Goal: Information Seeking & Learning: Learn about a topic

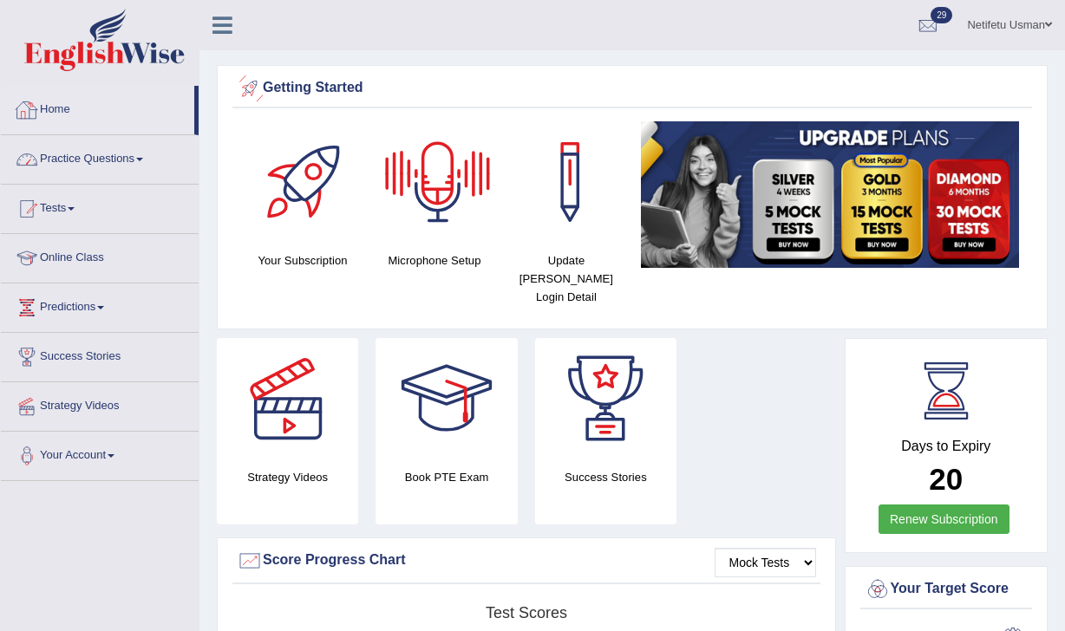
click at [90, 158] on link "Practice Questions" at bounding box center [100, 156] width 198 height 43
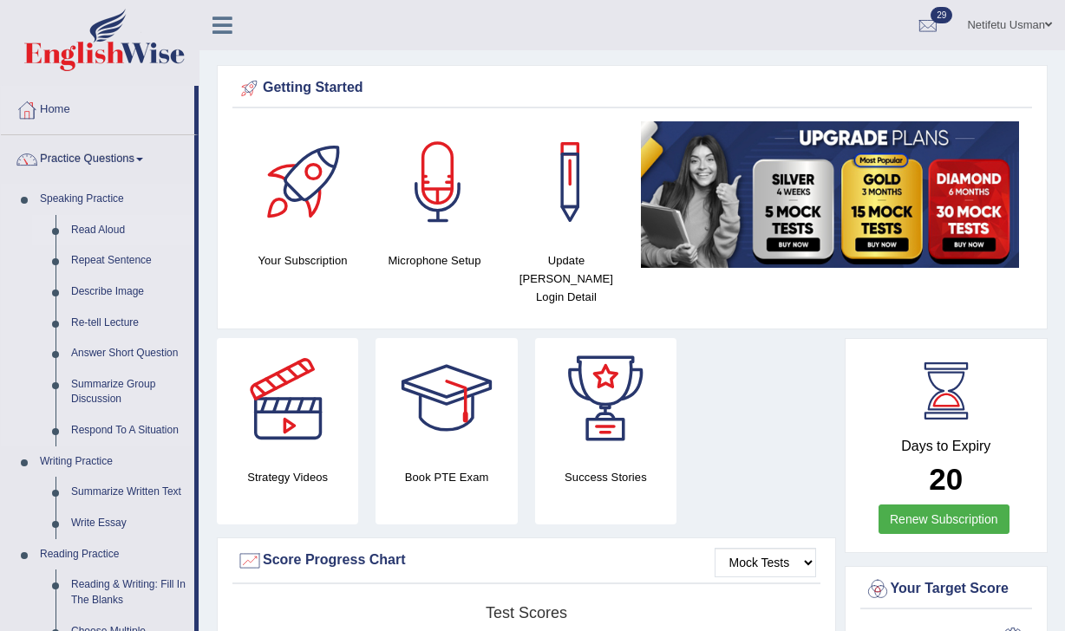
click at [86, 232] on link "Read Aloud" at bounding box center [128, 230] width 131 height 31
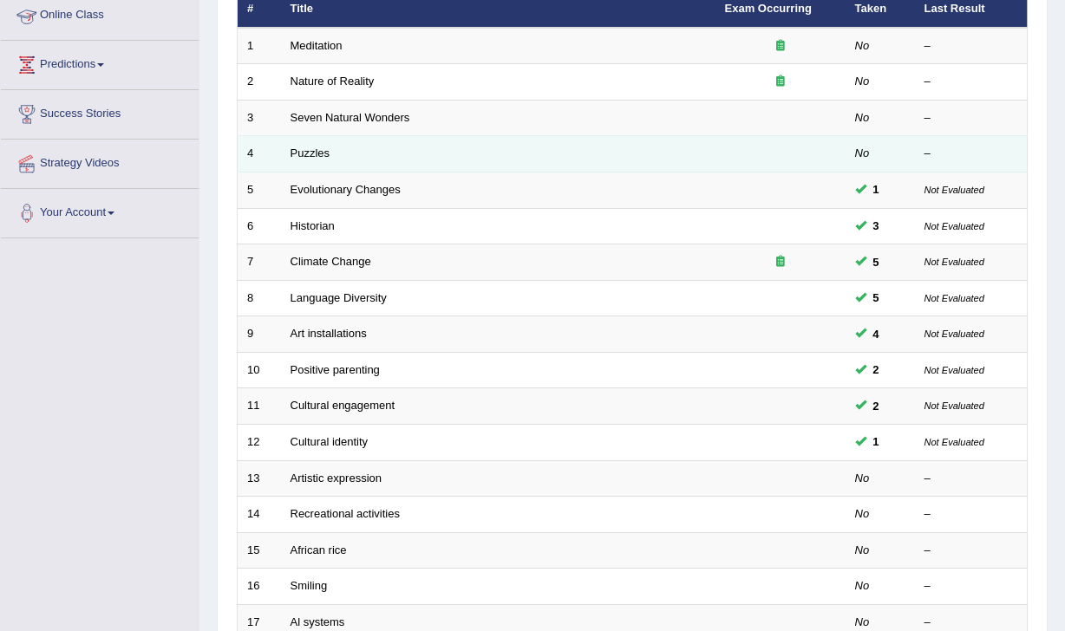
scroll to position [517, 0]
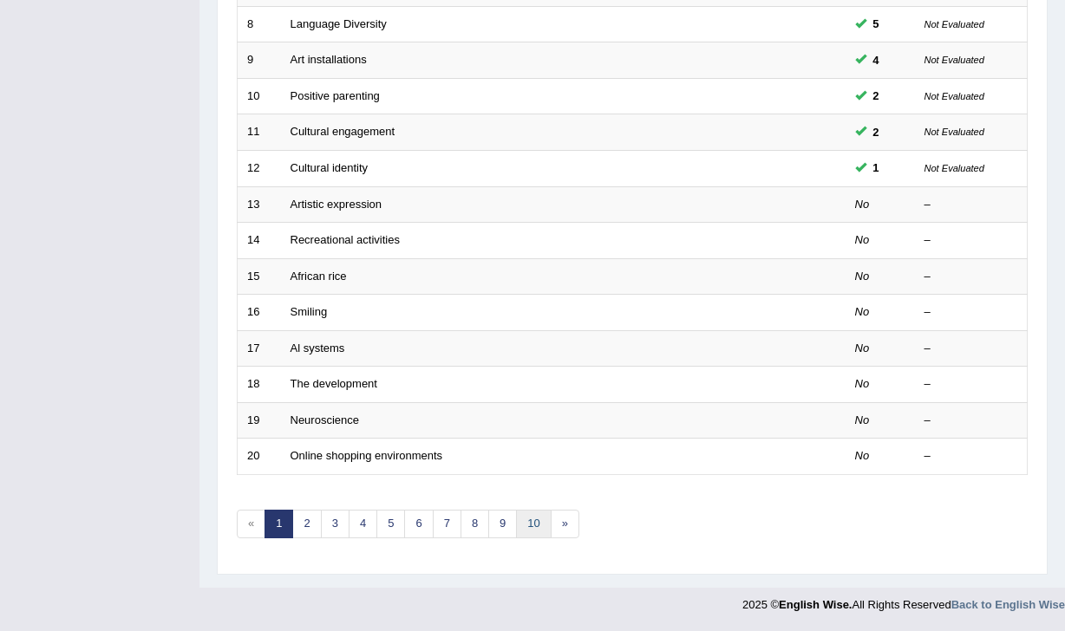
click at [531, 521] on link "10" at bounding box center [533, 524] width 35 height 29
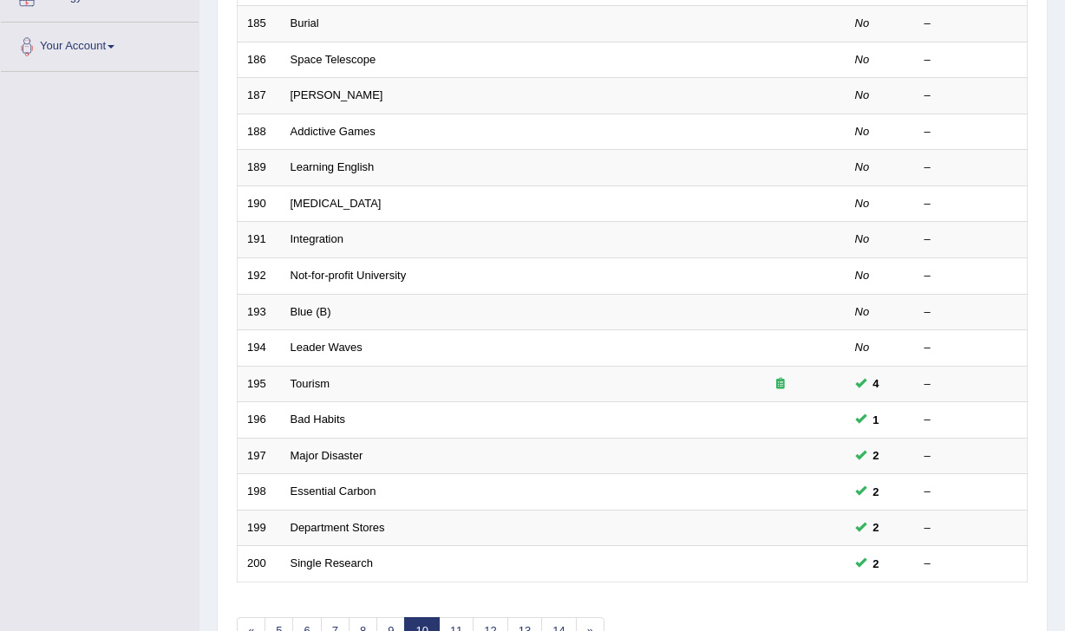
scroll to position [517, 0]
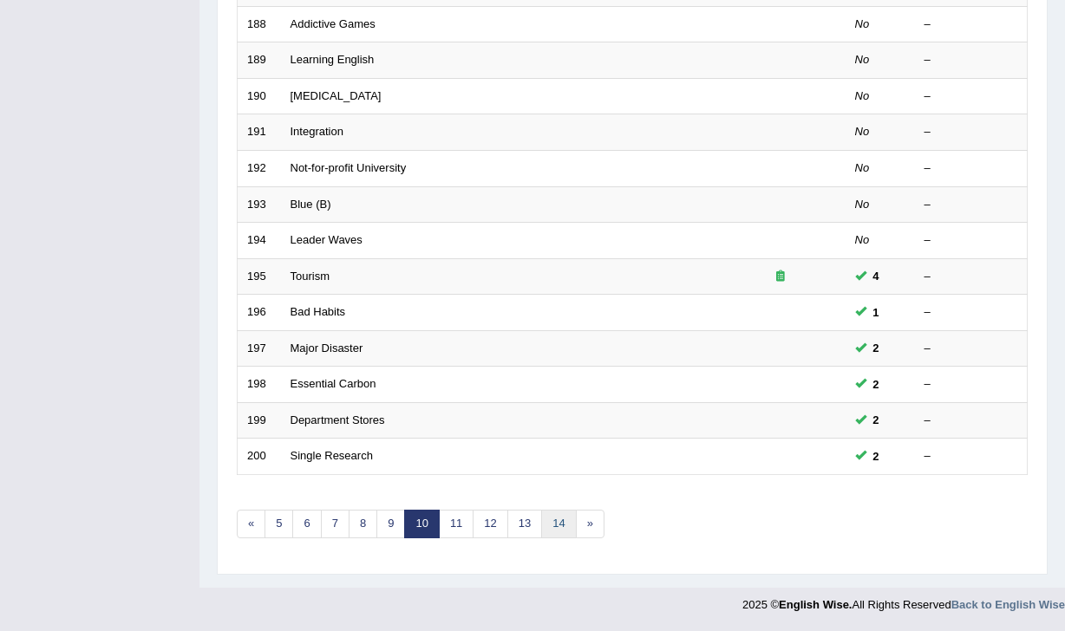
click at [555, 529] on link "14" at bounding box center [558, 524] width 35 height 29
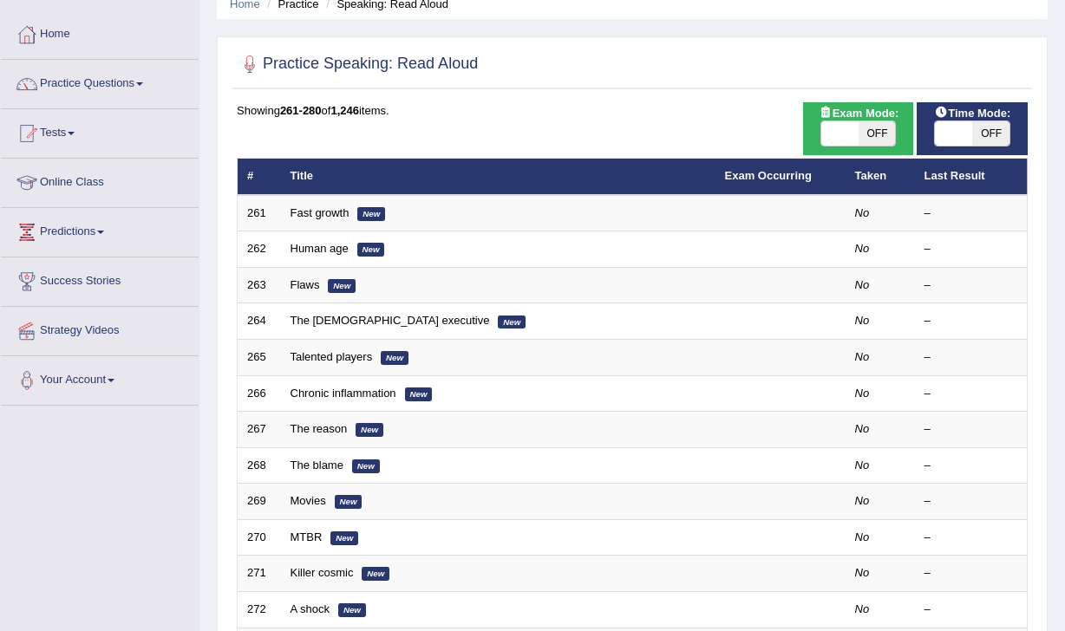
scroll to position [121, 0]
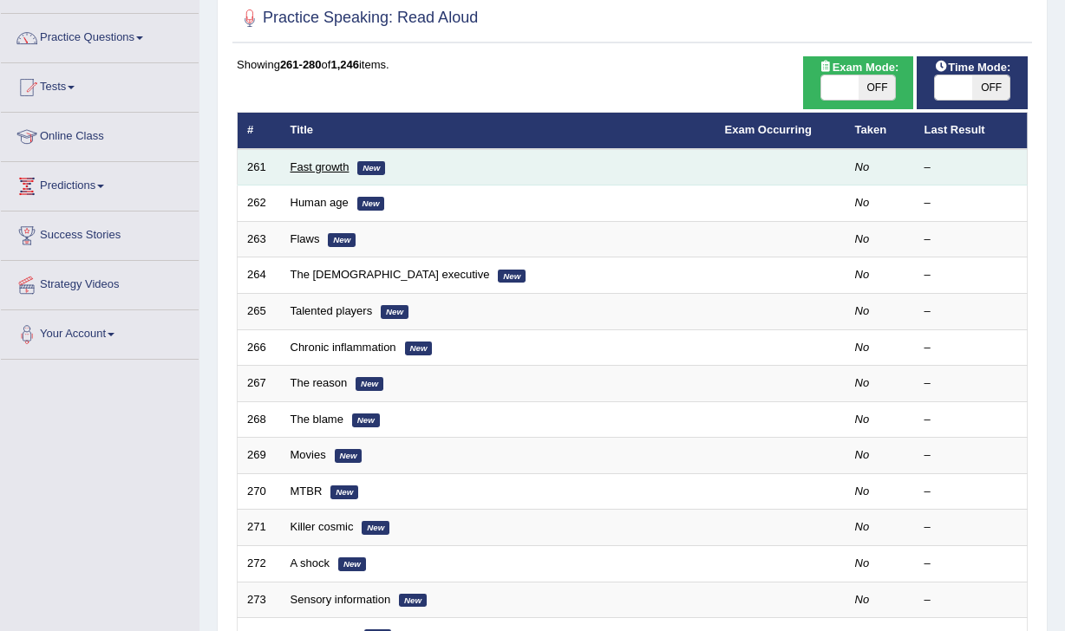
click at [342, 173] on link "Fast growth" at bounding box center [319, 166] width 59 height 13
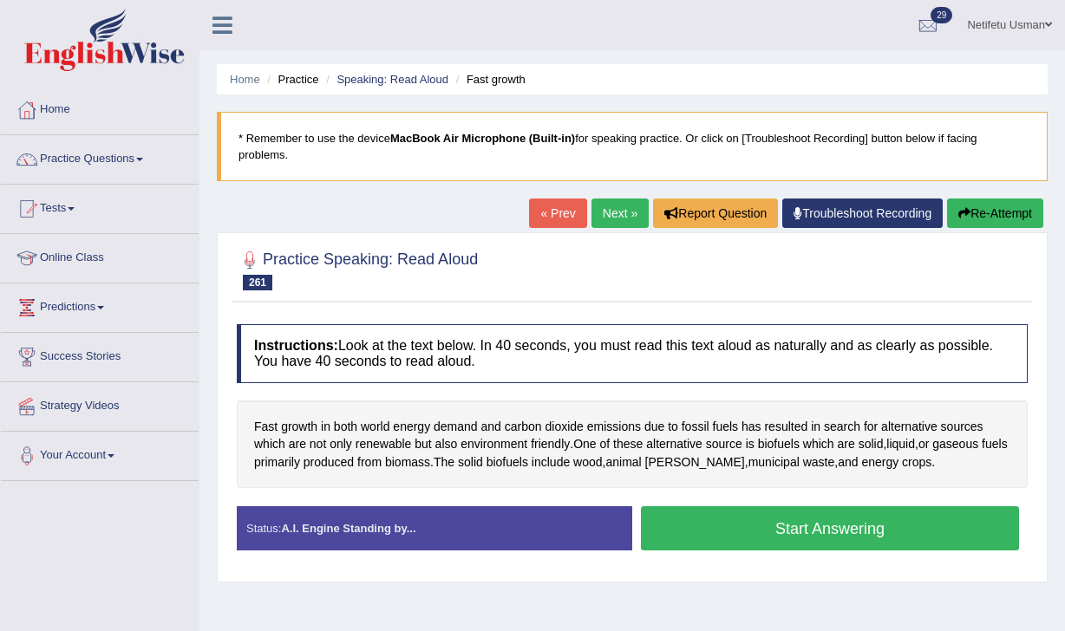
click at [762, 524] on button "Start Answering" at bounding box center [830, 528] width 378 height 44
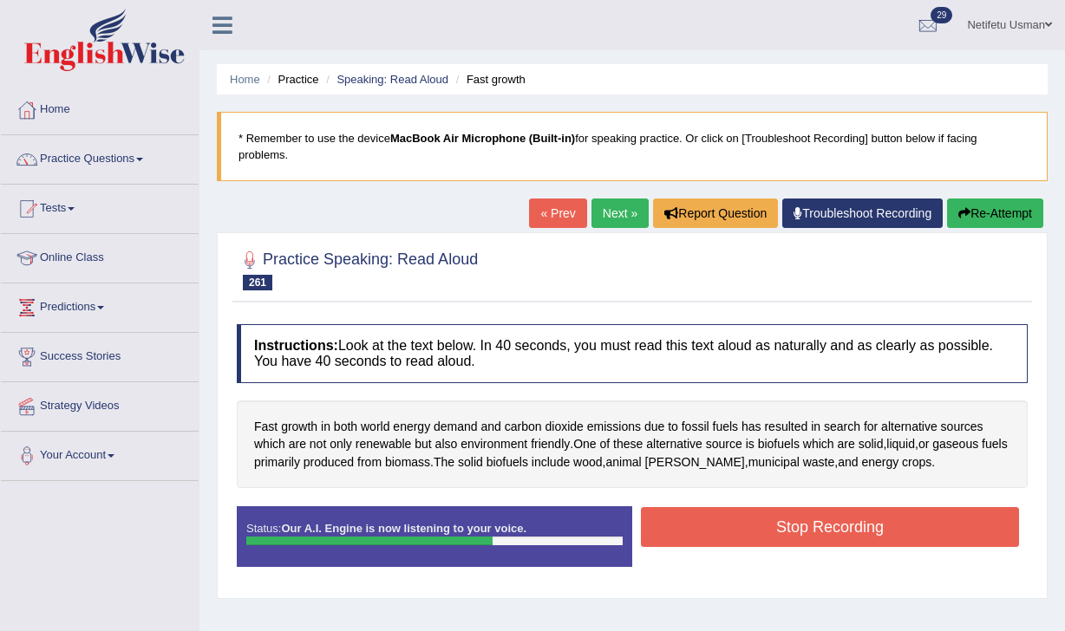
click at [812, 526] on button "Stop Recording" at bounding box center [830, 527] width 378 height 40
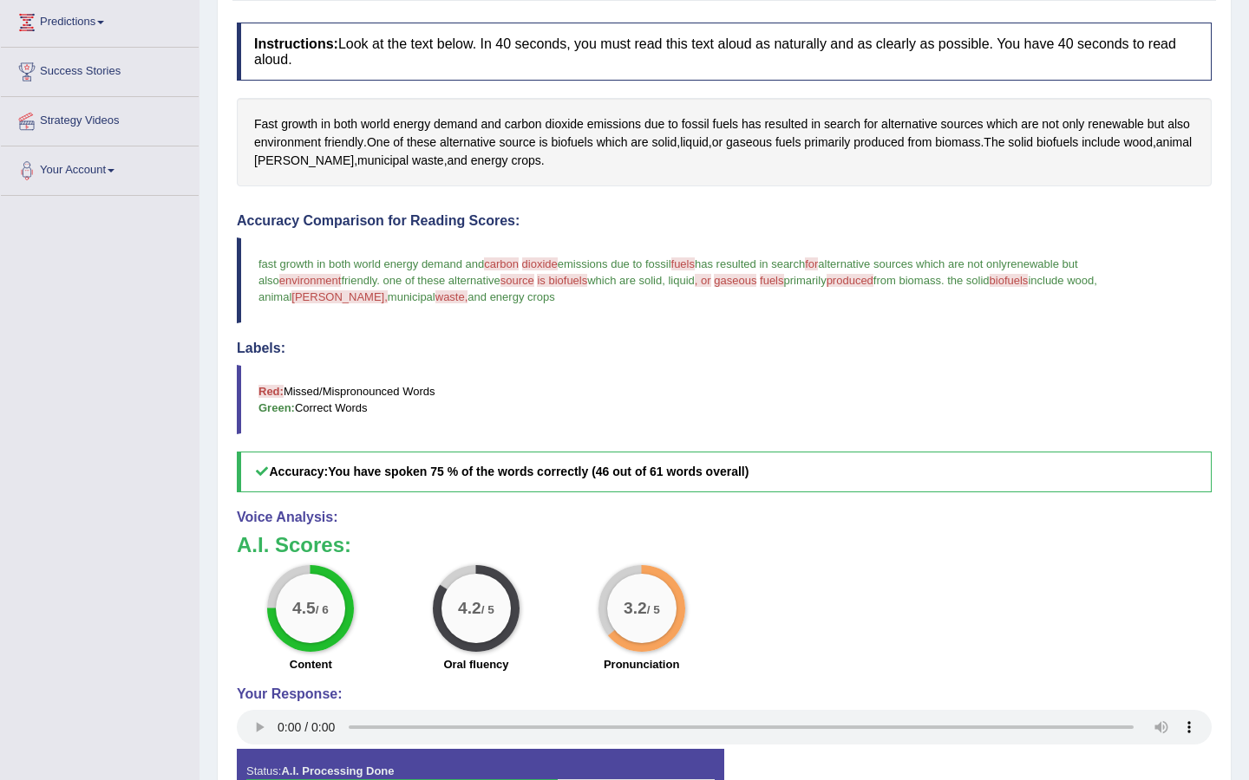
scroll to position [258, 0]
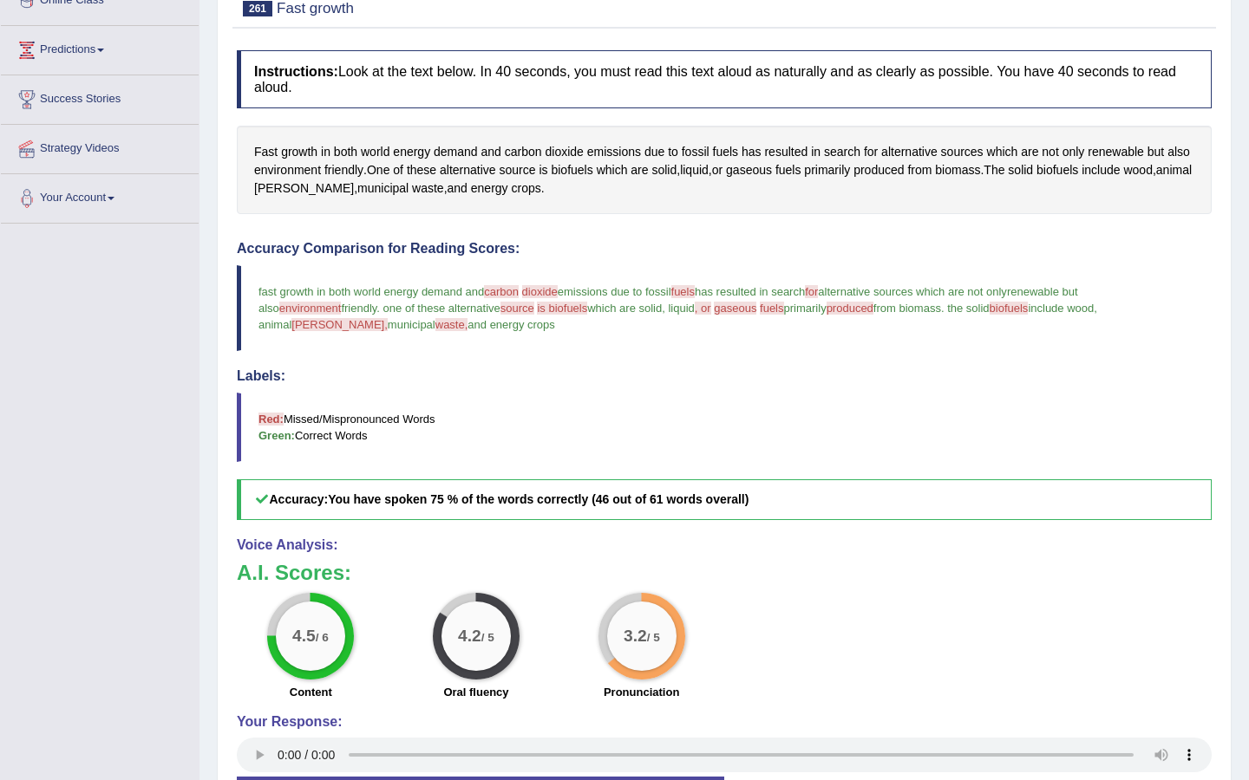
click at [510, 291] on span "carbon" at bounding box center [501, 291] width 35 height 13
click at [527, 152] on span "carbon" at bounding box center [523, 152] width 37 height 18
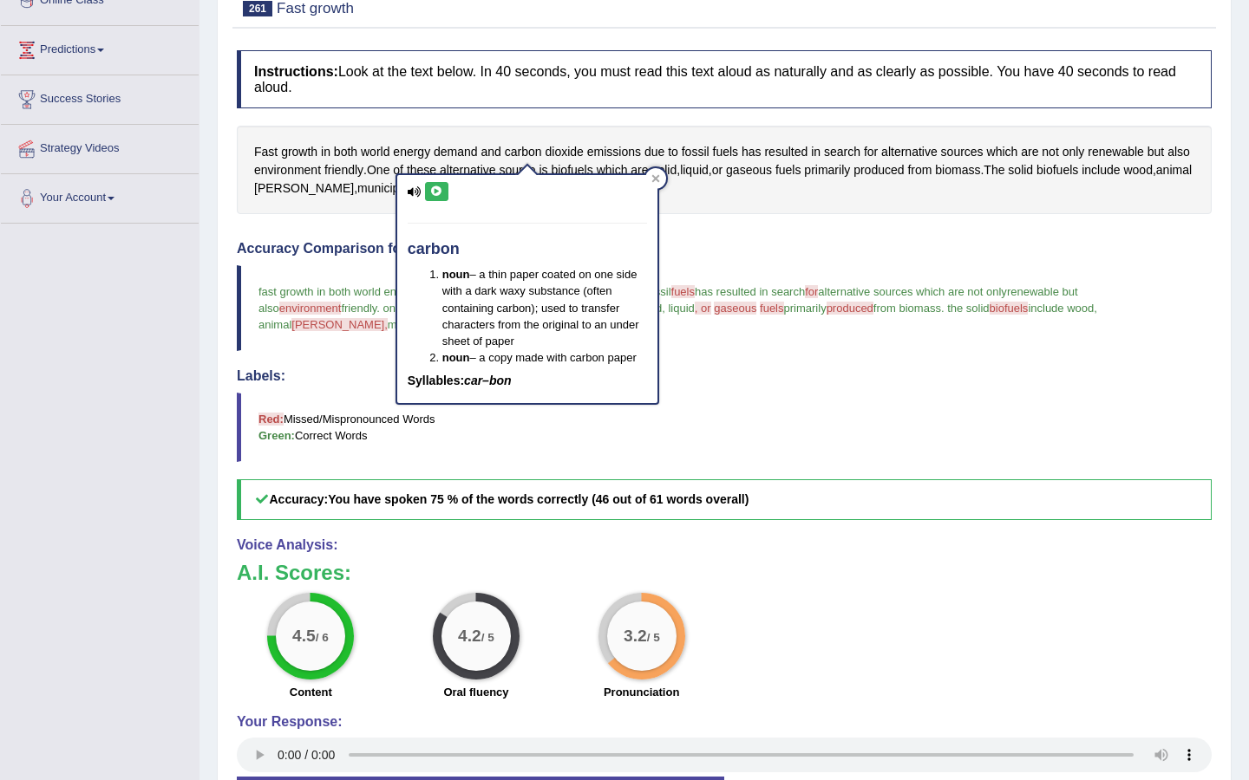
click at [440, 194] on icon at bounding box center [436, 191] width 13 height 10
click at [421, 191] on icon at bounding box center [415, 191] width 14 height 11
click at [442, 186] on button at bounding box center [436, 191] width 23 height 19
click at [659, 179] on icon at bounding box center [655, 178] width 9 height 9
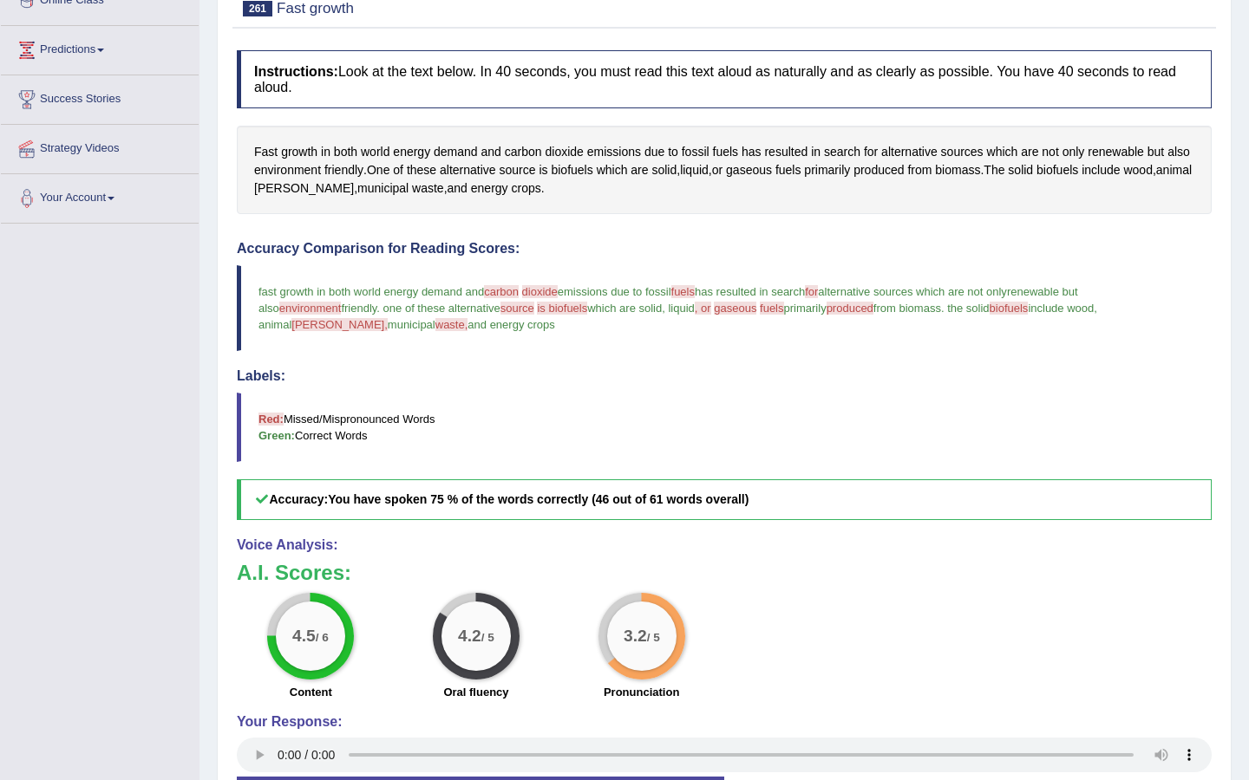
click at [701, 284] on blockquote "fast growth in both world energy demand and carbon carpet dioxide and outside e…" at bounding box center [724, 308] width 975 height 86
click at [728, 154] on span "fuels" at bounding box center [726, 152] width 26 height 18
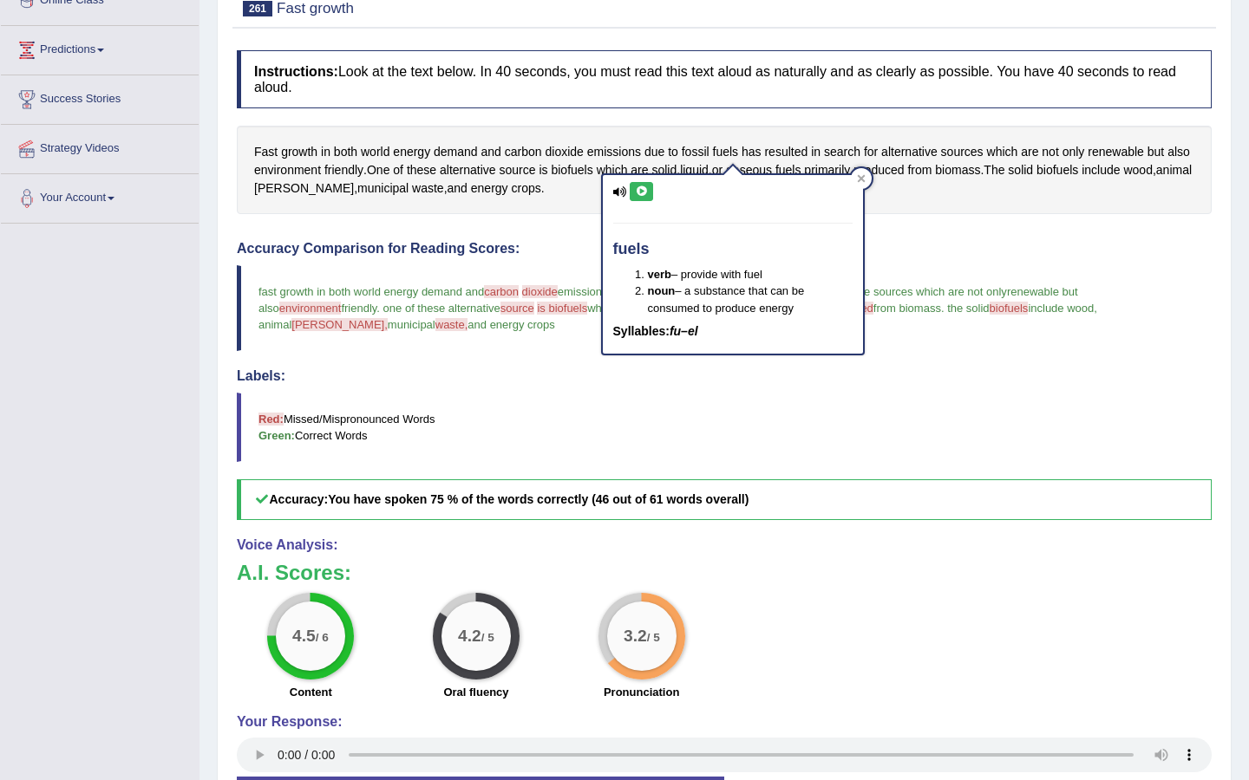
click at [641, 187] on icon at bounding box center [641, 191] width 13 height 10
click at [641, 188] on icon at bounding box center [641, 191] width 13 height 10
click at [642, 190] on icon at bounding box center [641, 191] width 13 height 10
click at [866, 177] on div at bounding box center [861, 178] width 21 height 21
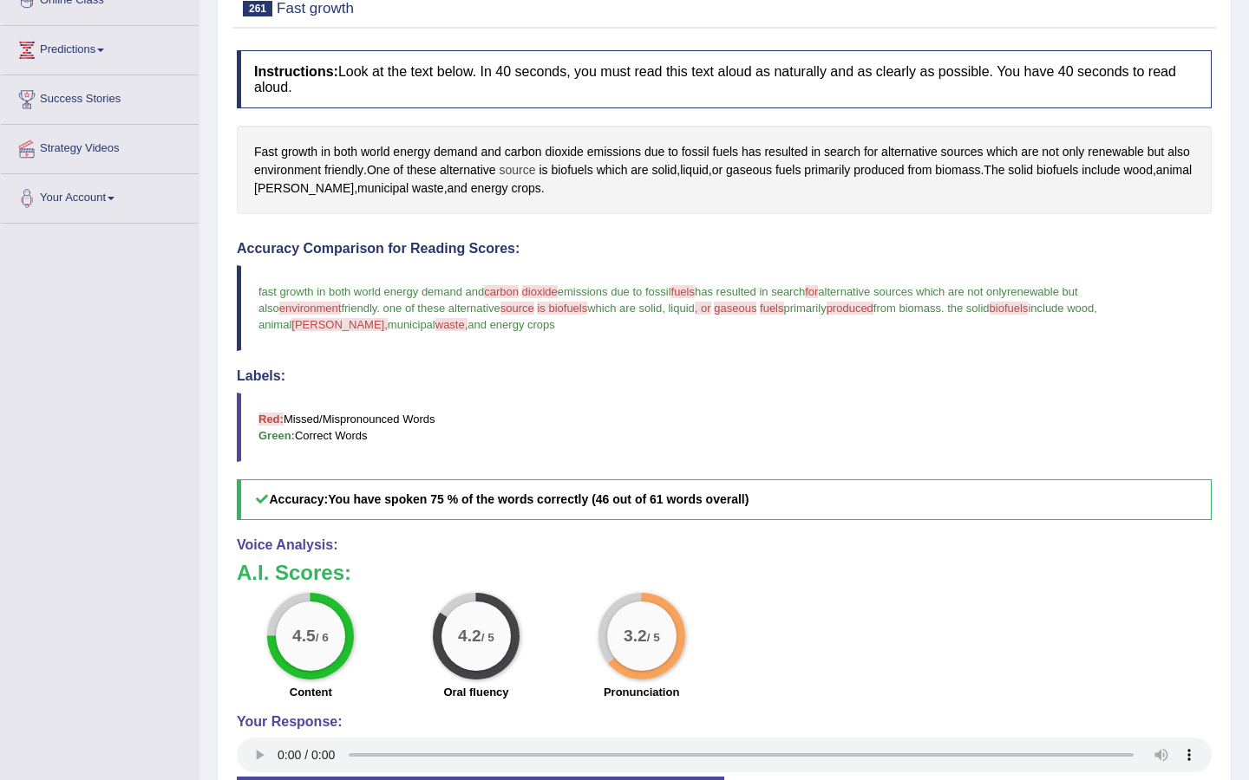
click at [536, 167] on span "source" at bounding box center [517, 170] width 36 height 18
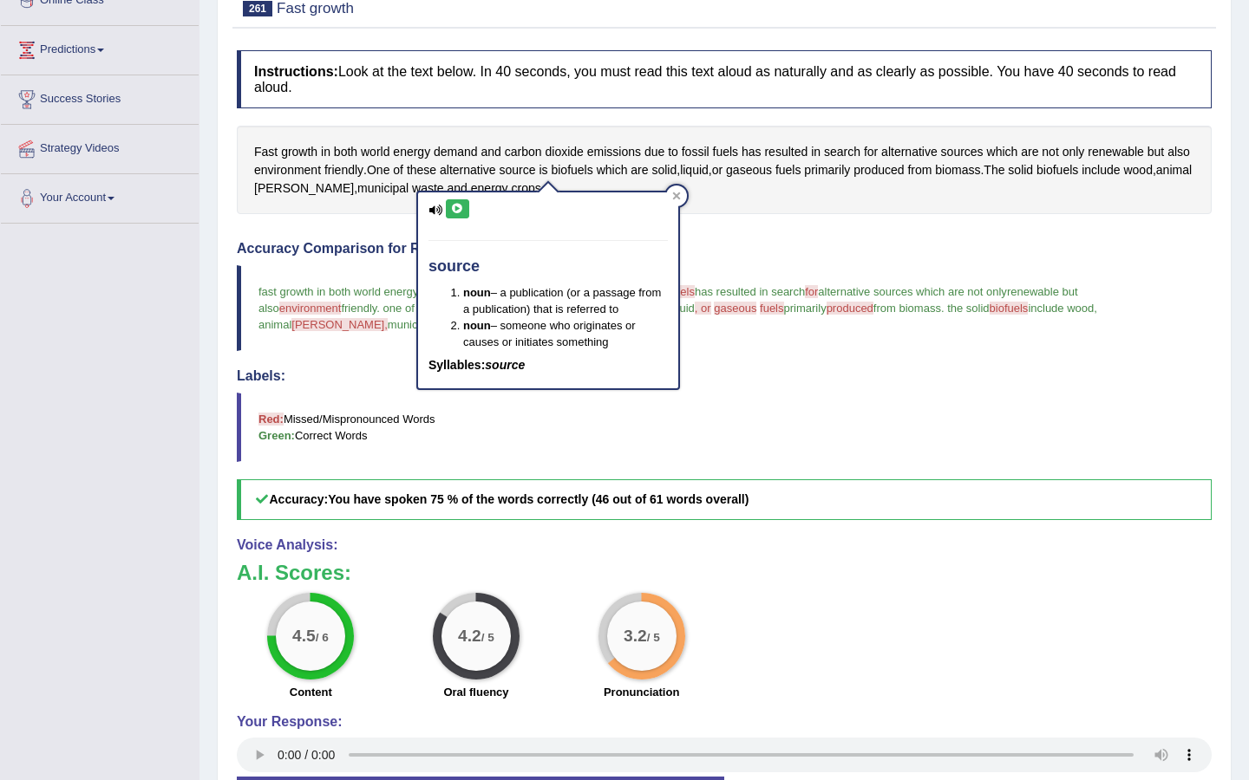
click at [463, 208] on button at bounding box center [457, 208] width 23 height 19
click at [680, 190] on div at bounding box center [676, 196] width 21 height 21
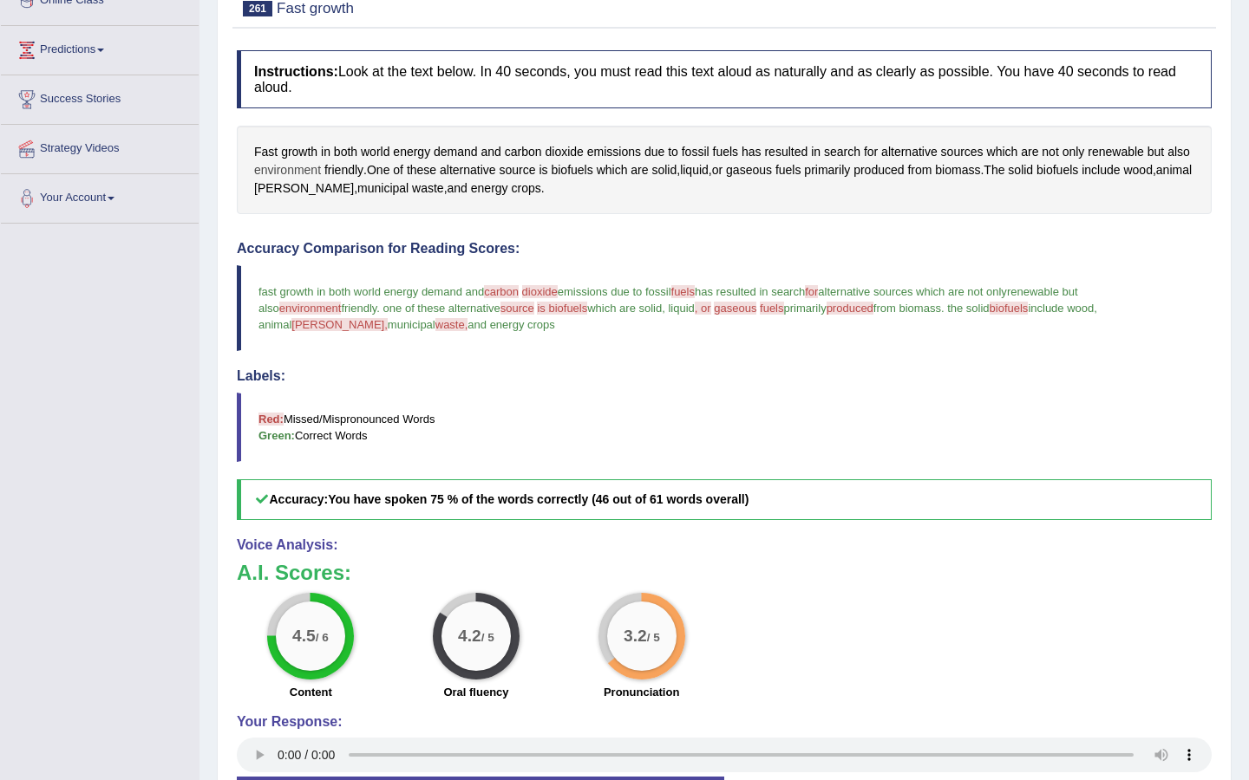
click at [310, 169] on span "environment" at bounding box center [287, 170] width 67 height 18
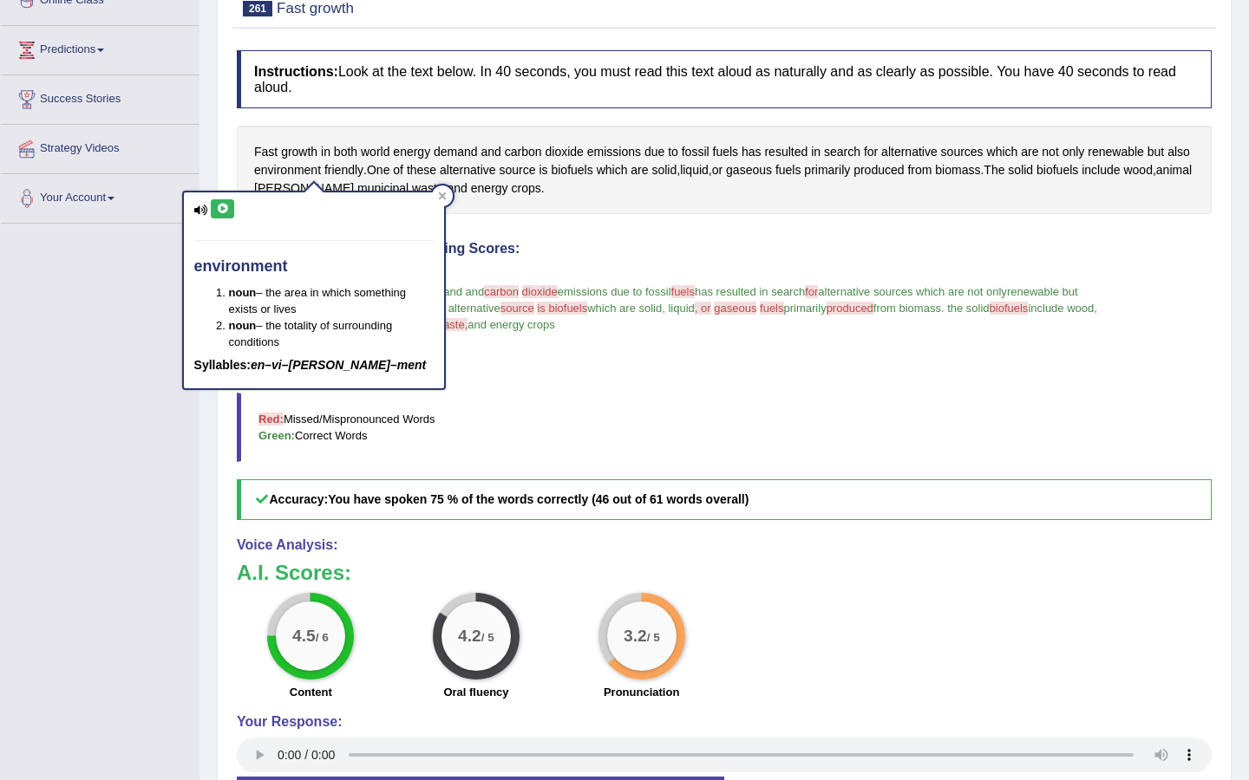
click at [219, 207] on icon at bounding box center [222, 209] width 13 height 10
click at [443, 202] on div at bounding box center [442, 196] width 21 height 21
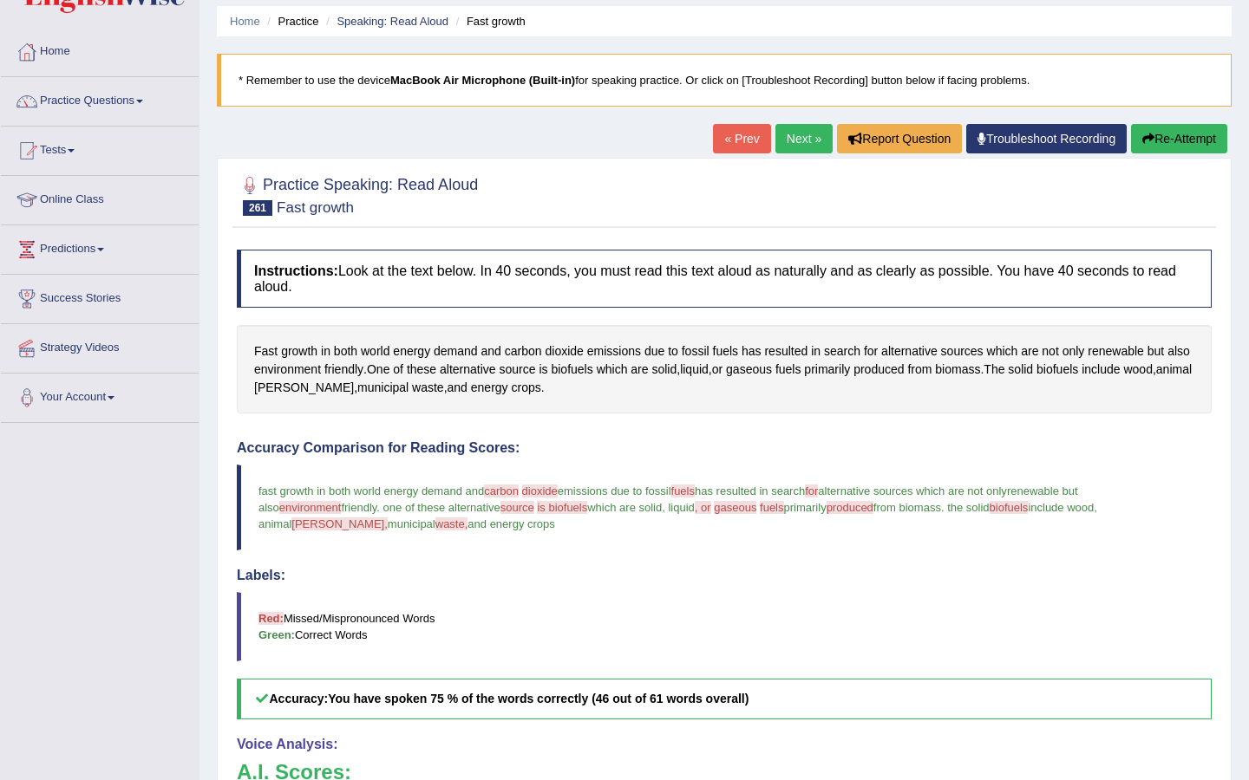
scroll to position [0, 0]
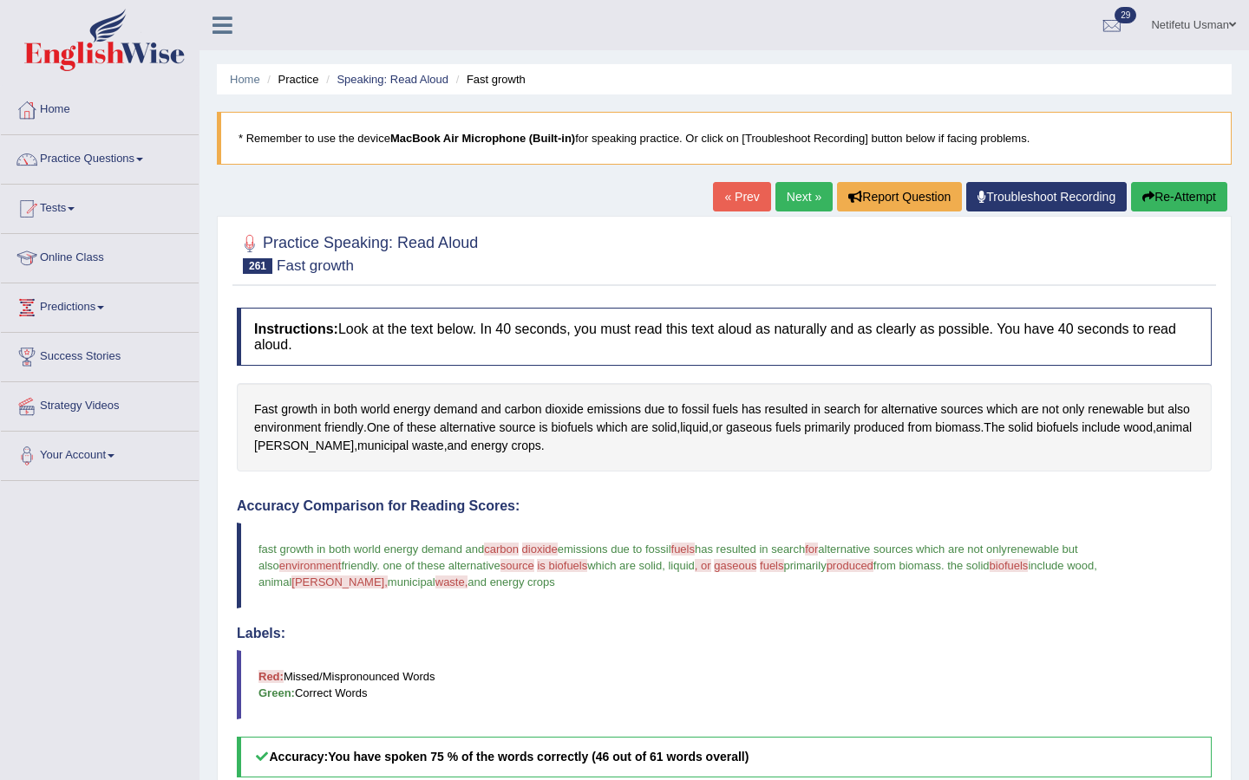
click at [1064, 192] on button "Re-Attempt" at bounding box center [1179, 196] width 96 height 29
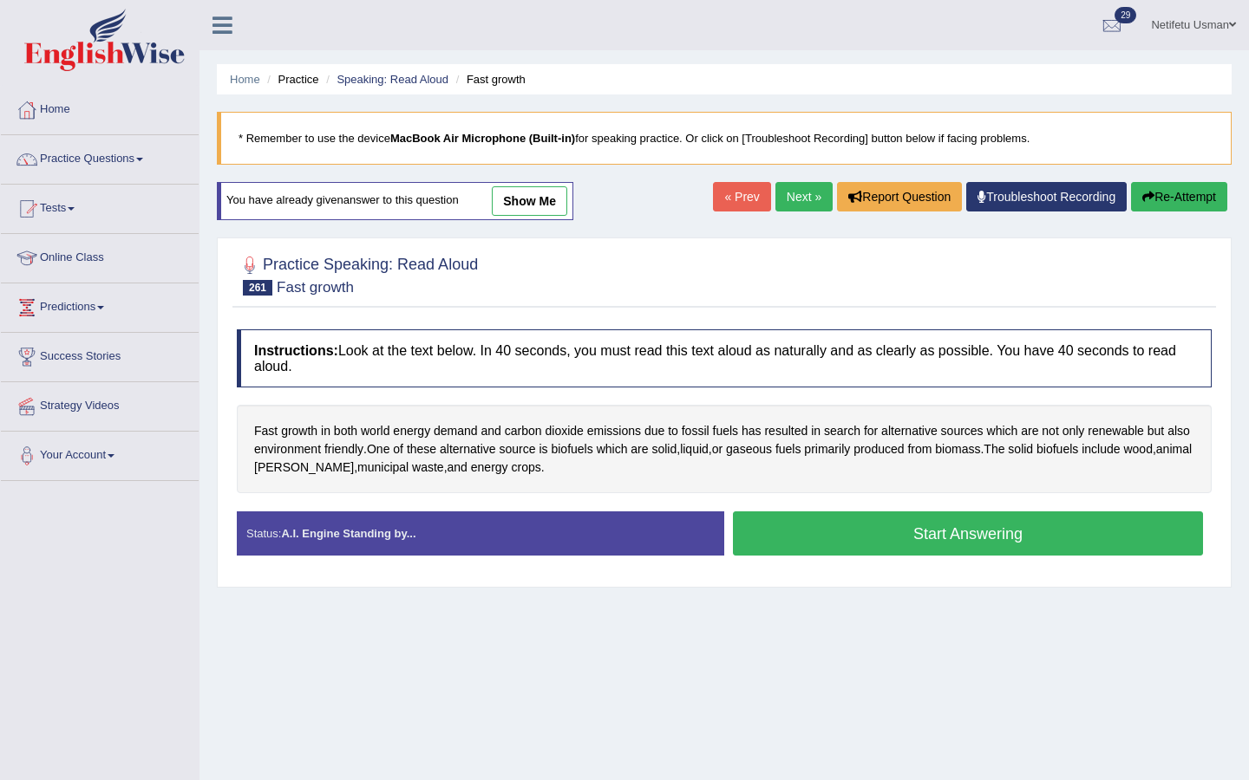
click at [897, 533] on button "Start Answering" at bounding box center [968, 534] width 470 height 44
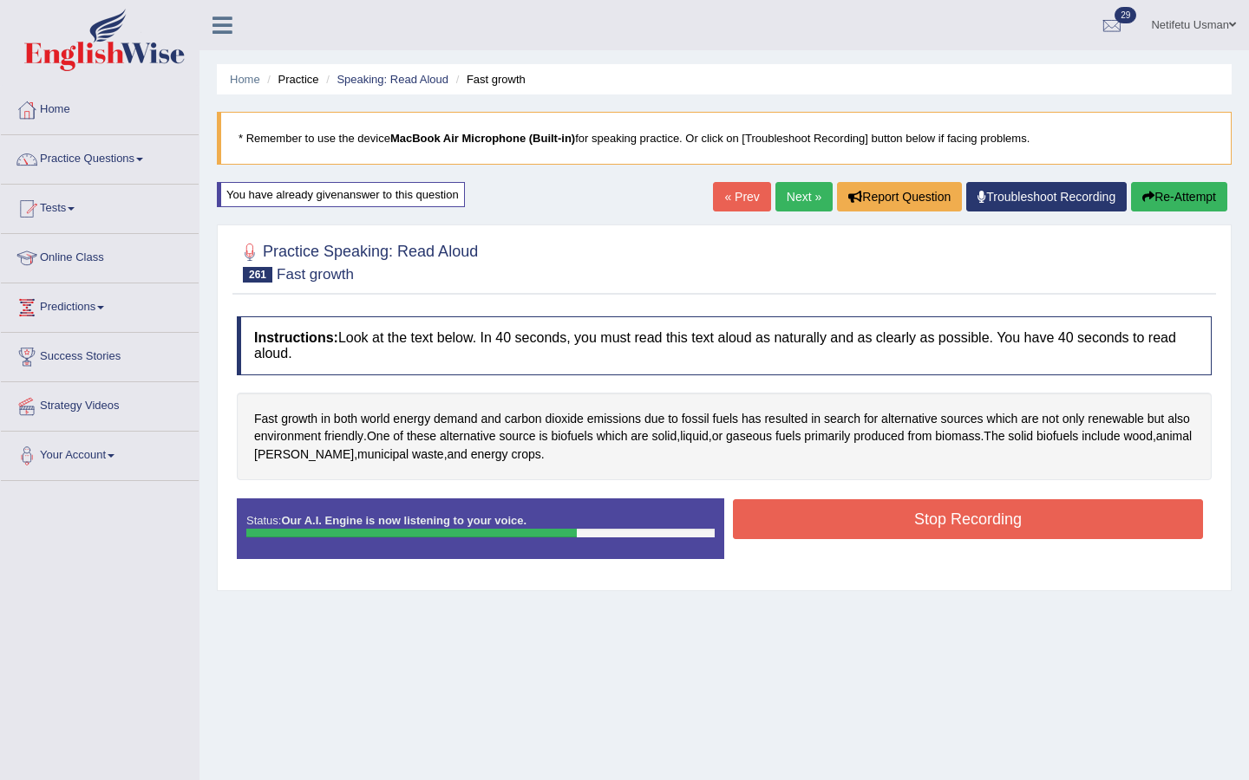
click at [867, 518] on button "Stop Recording" at bounding box center [968, 519] width 470 height 40
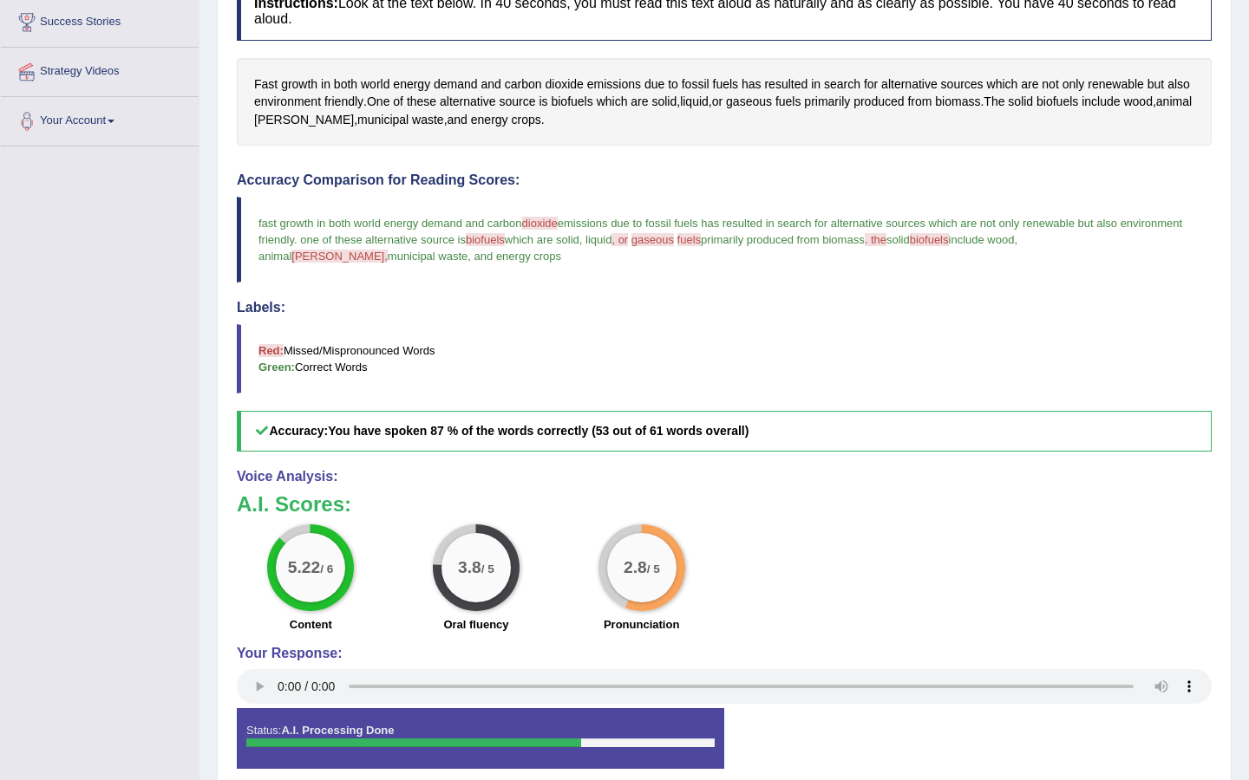
scroll to position [315, 0]
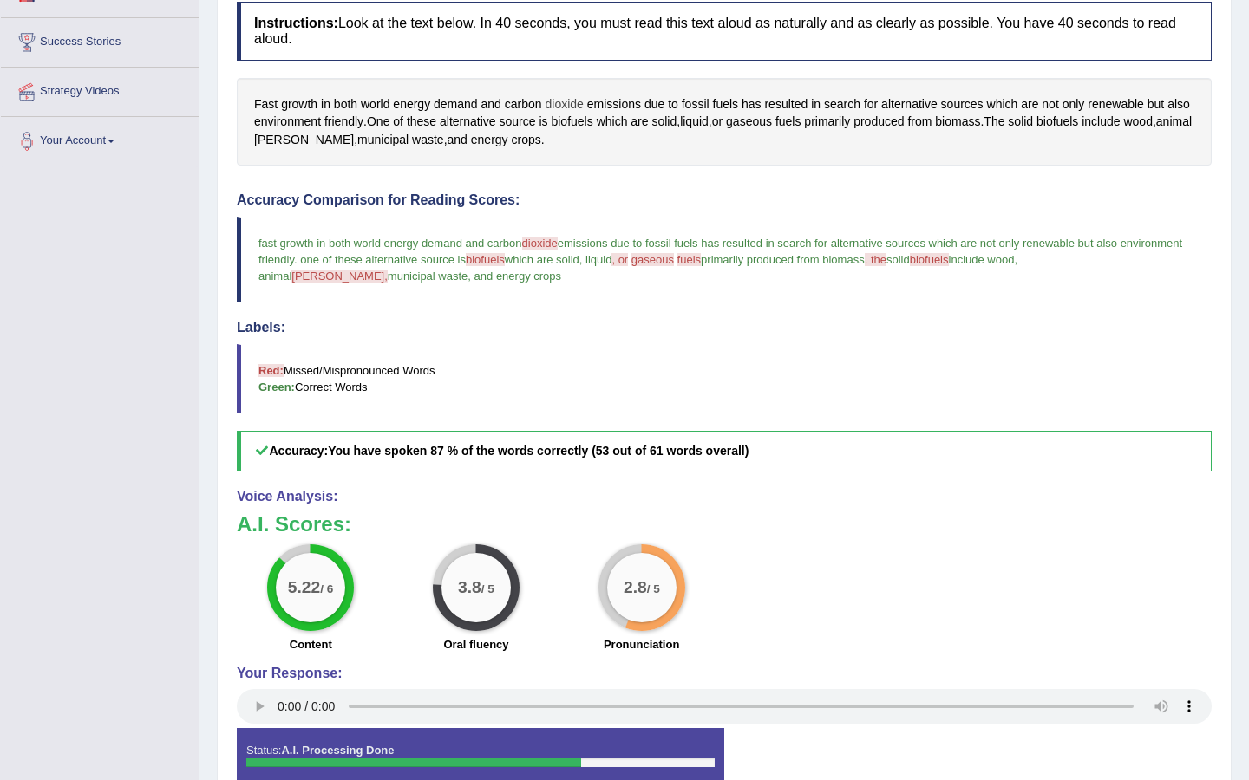
click at [574, 104] on span "dioxide" at bounding box center [563, 104] width 38 height 18
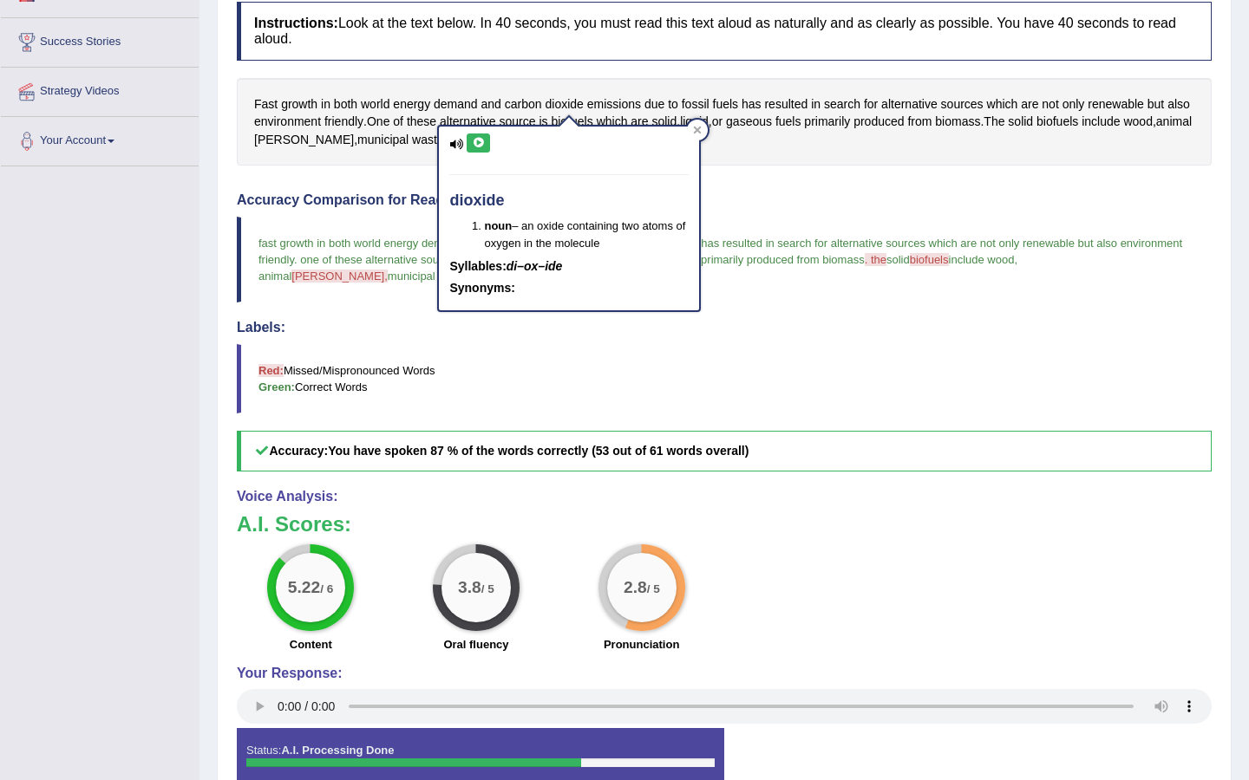
click at [480, 145] on icon at bounding box center [478, 143] width 13 height 10
click at [697, 125] on div at bounding box center [697, 130] width 21 height 21
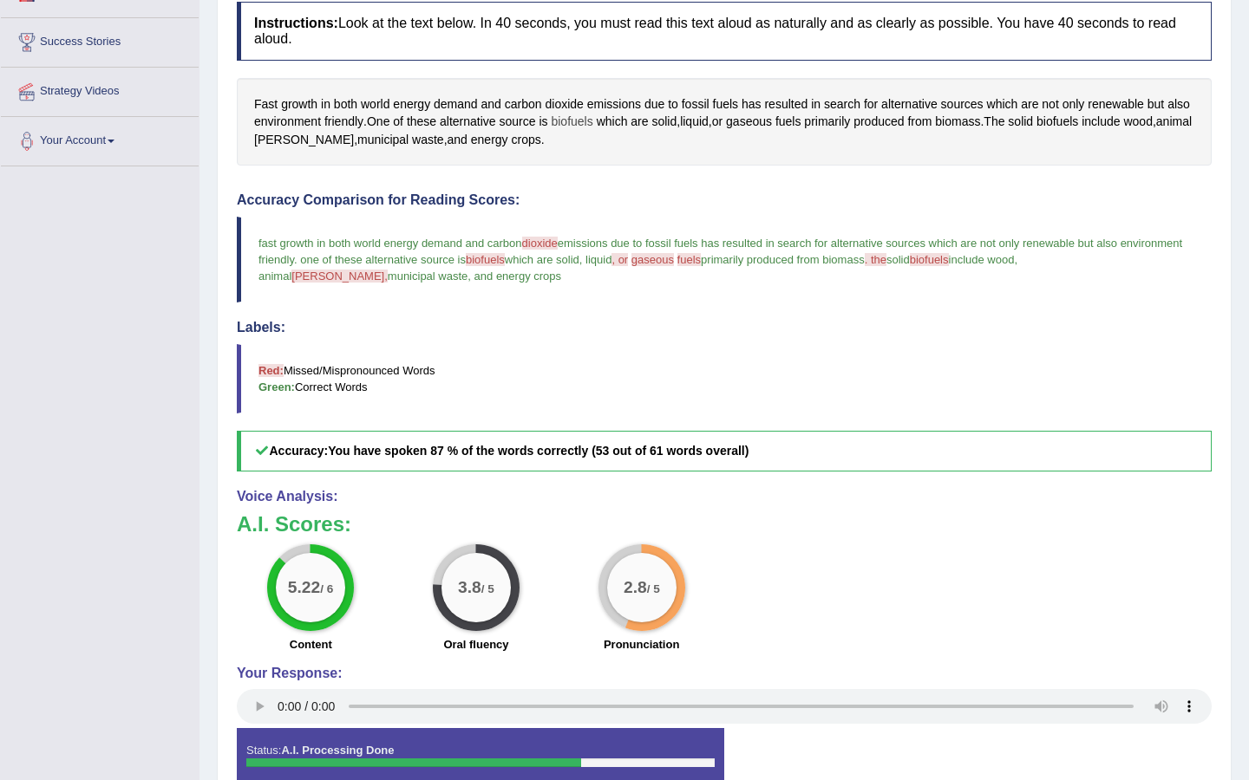
click at [592, 119] on span "biofuels" at bounding box center [572, 122] width 42 height 18
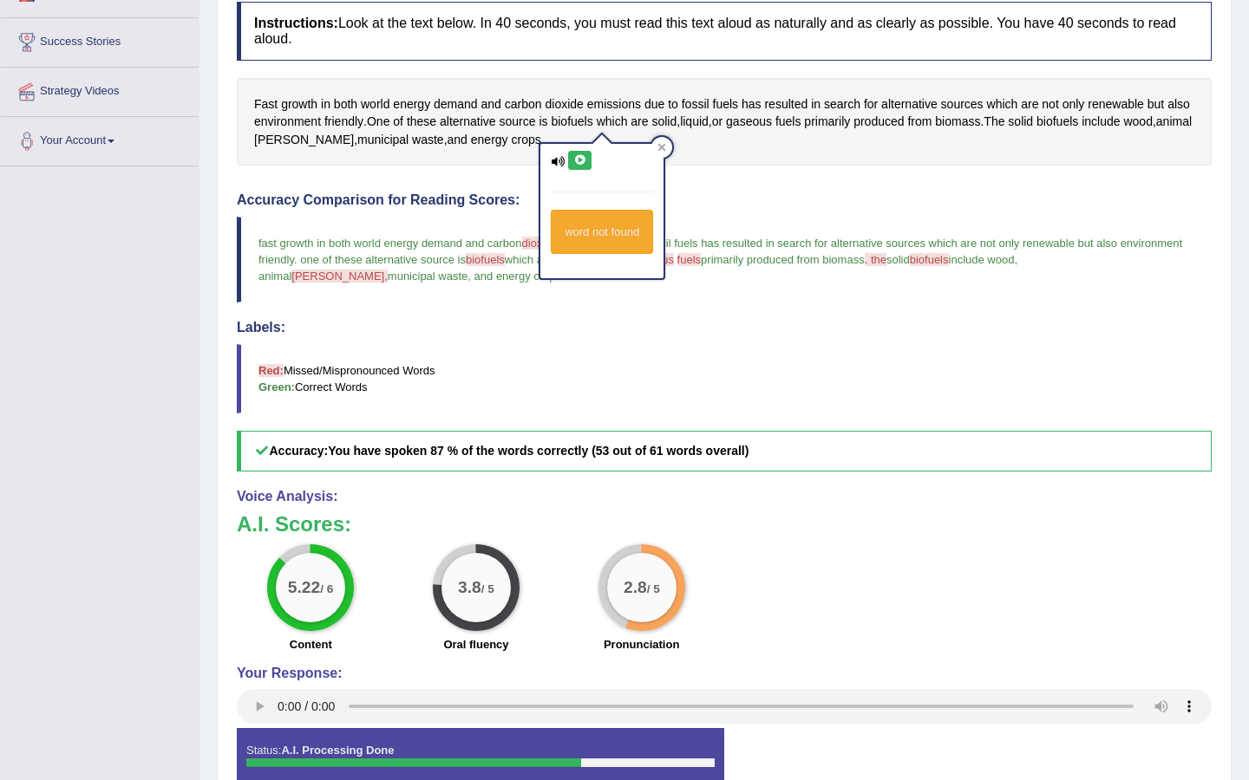
click at [582, 164] on icon at bounding box center [579, 160] width 13 height 10
click at [661, 149] on icon at bounding box center [662, 148] width 8 height 8
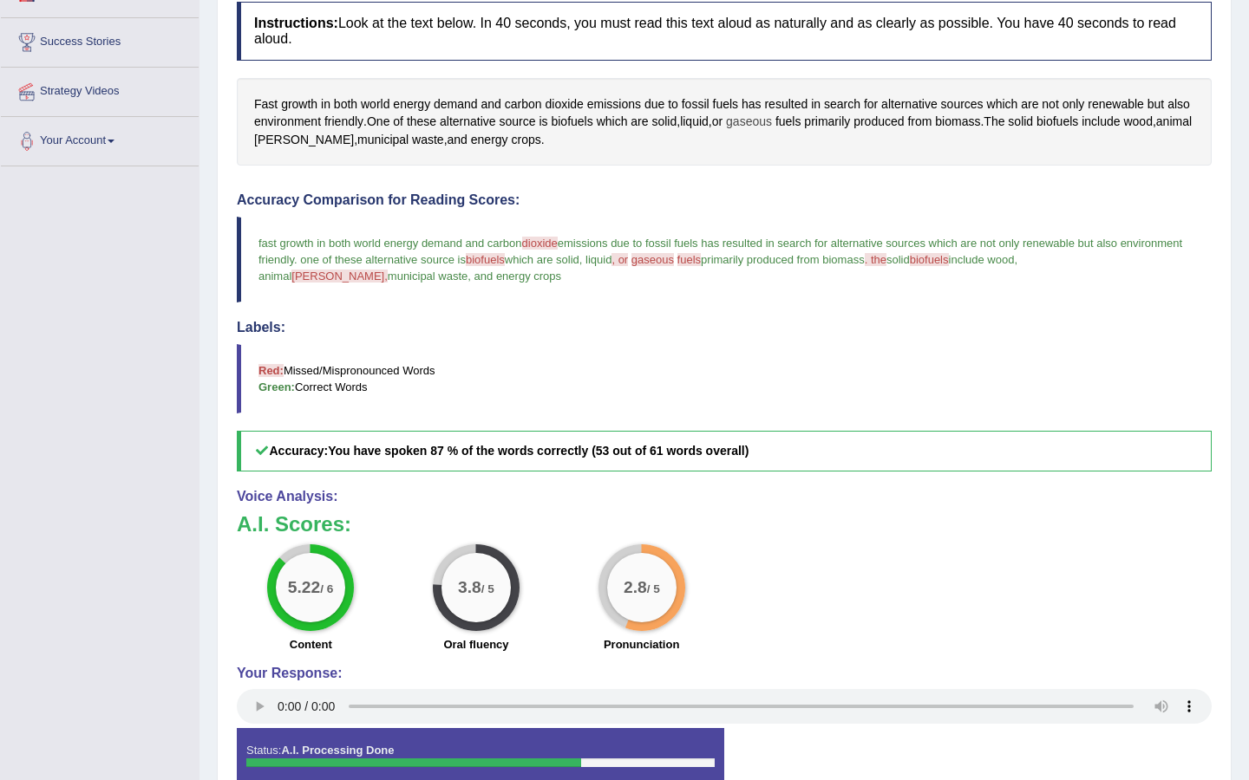
click at [772, 119] on span "gaseous" at bounding box center [749, 122] width 46 height 18
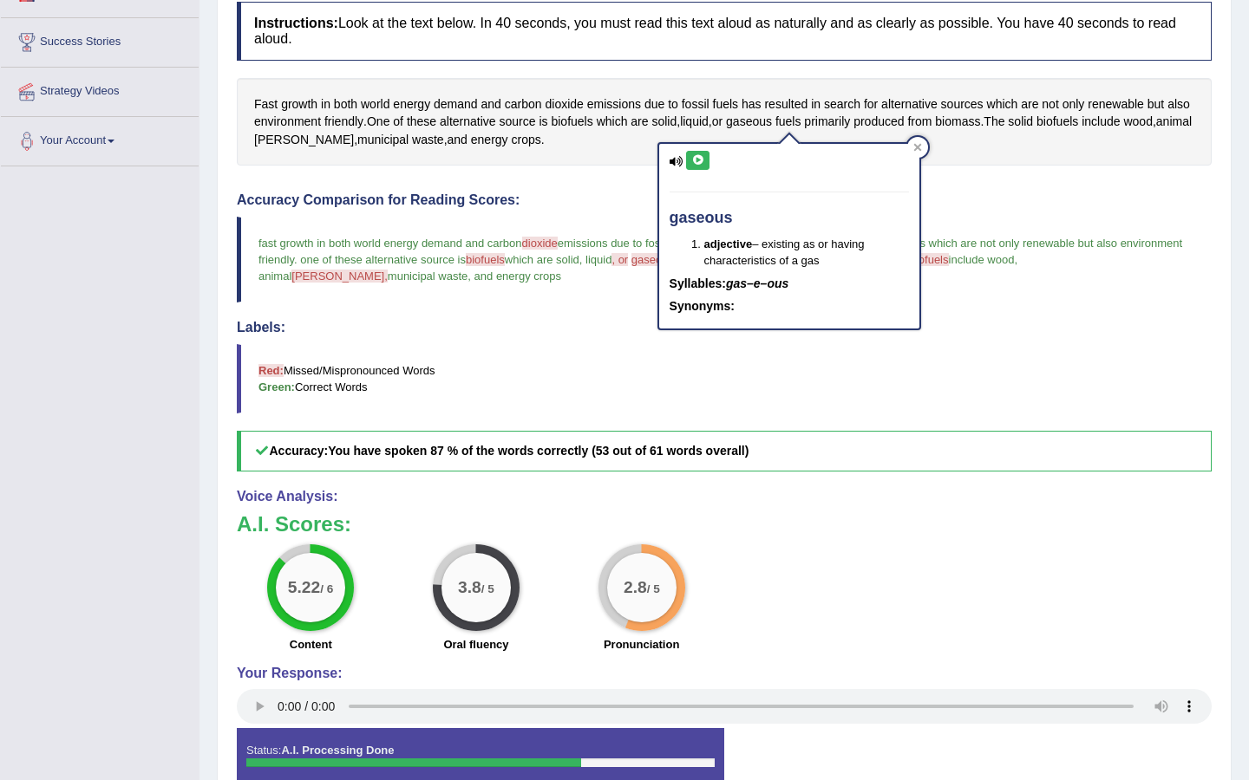
click at [699, 158] on icon at bounding box center [697, 160] width 13 height 10
click at [918, 145] on icon at bounding box center [917, 148] width 8 height 8
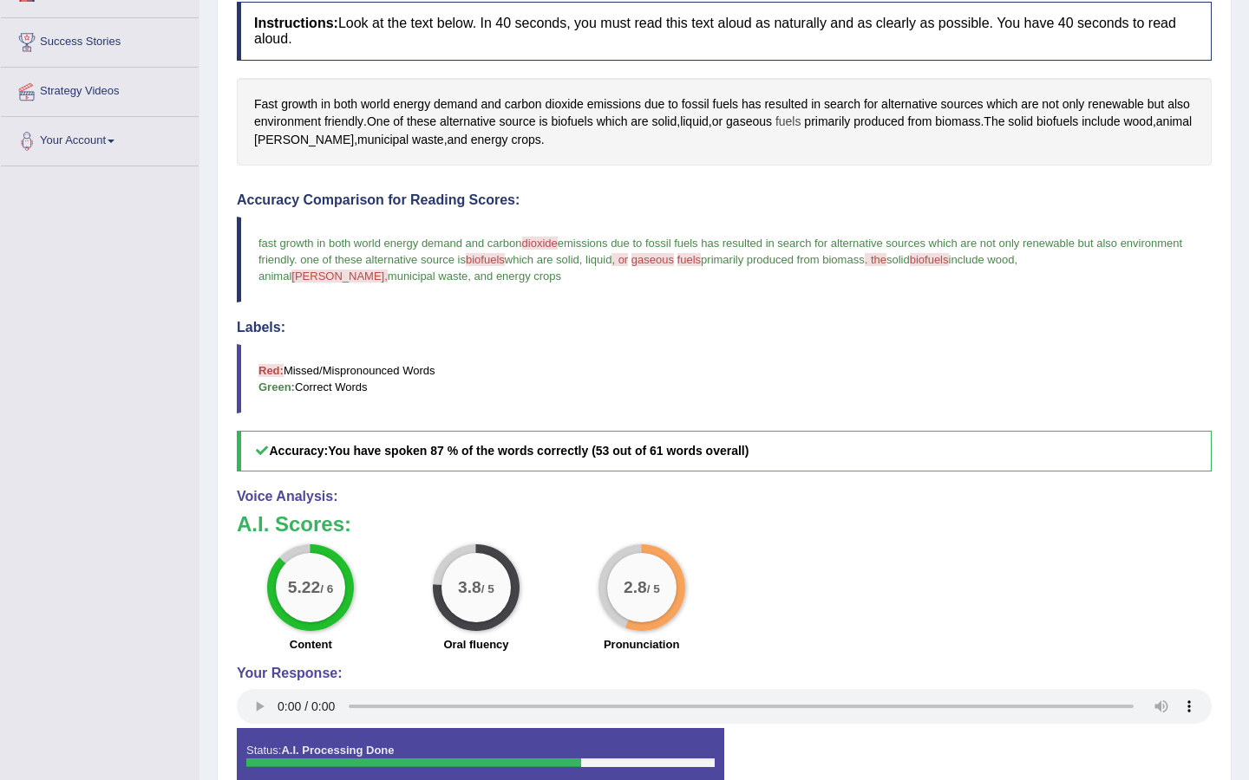
click at [801, 117] on span "fuels" at bounding box center [788, 122] width 26 height 18
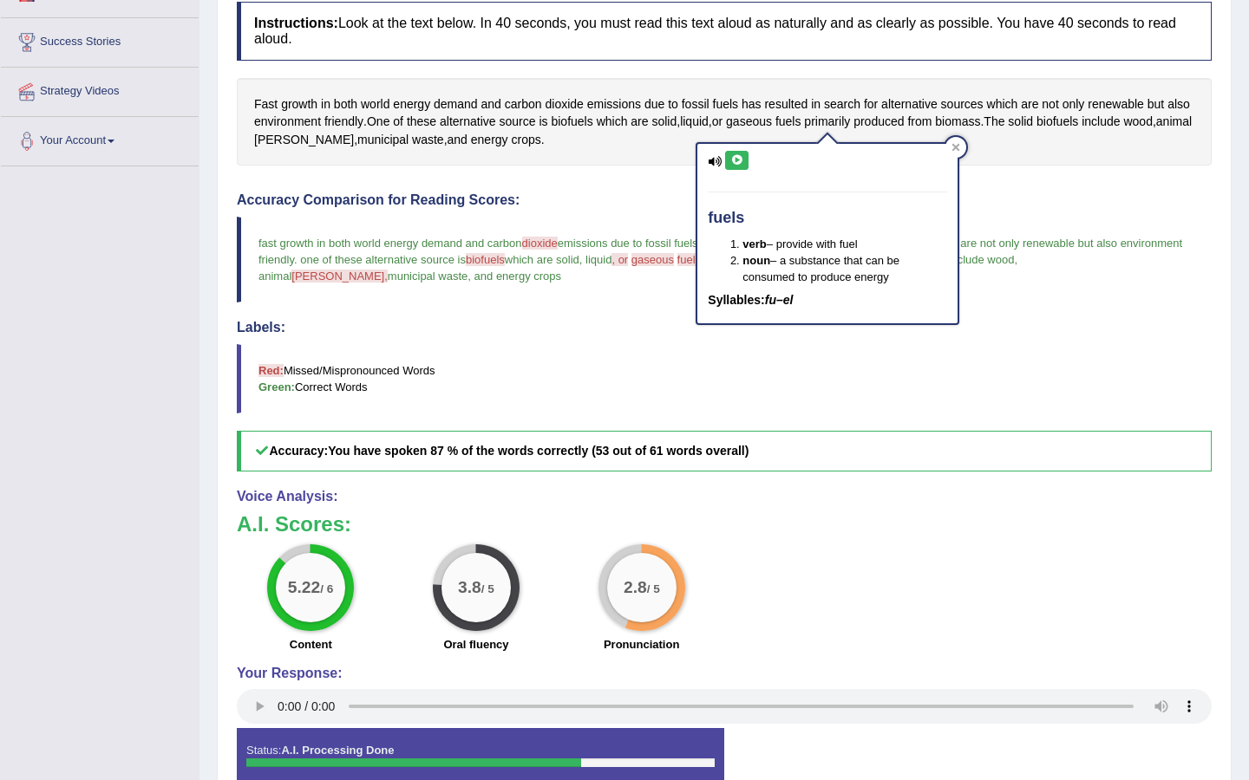
click at [740, 157] on icon at bounding box center [736, 160] width 13 height 10
click at [955, 147] on icon at bounding box center [956, 148] width 8 height 8
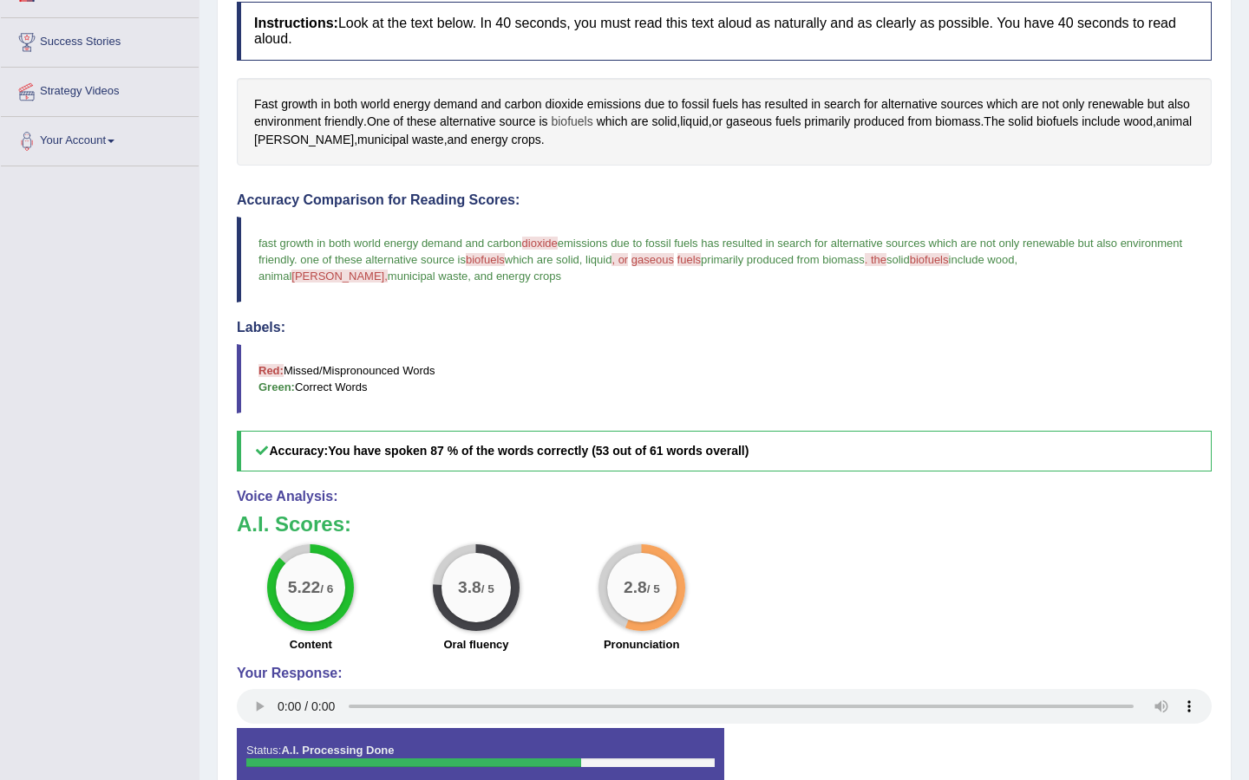
click at [587, 121] on span "biofuels" at bounding box center [572, 122] width 42 height 18
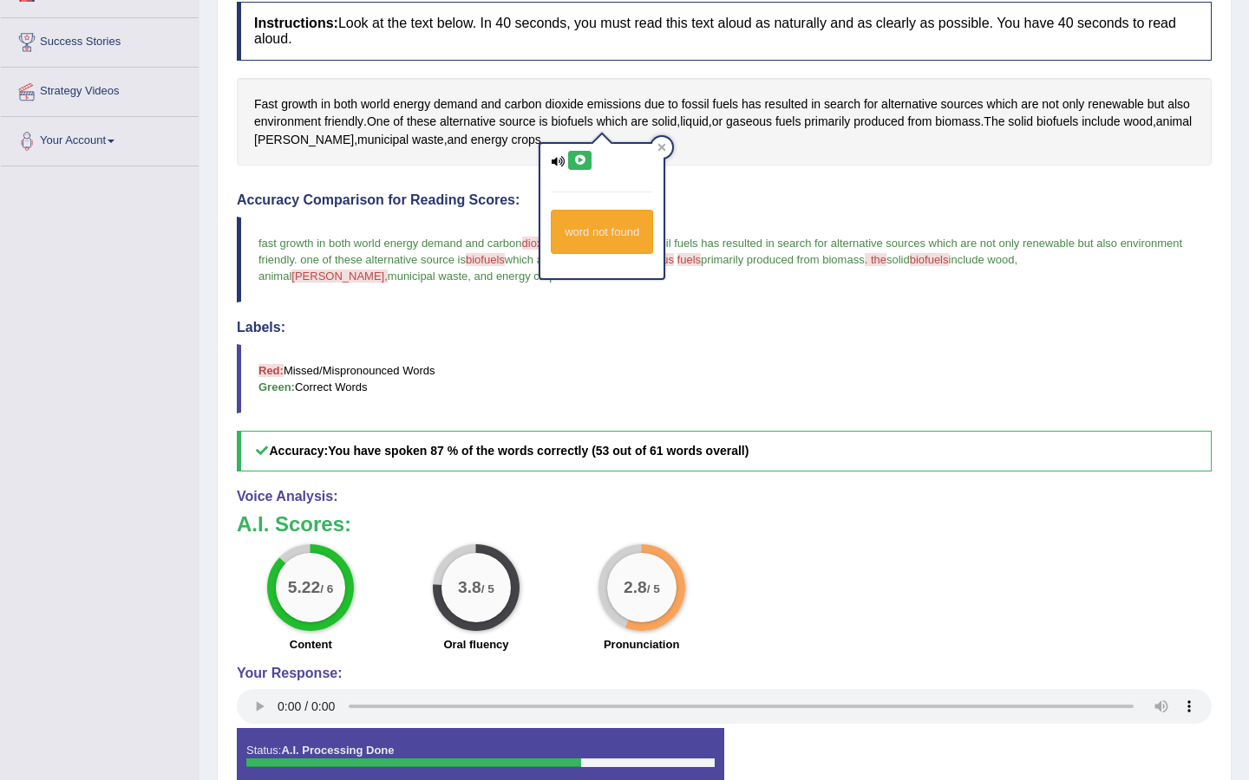
click at [578, 161] on icon at bounding box center [579, 160] width 13 height 10
click at [662, 141] on div at bounding box center [661, 147] width 21 height 21
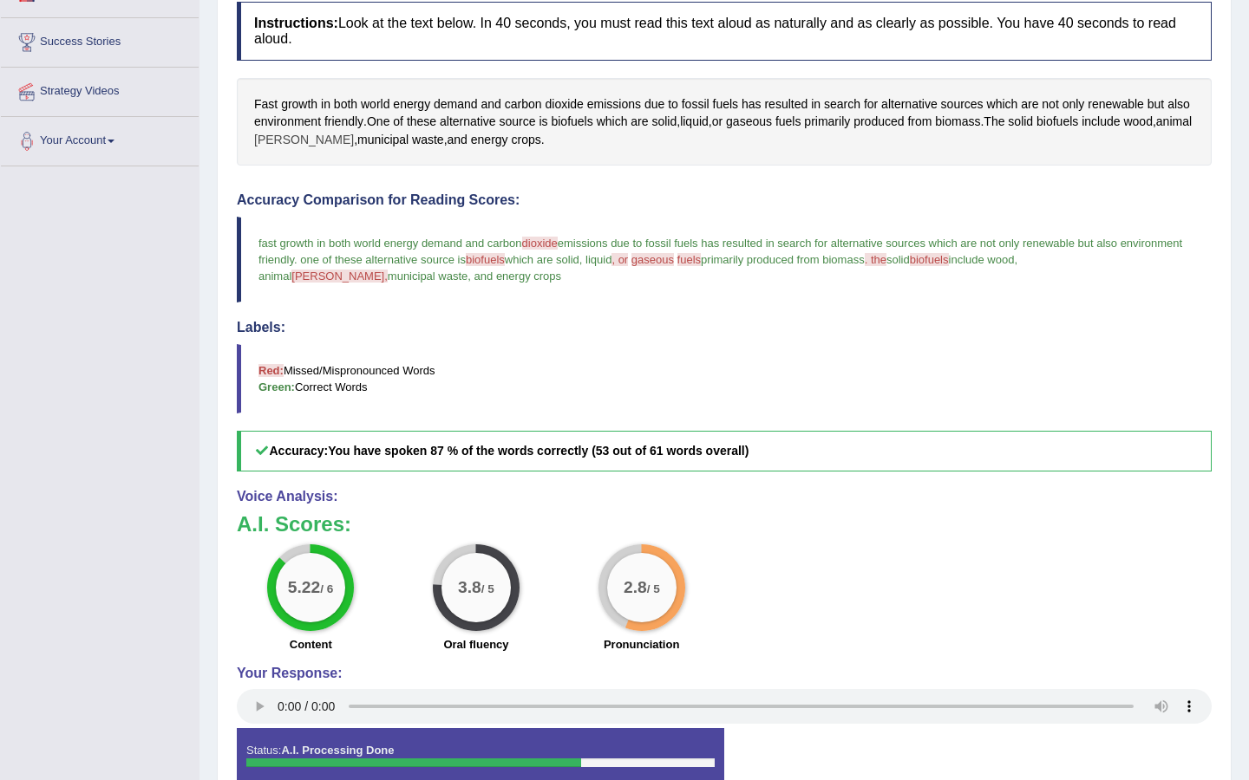
click at [344, 134] on span "[PERSON_NAME]" at bounding box center [304, 140] width 100 height 18
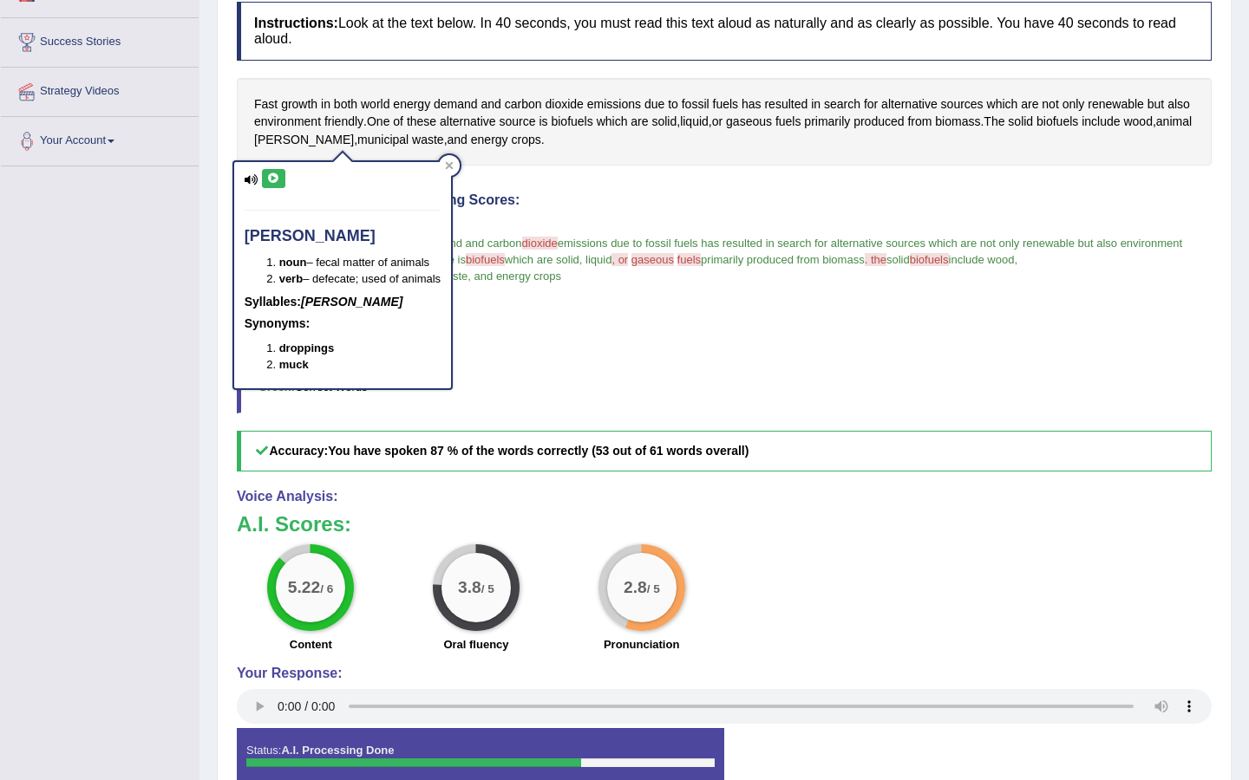
click at [267, 176] on icon at bounding box center [273, 178] width 13 height 10
click at [449, 170] on div at bounding box center [449, 165] width 21 height 21
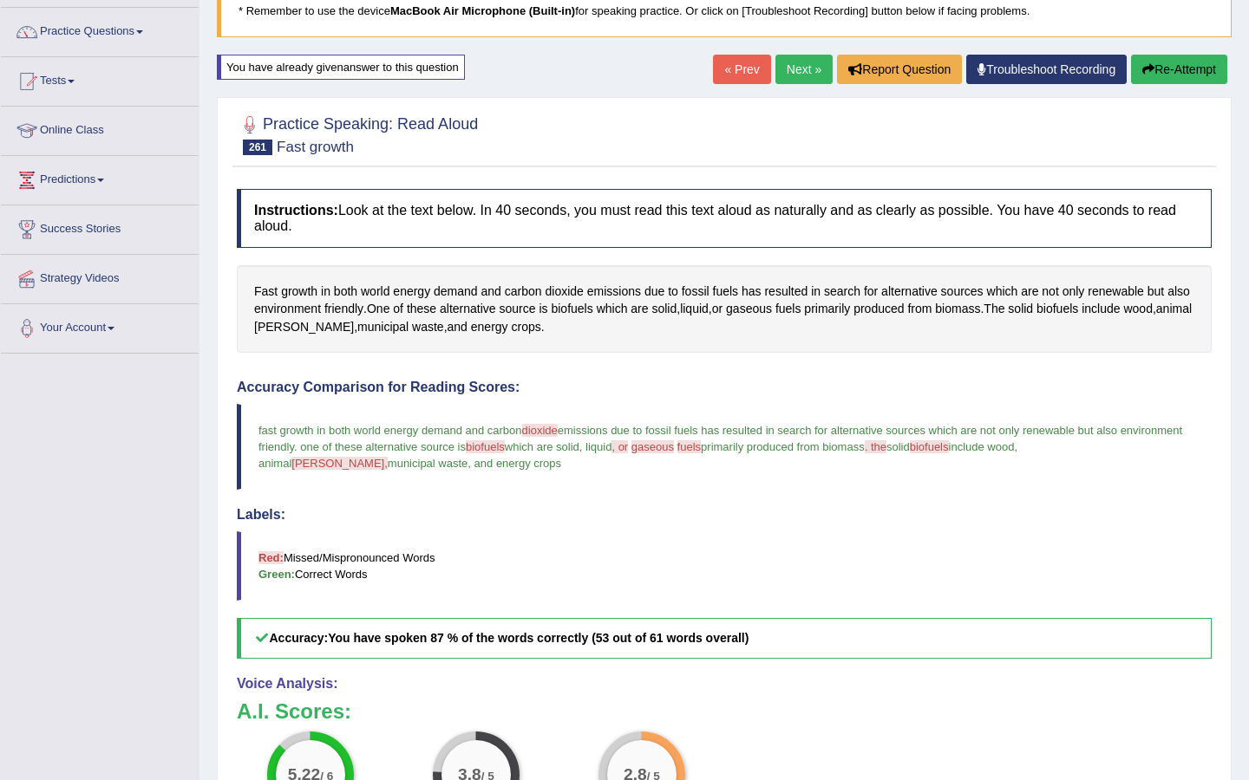
scroll to position [0, 0]
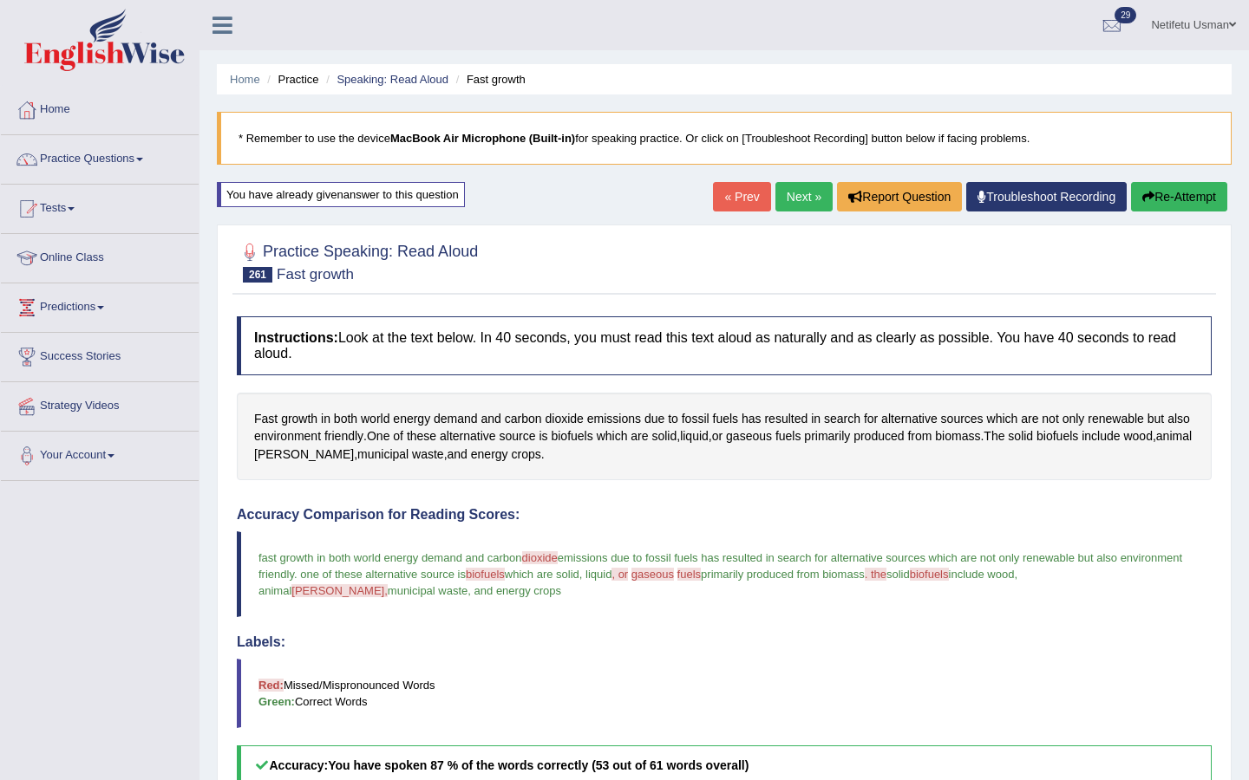
click at [1220, 200] on button "Re-Attempt" at bounding box center [1179, 196] width 96 height 29
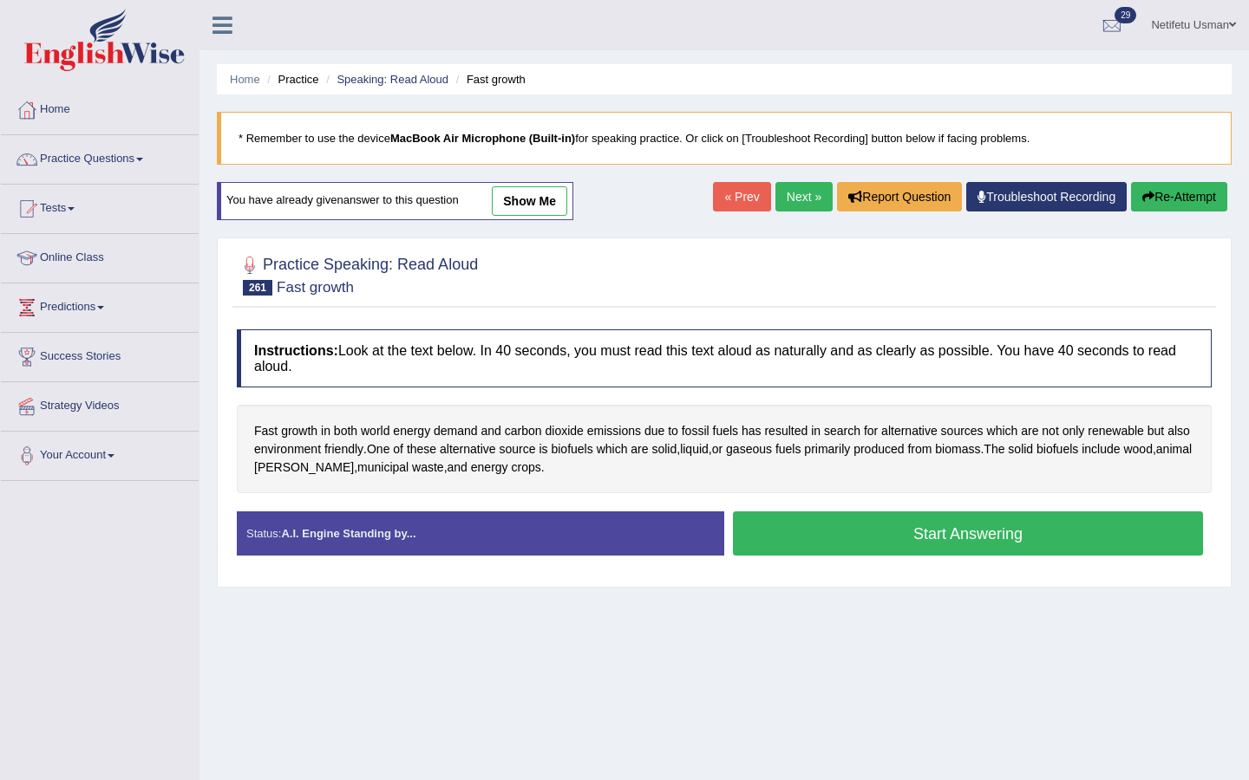
click at [871, 552] on button "Start Answering" at bounding box center [968, 534] width 470 height 44
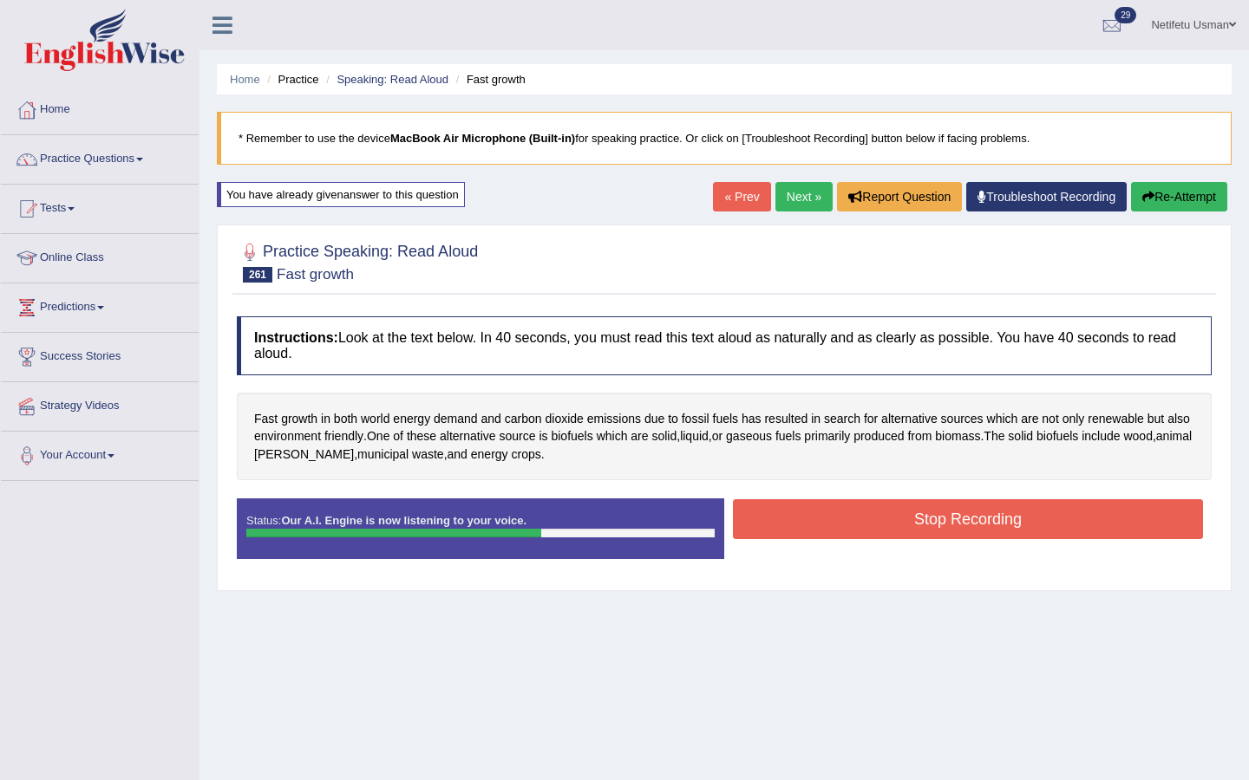
click at [918, 534] on button "Stop Recording" at bounding box center [968, 519] width 470 height 40
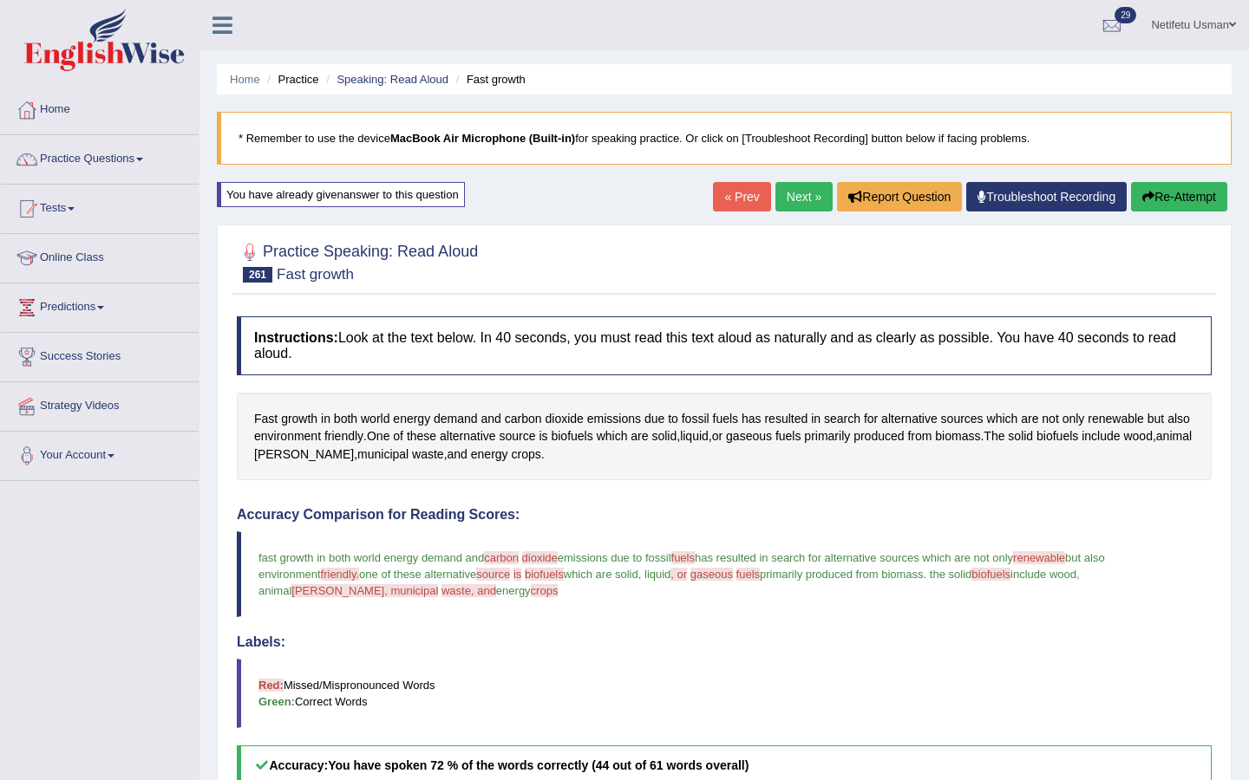
click at [786, 192] on link "Next »" at bounding box center [803, 196] width 57 height 29
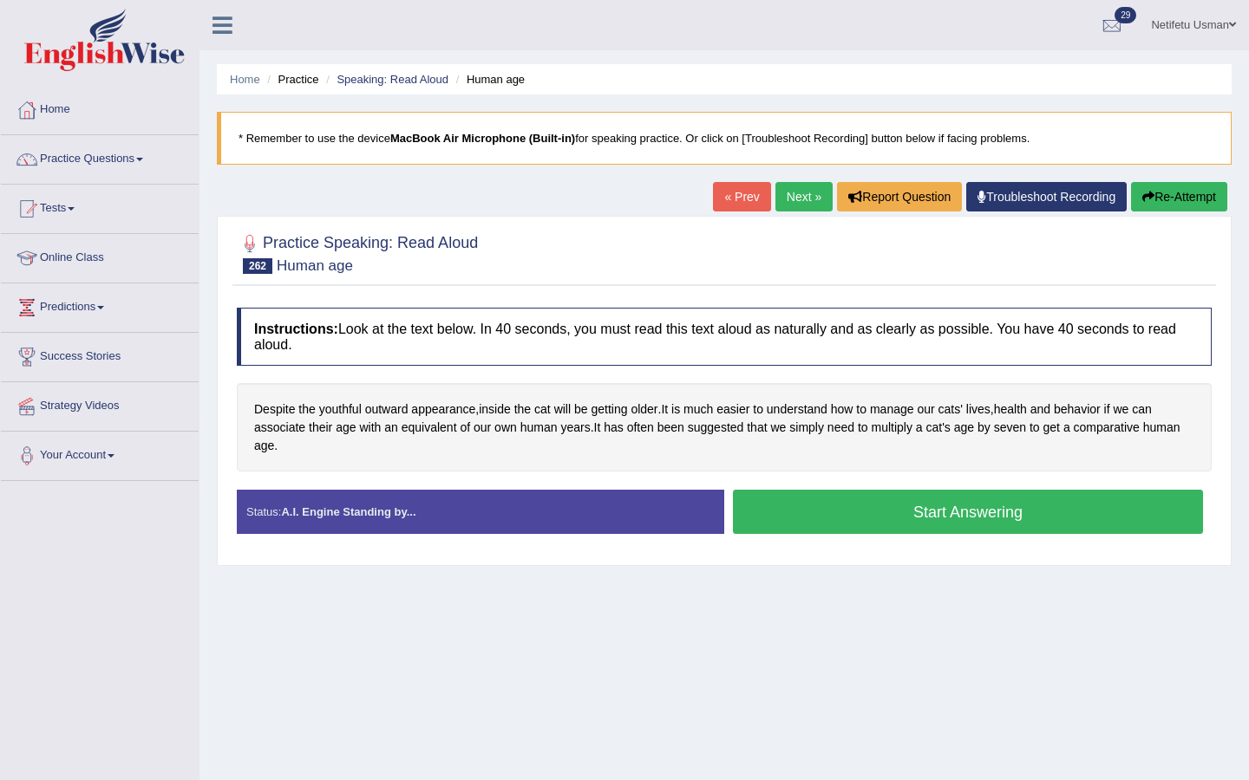
click at [919, 517] on button "Start Answering" at bounding box center [968, 512] width 470 height 44
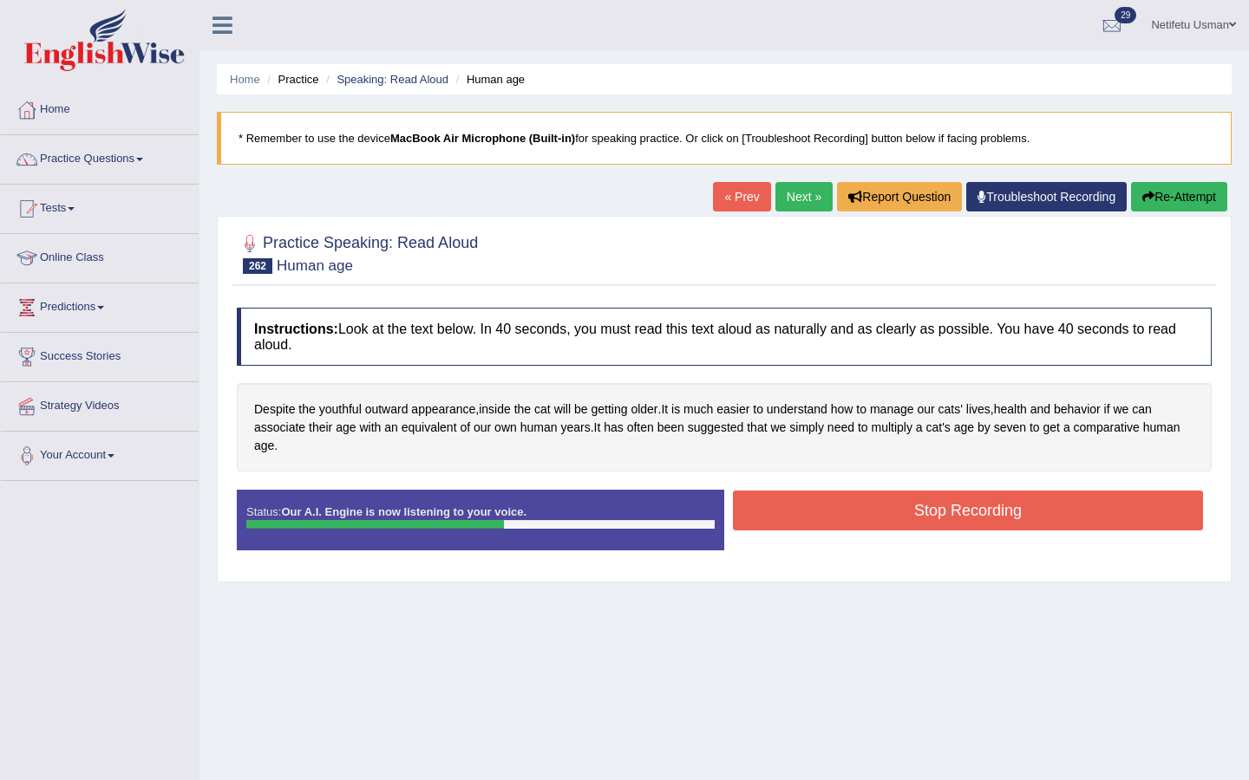
click at [919, 517] on button "Stop Recording" at bounding box center [968, 511] width 470 height 40
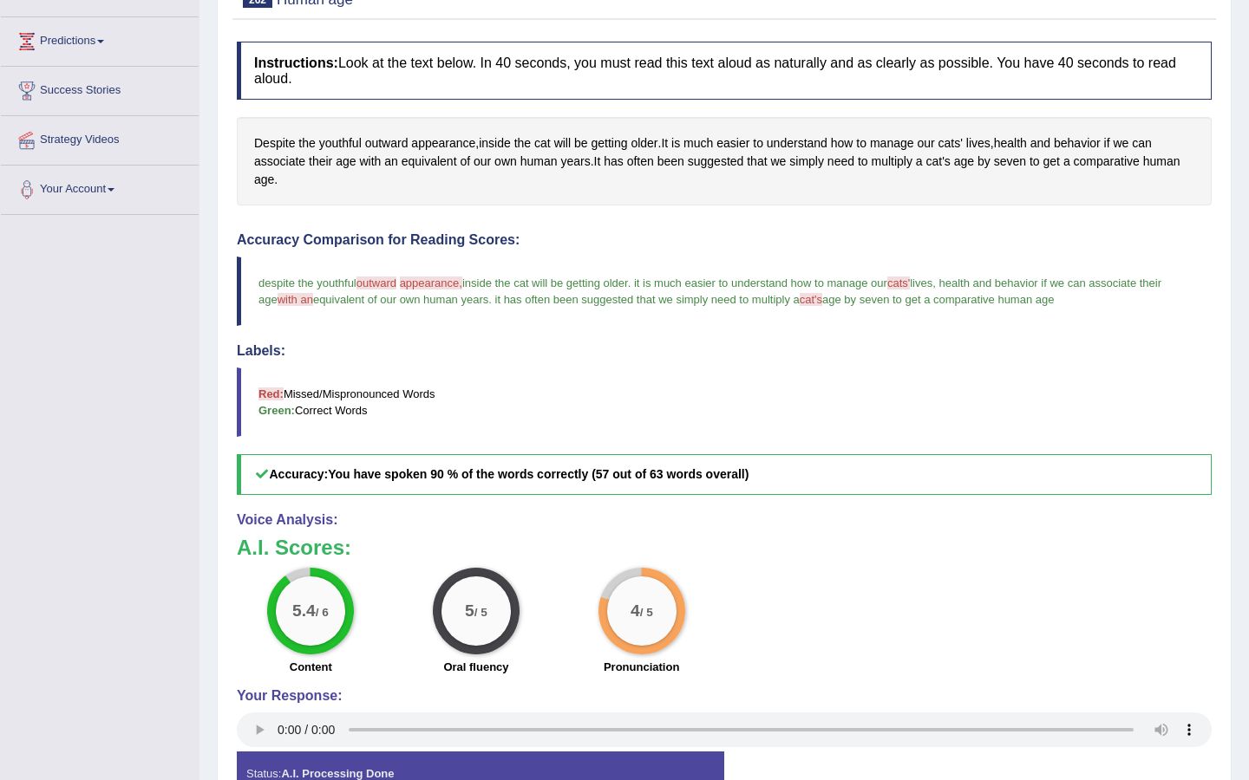
scroll to position [264, 0]
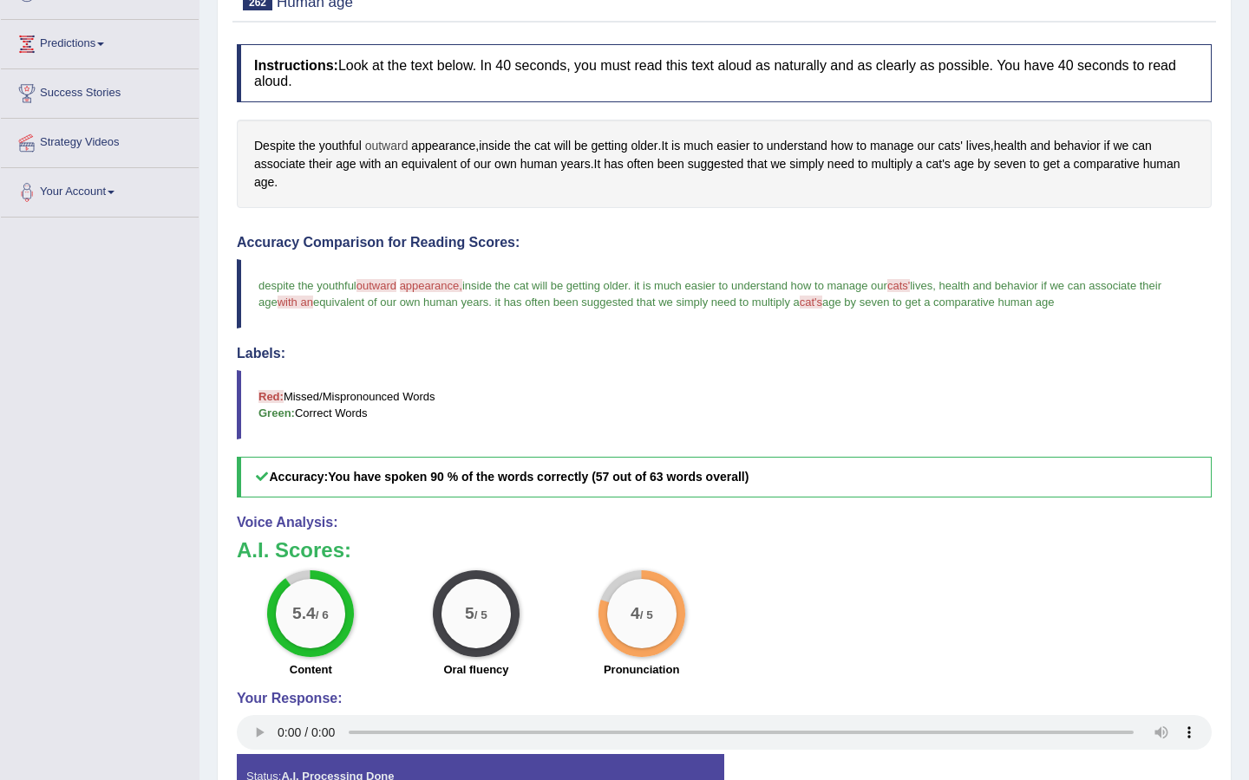
click at [390, 142] on span "outward" at bounding box center [386, 146] width 43 height 18
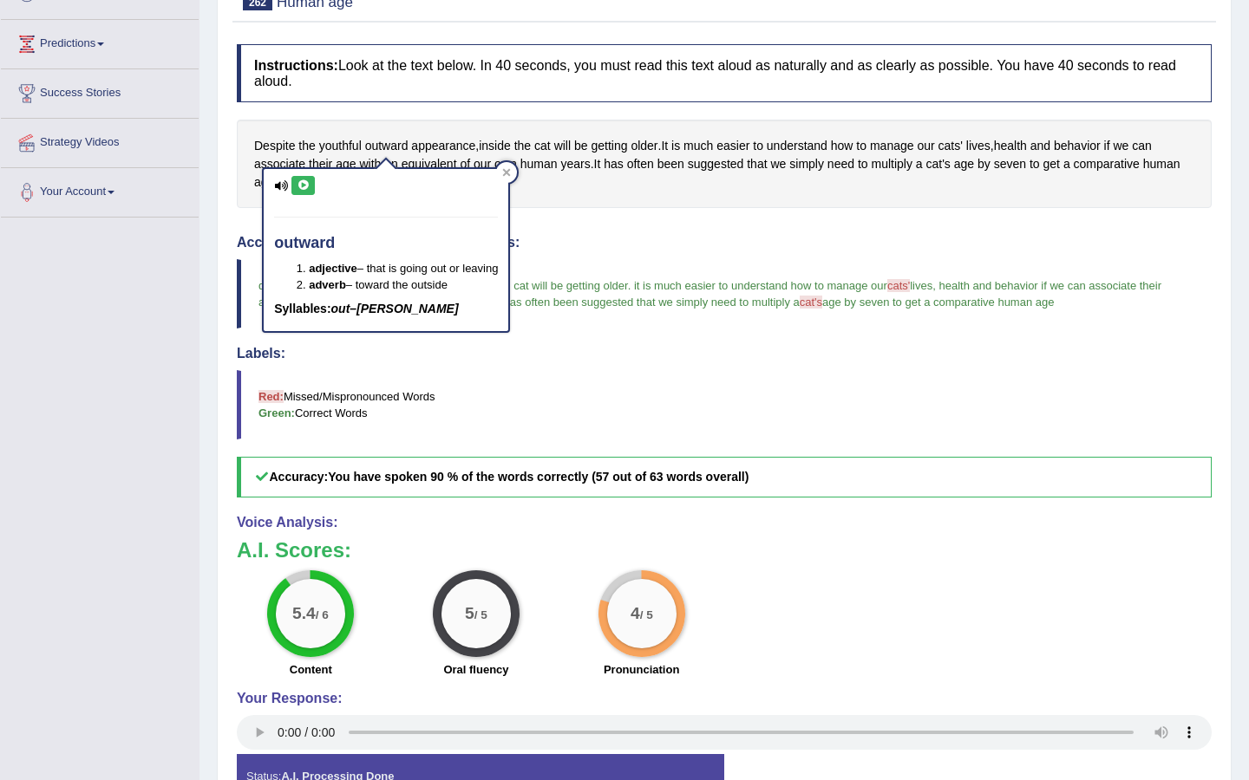
click at [304, 183] on icon at bounding box center [303, 185] width 13 height 10
click at [510, 175] on icon at bounding box center [506, 172] width 9 height 9
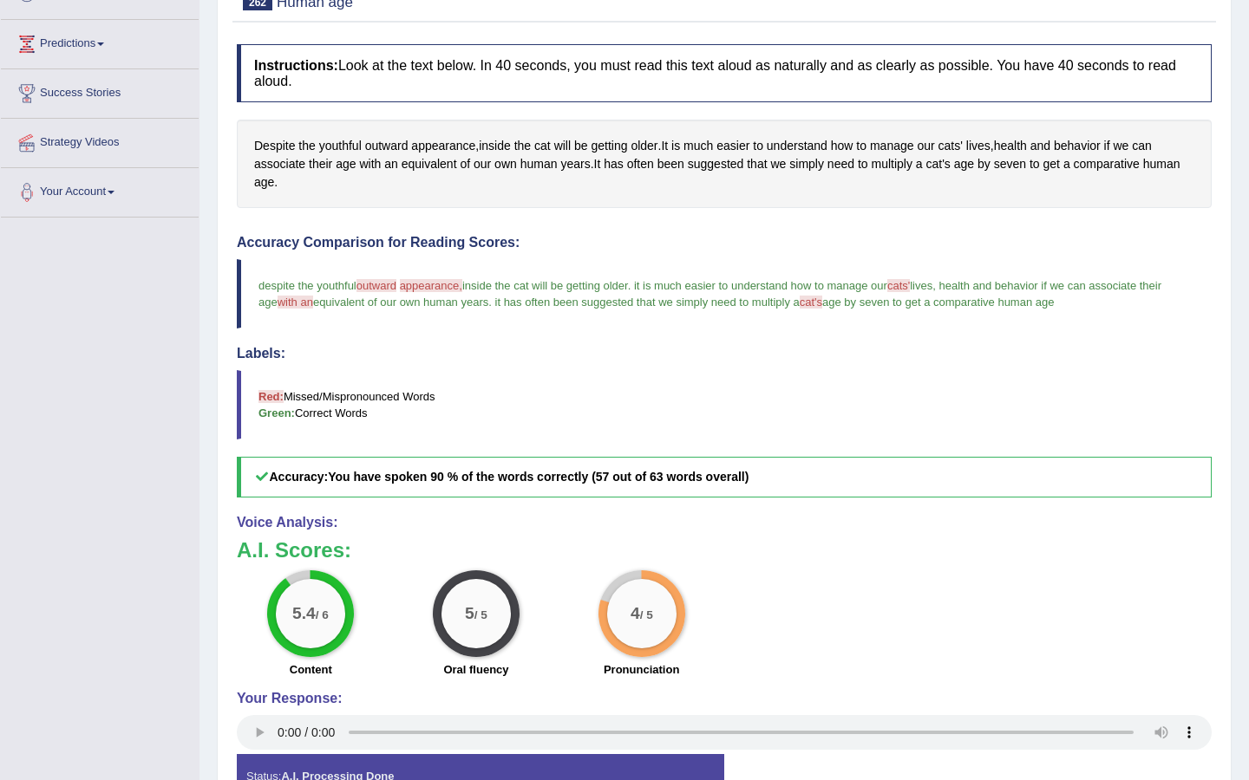
click at [447, 284] on span "appearance," at bounding box center [431, 285] width 62 height 13
click at [427, 152] on span "appearance" at bounding box center [443, 146] width 64 height 18
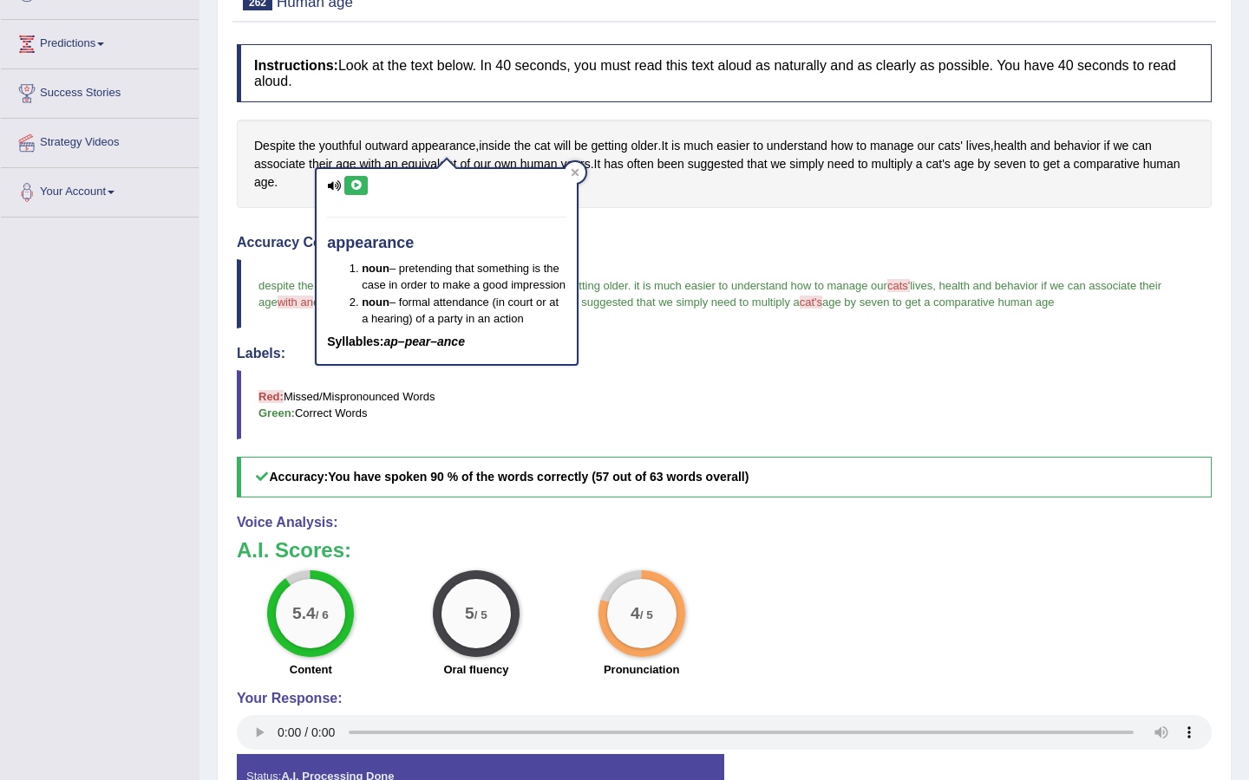
click at [361, 185] on icon at bounding box center [355, 185] width 13 height 10
click at [573, 173] on icon at bounding box center [575, 172] width 8 height 8
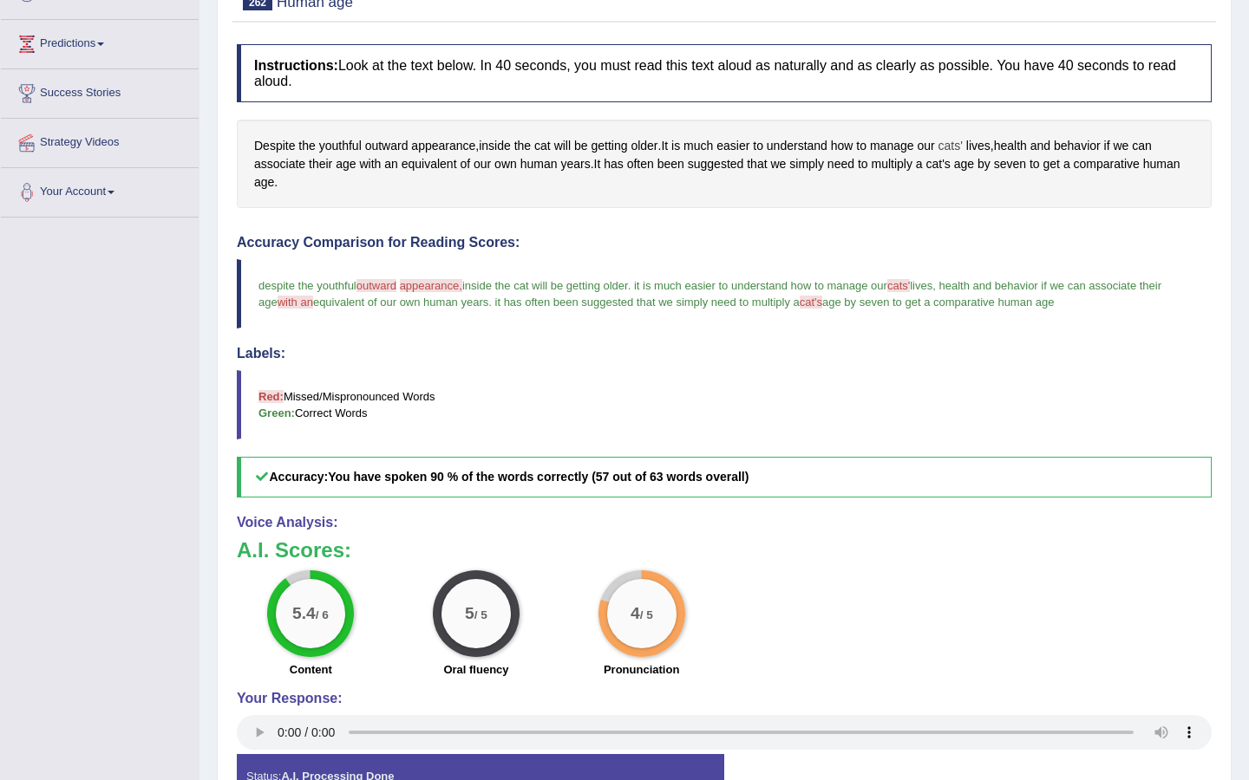
click at [961, 147] on span "cats'" at bounding box center [950, 146] width 24 height 18
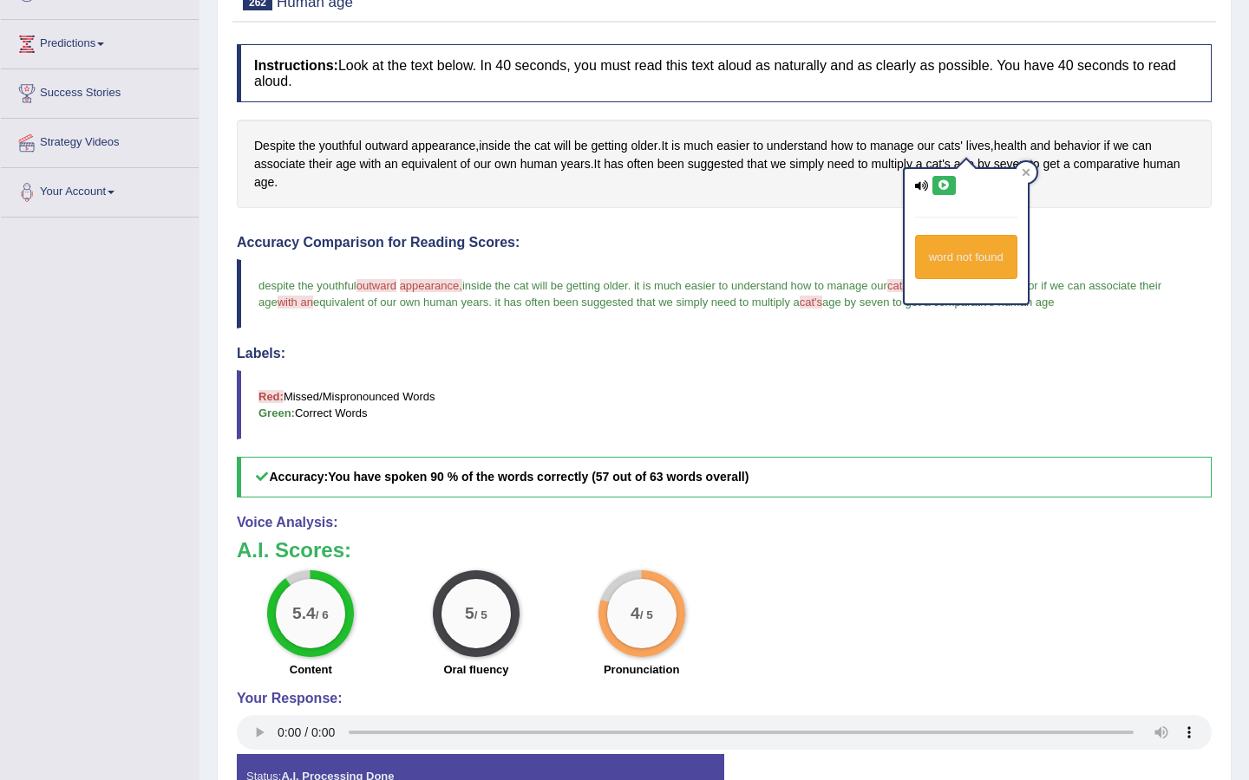
click at [944, 185] on icon at bounding box center [943, 185] width 13 height 10
click at [947, 185] on icon at bounding box center [943, 185] width 13 height 10
click at [942, 187] on icon at bounding box center [943, 185] width 13 height 10
click at [943, 189] on icon at bounding box center [943, 185] width 13 height 10
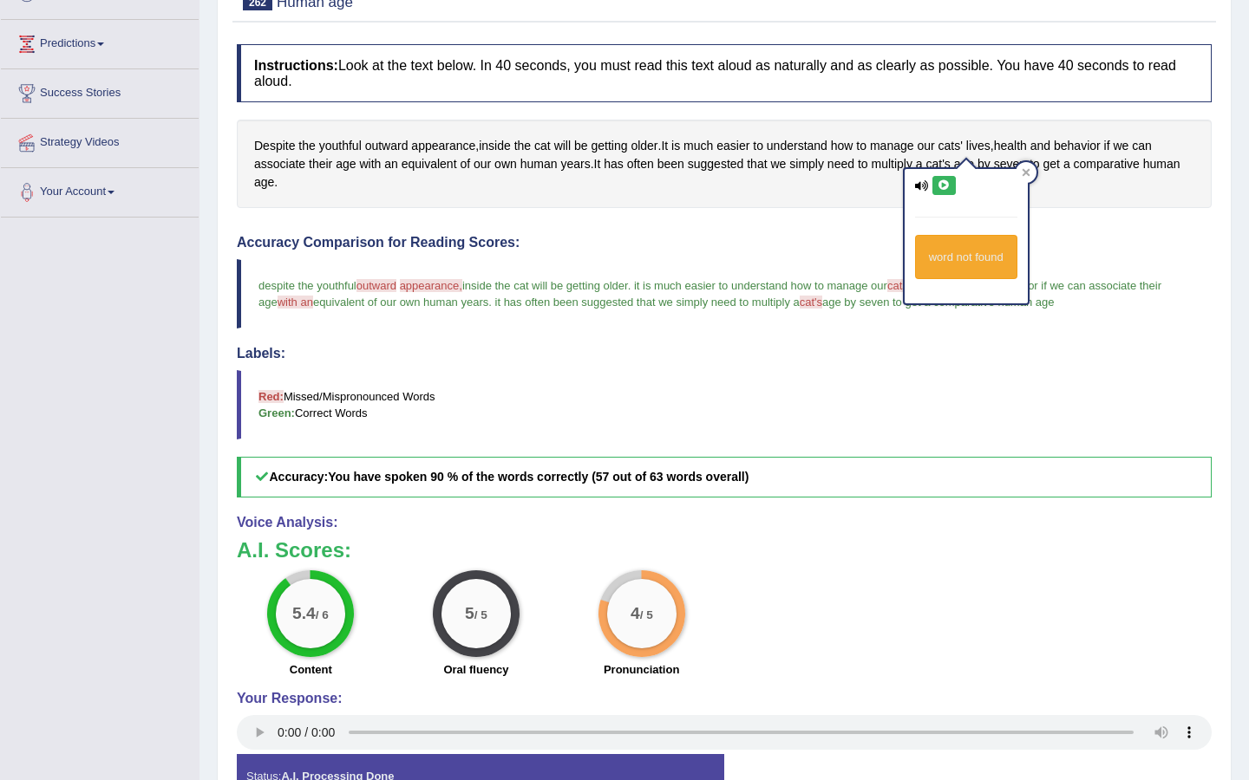
click at [822, 305] on span "cat's" at bounding box center [810, 302] width 23 height 13
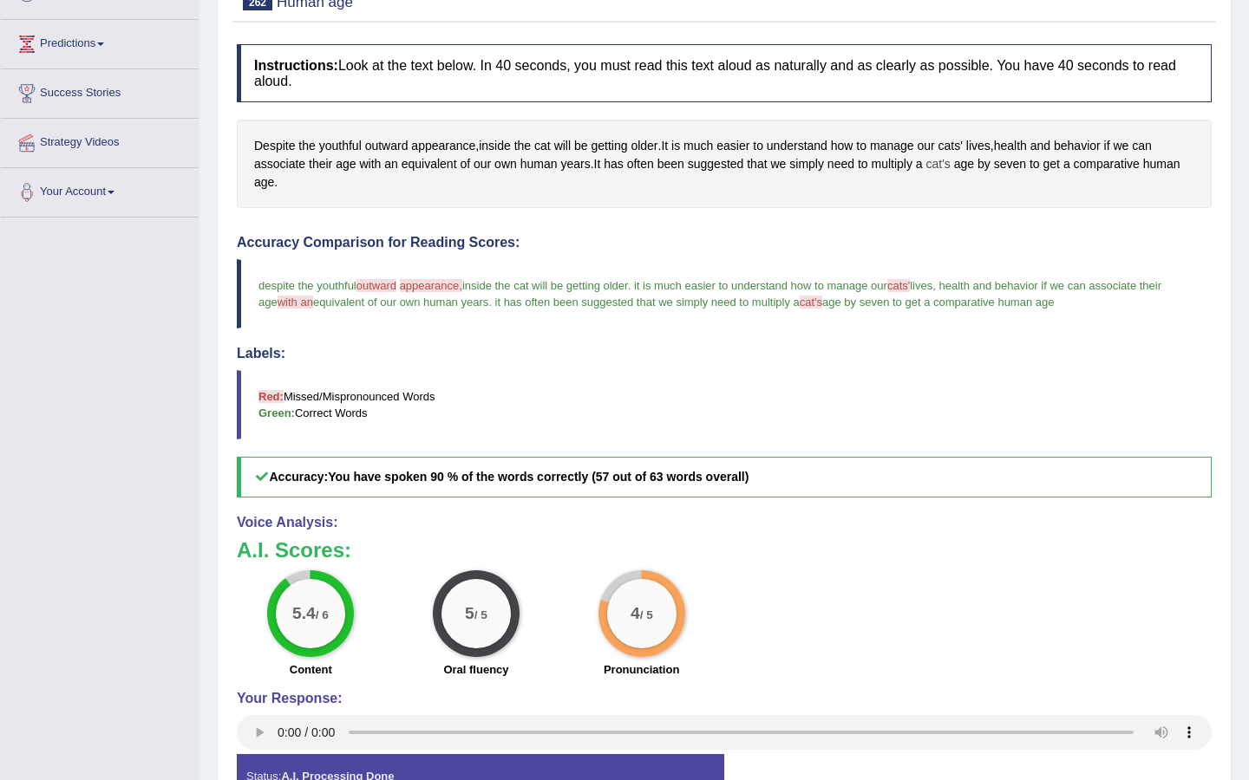
click at [949, 170] on span "cat's" at bounding box center [938, 164] width 24 height 18
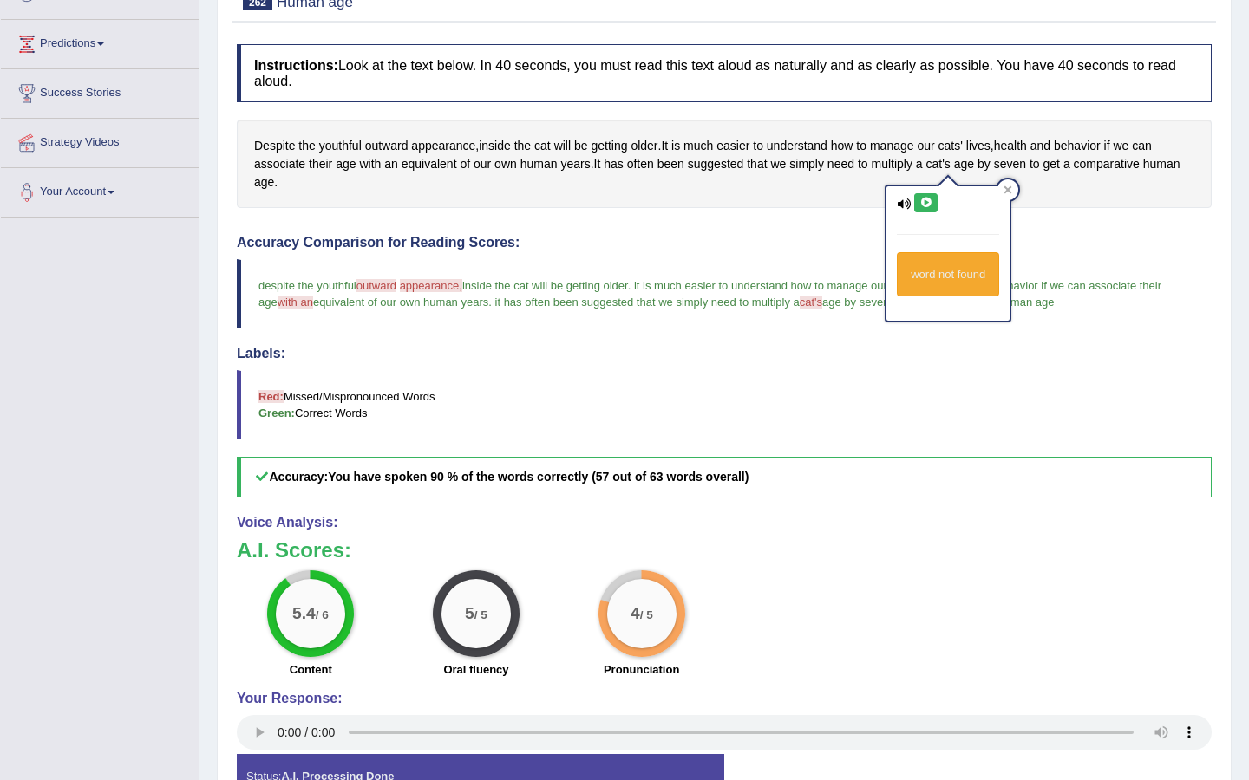
click at [928, 206] on icon at bounding box center [925, 203] width 13 height 10
click at [928, 207] on icon at bounding box center [925, 203] width 13 height 10
click at [922, 201] on icon at bounding box center [925, 203] width 13 height 10
click at [932, 204] on button at bounding box center [925, 202] width 23 height 19
click at [929, 205] on icon at bounding box center [925, 203] width 13 height 10
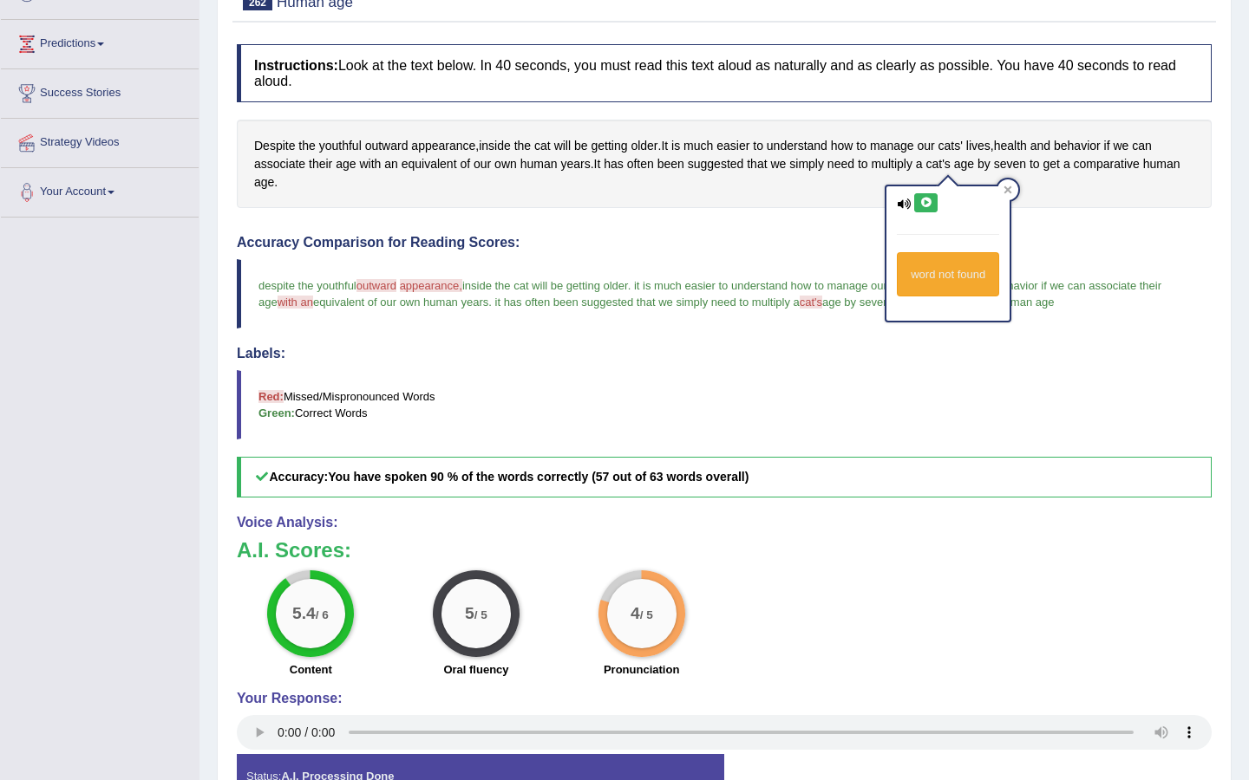
click at [929, 205] on icon at bounding box center [925, 203] width 13 height 10
click at [1011, 190] on icon at bounding box center [1008, 190] width 8 height 8
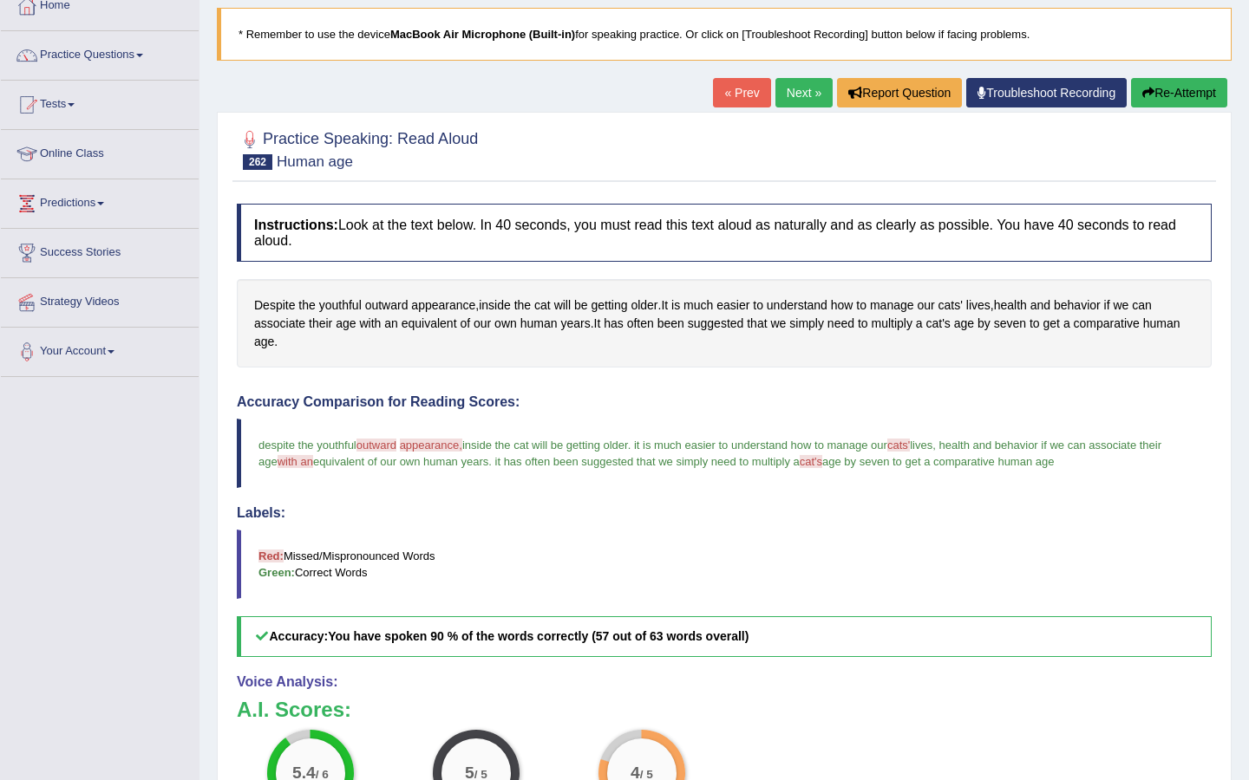
scroll to position [0, 0]
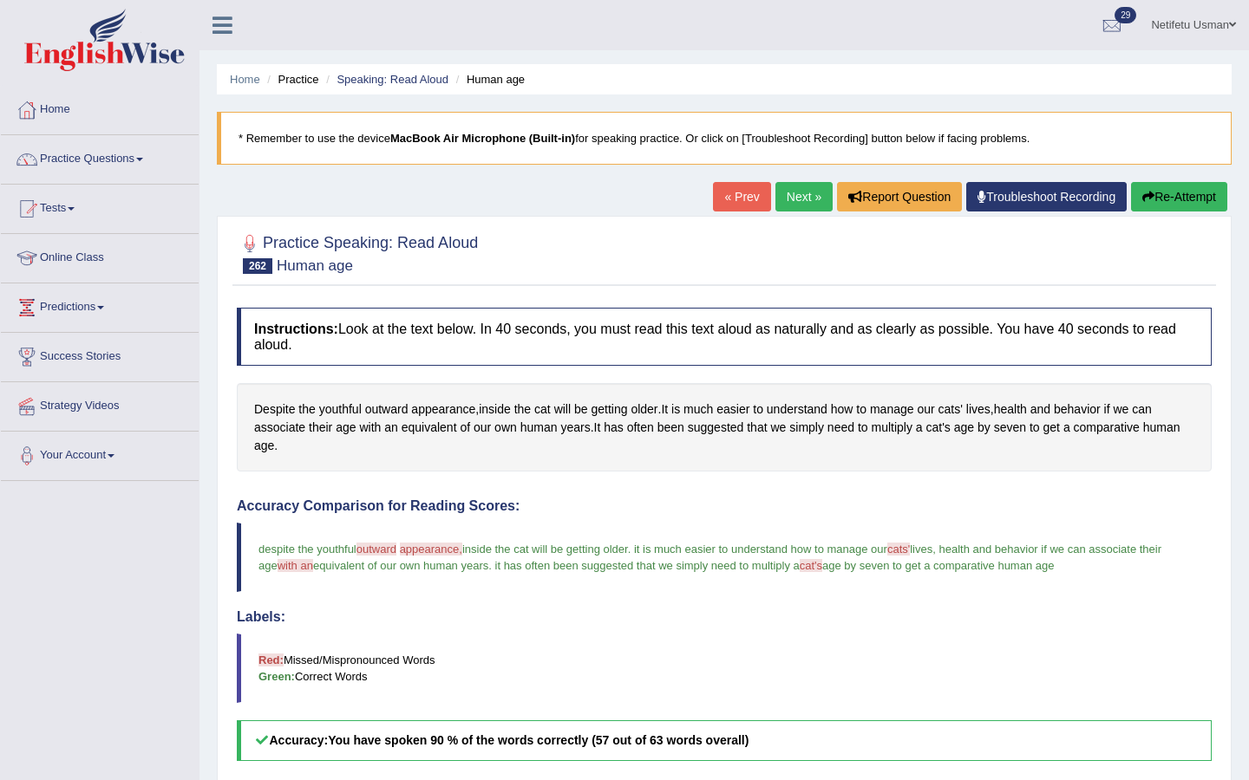
click at [799, 197] on link "Next »" at bounding box center [803, 196] width 57 height 29
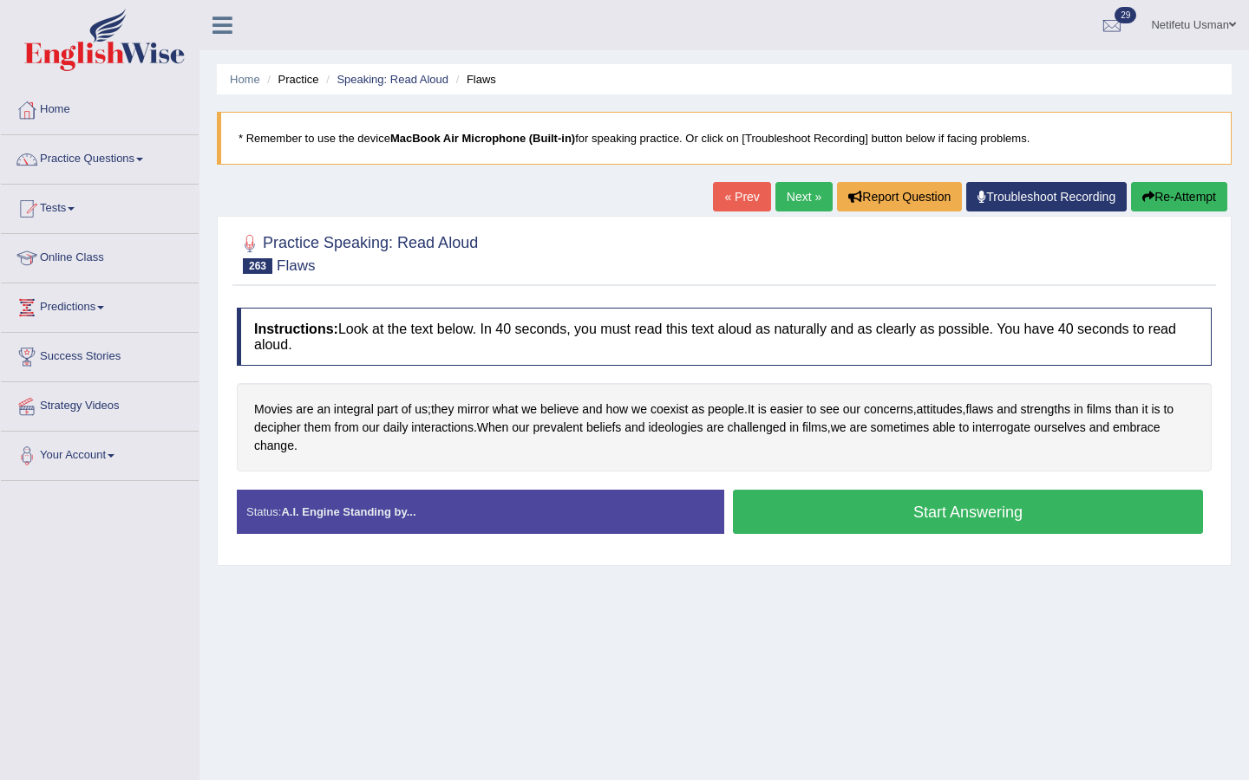
click at [1014, 508] on button "Start Answering" at bounding box center [968, 512] width 470 height 44
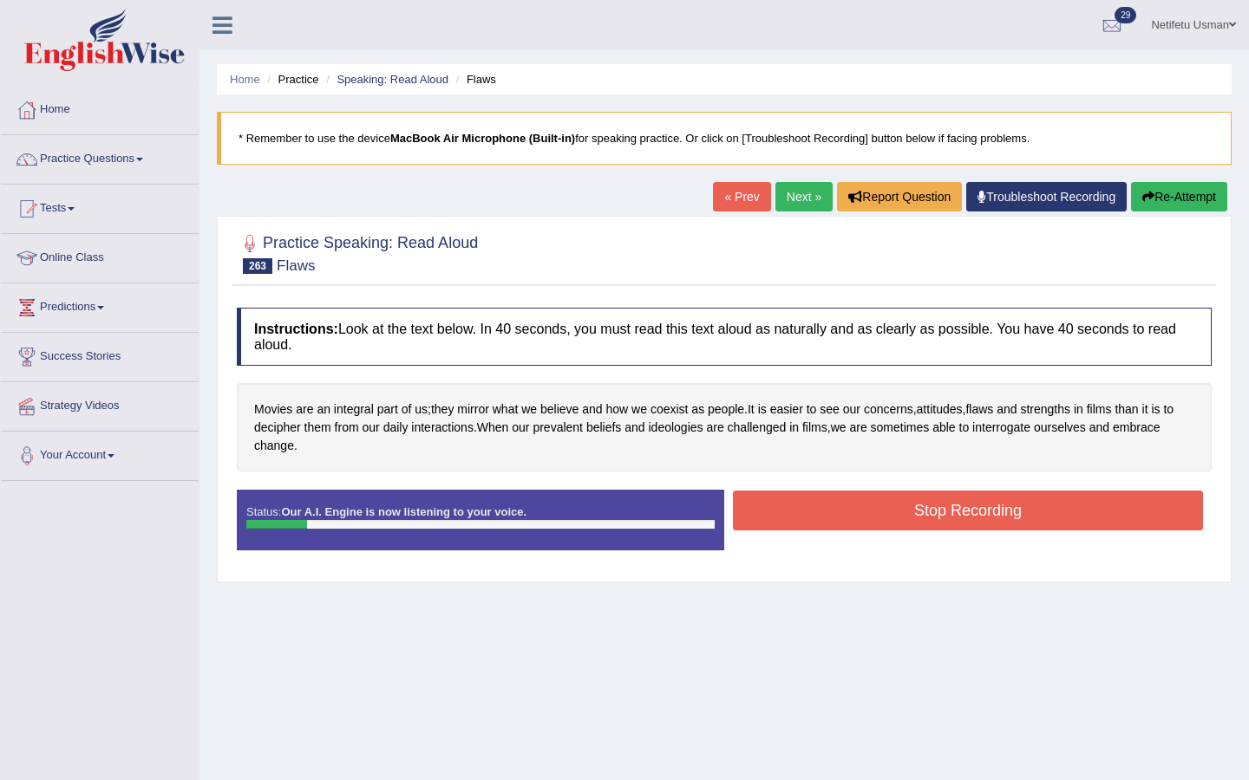
click at [1168, 196] on button "Re-Attempt" at bounding box center [1179, 196] width 96 height 29
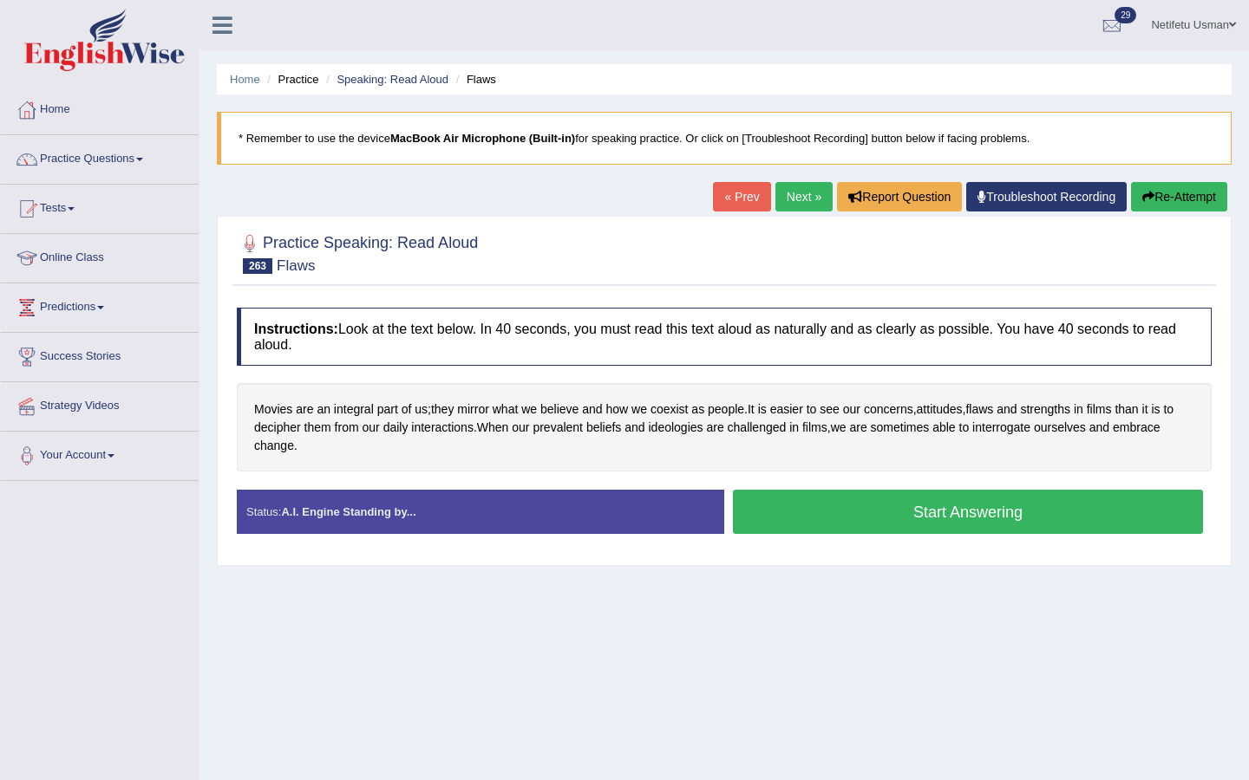
click at [891, 525] on button "Start Answering" at bounding box center [968, 512] width 470 height 44
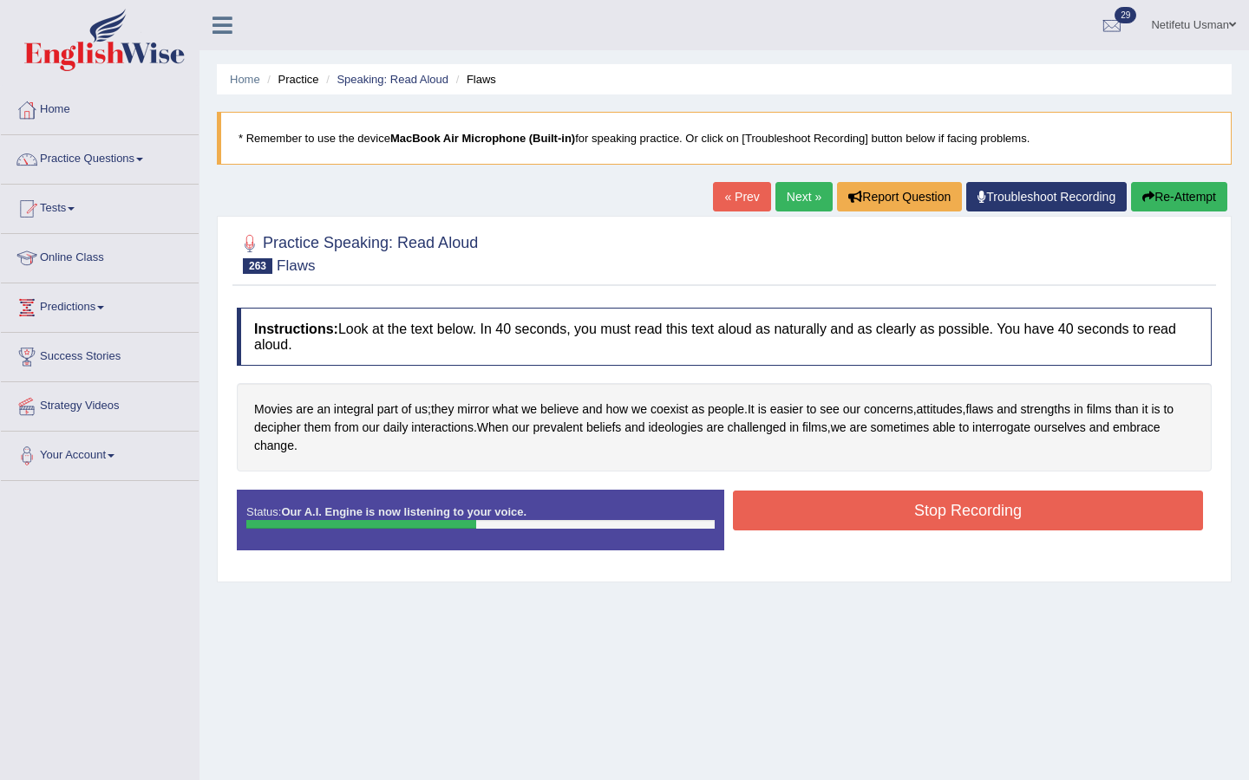
click at [891, 525] on button "Stop Recording" at bounding box center [968, 511] width 470 height 40
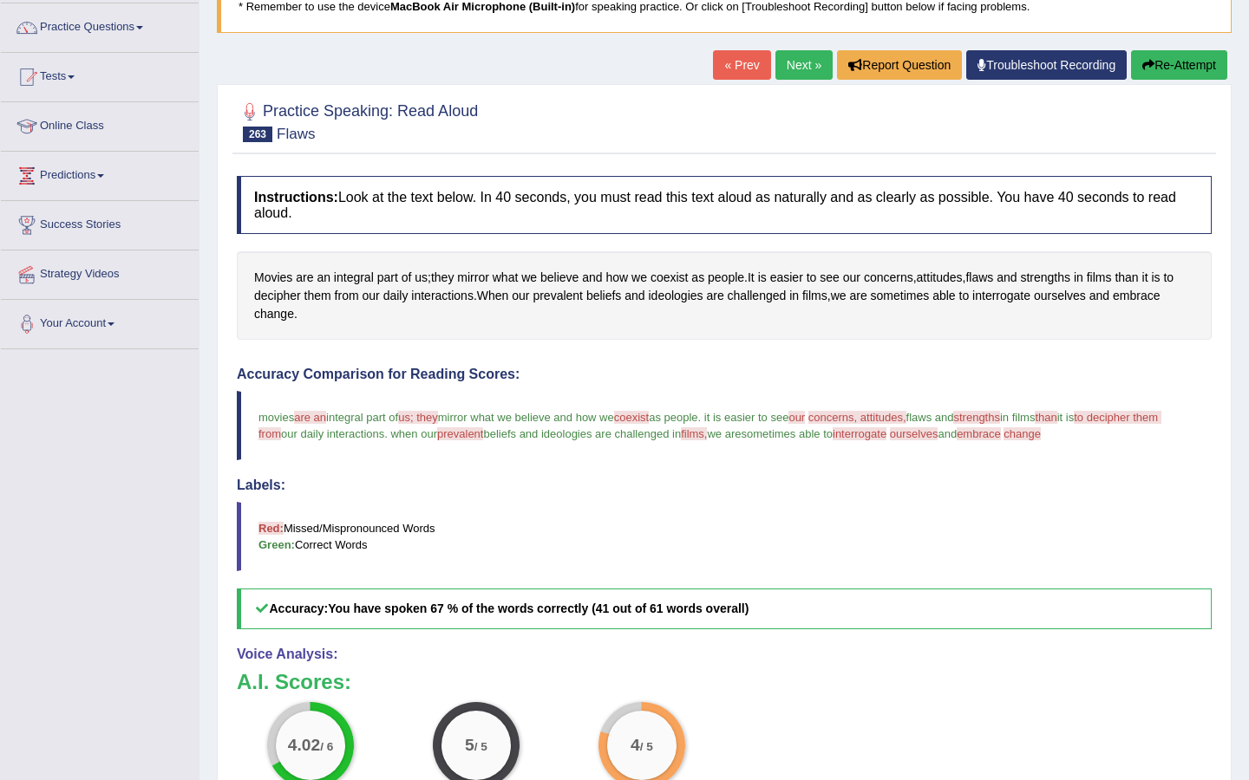
scroll to position [89, 0]
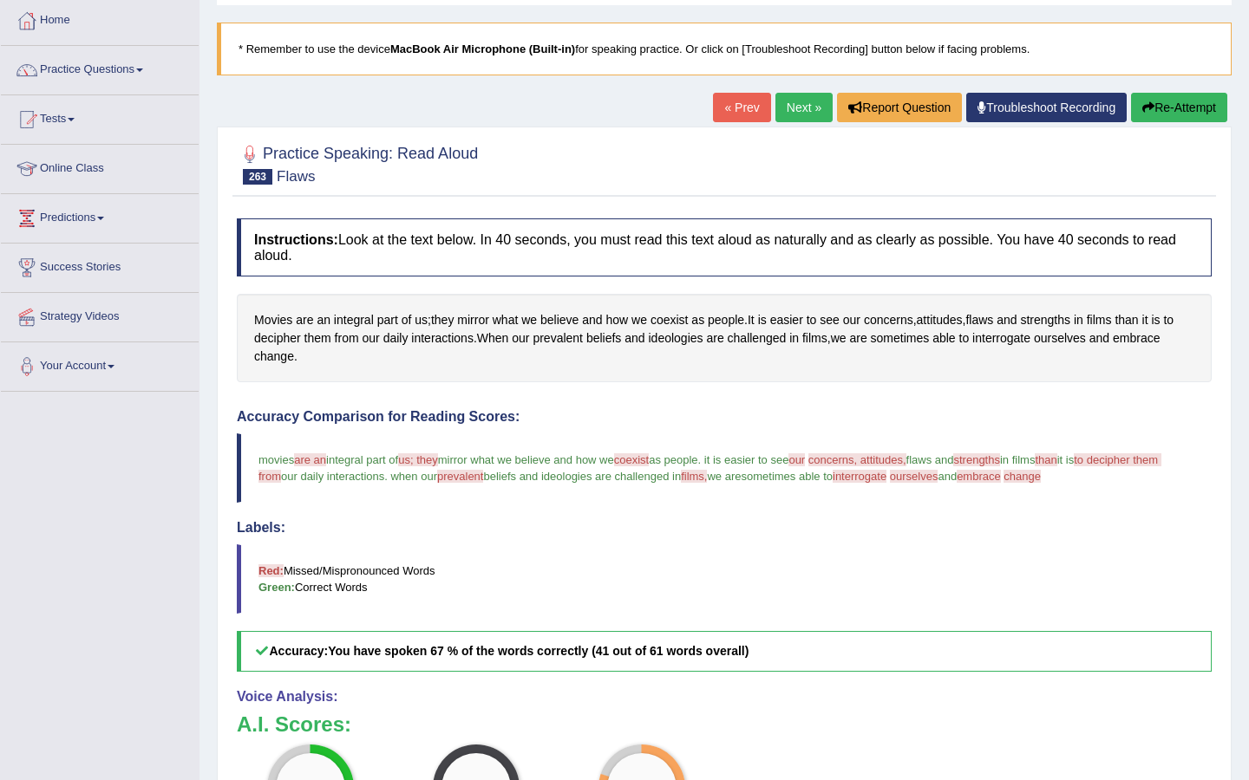
click at [1183, 112] on button "Re-Attempt" at bounding box center [1179, 107] width 96 height 29
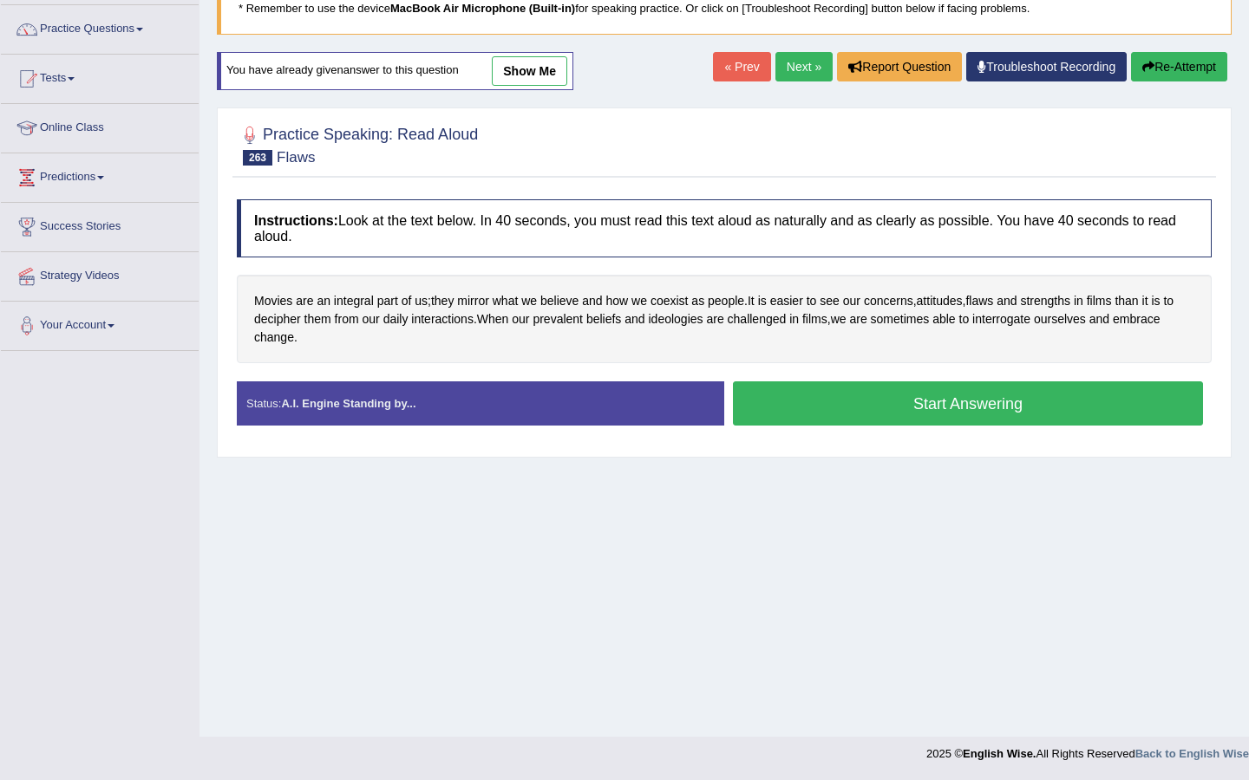
click at [939, 413] on button "Start Answering" at bounding box center [968, 403] width 470 height 44
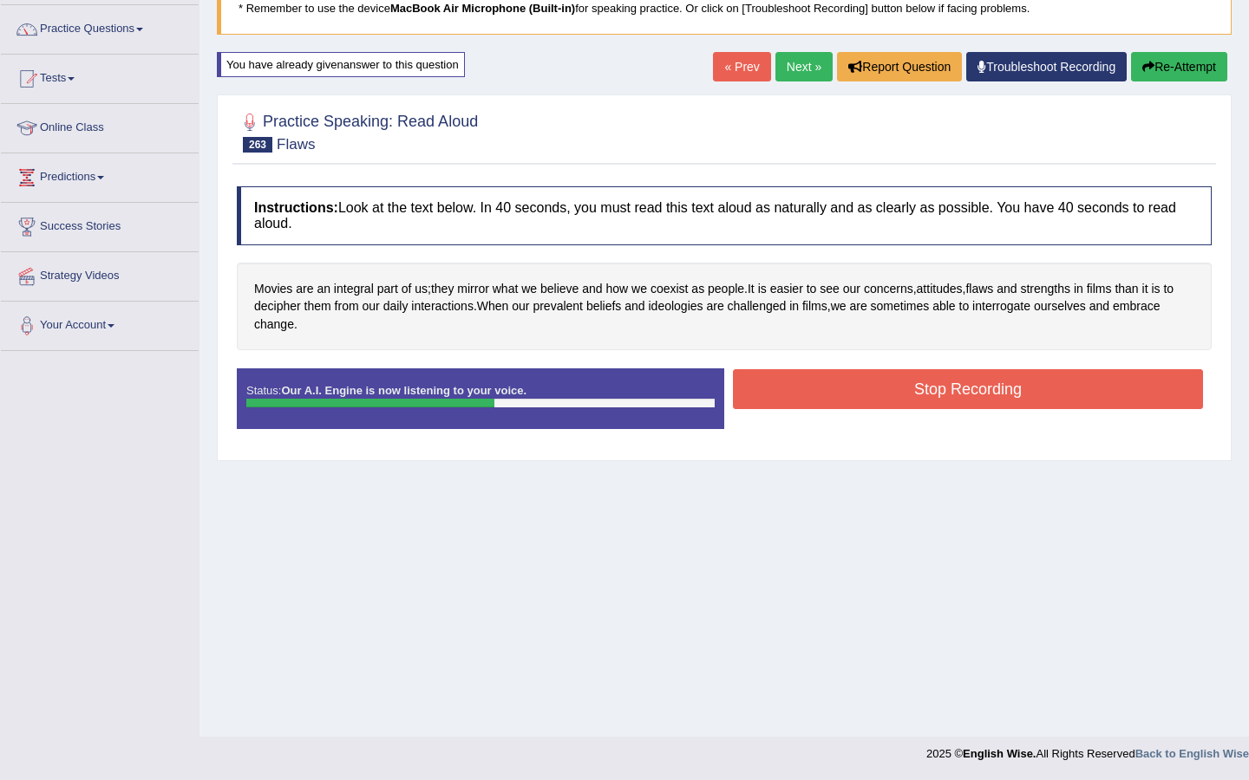
click at [930, 399] on button "Stop Recording" at bounding box center [968, 389] width 470 height 40
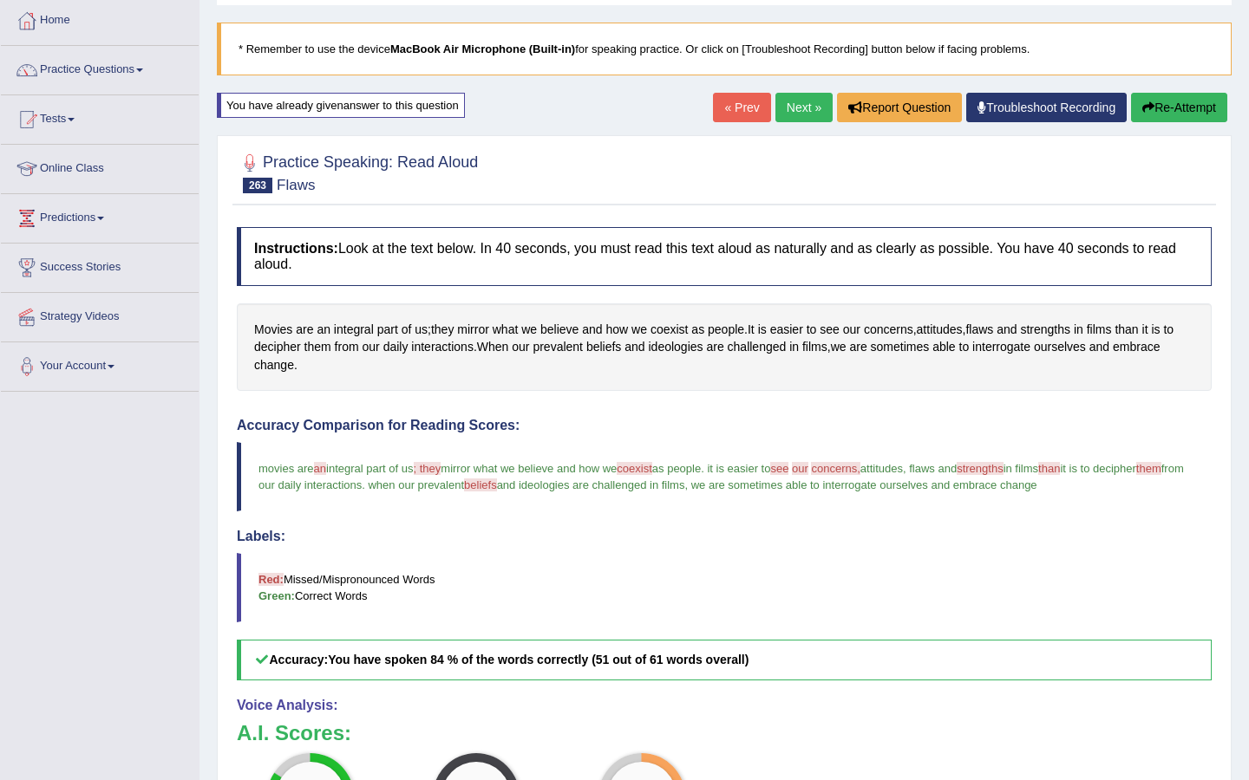
scroll to position [86, 0]
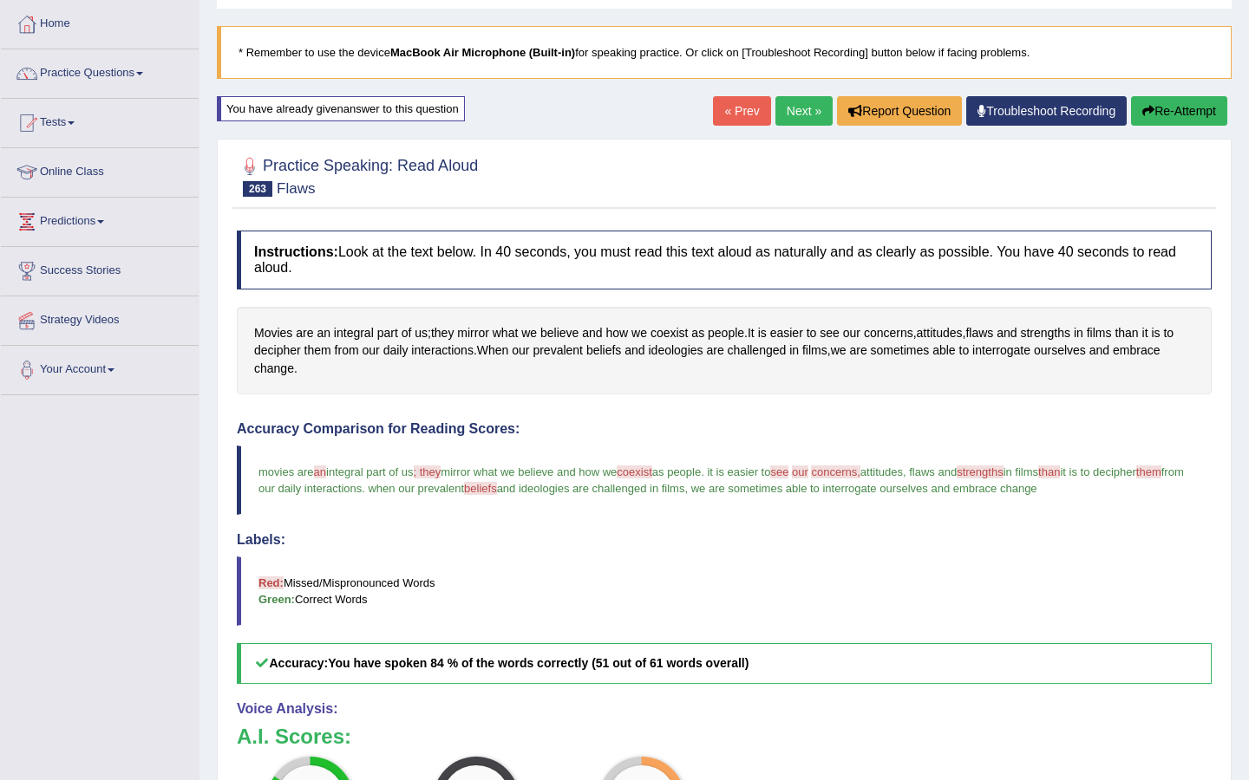
click at [1174, 108] on button "Re-Attempt" at bounding box center [1179, 110] width 96 height 29
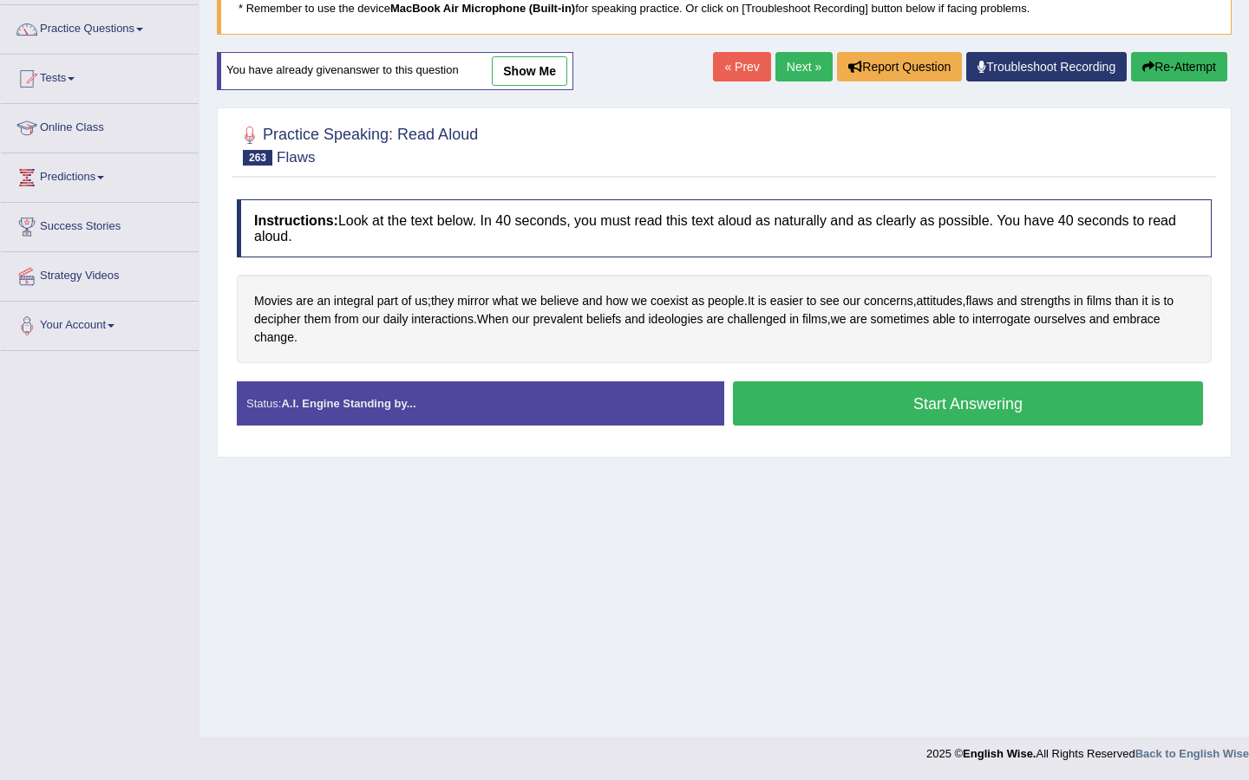
click at [862, 408] on button "Start Answering" at bounding box center [968, 403] width 470 height 44
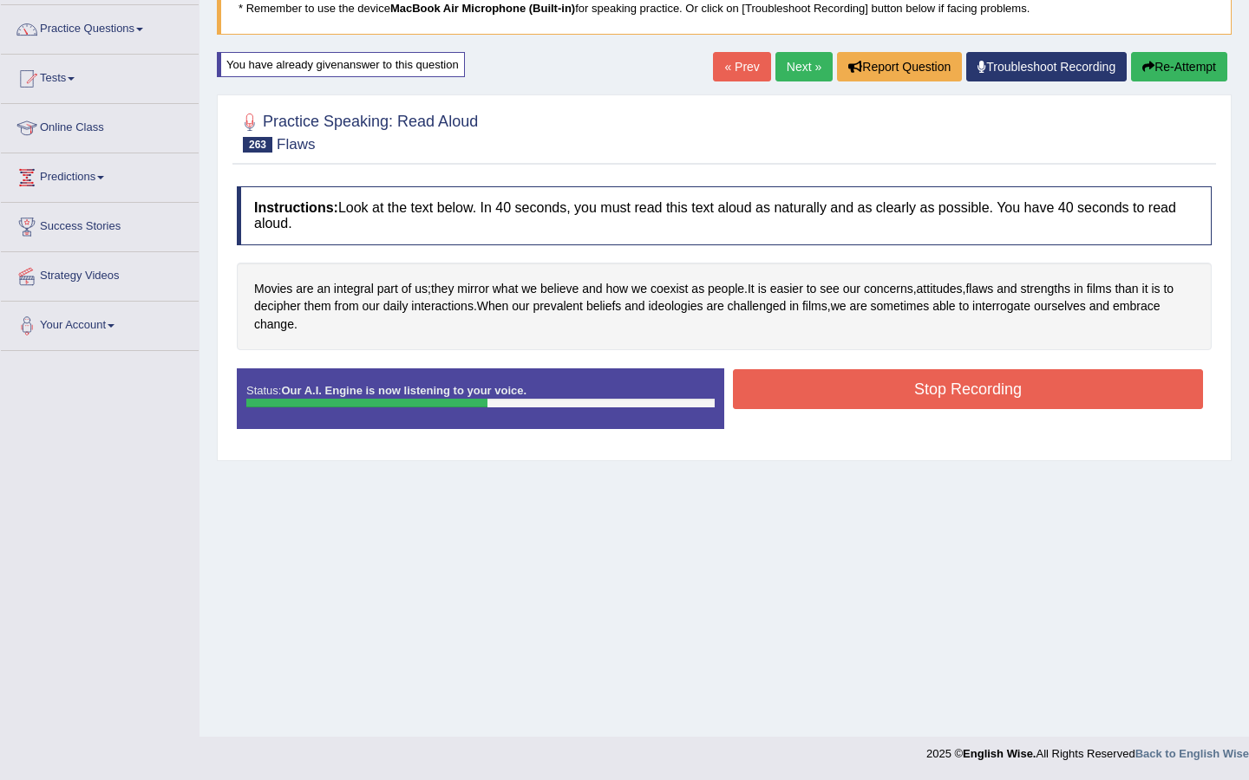
click at [849, 384] on button "Stop Recording" at bounding box center [968, 389] width 470 height 40
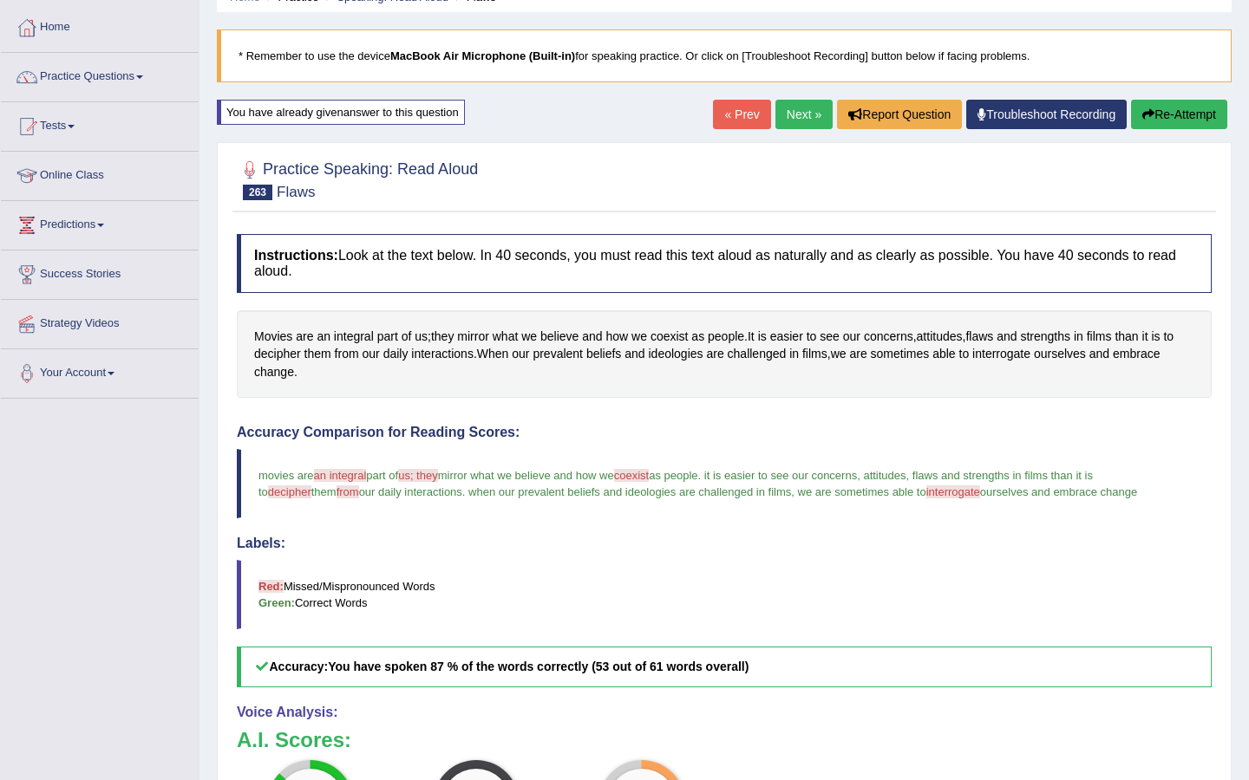
scroll to position [77, 0]
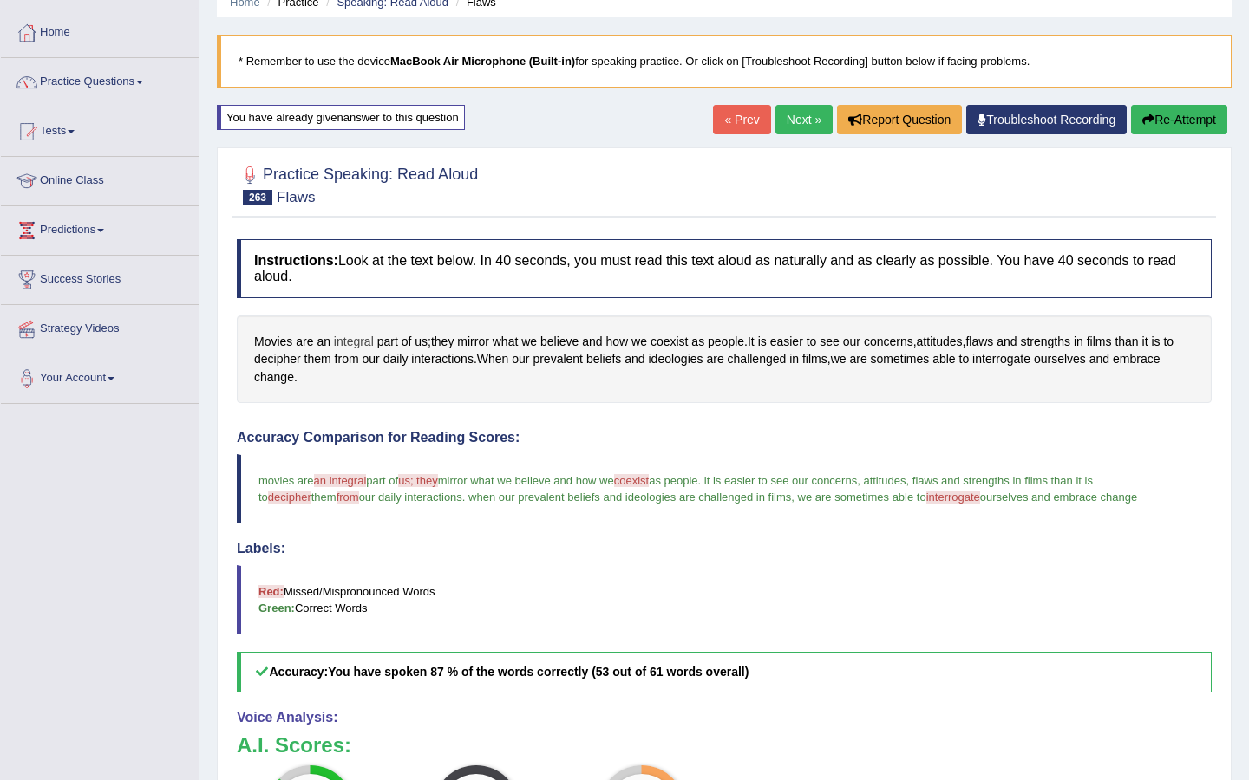
click at [338, 343] on span "integral" at bounding box center [354, 342] width 40 height 18
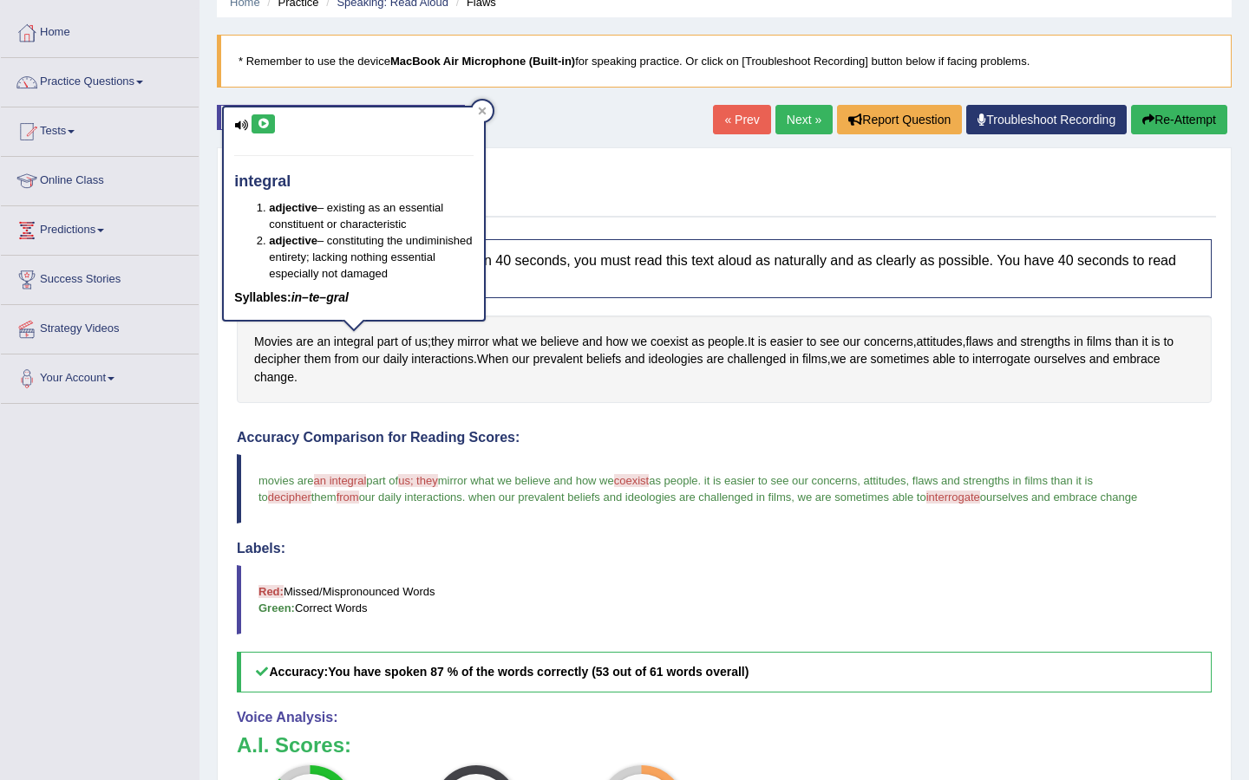
click at [270, 131] on button at bounding box center [262, 123] width 23 height 19
click at [481, 107] on icon at bounding box center [482, 111] width 9 height 9
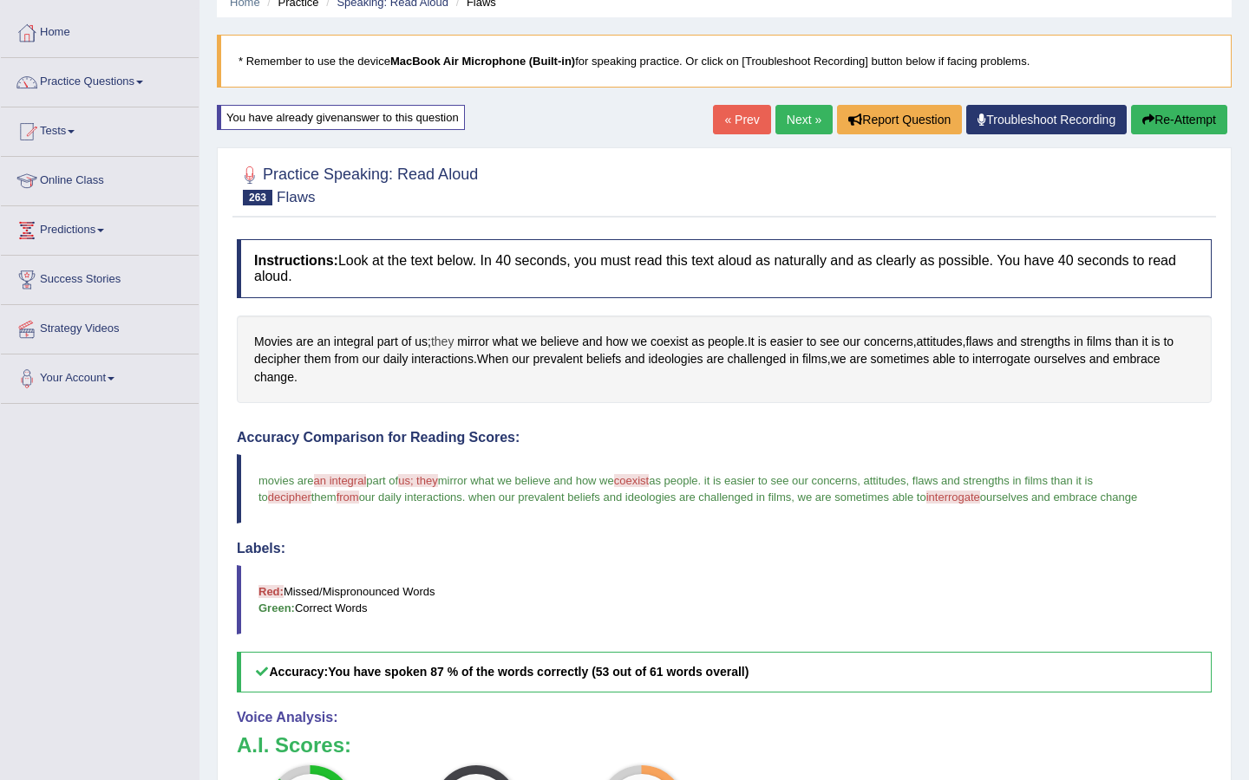
click at [447, 343] on span "they" at bounding box center [442, 342] width 23 height 18
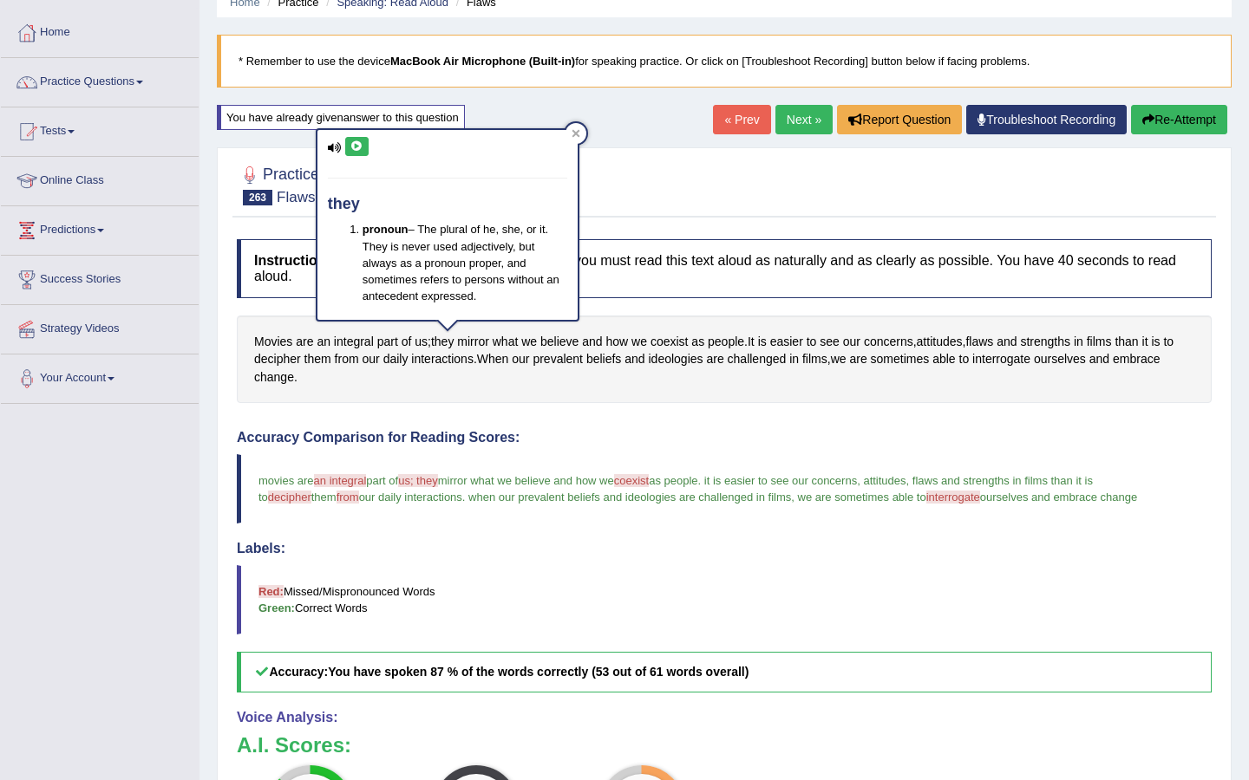
click at [360, 147] on icon at bounding box center [356, 146] width 13 height 10
click at [577, 133] on icon at bounding box center [575, 133] width 8 height 8
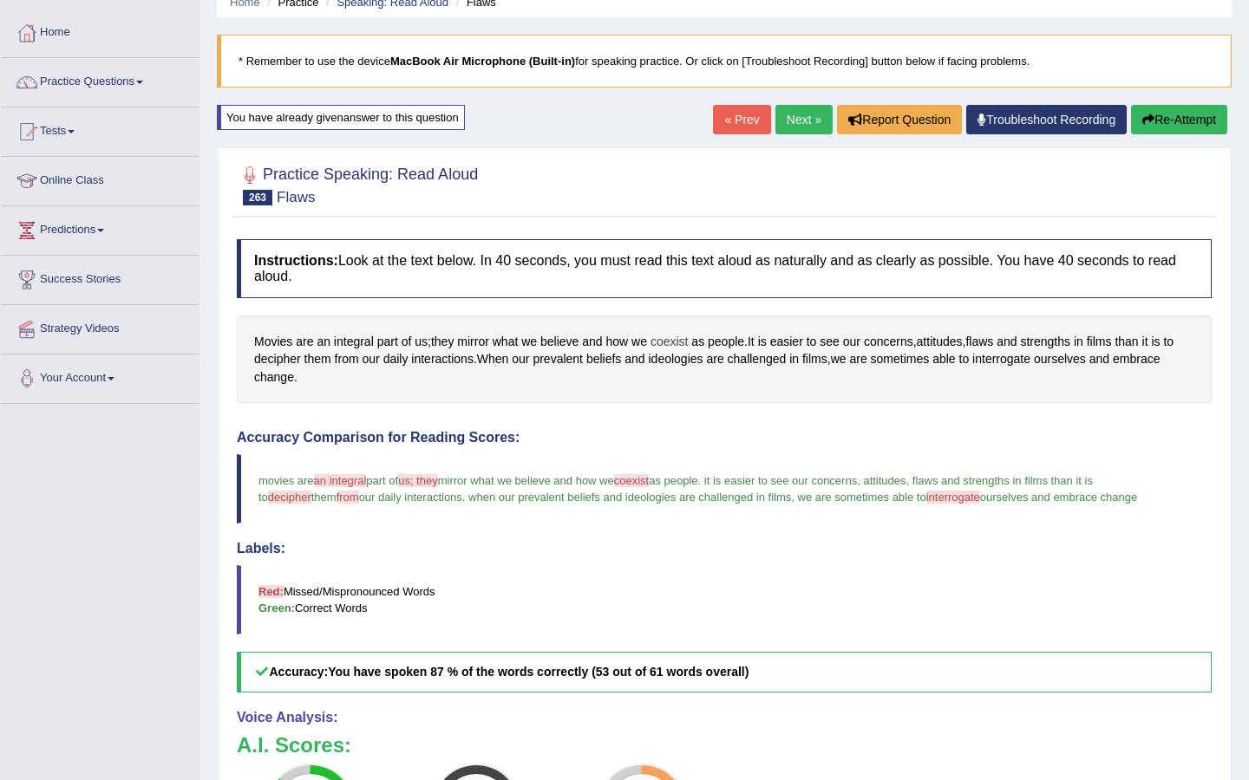
click at [658, 344] on span "coexist" at bounding box center [669, 342] width 38 height 18
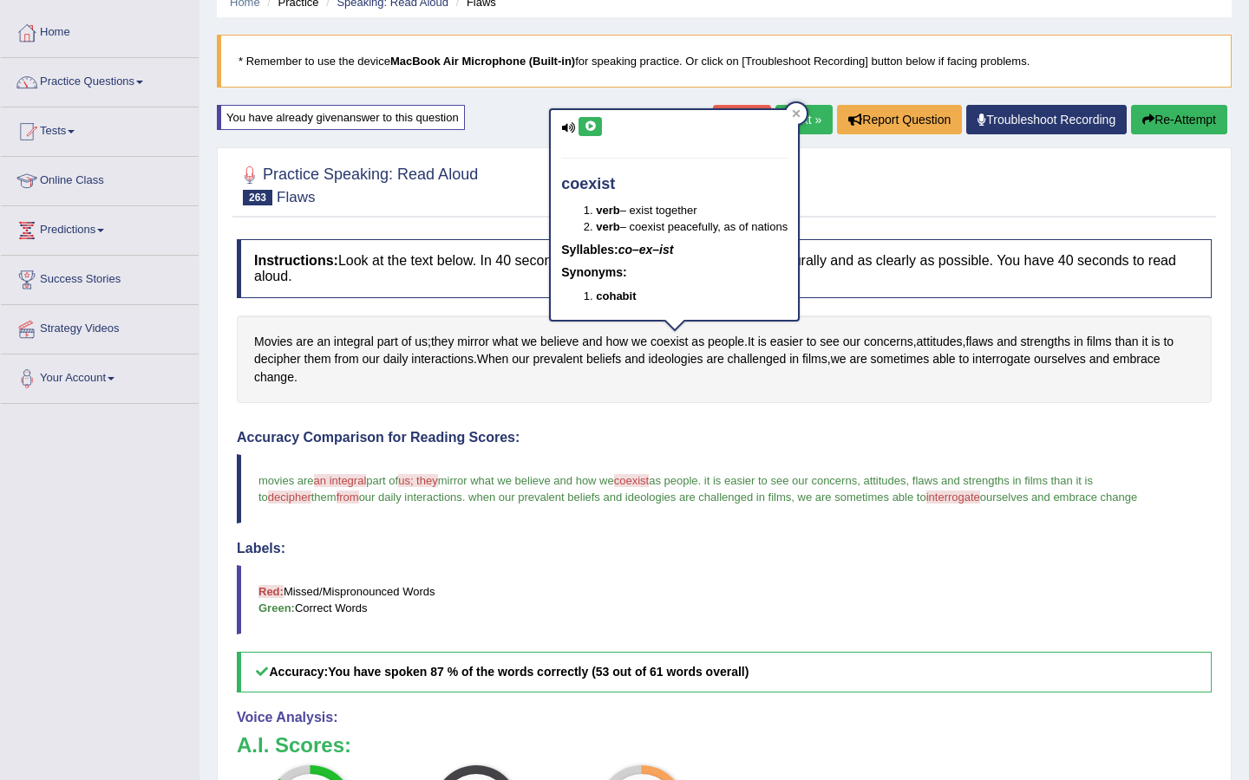
click at [588, 125] on icon at bounding box center [590, 126] width 13 height 10
click at [798, 110] on icon at bounding box center [796, 113] width 9 height 9
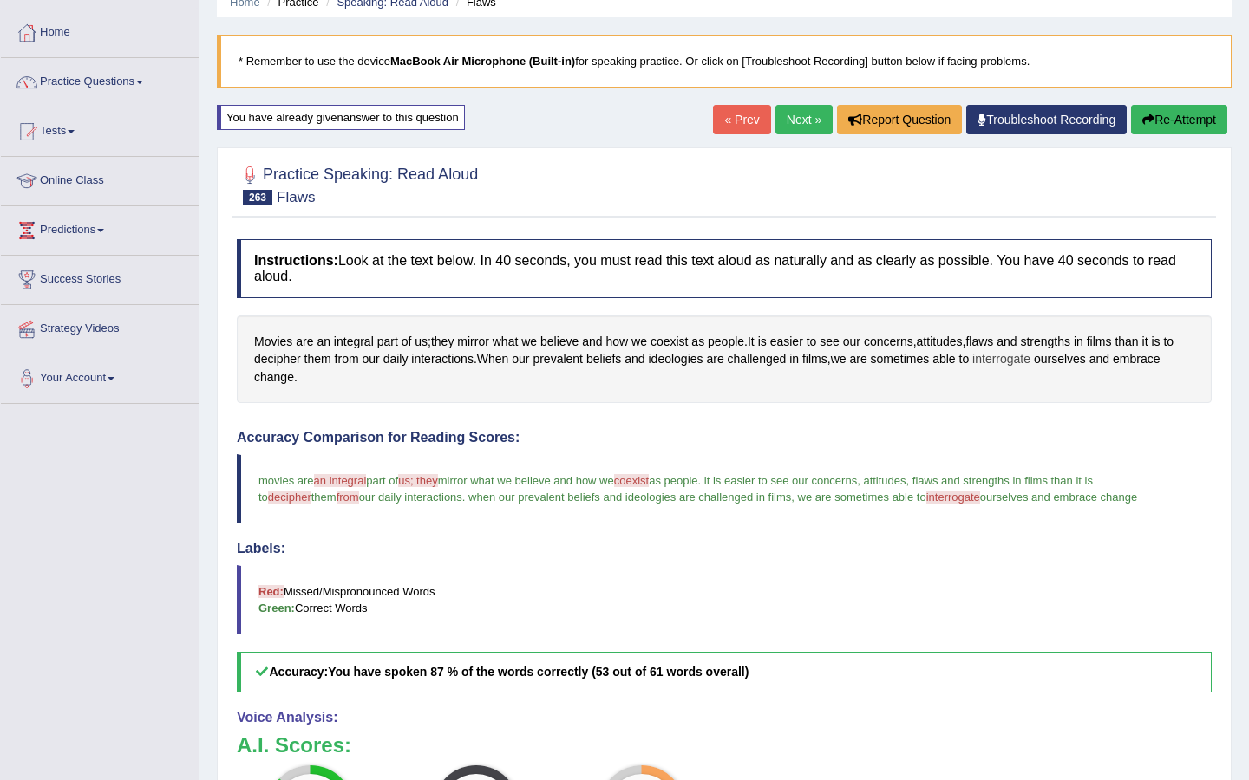
click at [1014, 357] on span "interrogate" at bounding box center [1001, 359] width 58 height 18
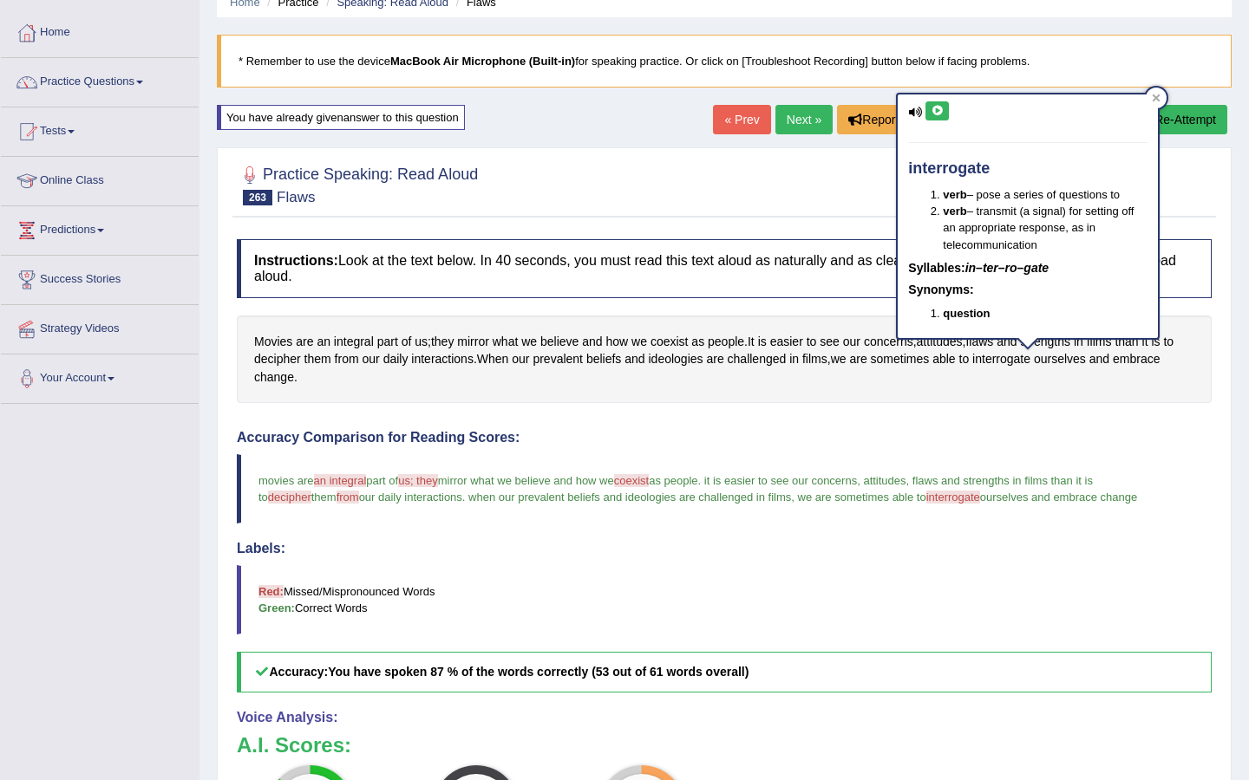
click at [936, 112] on icon at bounding box center [936, 111] width 13 height 10
click at [1151, 99] on icon at bounding box center [1155, 98] width 9 height 9
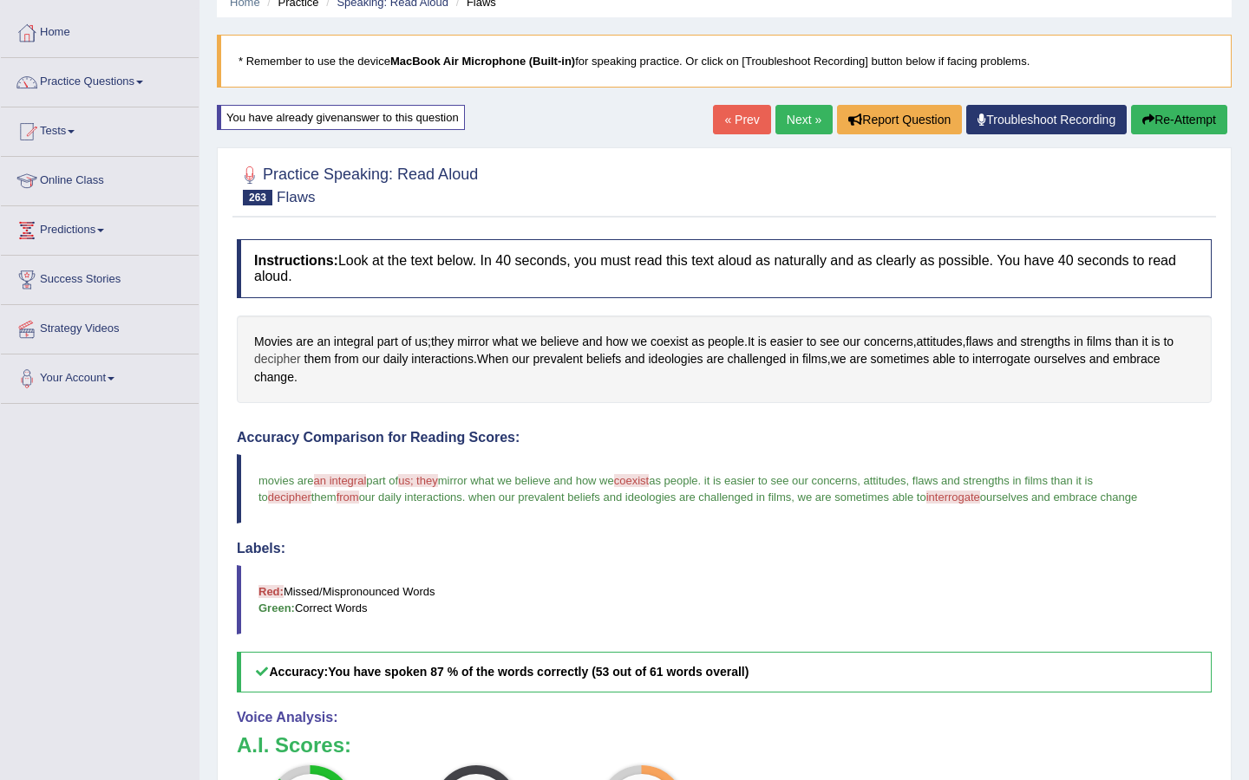
click at [283, 361] on span "decipher" at bounding box center [277, 359] width 47 height 18
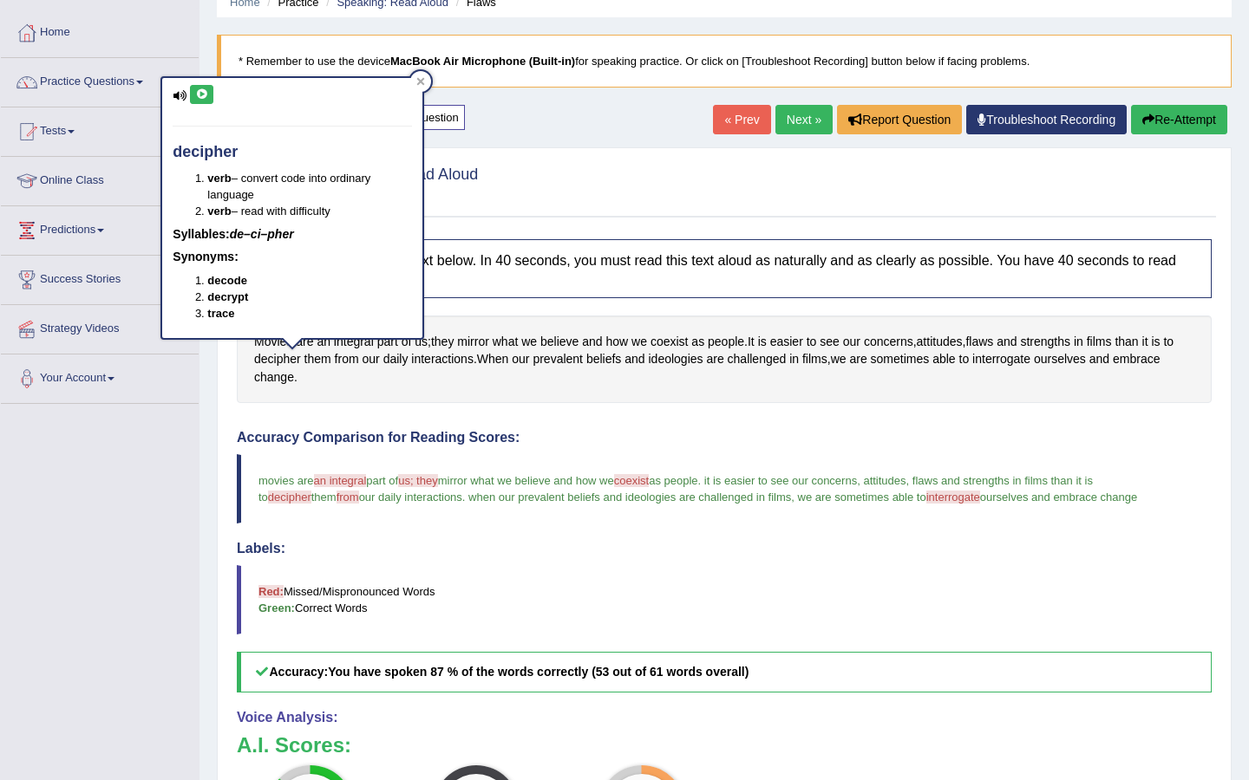
click at [205, 95] on icon at bounding box center [201, 94] width 13 height 10
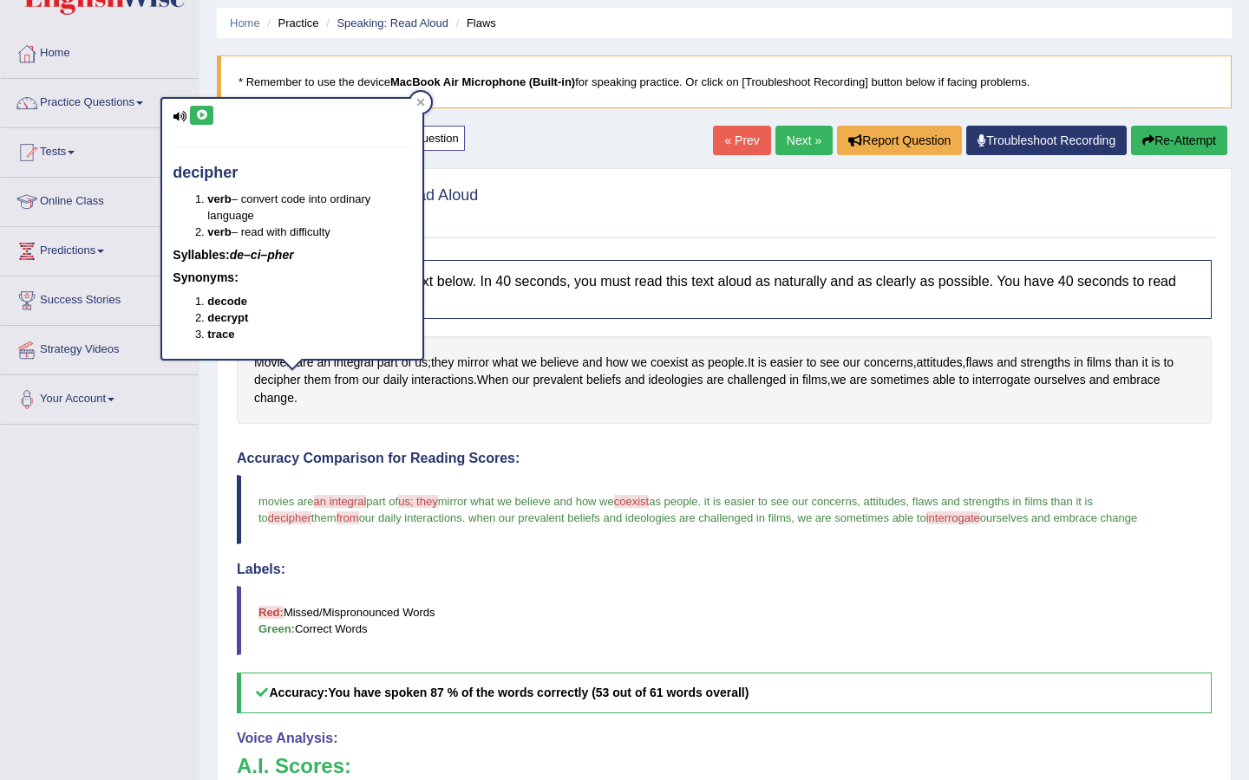
scroll to position [45, 0]
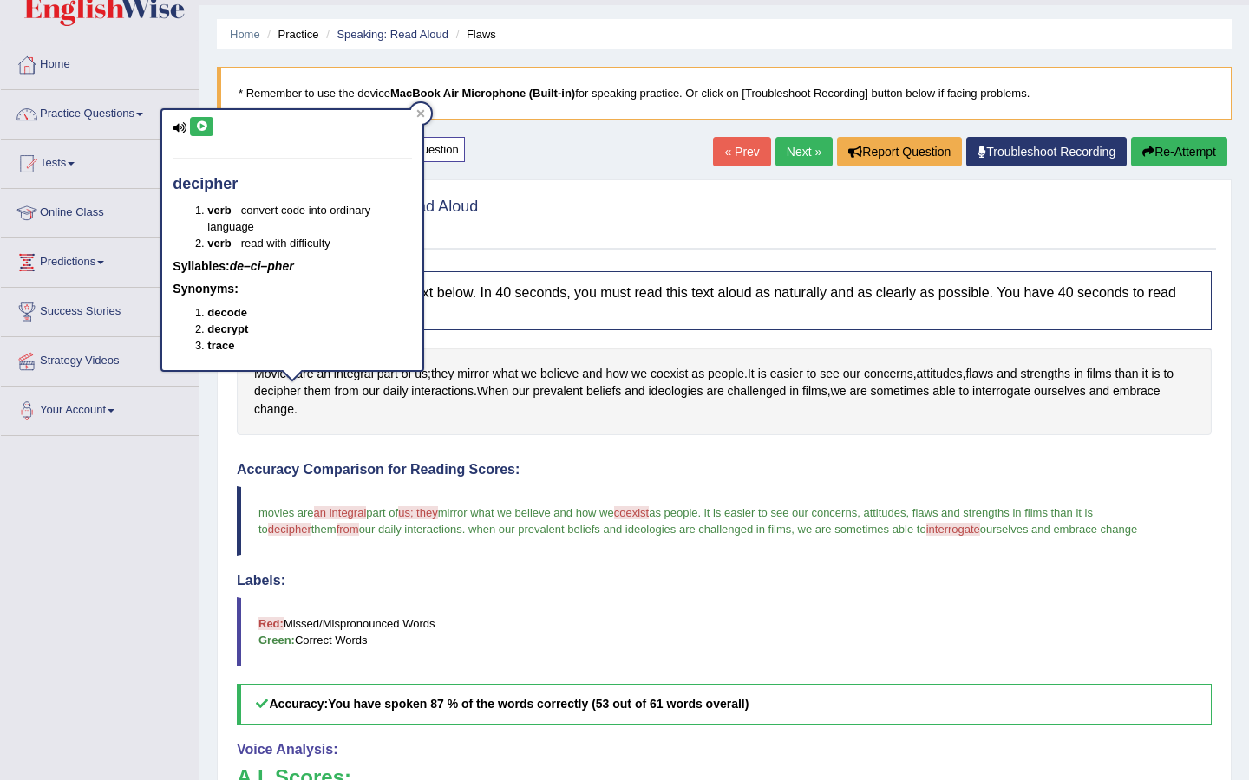
click at [1156, 158] on button "Re-Attempt" at bounding box center [1179, 151] width 96 height 29
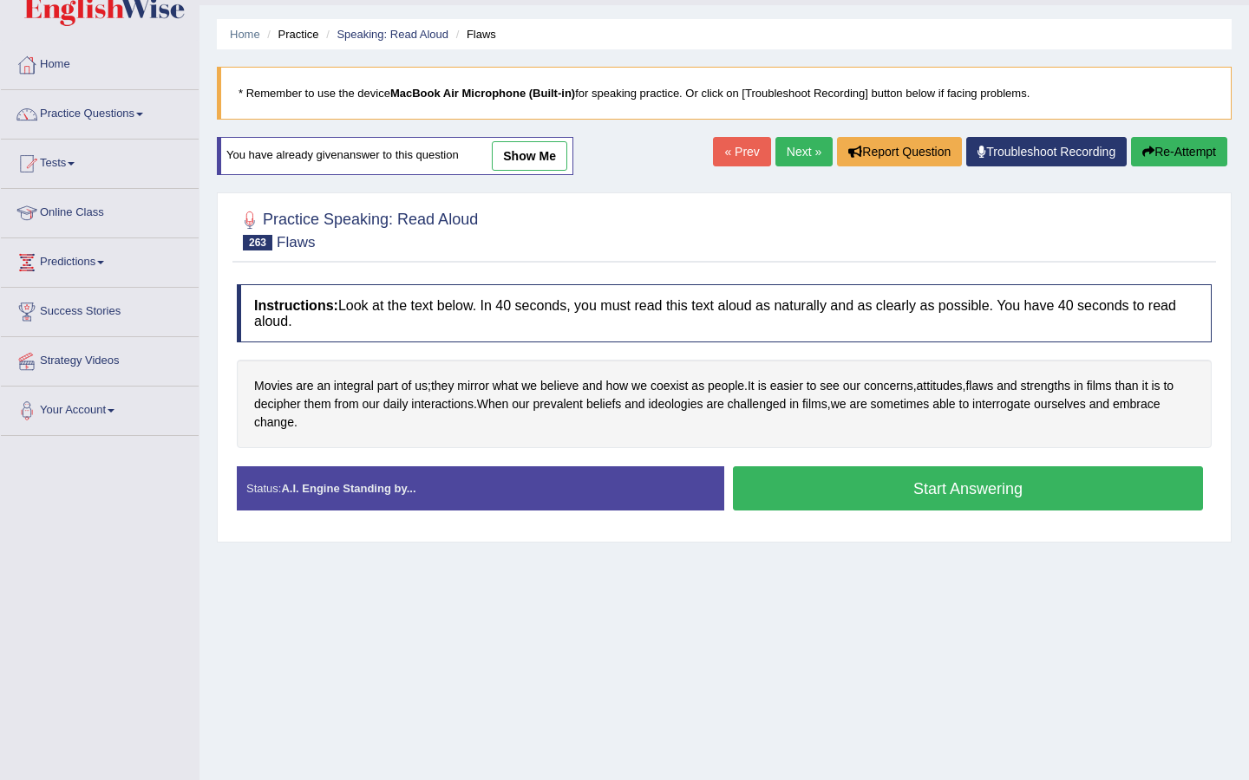
click at [876, 490] on button "Start Answering" at bounding box center [968, 488] width 470 height 44
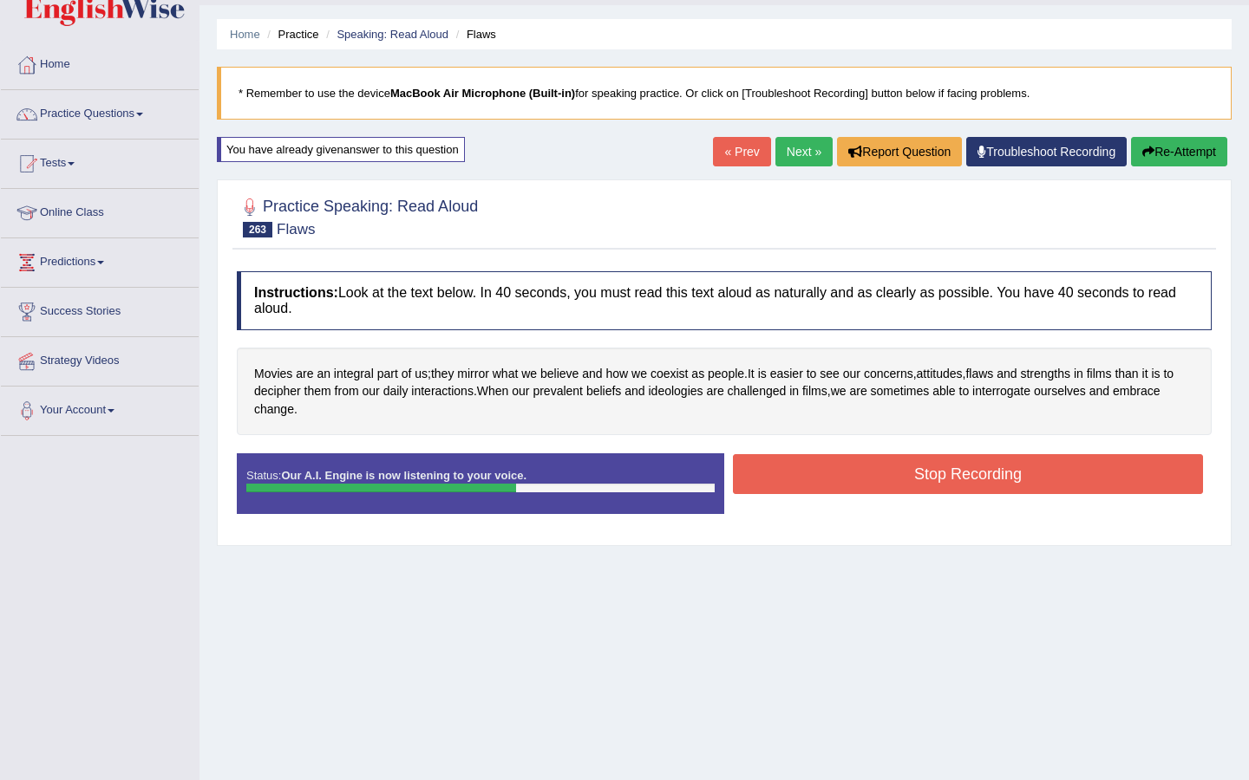
click at [903, 481] on button "Stop Recording" at bounding box center [968, 474] width 470 height 40
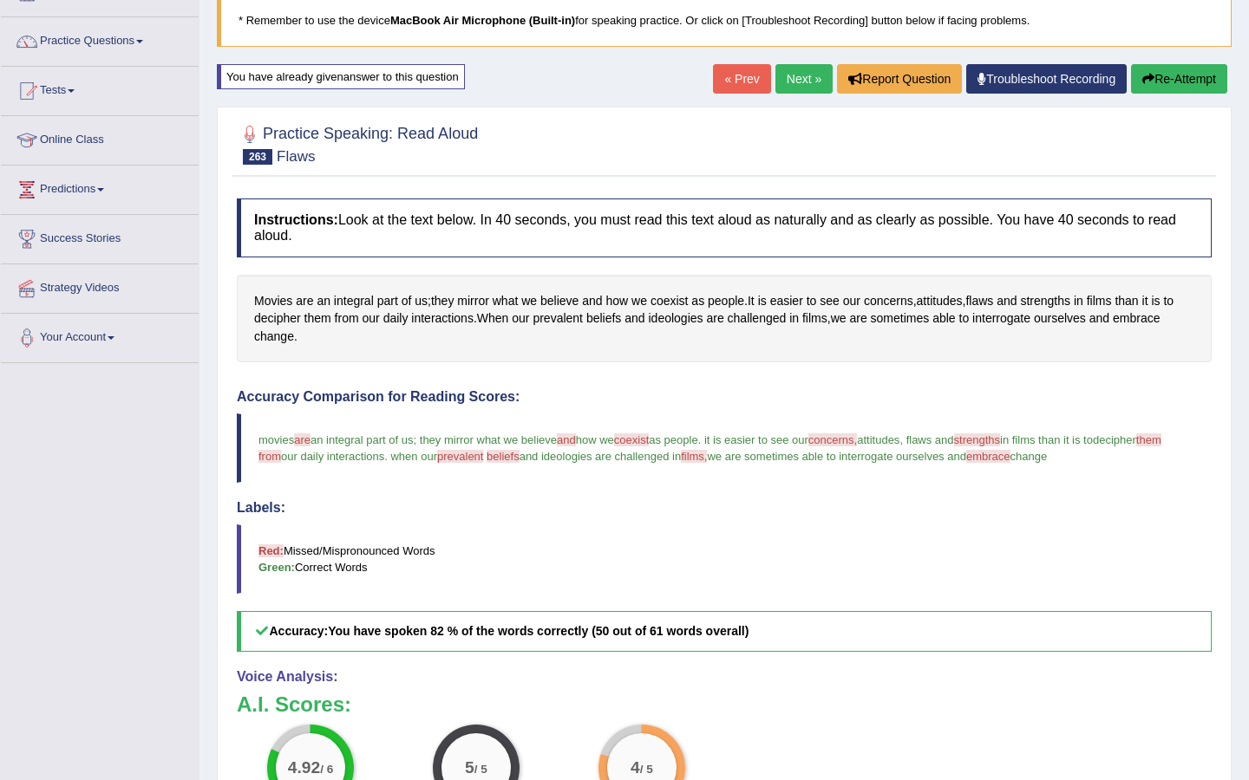
scroll to position [116, 0]
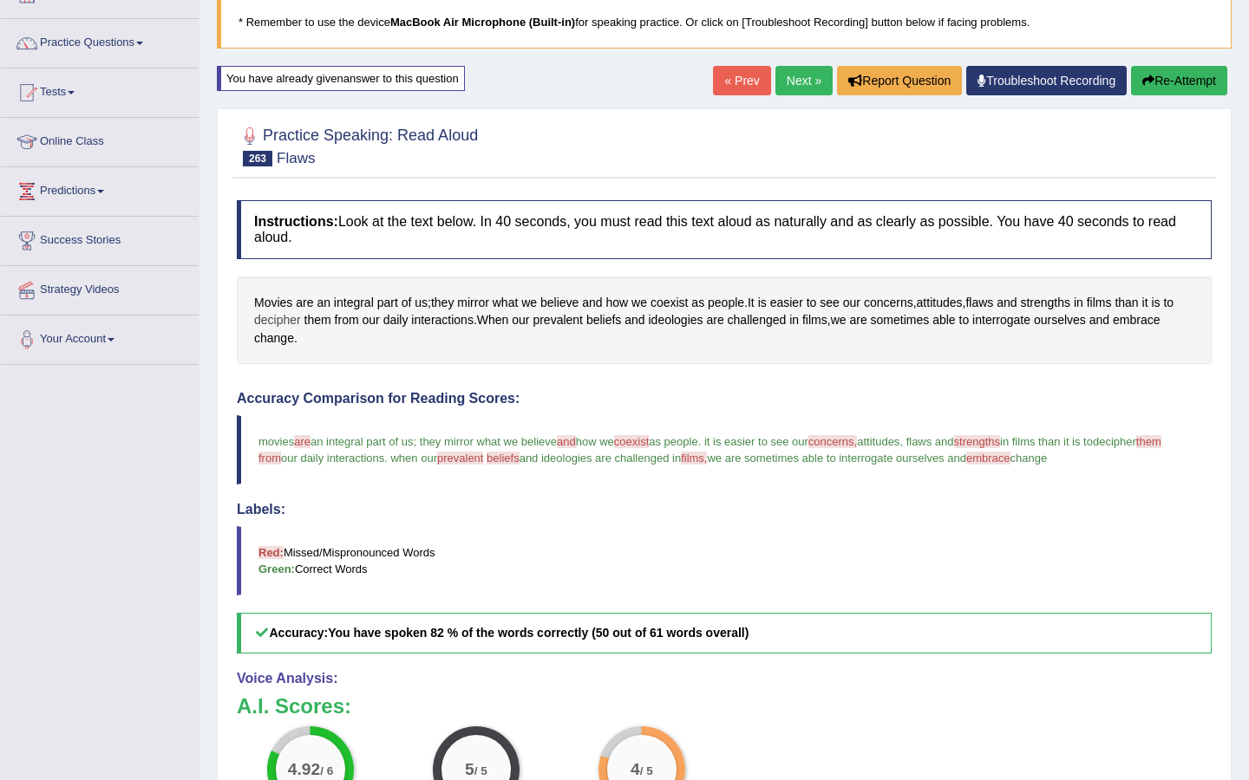
click at [296, 318] on span "decipher" at bounding box center [277, 320] width 47 height 18
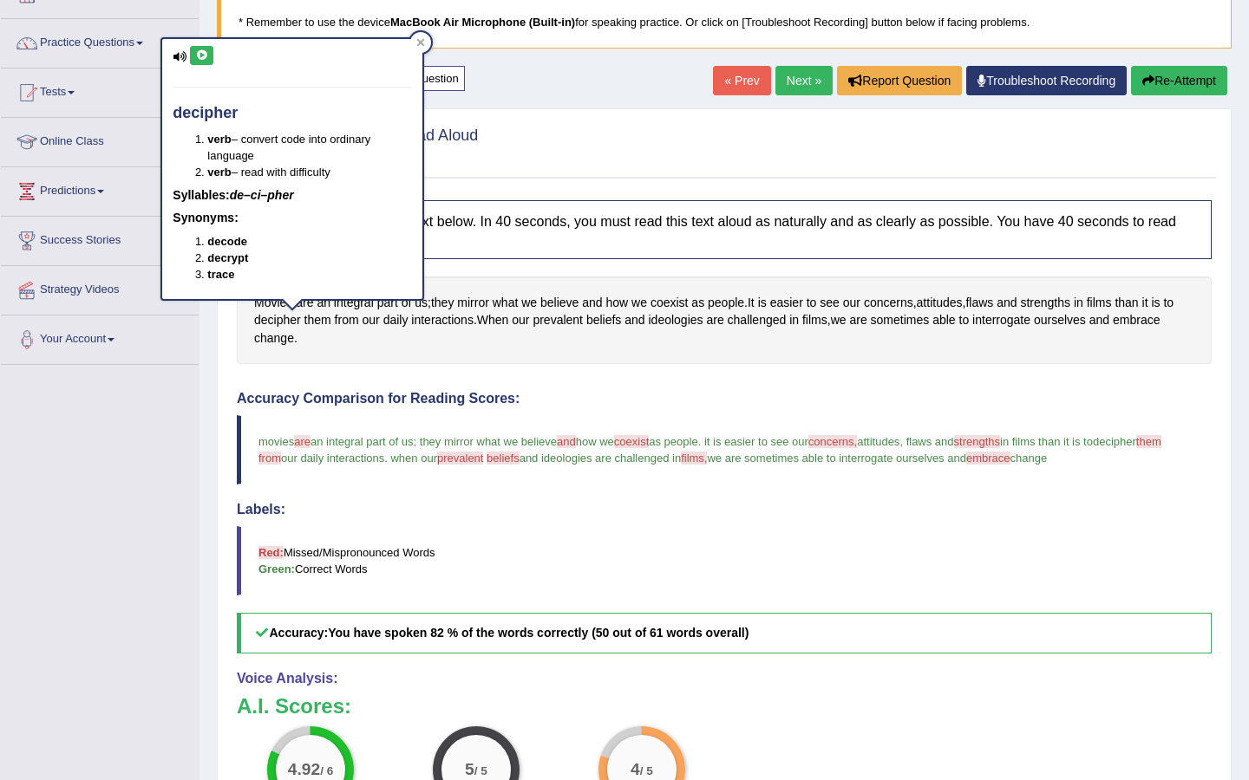
click at [198, 53] on icon at bounding box center [201, 55] width 13 height 10
click at [425, 36] on div at bounding box center [420, 42] width 21 height 21
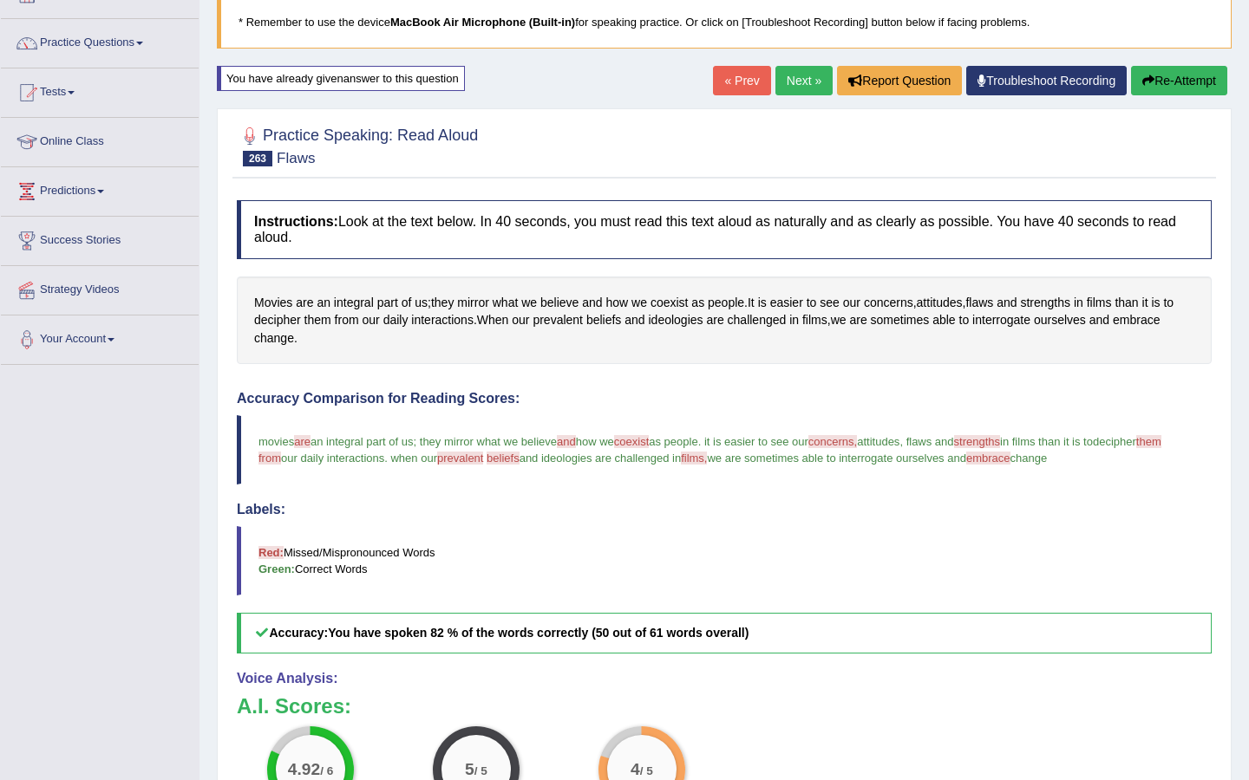
click at [1170, 82] on button "Re-Attempt" at bounding box center [1179, 80] width 96 height 29
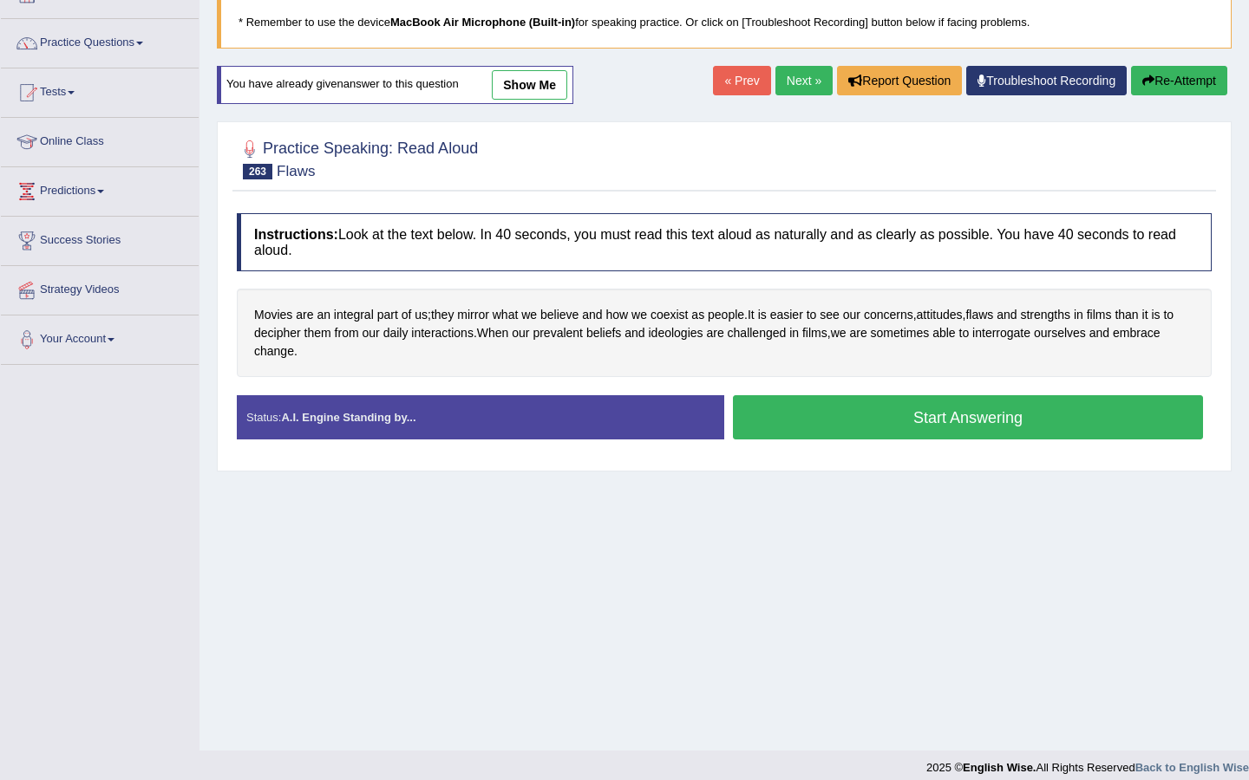
click at [816, 420] on button "Start Answering" at bounding box center [968, 417] width 470 height 44
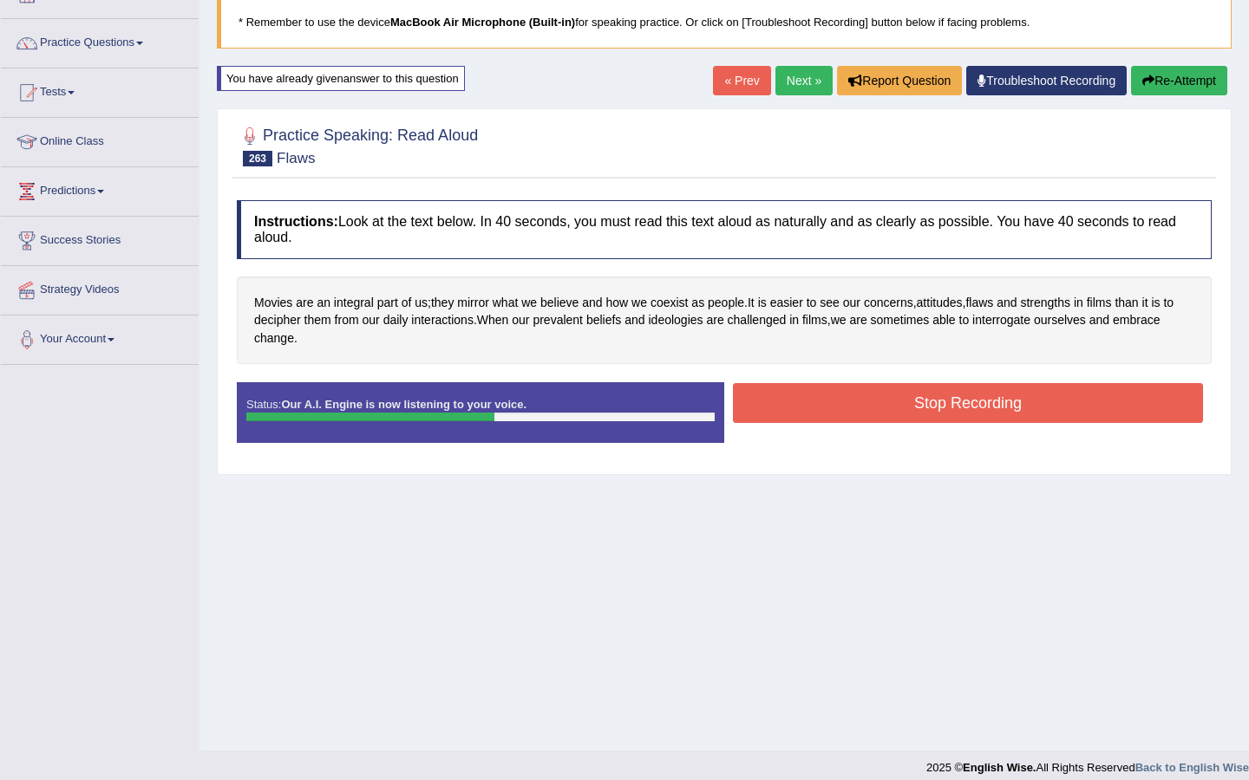
click at [813, 424] on div "Stop Recording" at bounding box center [967, 405] width 487 height 44
click at [799, 392] on button "Stop Recording" at bounding box center [968, 403] width 470 height 40
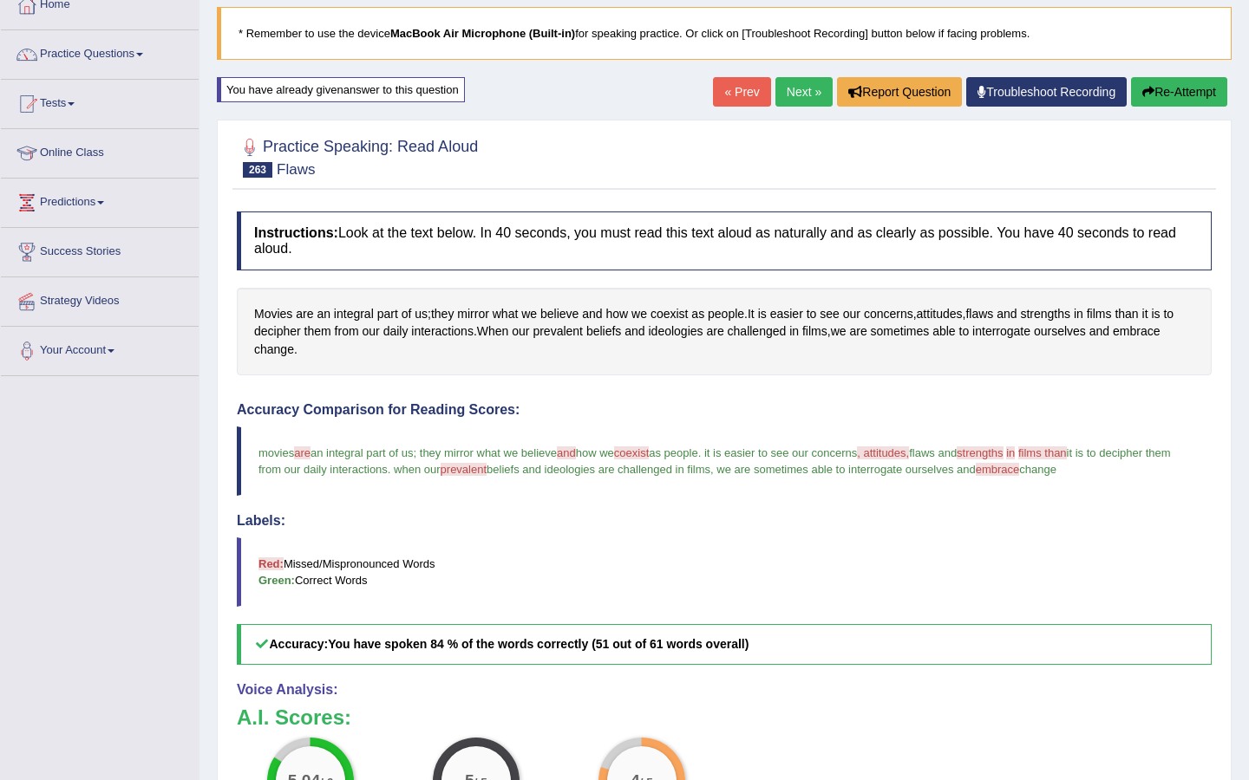
scroll to position [72, 0]
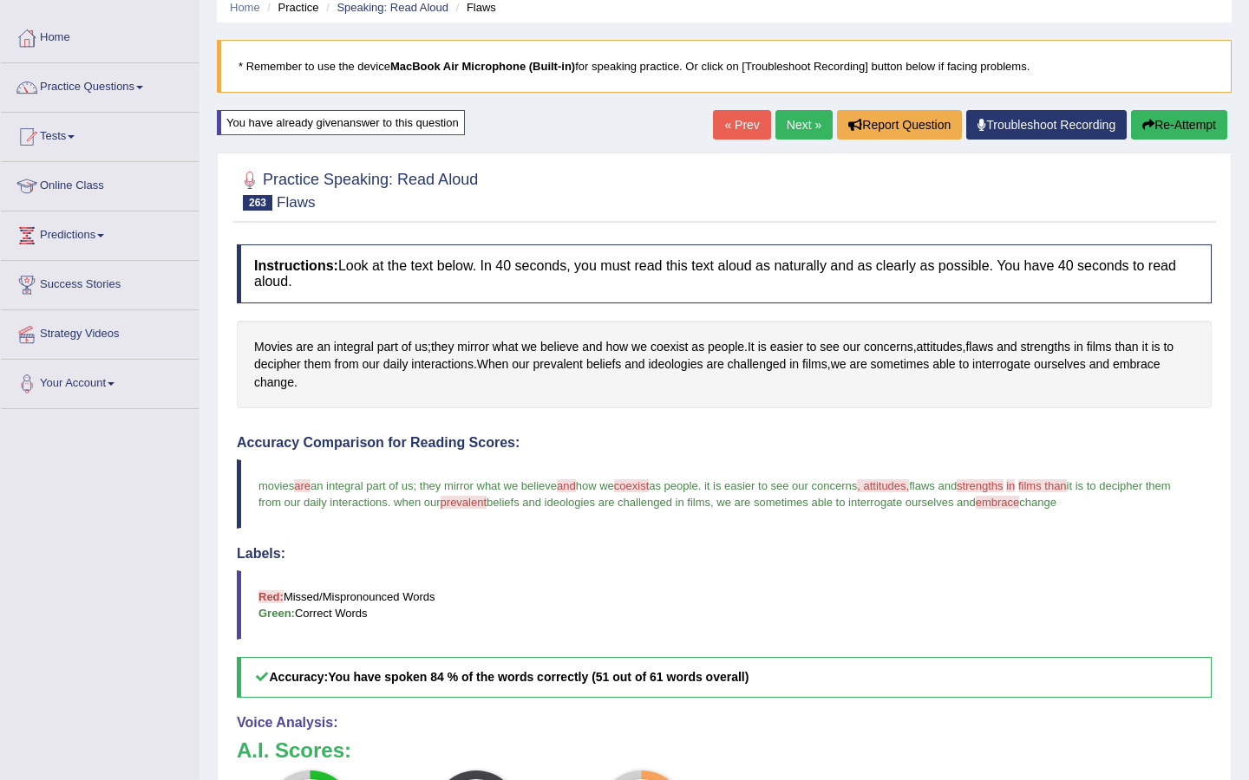
click at [789, 130] on link "Next »" at bounding box center [803, 124] width 57 height 29
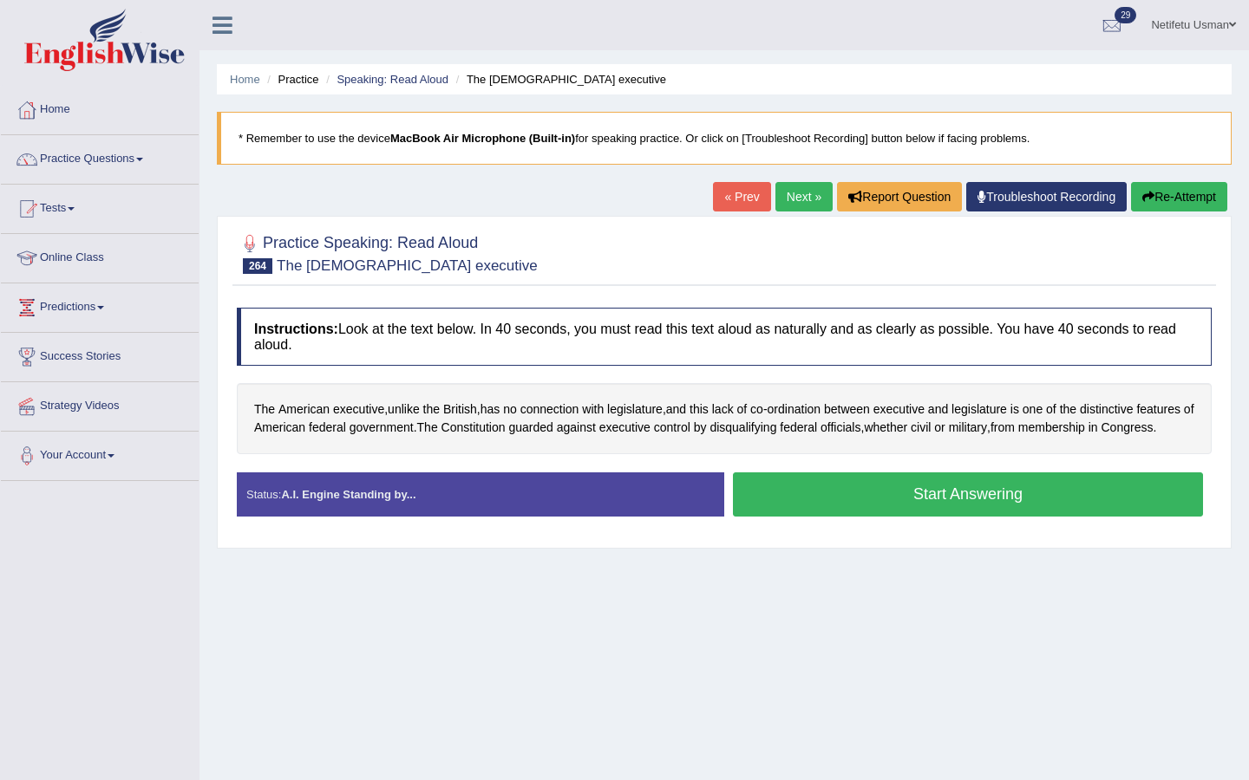
click at [784, 517] on button "Start Answering" at bounding box center [968, 495] width 470 height 44
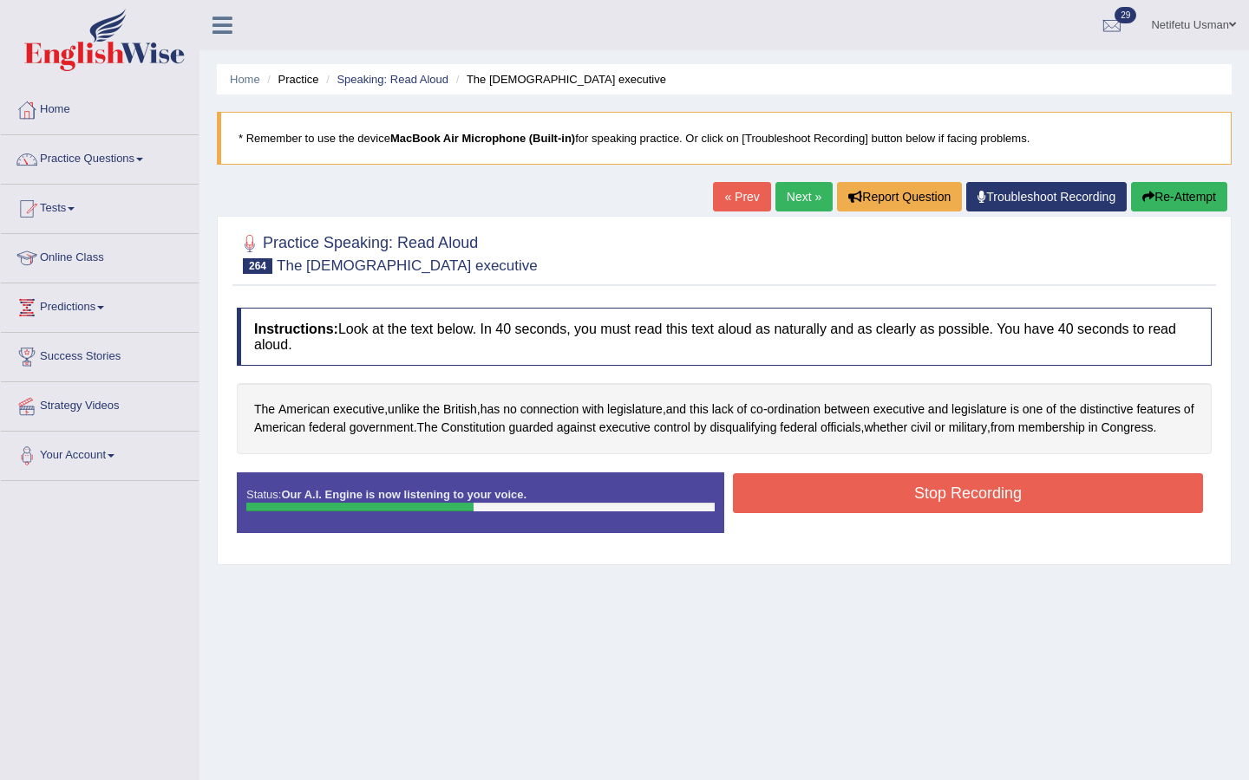
click at [784, 513] on button "Stop Recording" at bounding box center [968, 493] width 470 height 40
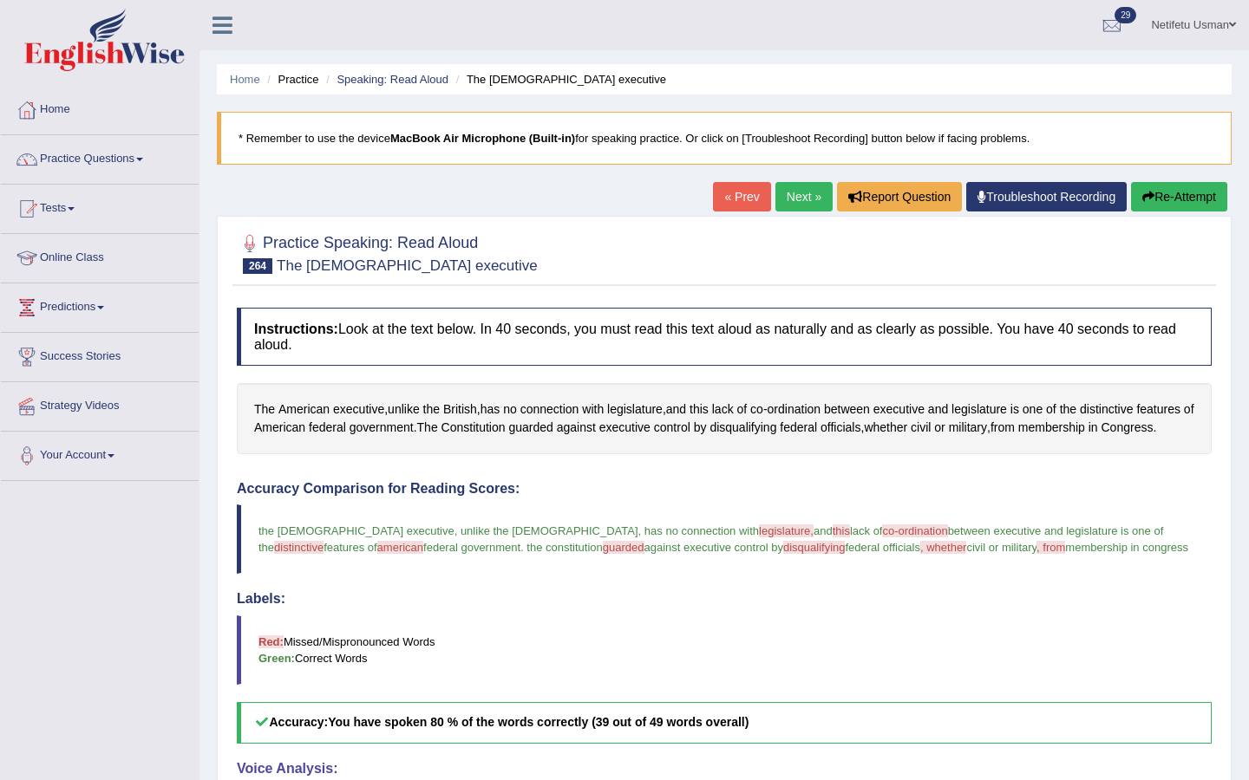
click at [1185, 209] on button "Re-Attempt" at bounding box center [1179, 196] width 96 height 29
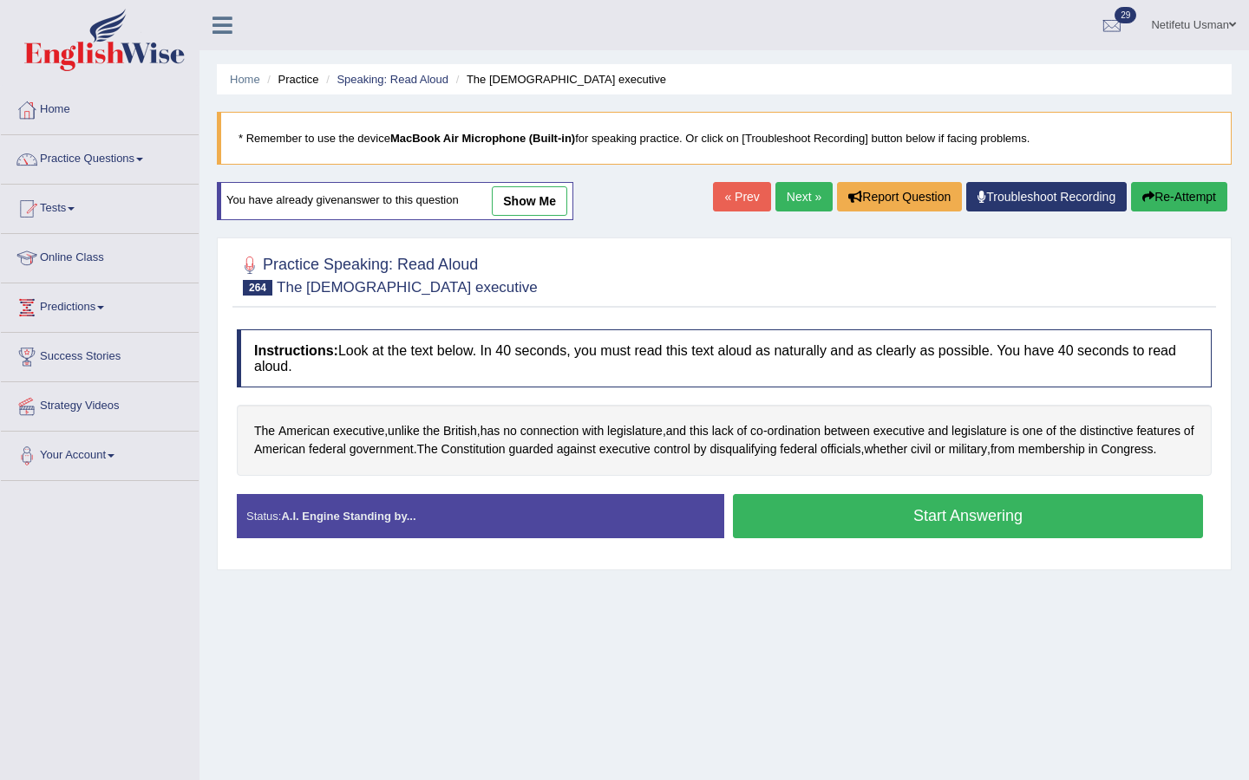
click at [851, 534] on button "Start Answering" at bounding box center [968, 516] width 470 height 44
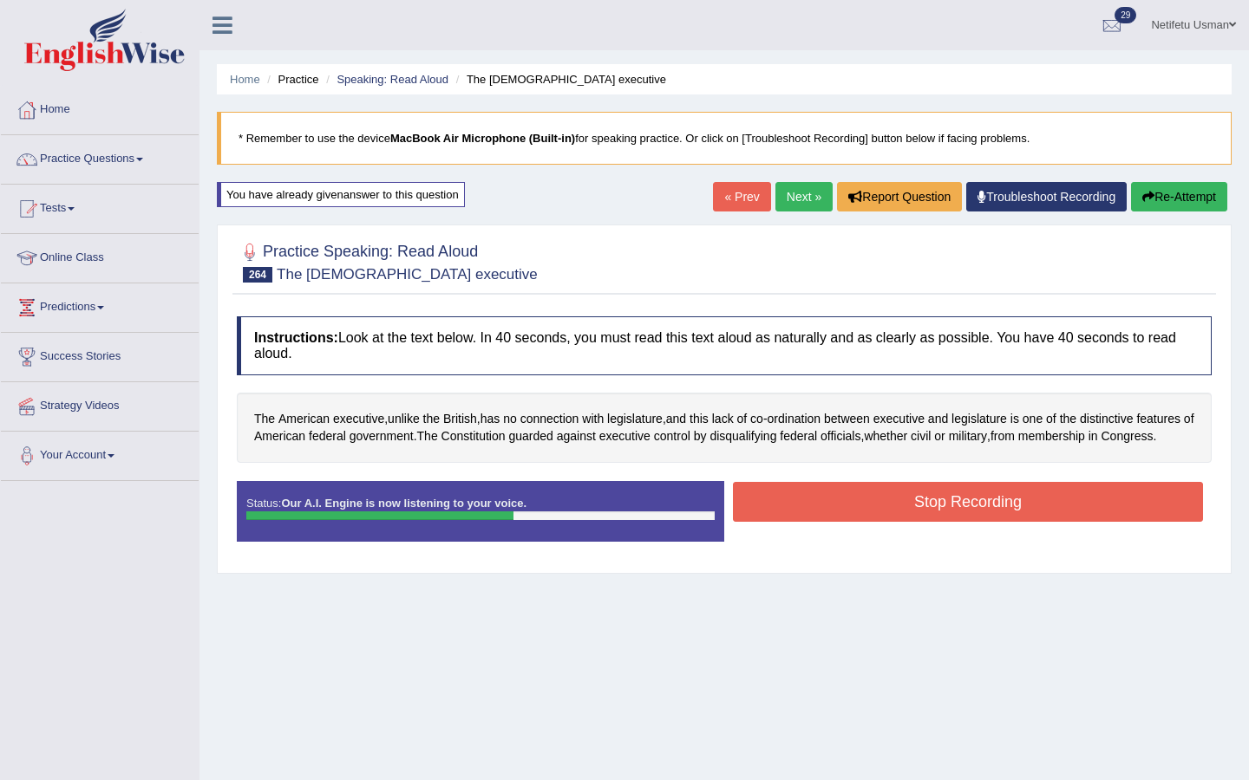
click at [785, 504] on button "Stop Recording" at bounding box center [968, 502] width 470 height 40
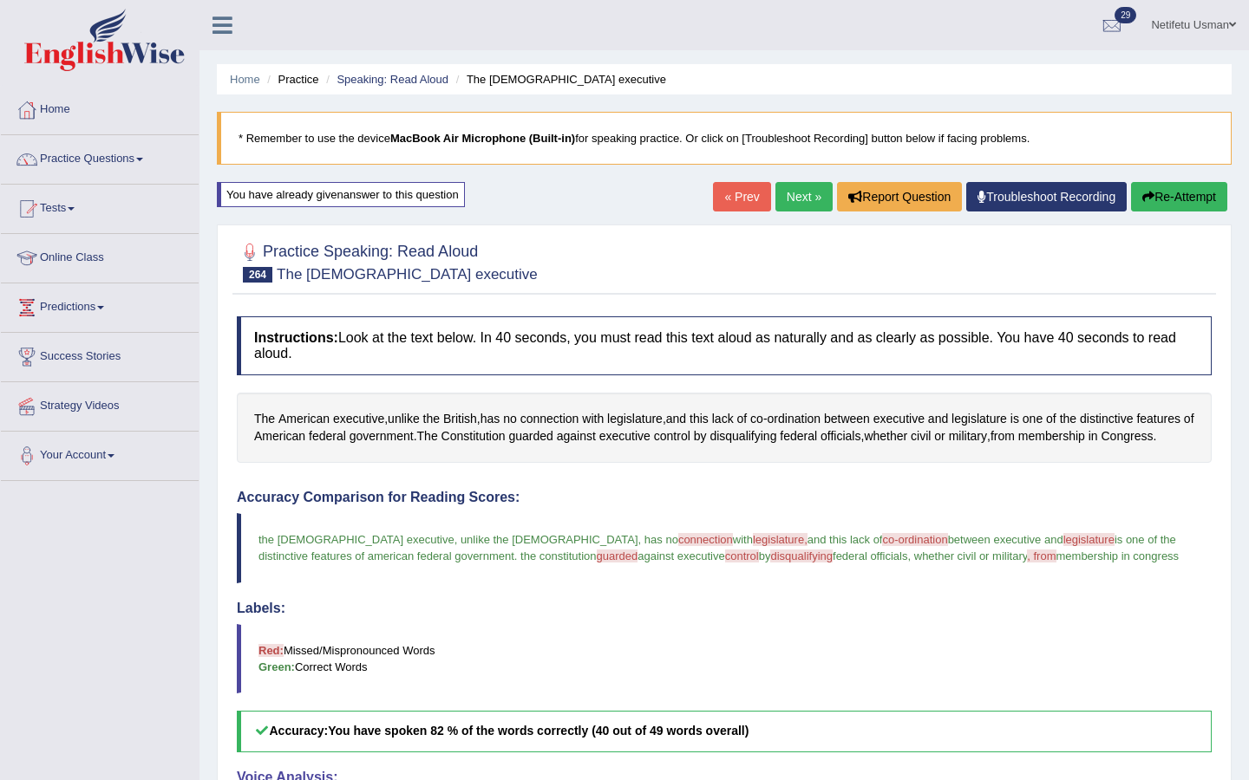
click at [786, 199] on link "Next »" at bounding box center [803, 196] width 57 height 29
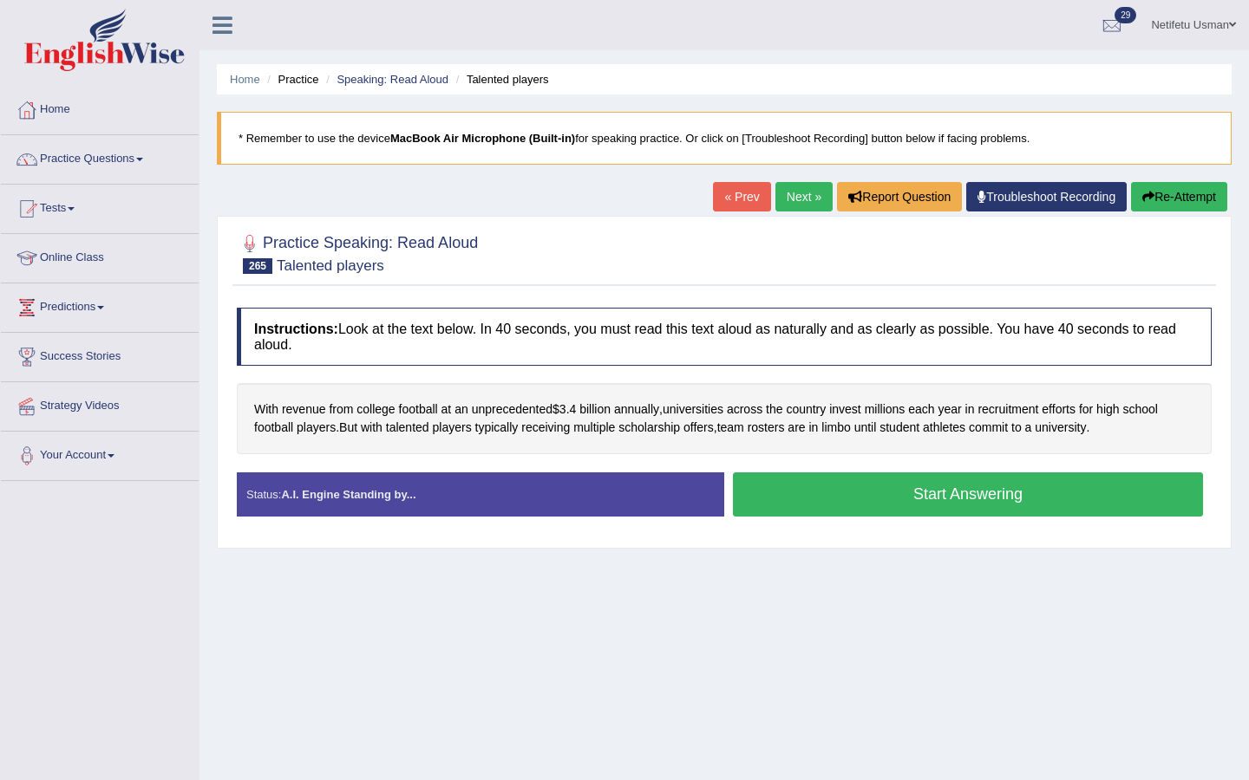
click at [851, 491] on button "Start Answering" at bounding box center [968, 495] width 470 height 44
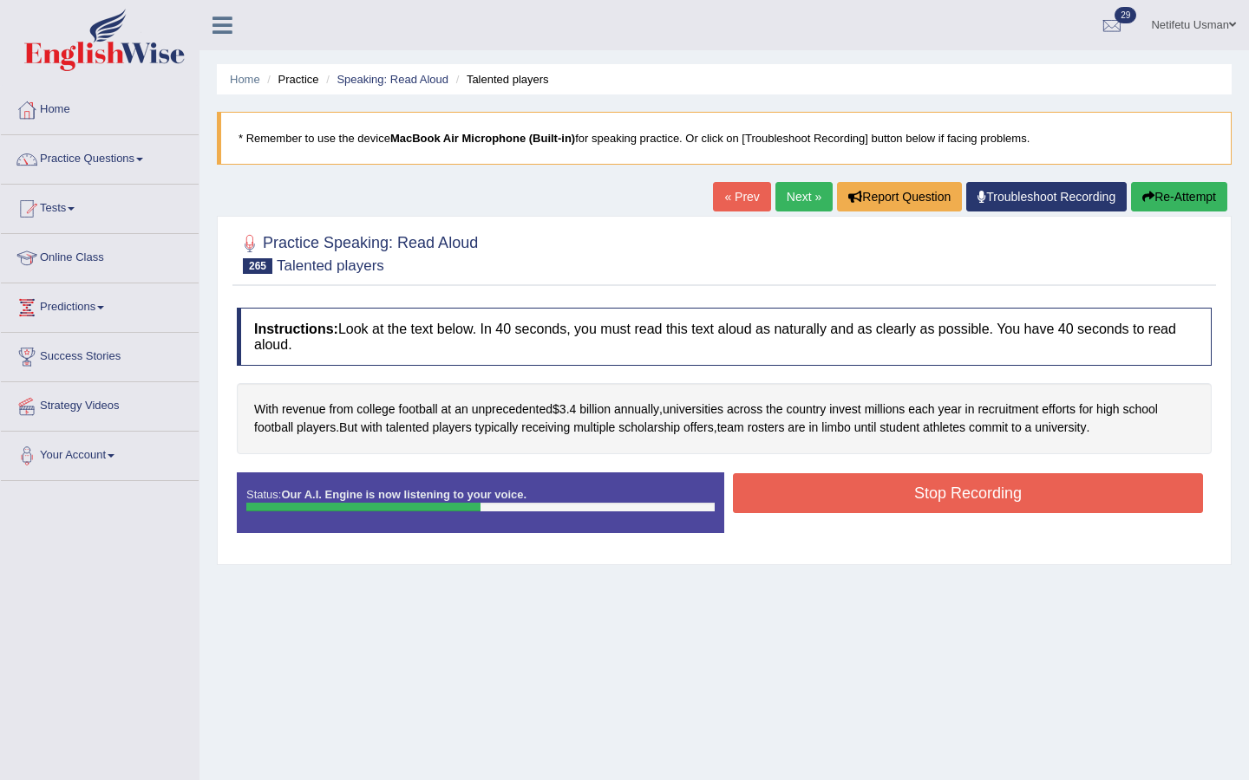
click at [851, 492] on button "Stop Recording" at bounding box center [968, 493] width 470 height 40
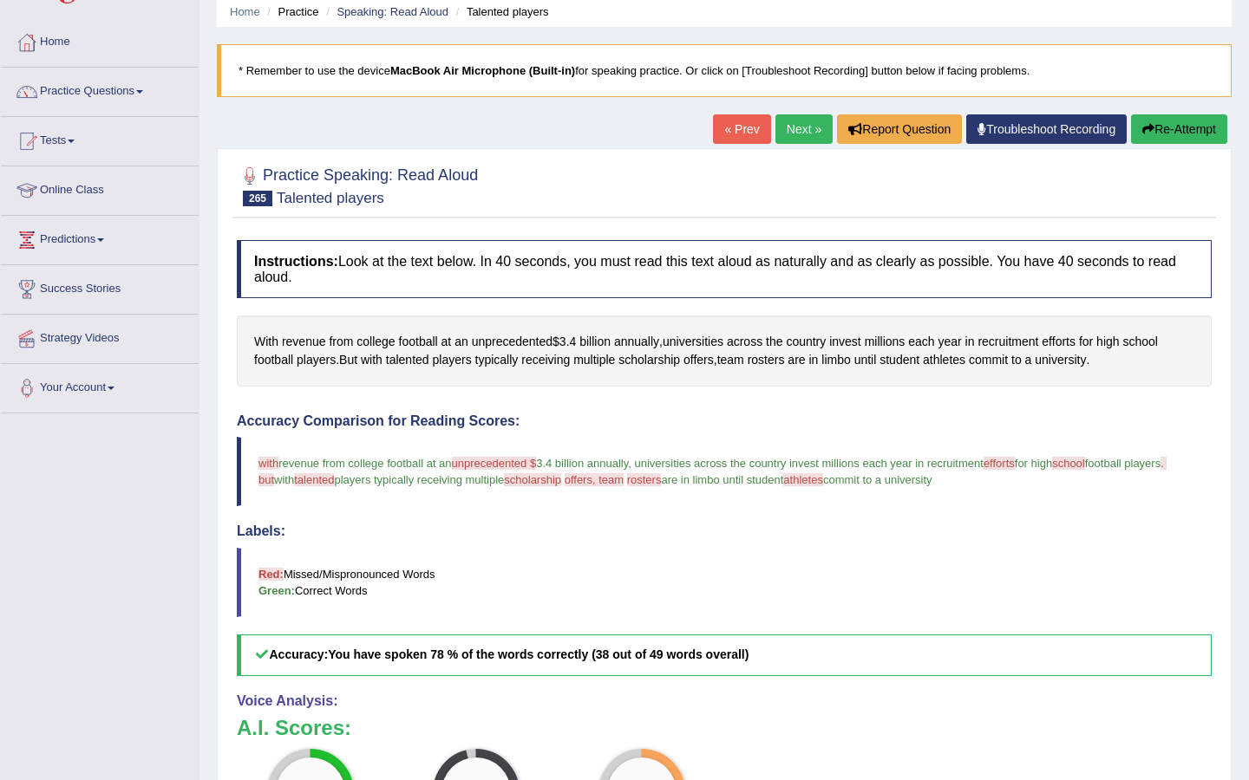
scroll to position [35, 0]
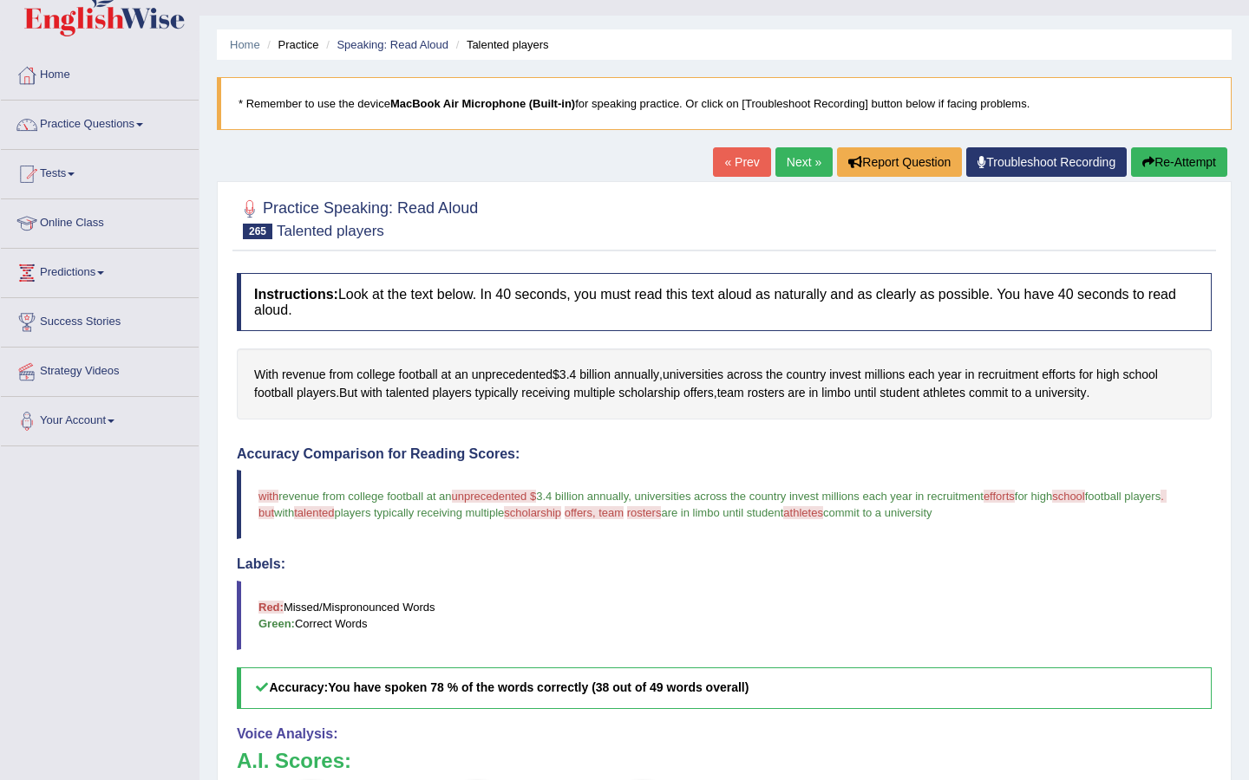
click at [1160, 166] on button "Re-Attempt" at bounding box center [1179, 161] width 96 height 29
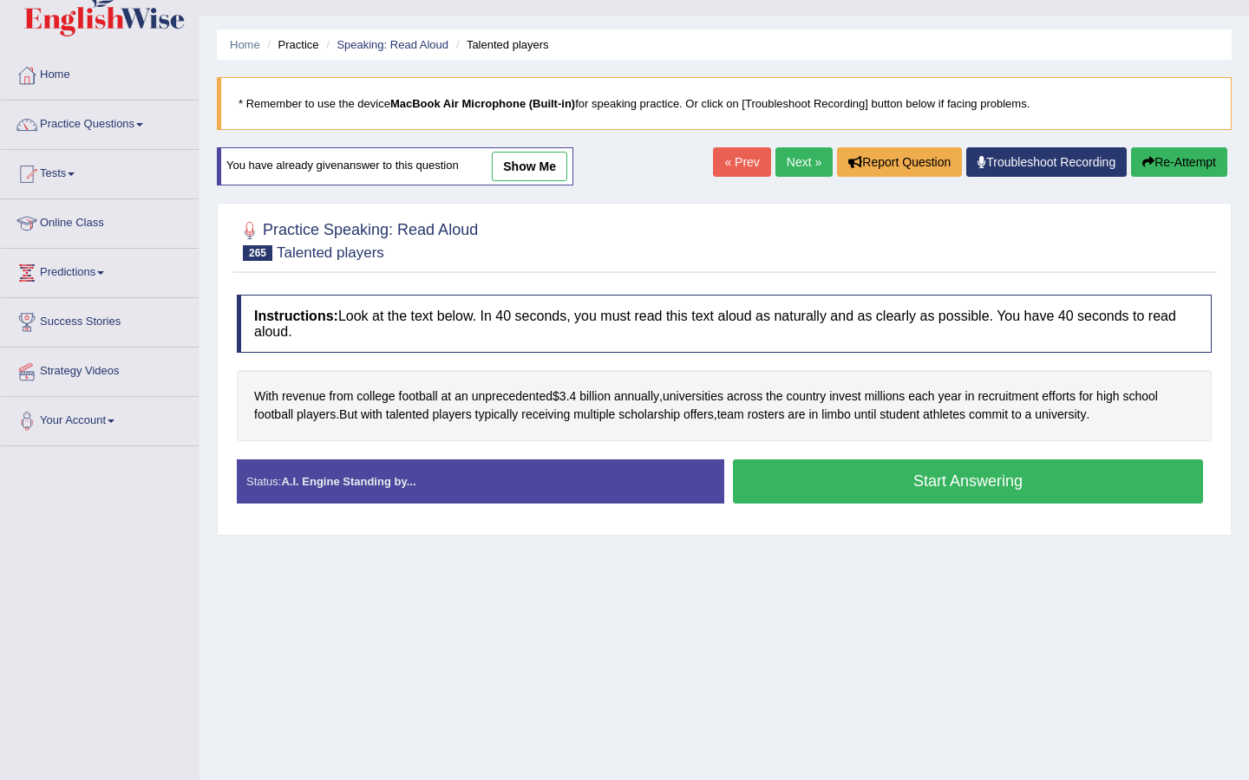
click at [823, 472] on button "Start Answering" at bounding box center [968, 482] width 470 height 44
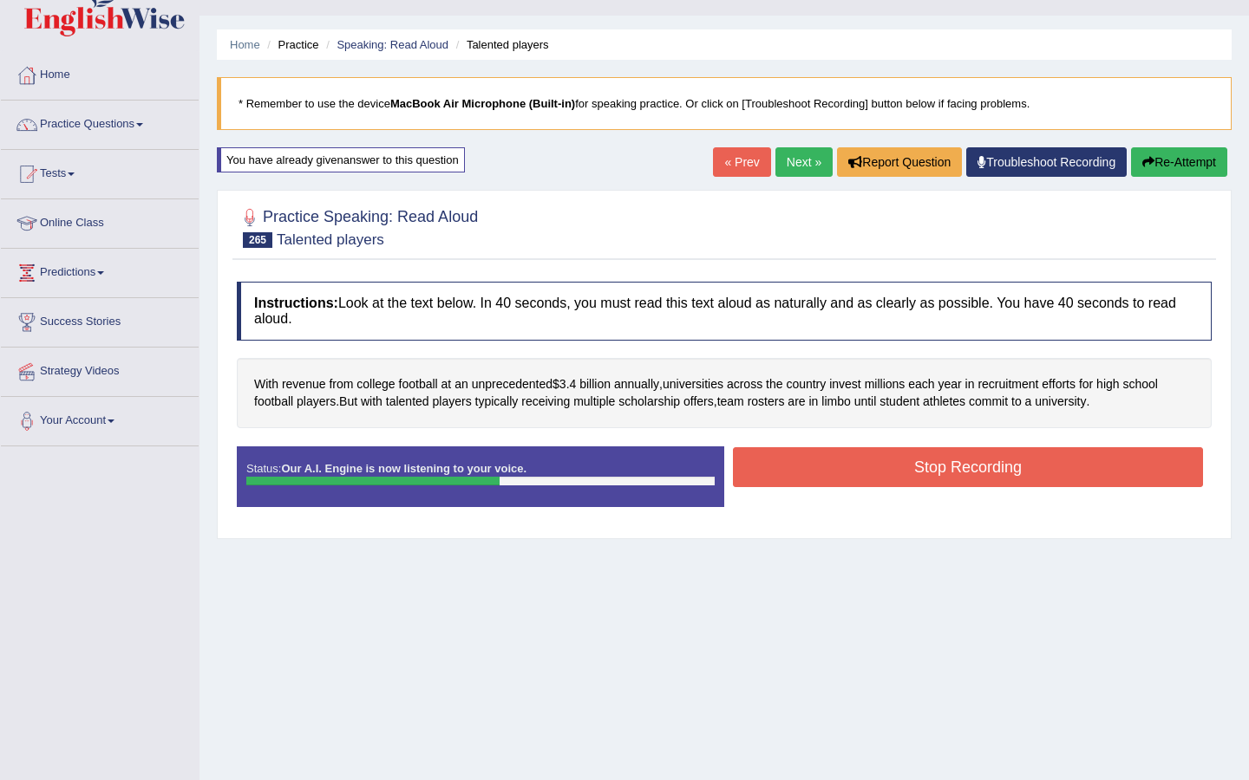
click at [823, 473] on button "Stop Recording" at bounding box center [968, 467] width 470 height 40
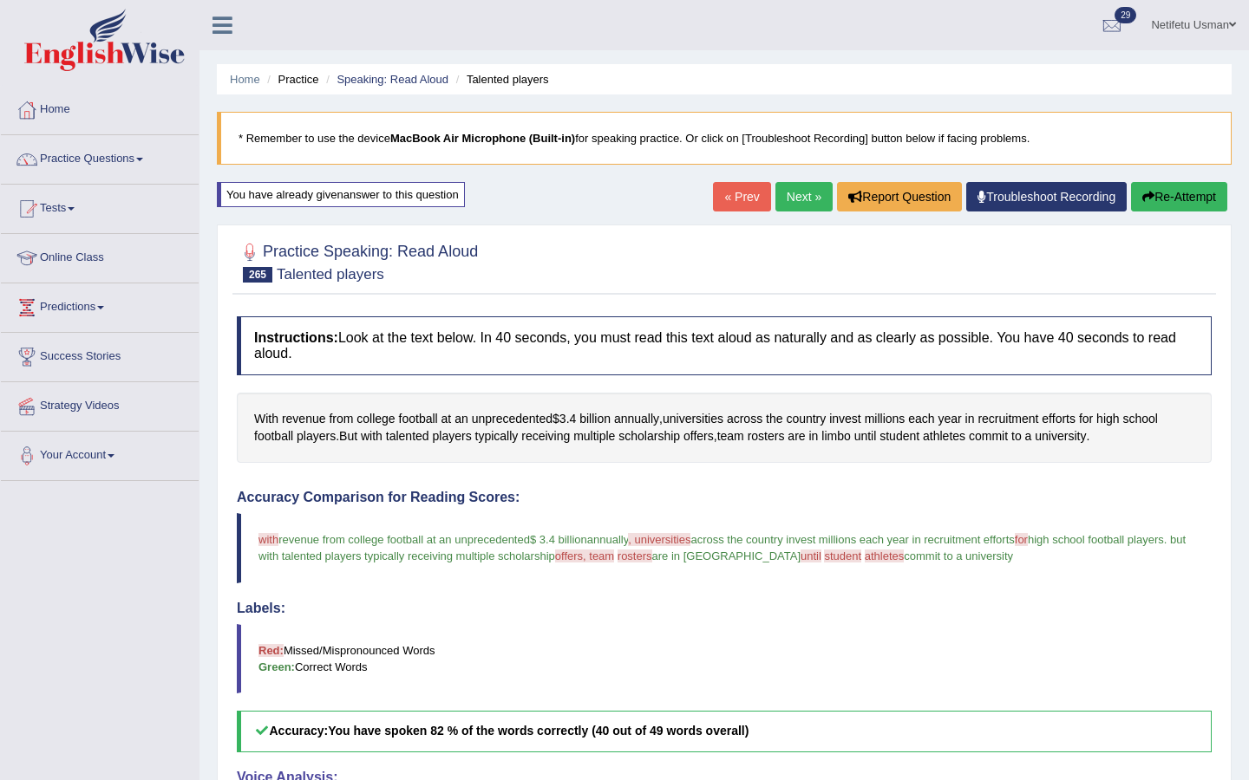
click at [1157, 191] on button "Re-Attempt" at bounding box center [1179, 196] width 96 height 29
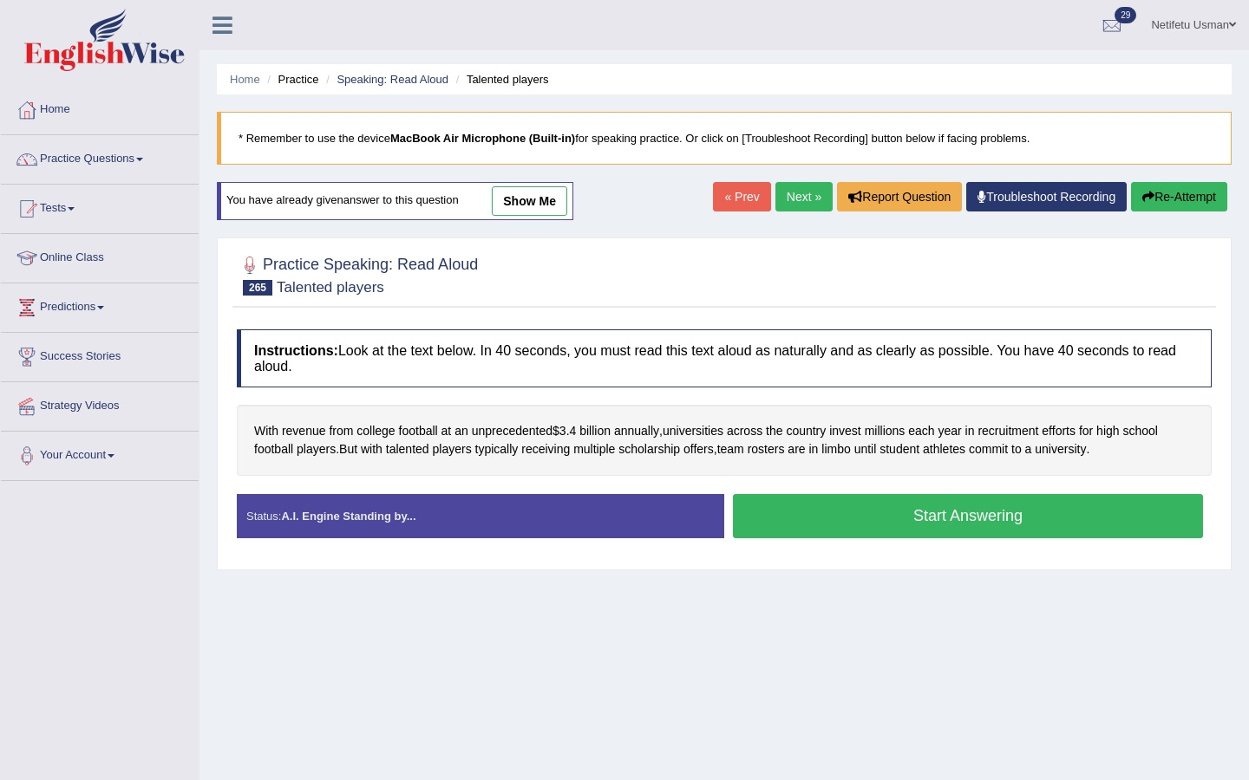
click at [800, 518] on button "Start Answering" at bounding box center [968, 516] width 470 height 44
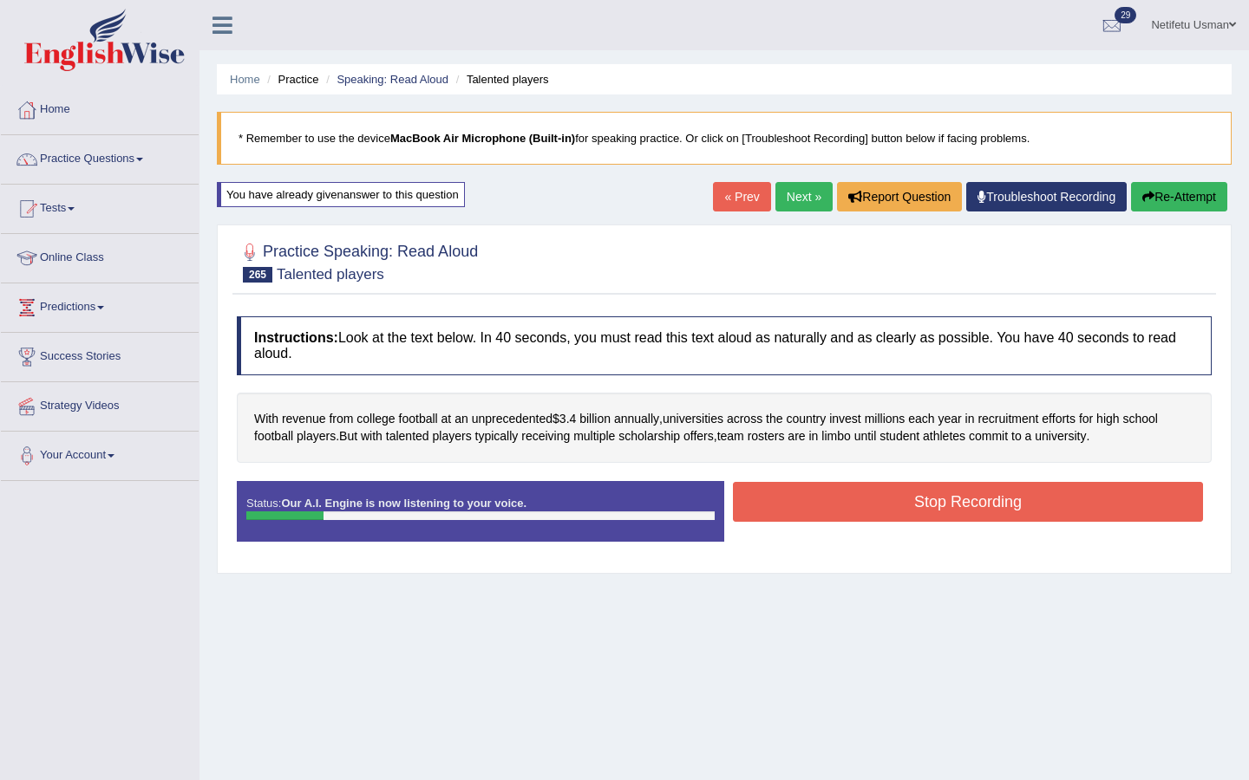
click at [795, 513] on button "Stop Recording" at bounding box center [968, 502] width 470 height 40
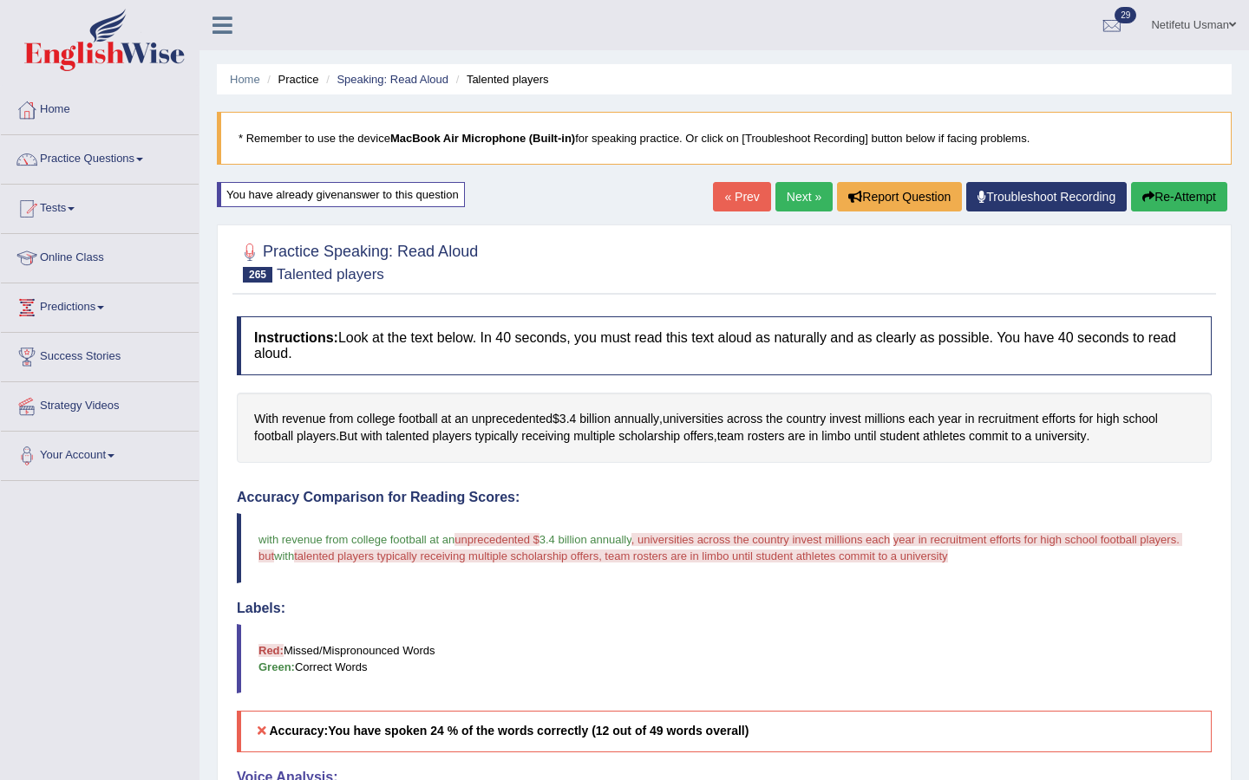
click at [1194, 195] on button "Re-Attempt" at bounding box center [1179, 196] width 96 height 29
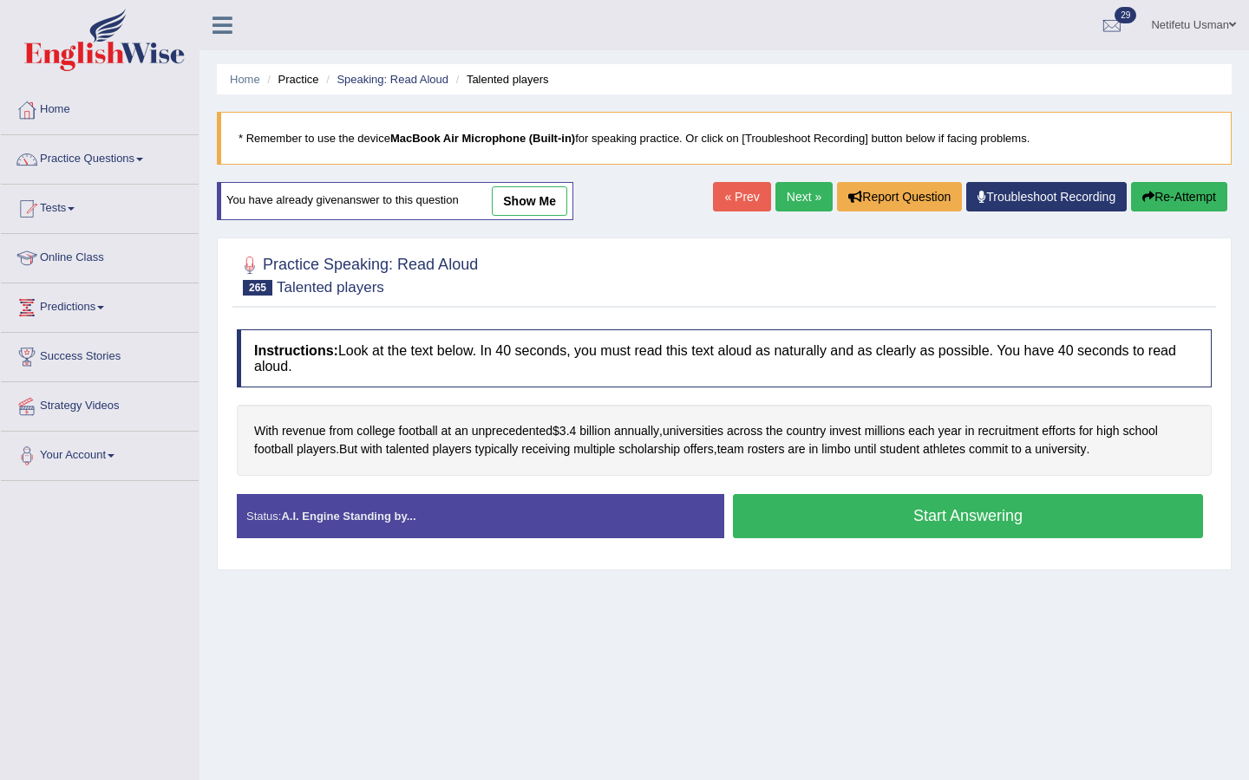
click at [754, 525] on button "Start Answering" at bounding box center [968, 516] width 470 height 44
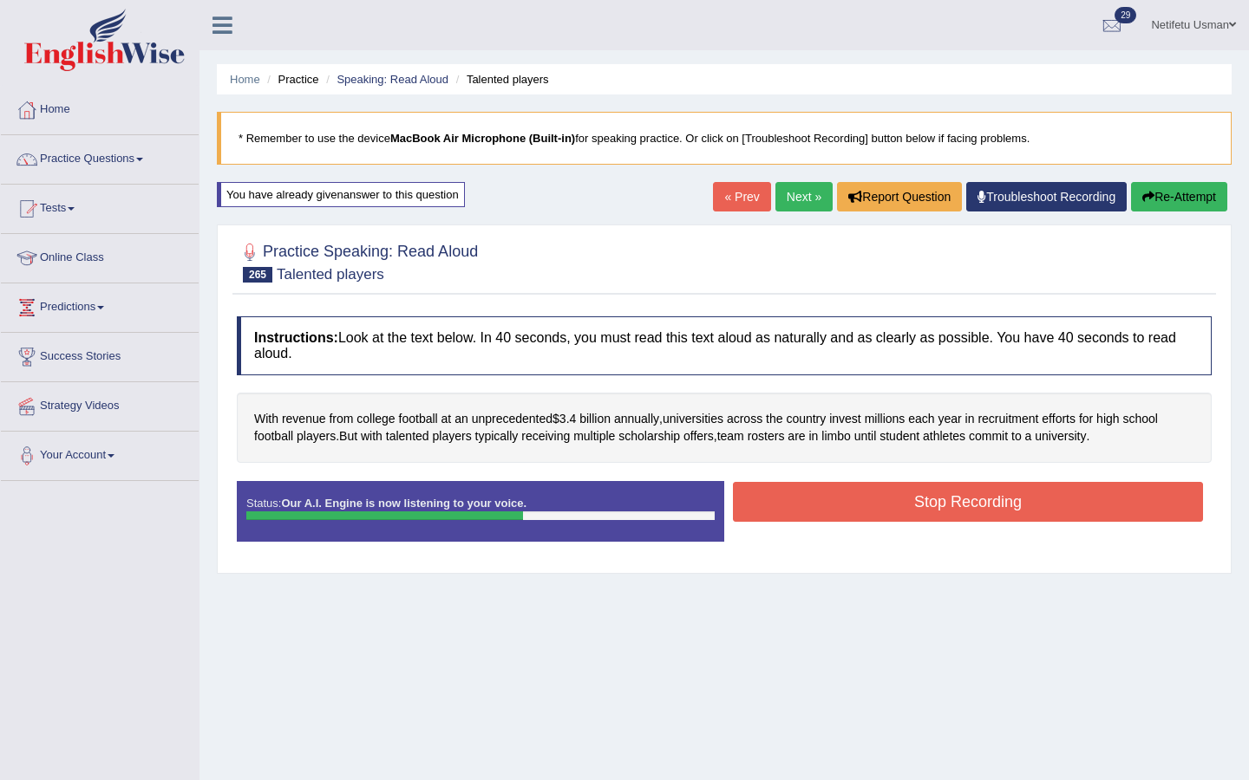
click at [773, 518] on button "Stop Recording" at bounding box center [968, 502] width 470 height 40
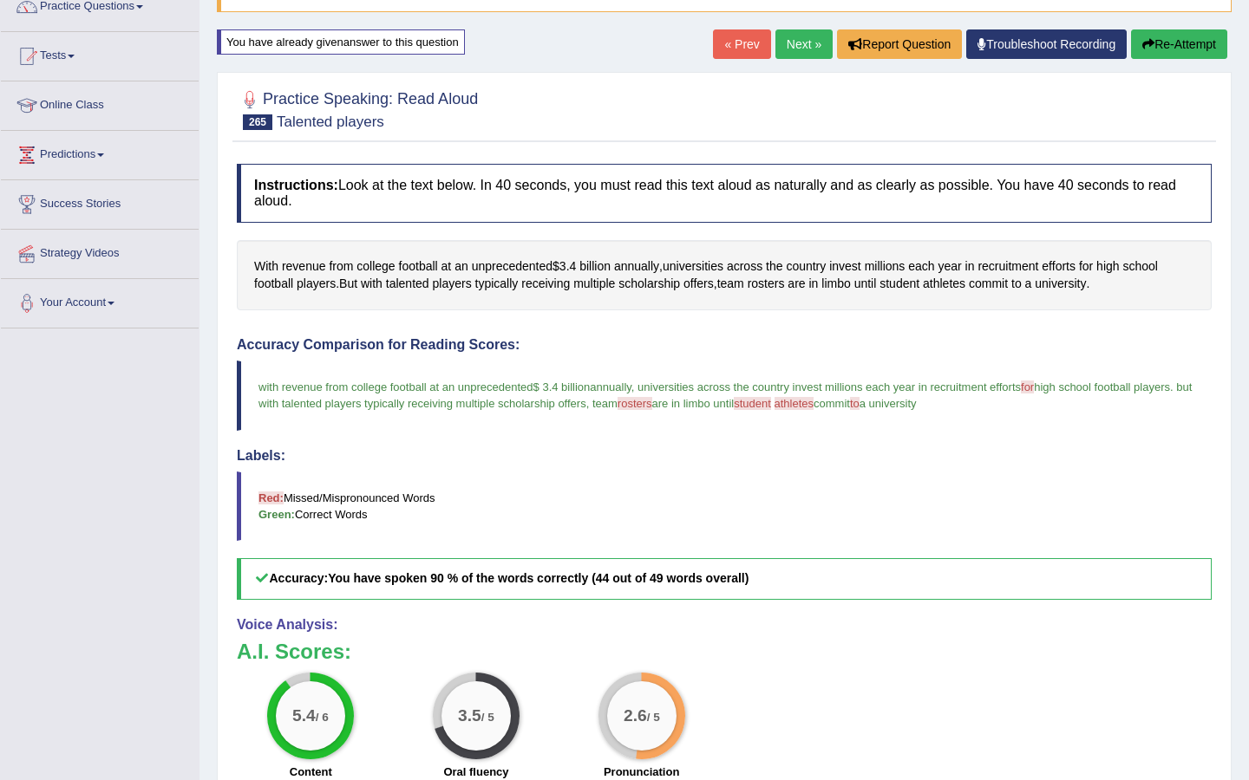
scroll to position [150, 0]
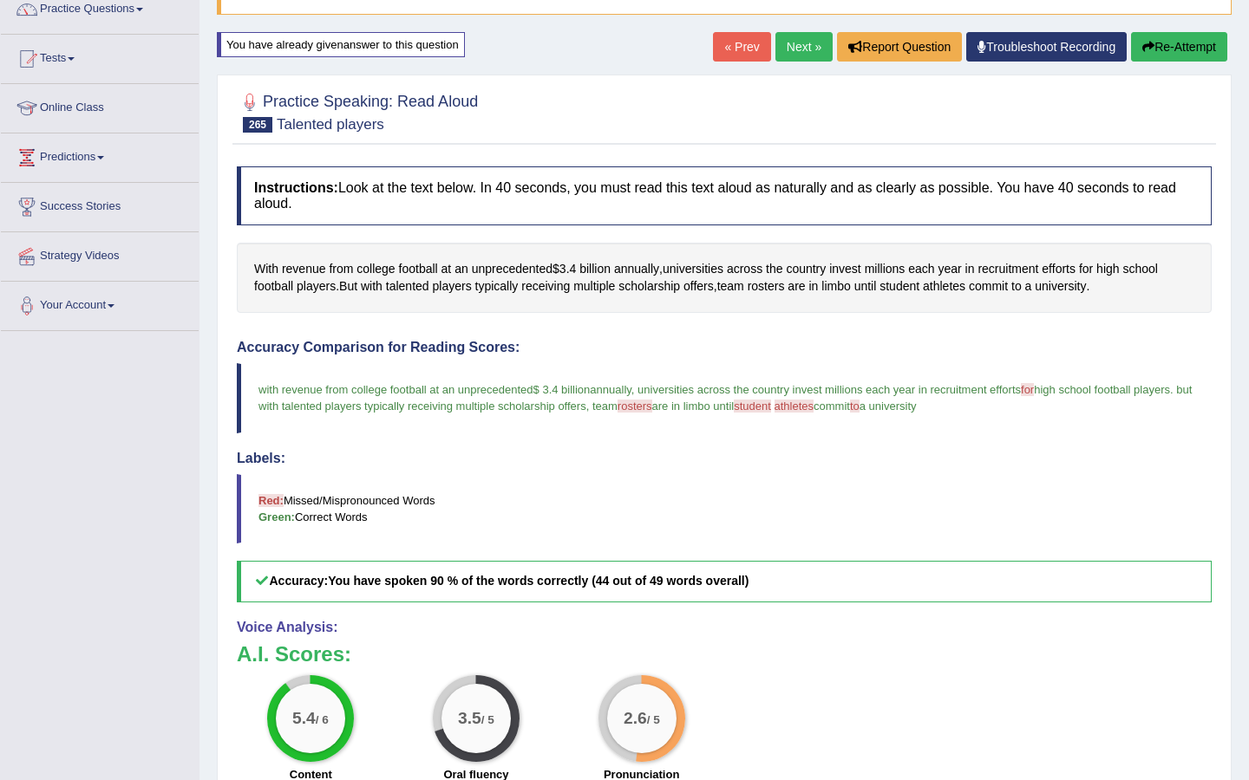
click at [1156, 53] on button "Re-Attempt" at bounding box center [1179, 46] width 96 height 29
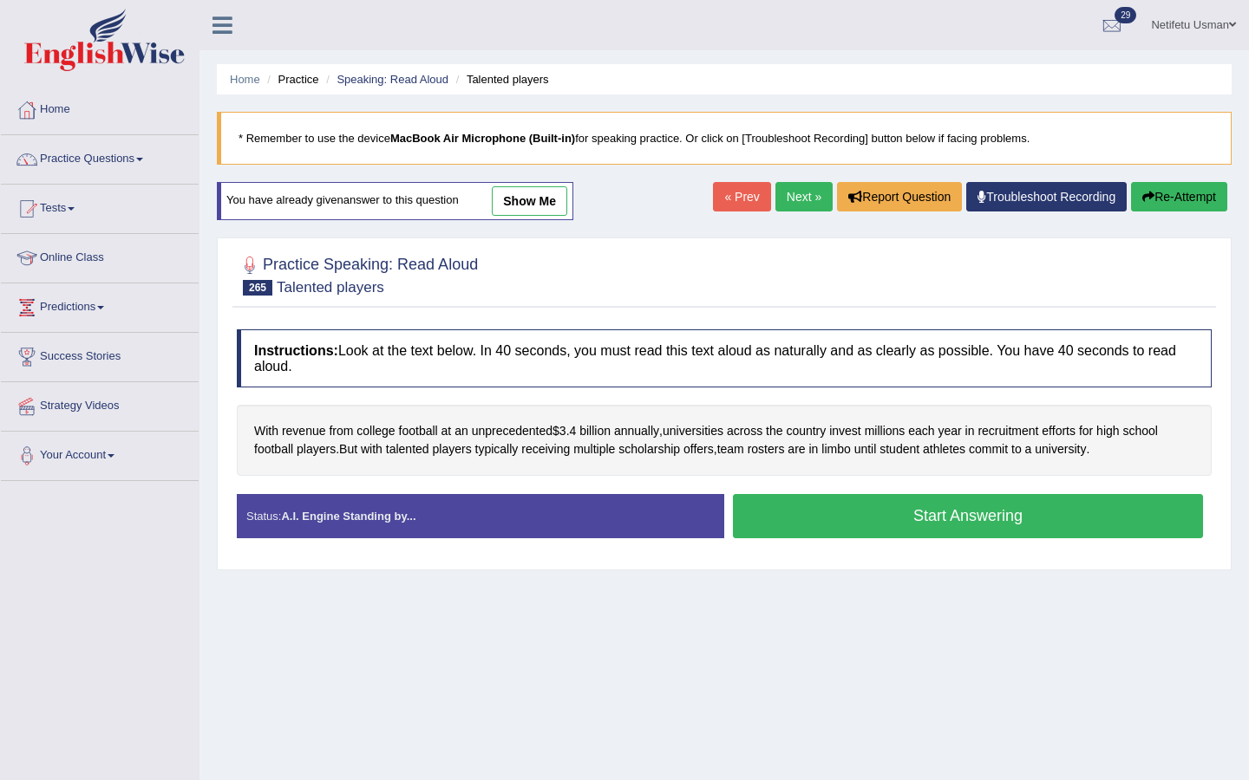
scroll to position [130, 0]
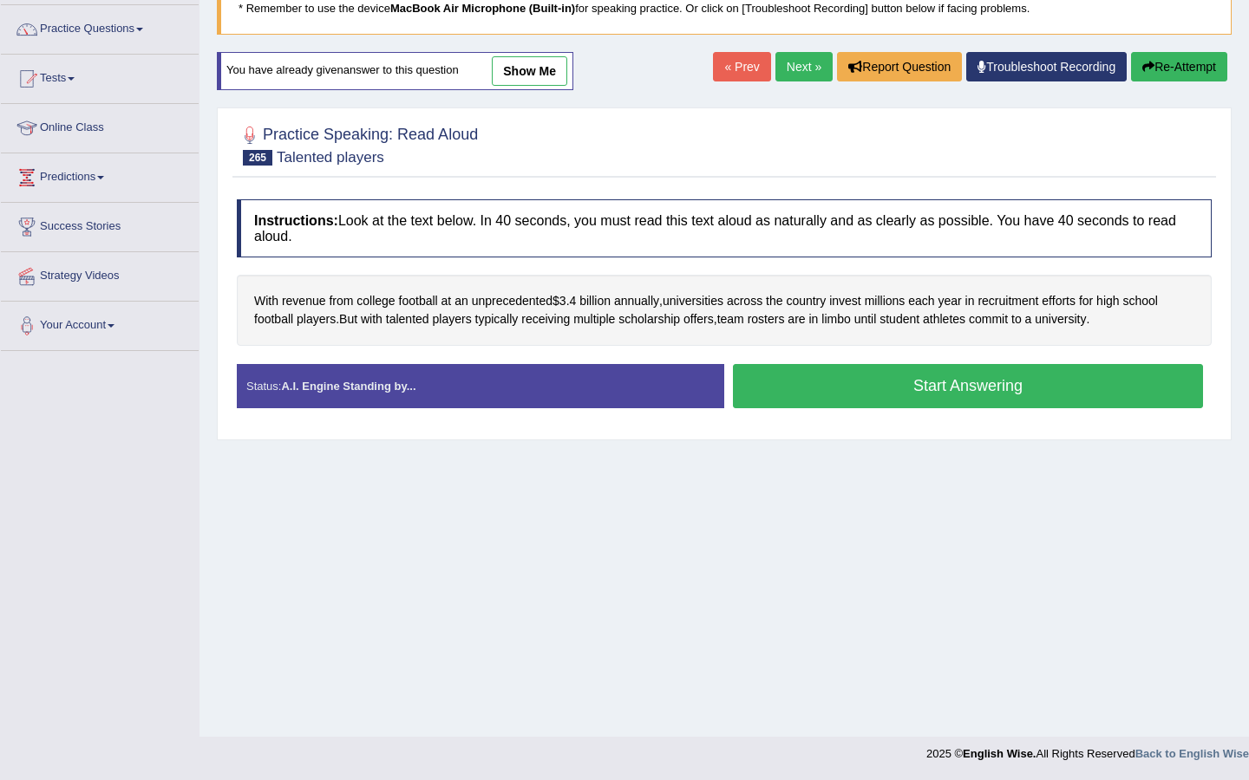
click at [874, 396] on button "Start Answering" at bounding box center [968, 386] width 470 height 44
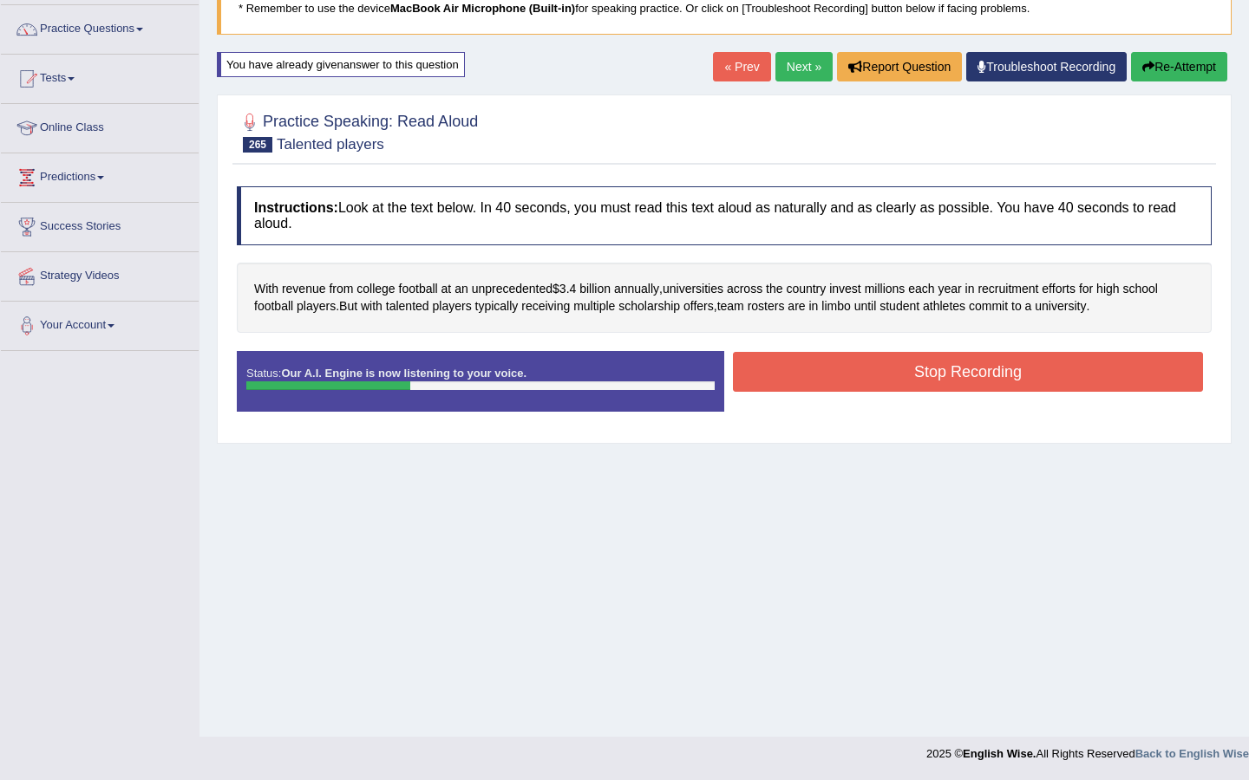
click at [779, 66] on link "Next »" at bounding box center [803, 66] width 57 height 29
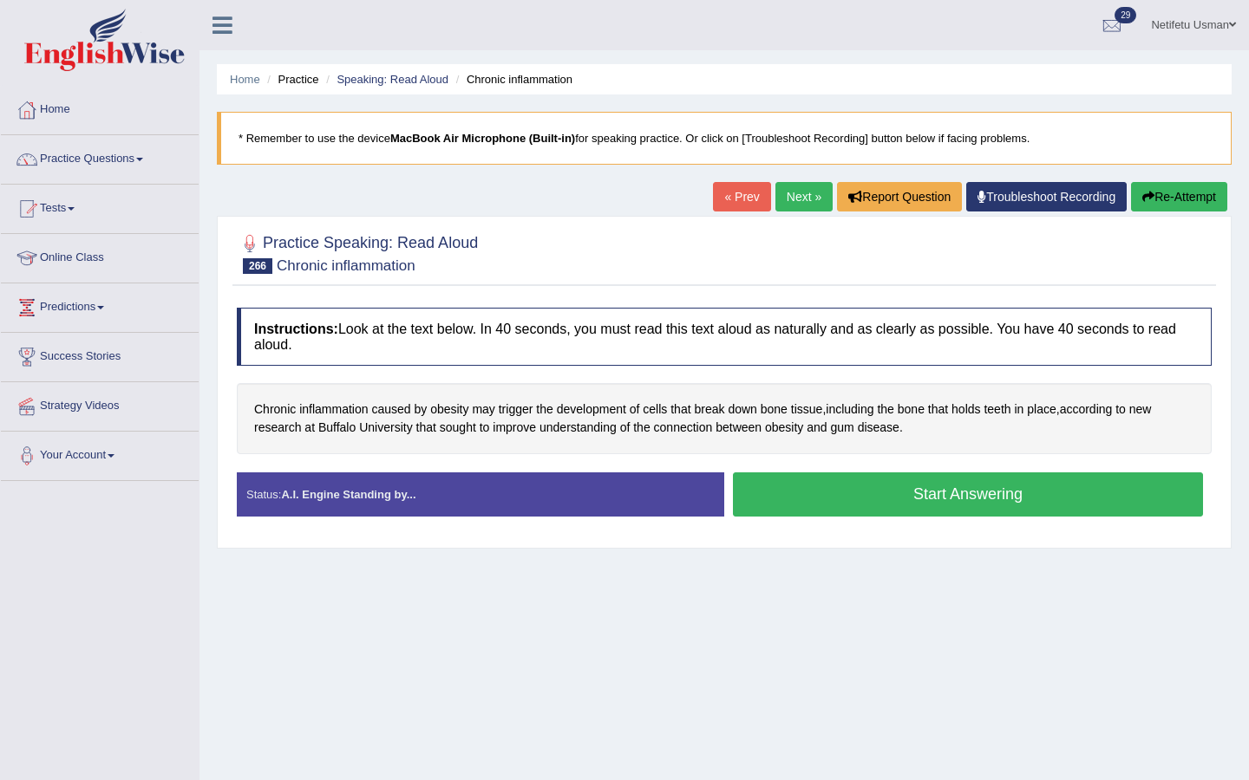
click at [718, 201] on link "« Prev" at bounding box center [741, 196] width 57 height 29
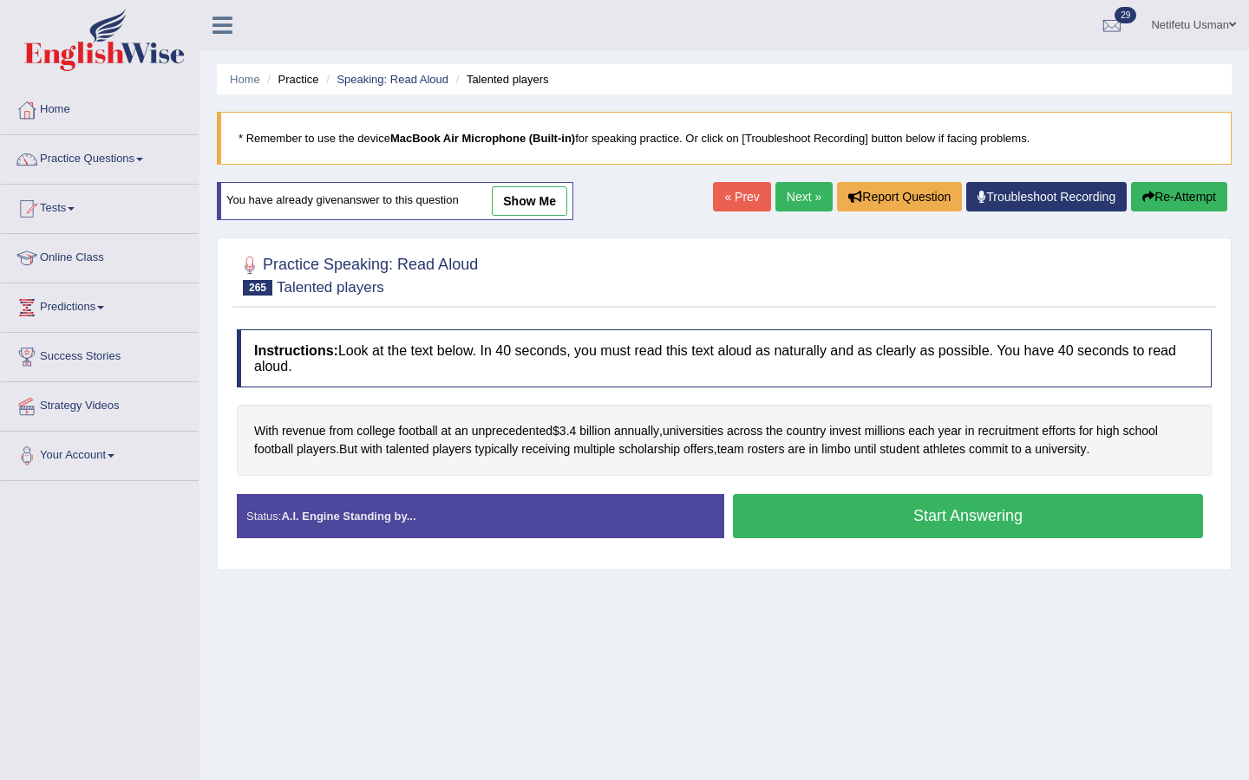
click at [889, 521] on button "Start Answering" at bounding box center [968, 516] width 470 height 44
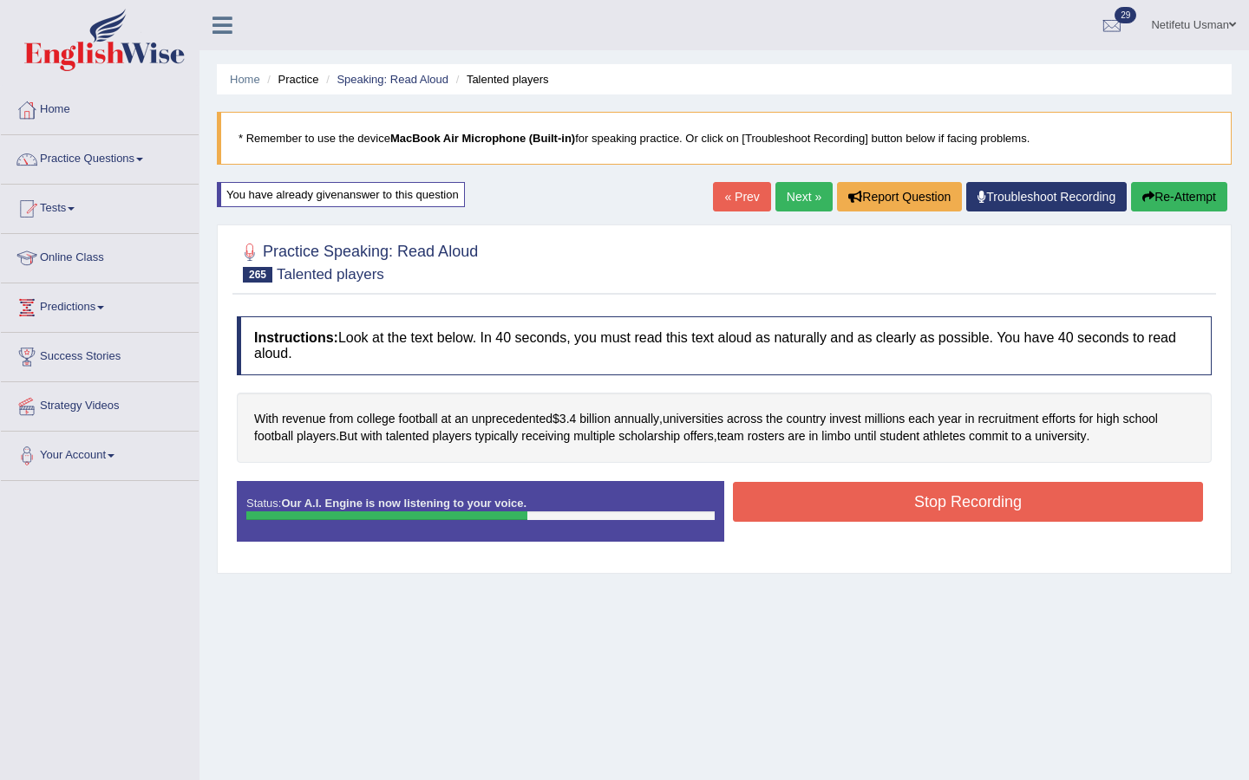
click at [889, 520] on button "Stop Recording" at bounding box center [968, 502] width 470 height 40
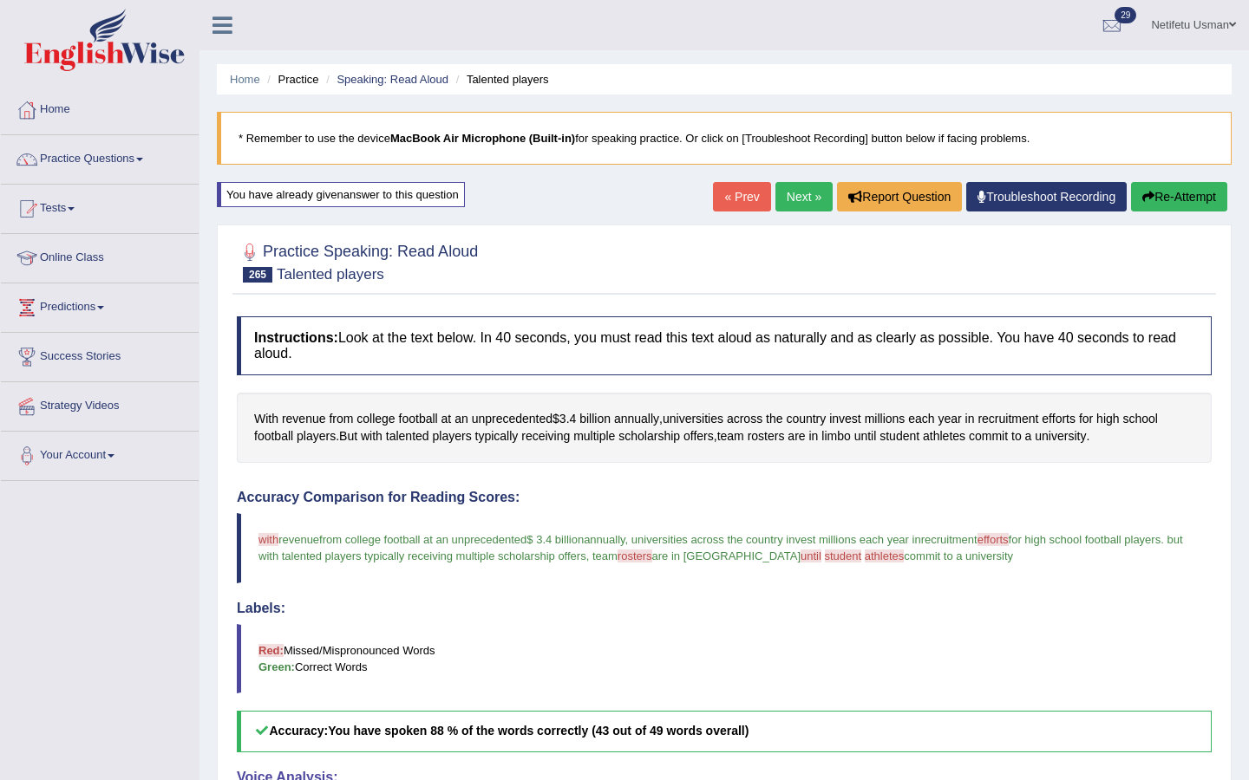
click at [795, 192] on link "Next »" at bounding box center [803, 196] width 57 height 29
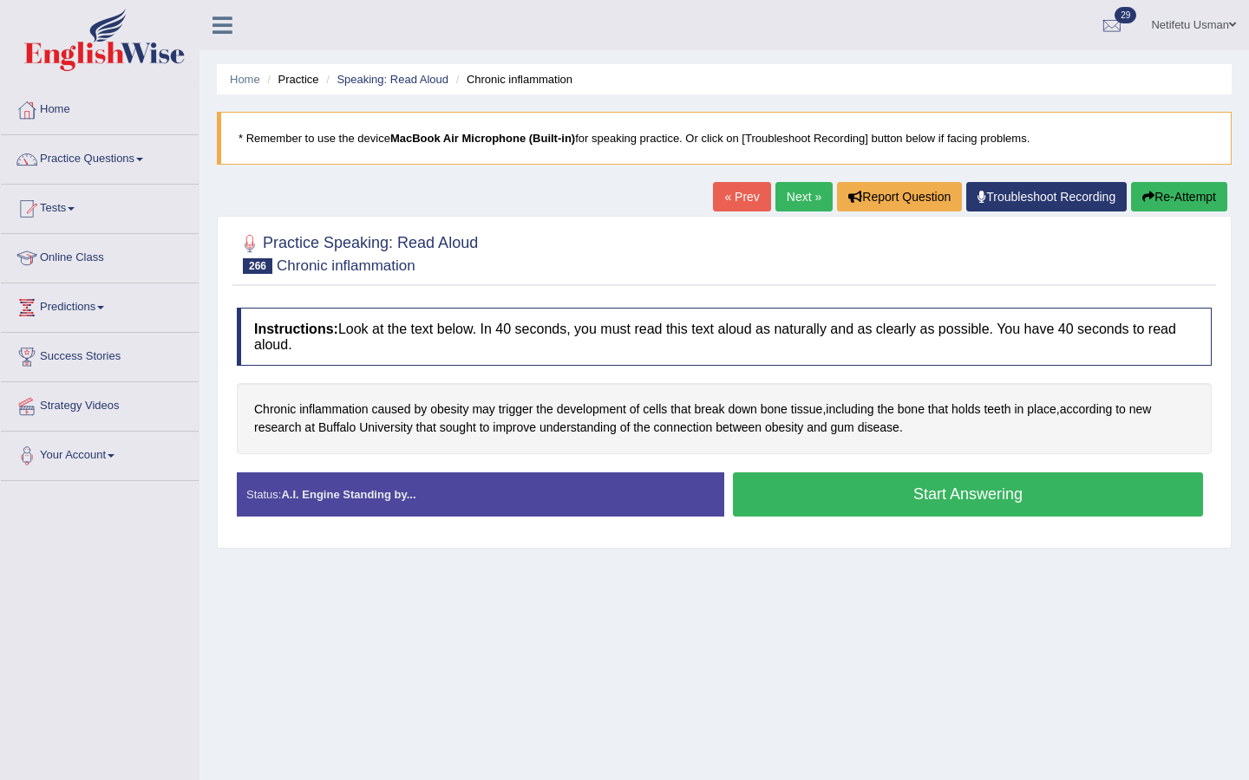
click at [797, 496] on button "Start Answering" at bounding box center [968, 495] width 470 height 44
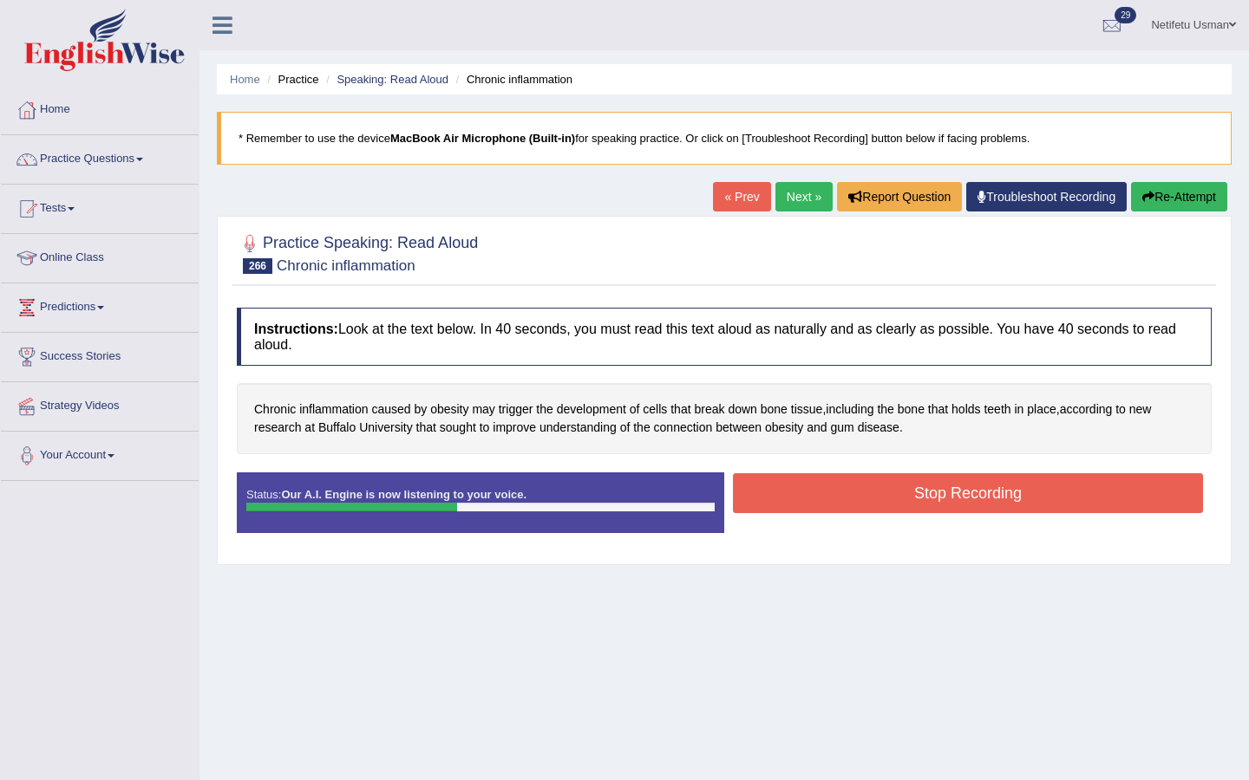
click at [797, 496] on button "Stop Recording" at bounding box center [968, 493] width 470 height 40
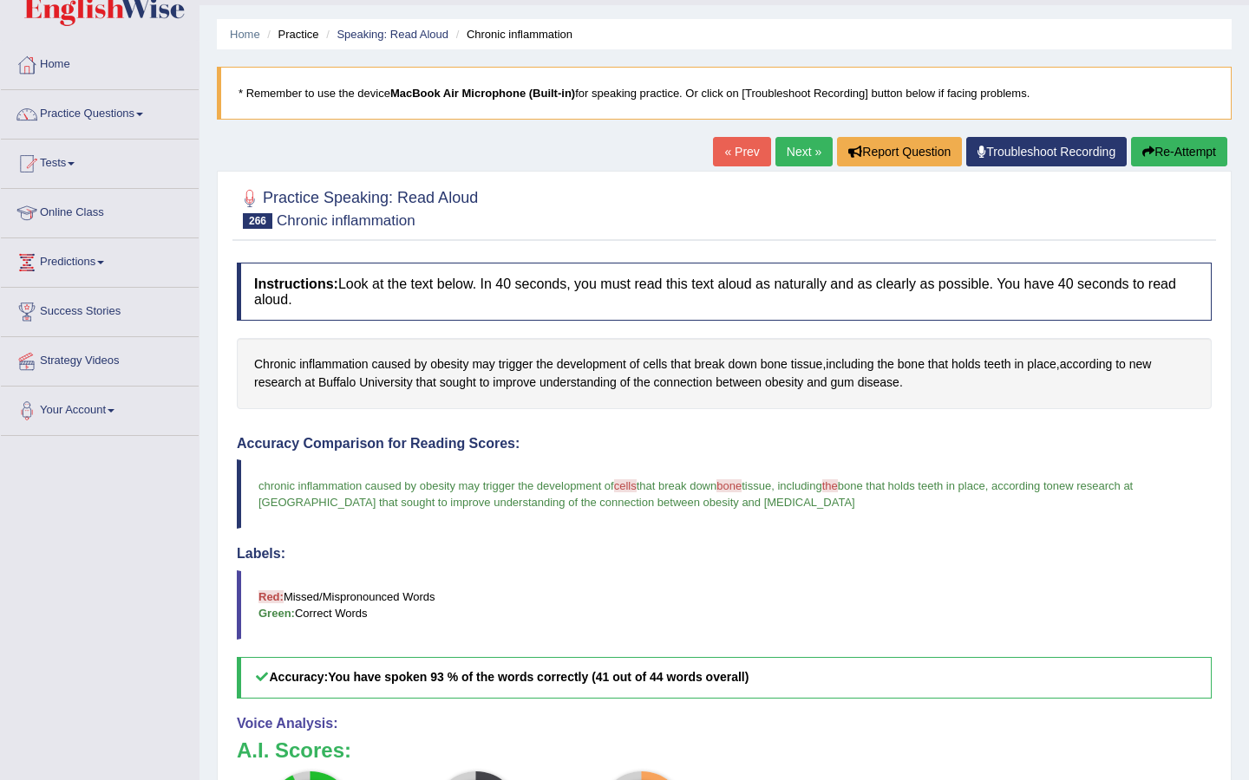
scroll to position [42, 0]
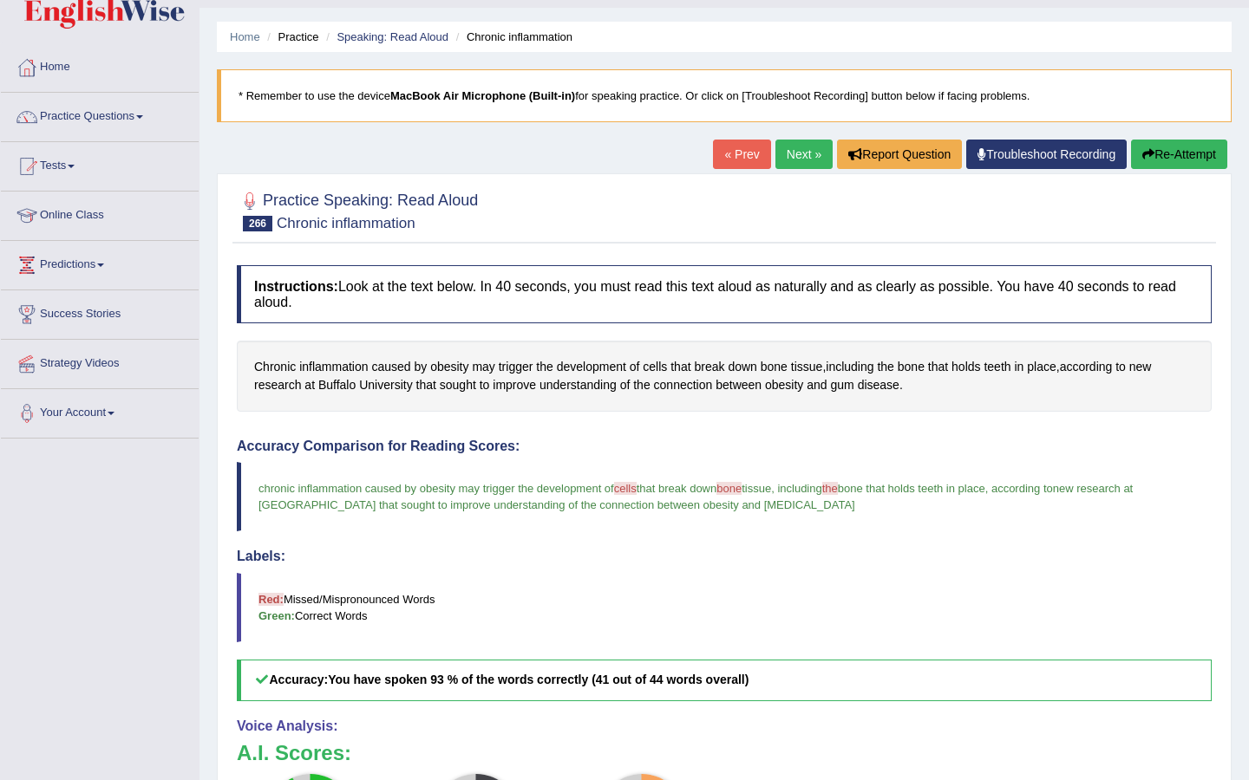
click at [1191, 159] on button "Re-Attempt" at bounding box center [1179, 154] width 96 height 29
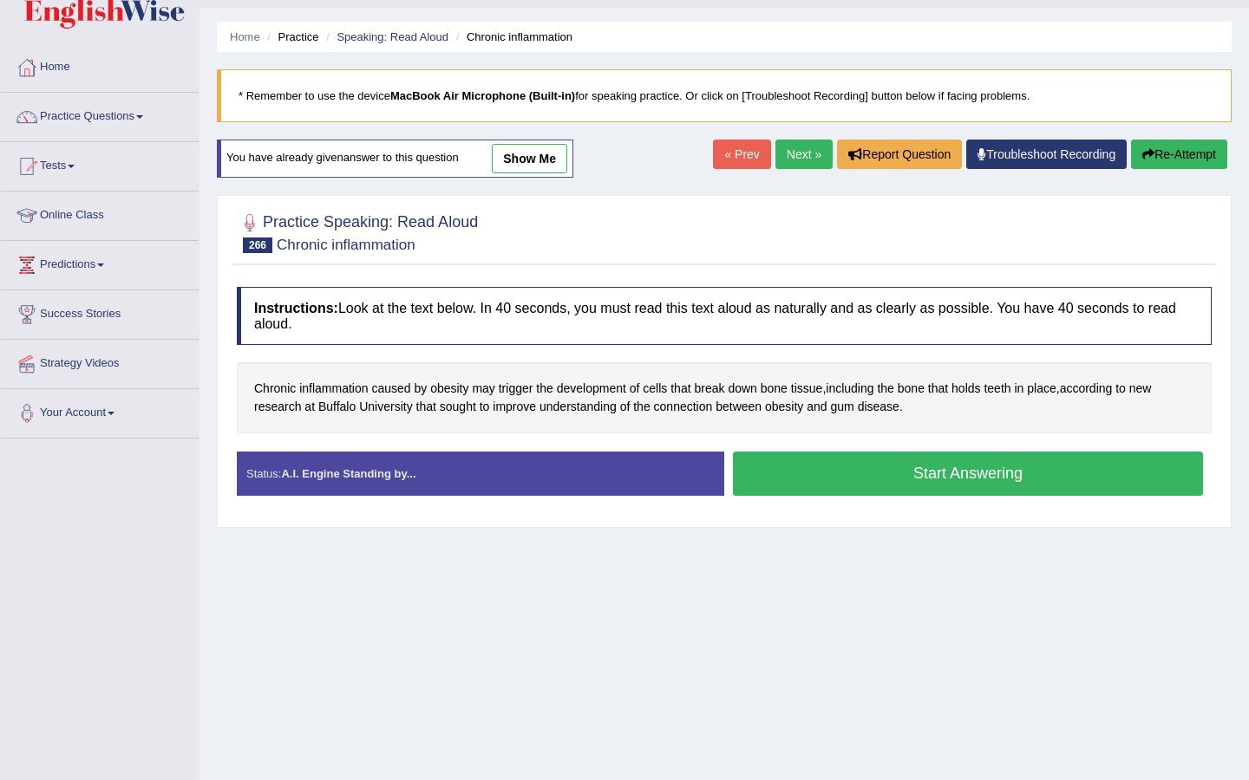
click at [792, 501] on div "Status: A.I. Engine Standing by... Start Answering Stop Recording" at bounding box center [724, 483] width 975 height 62
click at [778, 452] on button "Start Answering" at bounding box center [968, 474] width 470 height 44
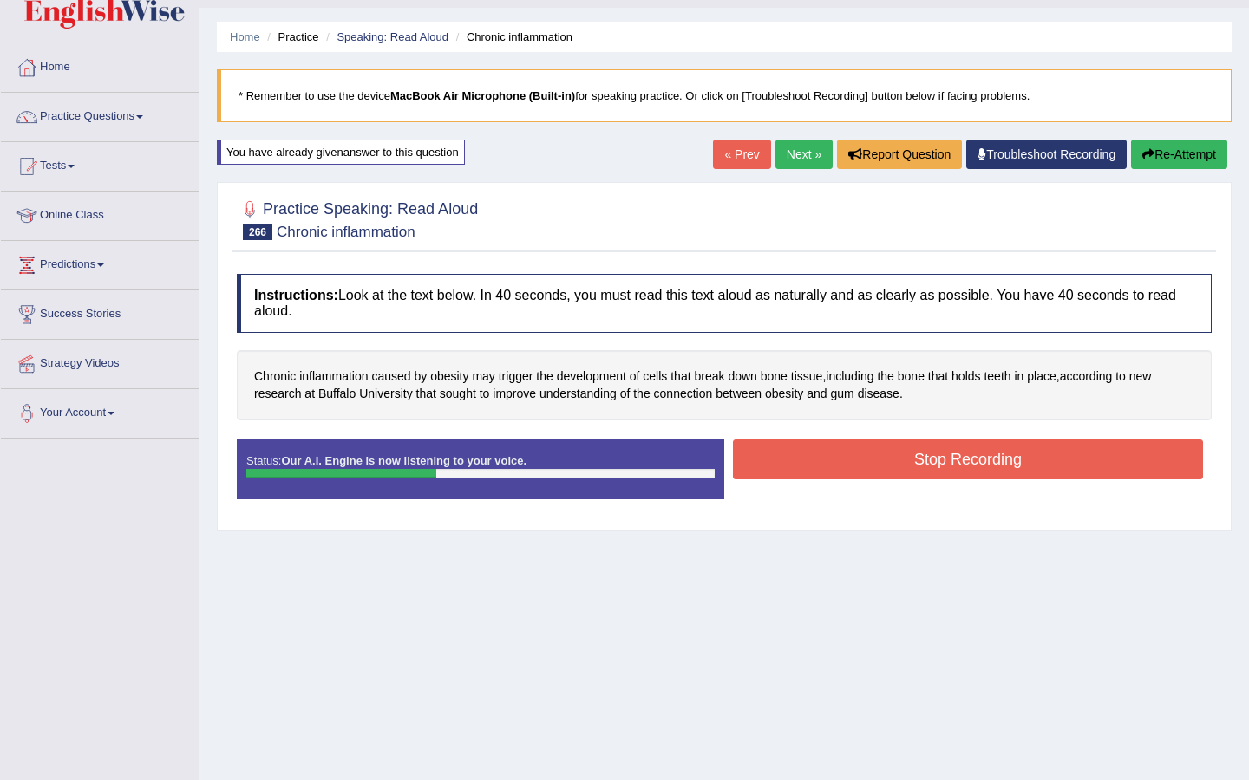
click at [778, 461] on button "Stop Recording" at bounding box center [968, 460] width 470 height 40
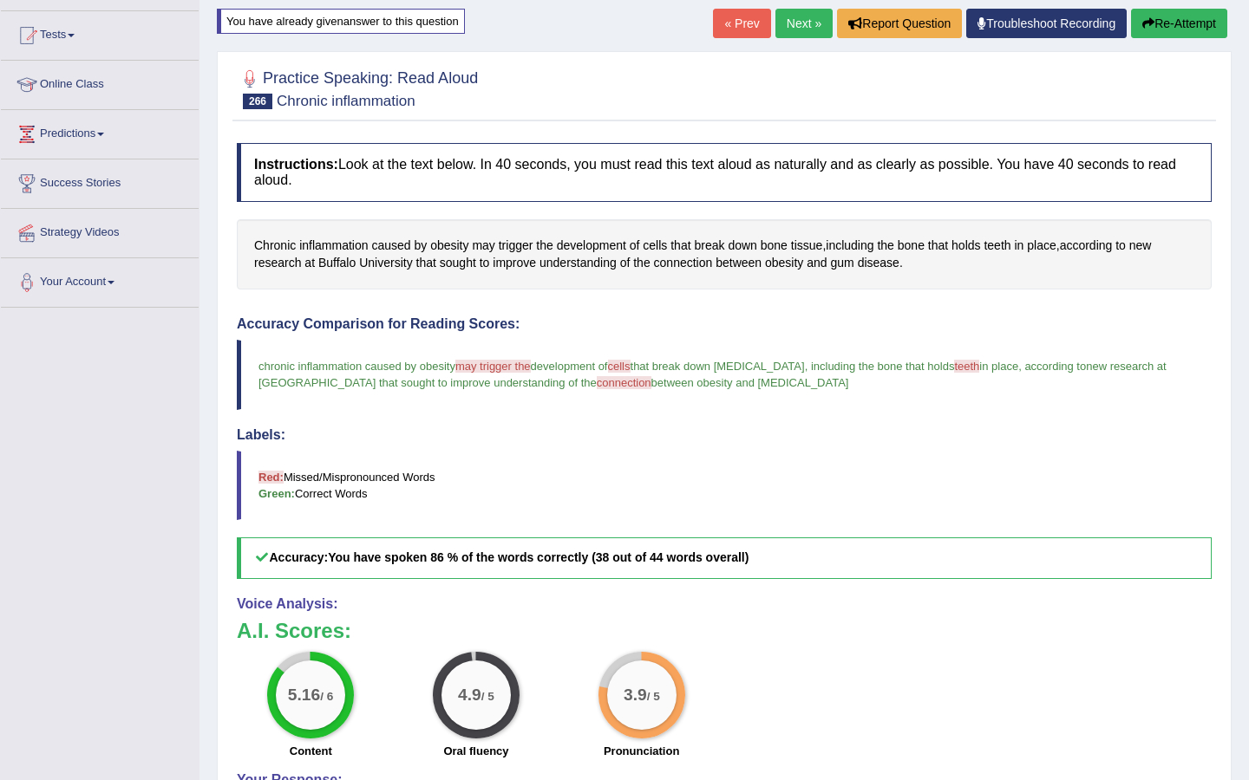
scroll to position [169, 0]
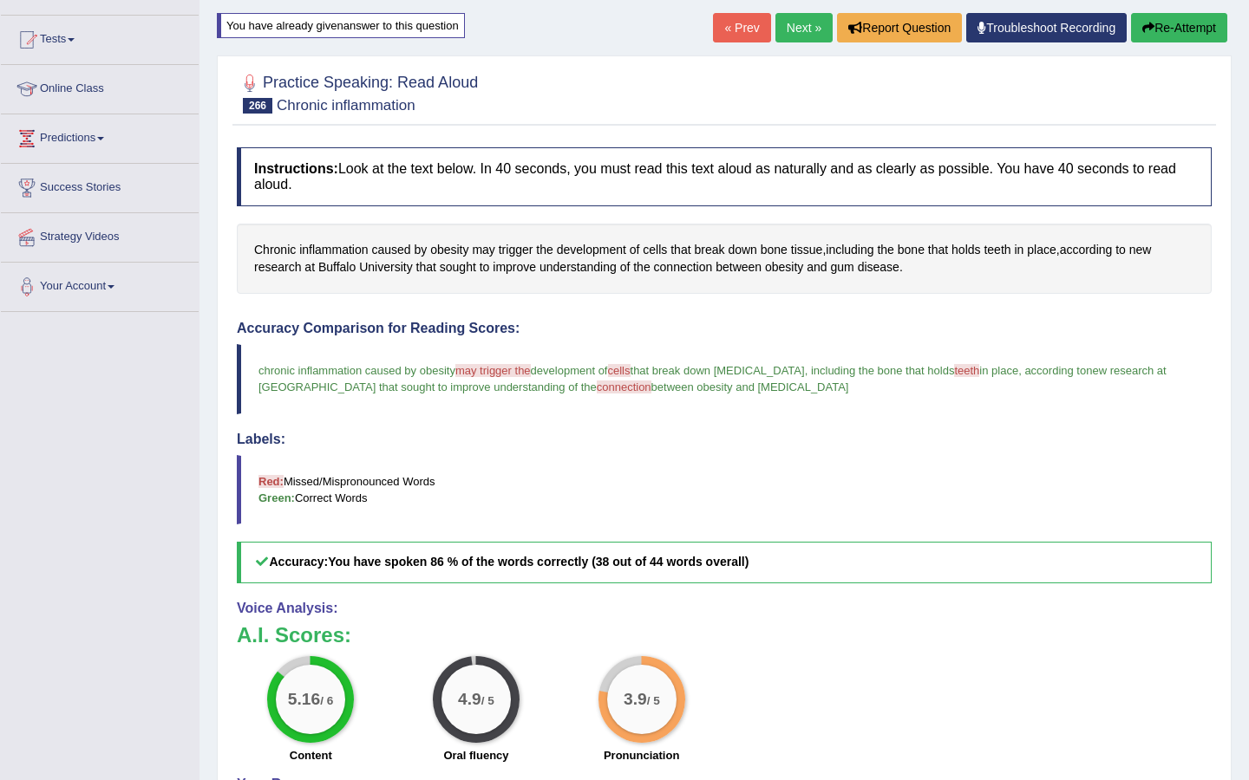
click at [792, 30] on link "Next »" at bounding box center [803, 27] width 57 height 29
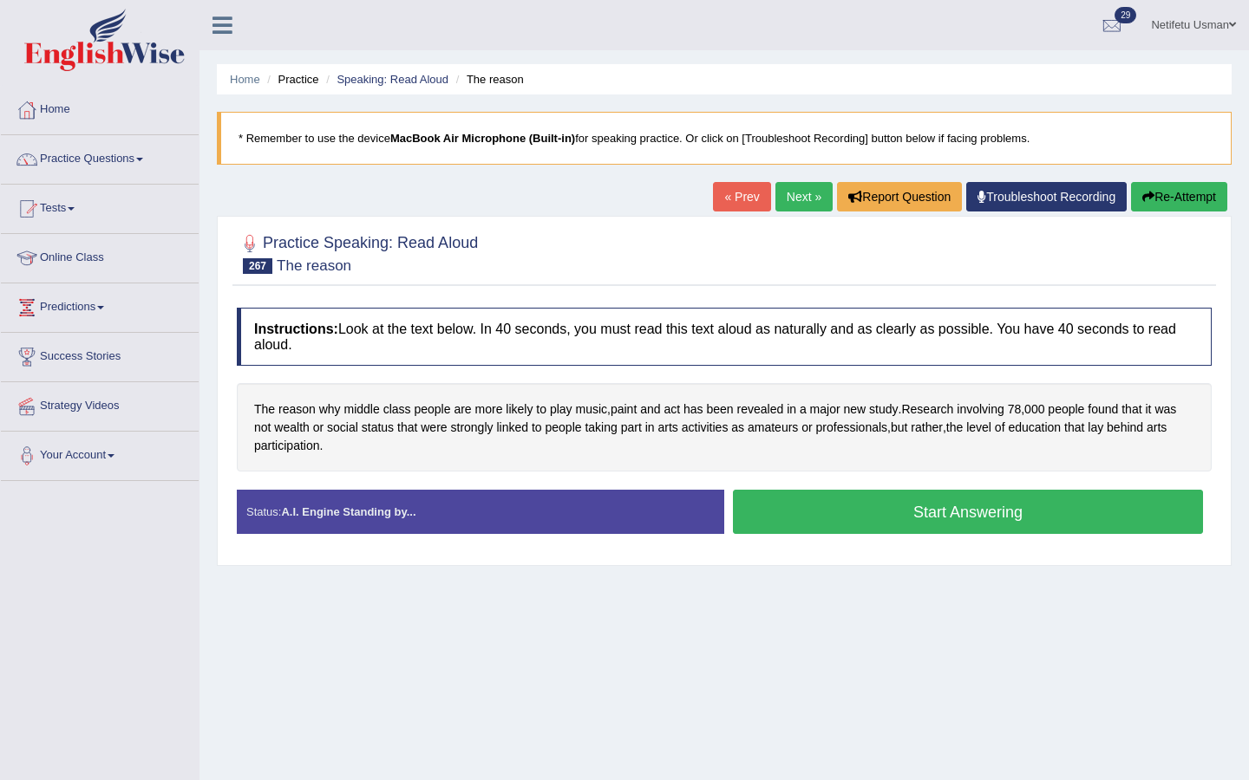
click at [869, 516] on button "Start Answering" at bounding box center [968, 512] width 470 height 44
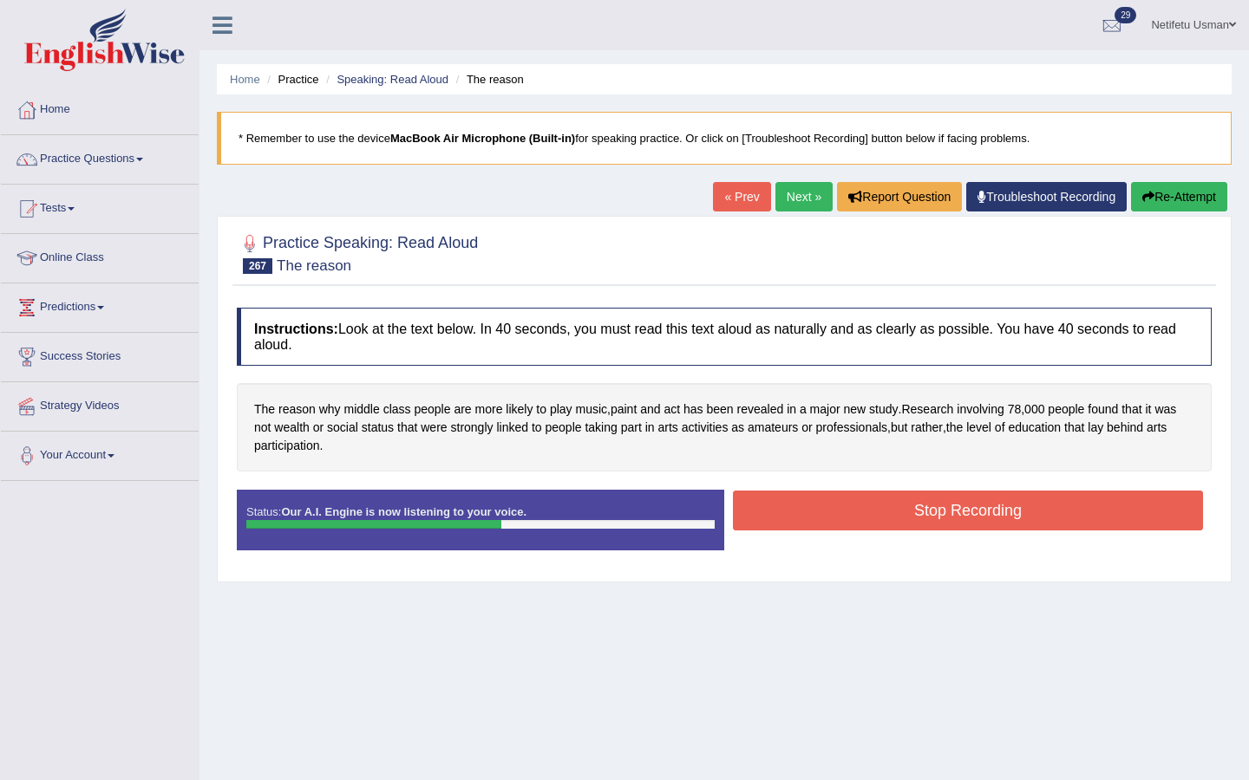
click at [868, 516] on button "Stop Recording" at bounding box center [968, 511] width 470 height 40
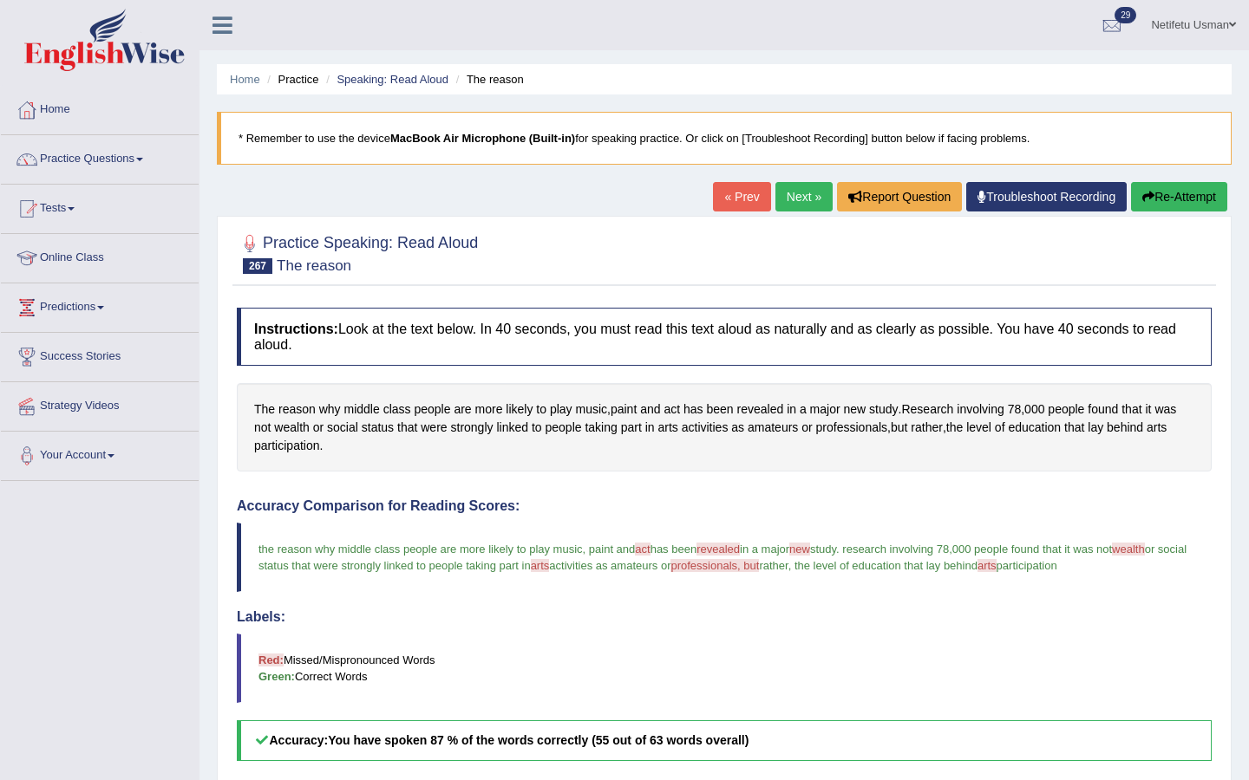
click at [1180, 194] on button "Re-Attempt" at bounding box center [1179, 196] width 96 height 29
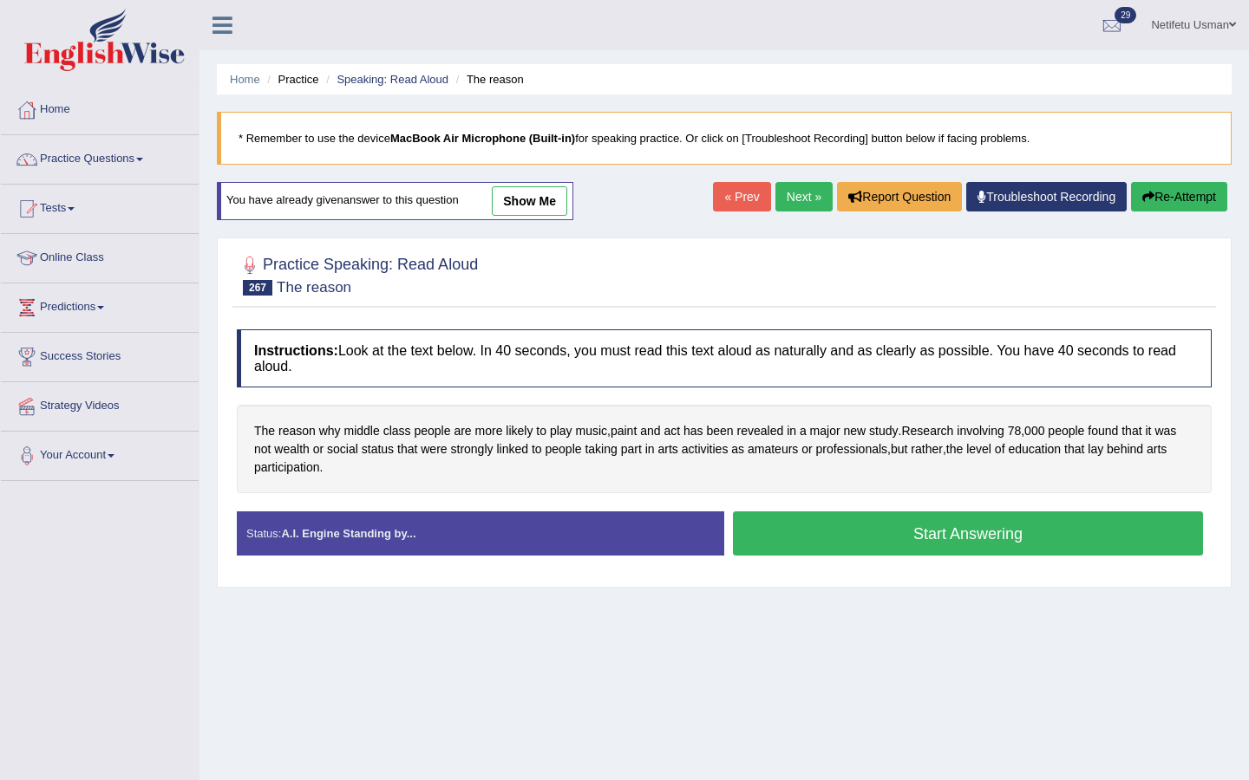
click at [856, 525] on button "Start Answering" at bounding box center [968, 534] width 470 height 44
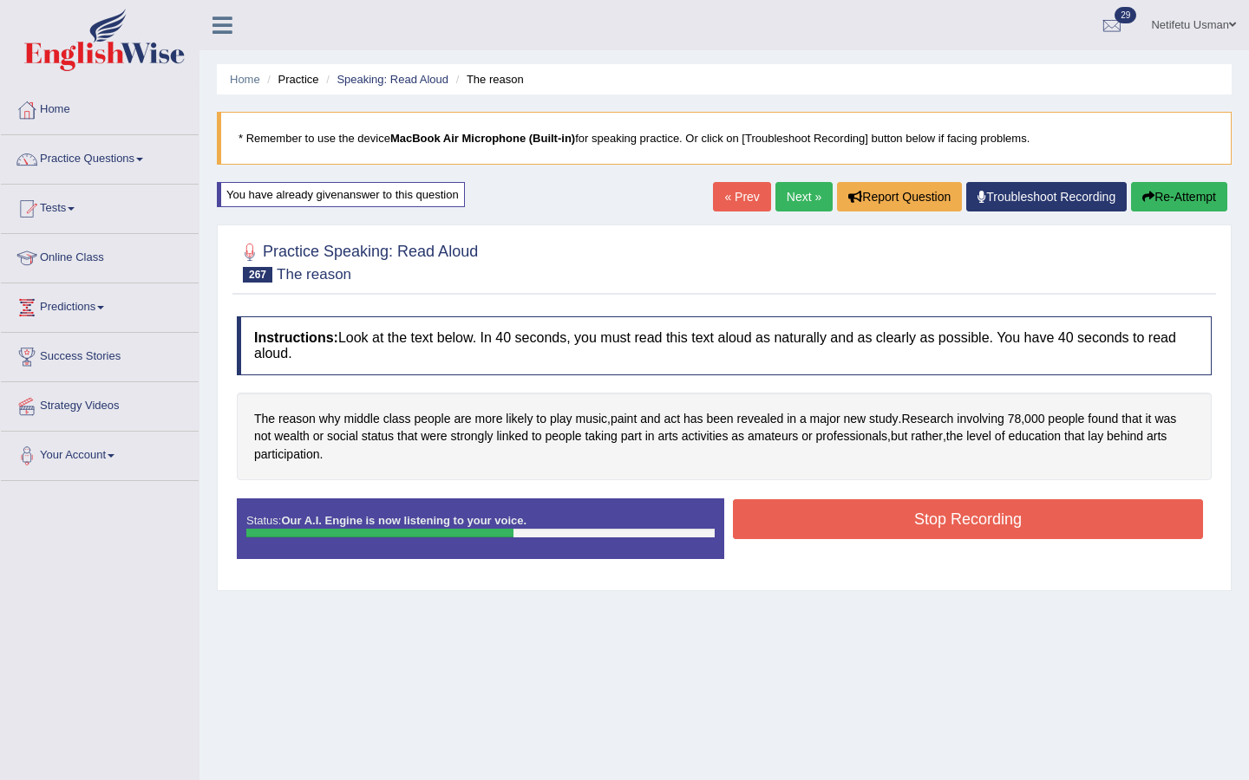
click at [853, 527] on button "Stop Recording" at bounding box center [968, 519] width 470 height 40
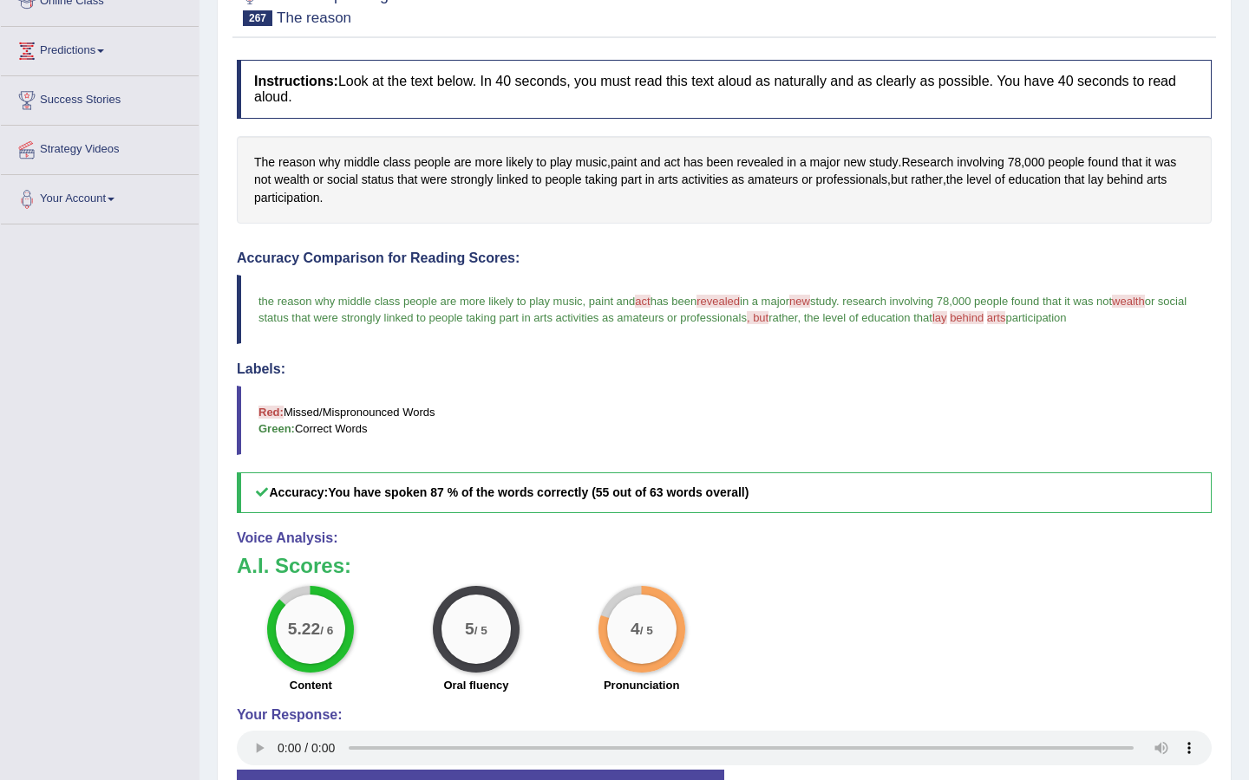
scroll to position [208, 0]
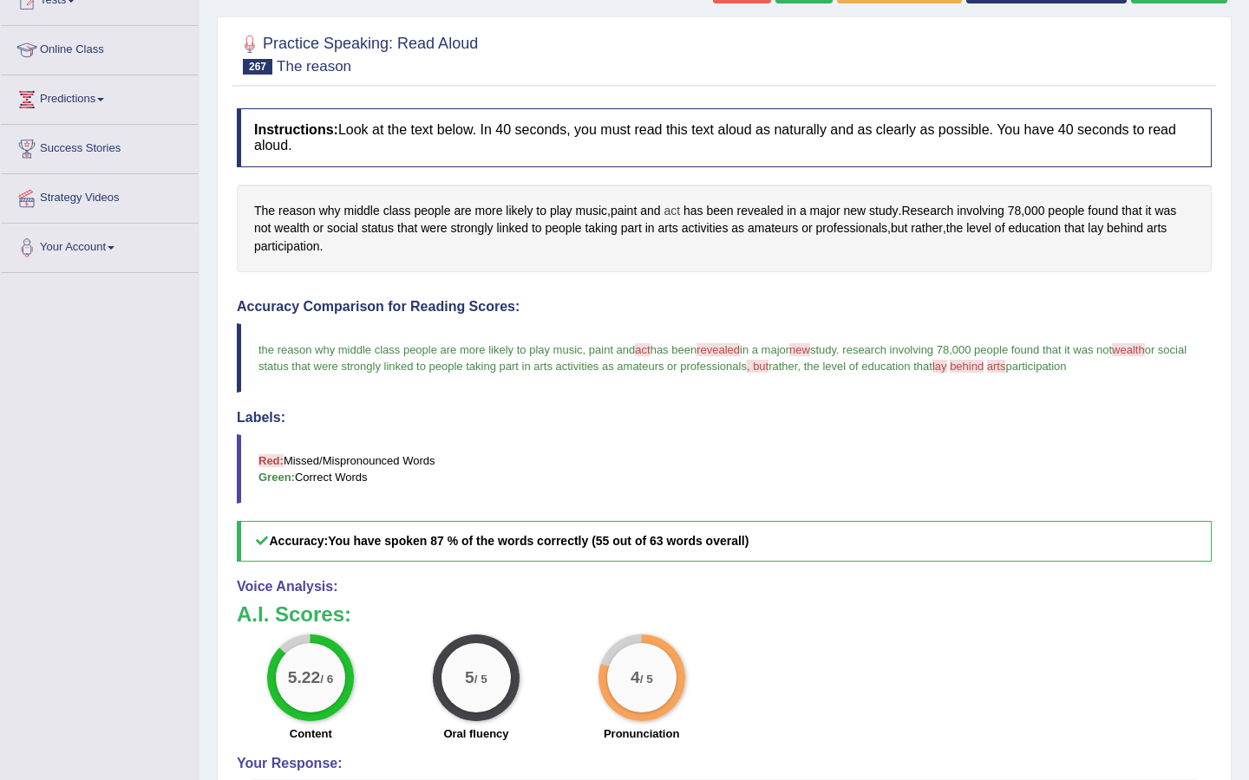
click at [676, 205] on span "act" at bounding box center [671, 211] width 16 height 18
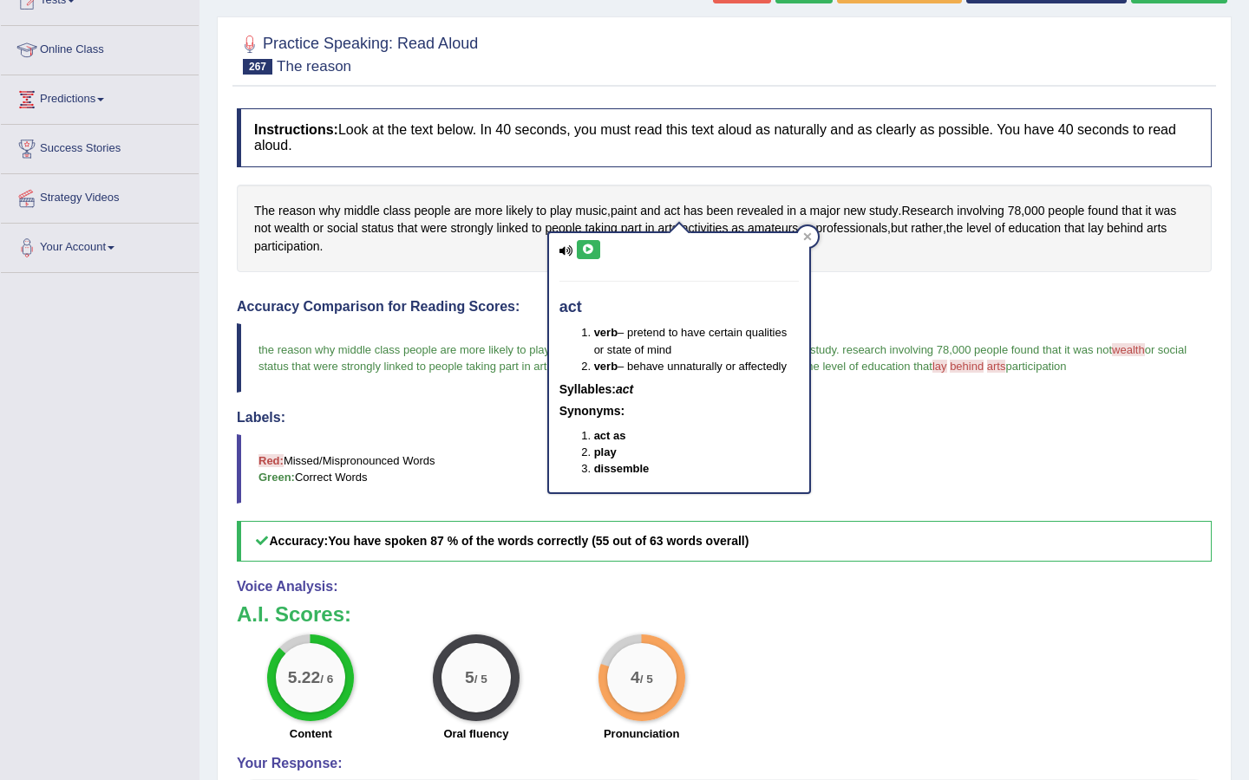
click at [589, 246] on icon at bounding box center [588, 250] width 13 height 10
click at [590, 250] on icon at bounding box center [588, 250] width 13 height 10
click at [803, 237] on icon at bounding box center [807, 236] width 9 height 9
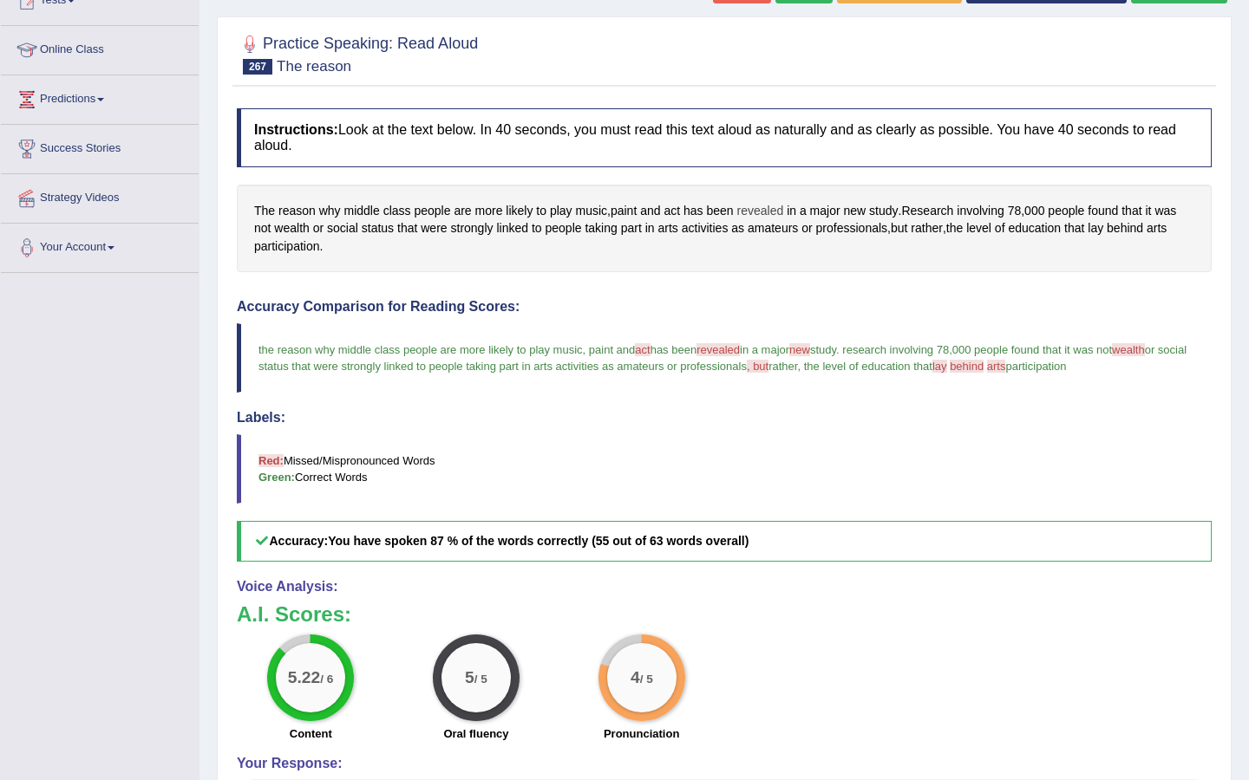
click at [767, 209] on span "revealed" at bounding box center [760, 211] width 47 height 18
click at [765, 88] on icon at bounding box center [763, 90] width 13 height 10
click at [805, 68] on div at bounding box center [806, 77] width 21 height 21
click at [863, 207] on span "new" at bounding box center [855, 211] width 23 height 18
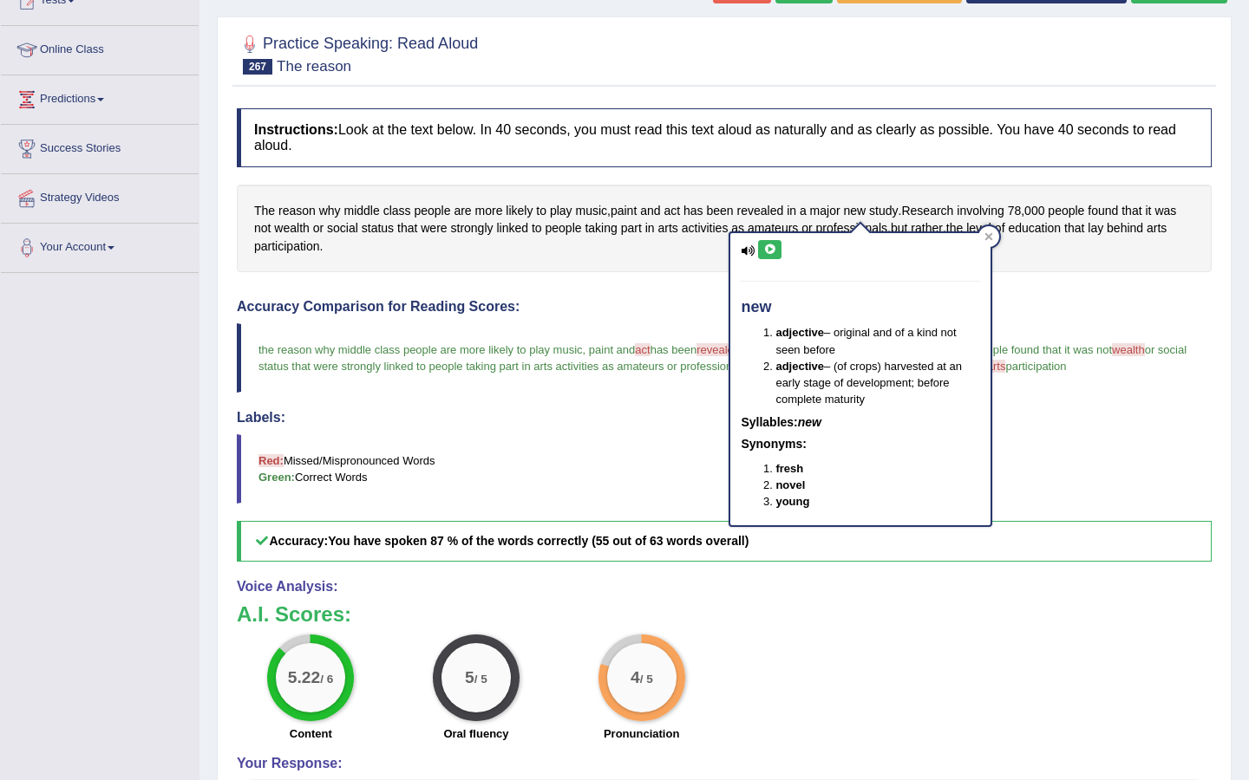
click at [773, 245] on icon at bounding box center [769, 250] width 13 height 10
click at [981, 231] on div at bounding box center [988, 236] width 21 height 21
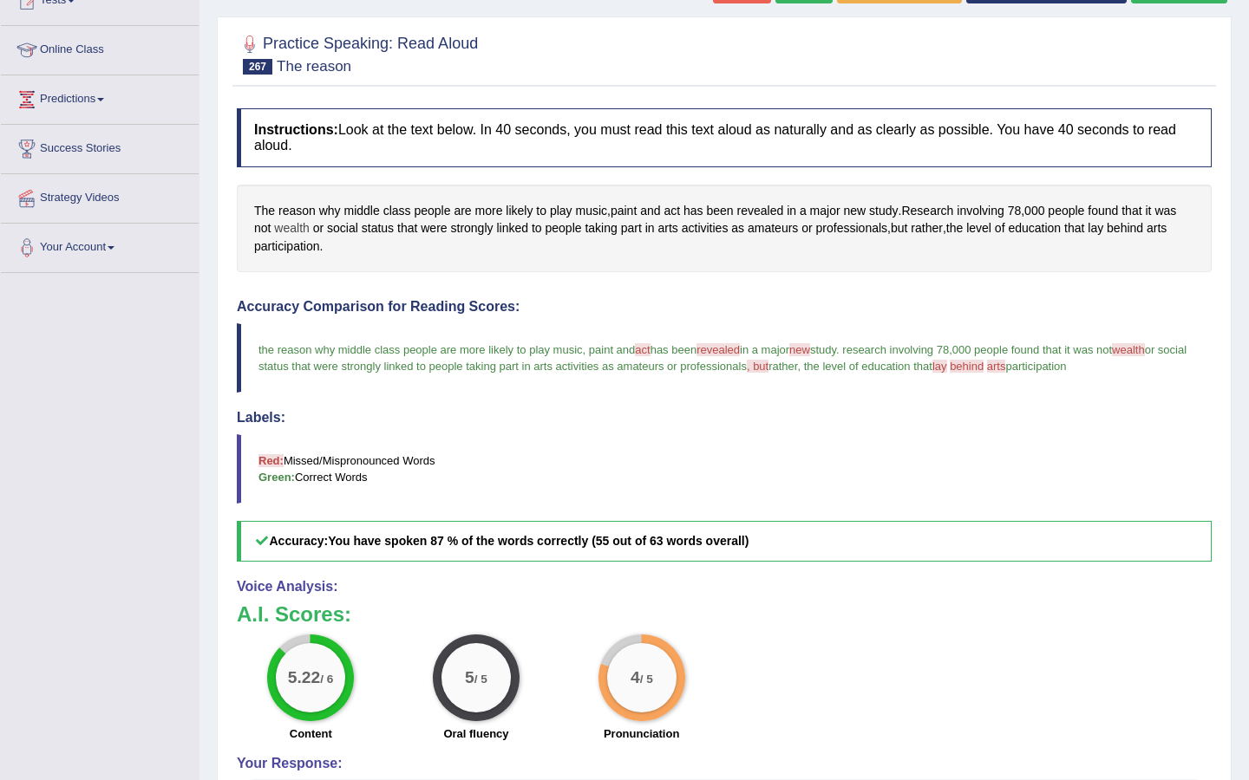
click at [295, 225] on span "wealth" at bounding box center [291, 228] width 35 height 18
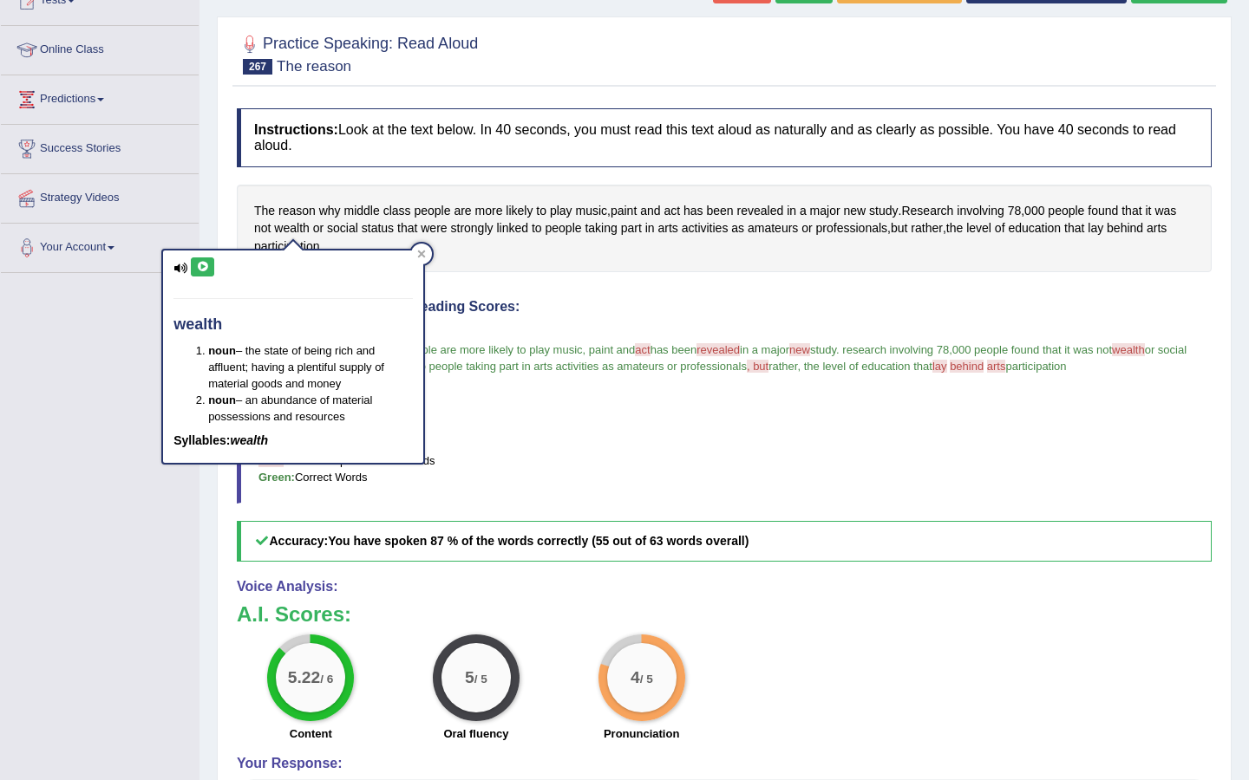
click at [198, 270] on icon at bounding box center [202, 267] width 13 height 10
click at [201, 262] on icon at bounding box center [202, 267] width 13 height 10
click at [421, 262] on div at bounding box center [421, 254] width 21 height 21
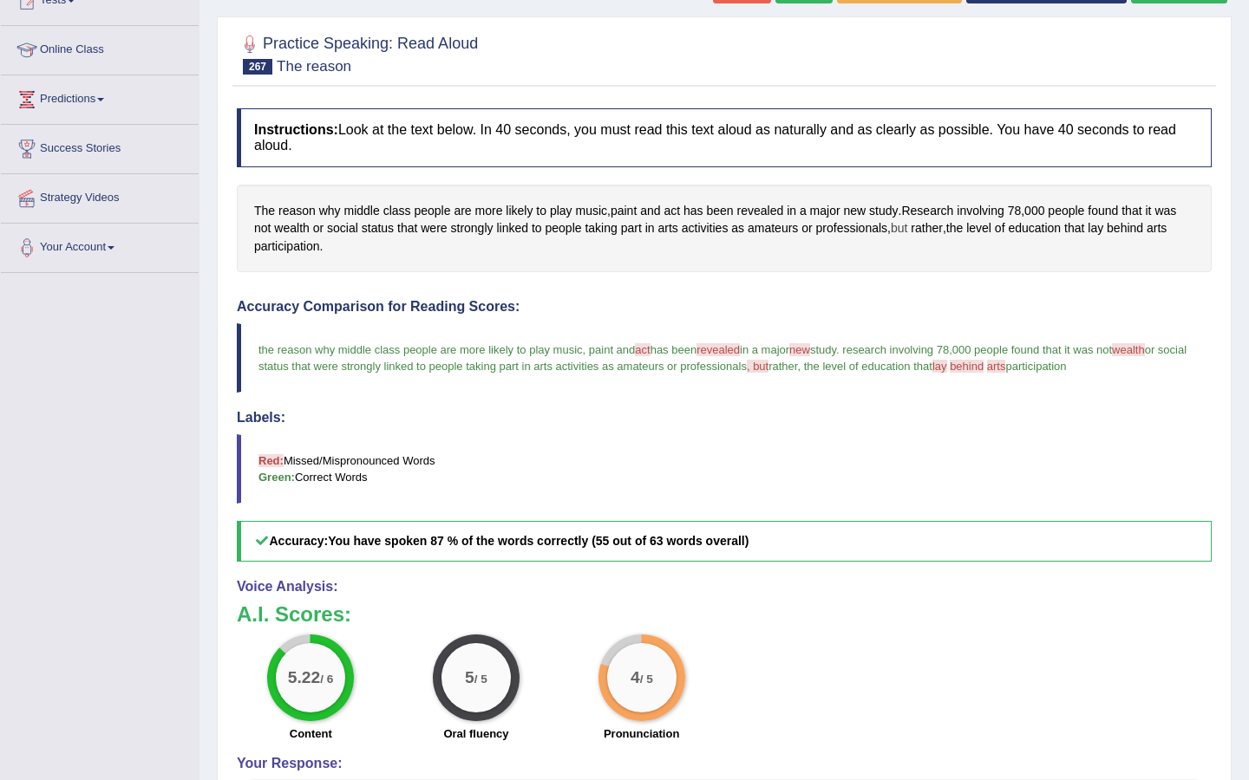
click at [907, 232] on span "but" at bounding box center [898, 228] width 16 height 18
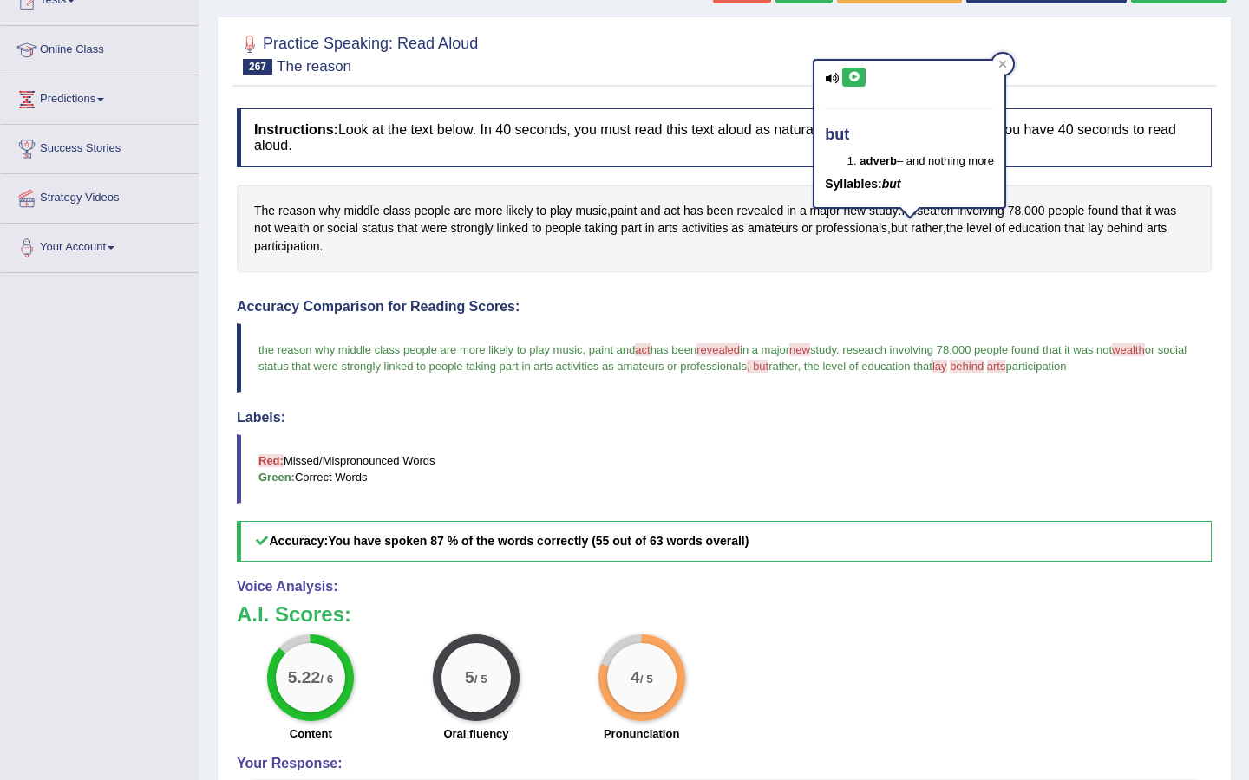
click at [851, 77] on icon at bounding box center [853, 77] width 13 height 10
click at [1004, 60] on icon at bounding box center [1002, 64] width 9 height 9
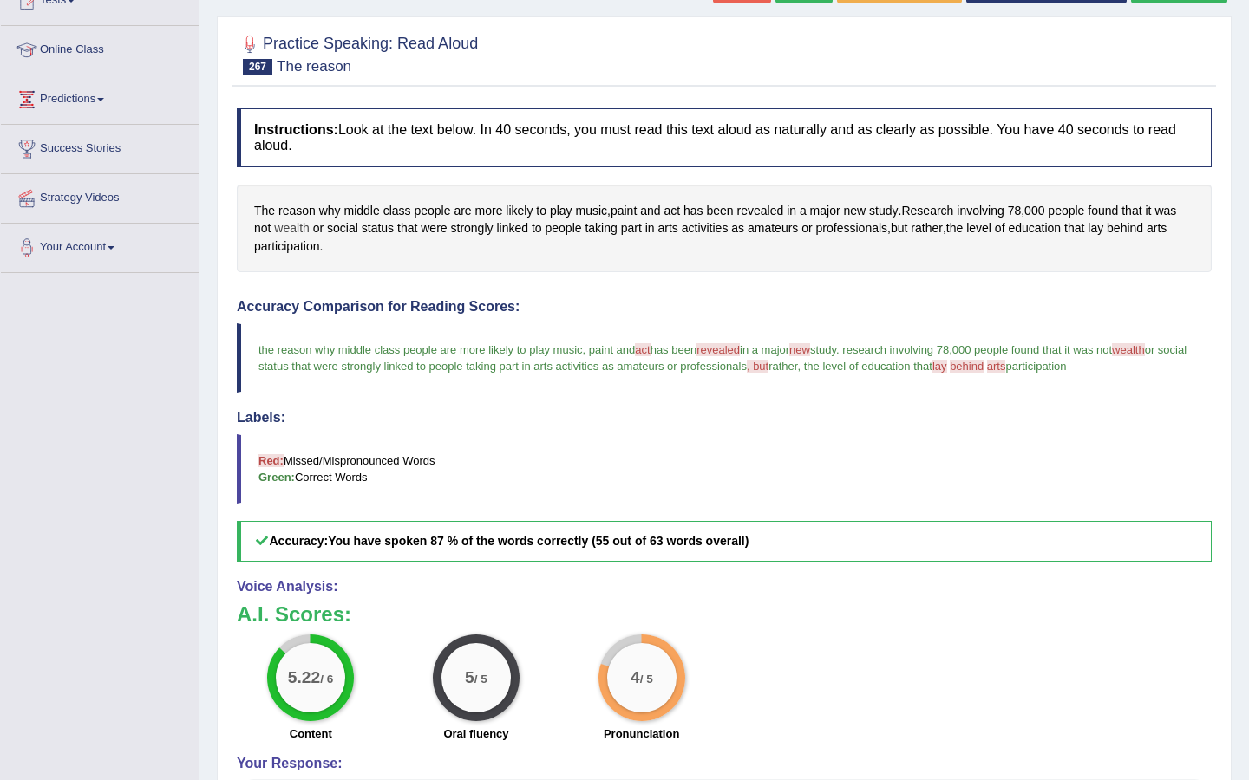
click at [297, 223] on span "wealth" at bounding box center [291, 228] width 35 height 18
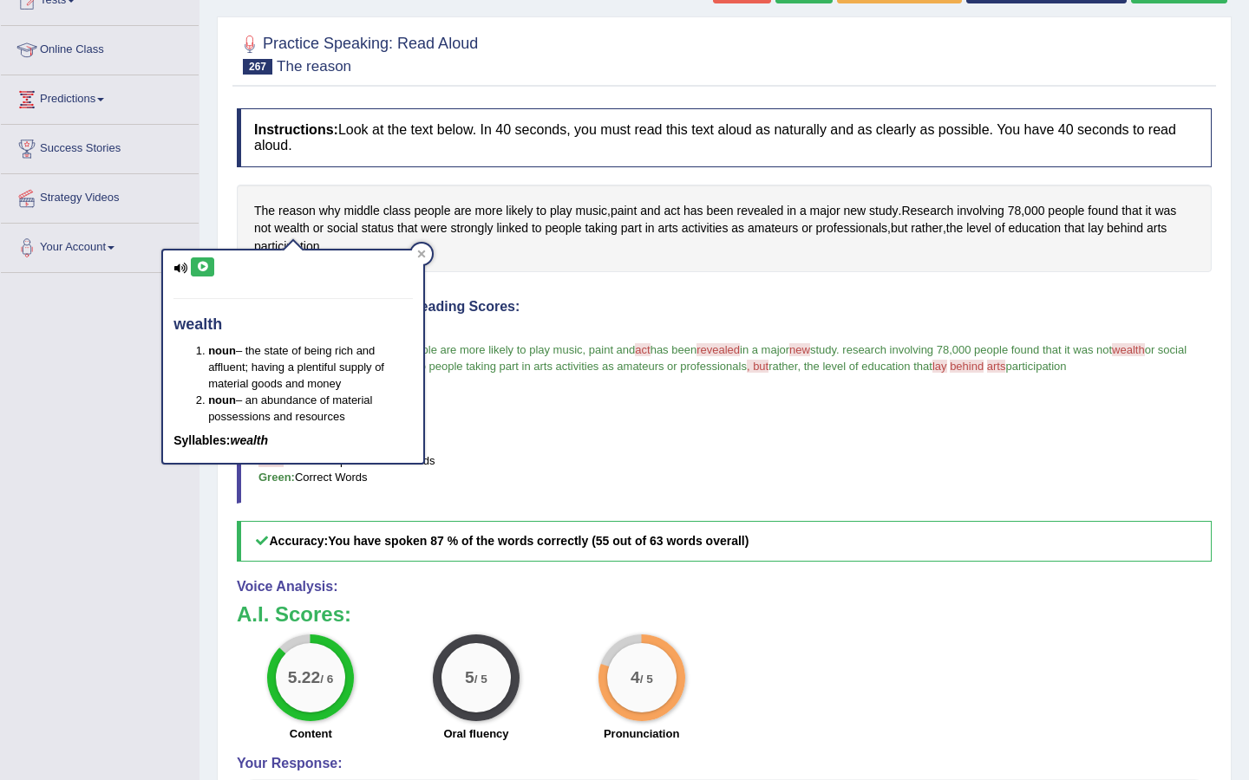
click at [201, 268] on icon at bounding box center [202, 267] width 13 height 10
click at [422, 252] on icon at bounding box center [422, 255] width 8 height 8
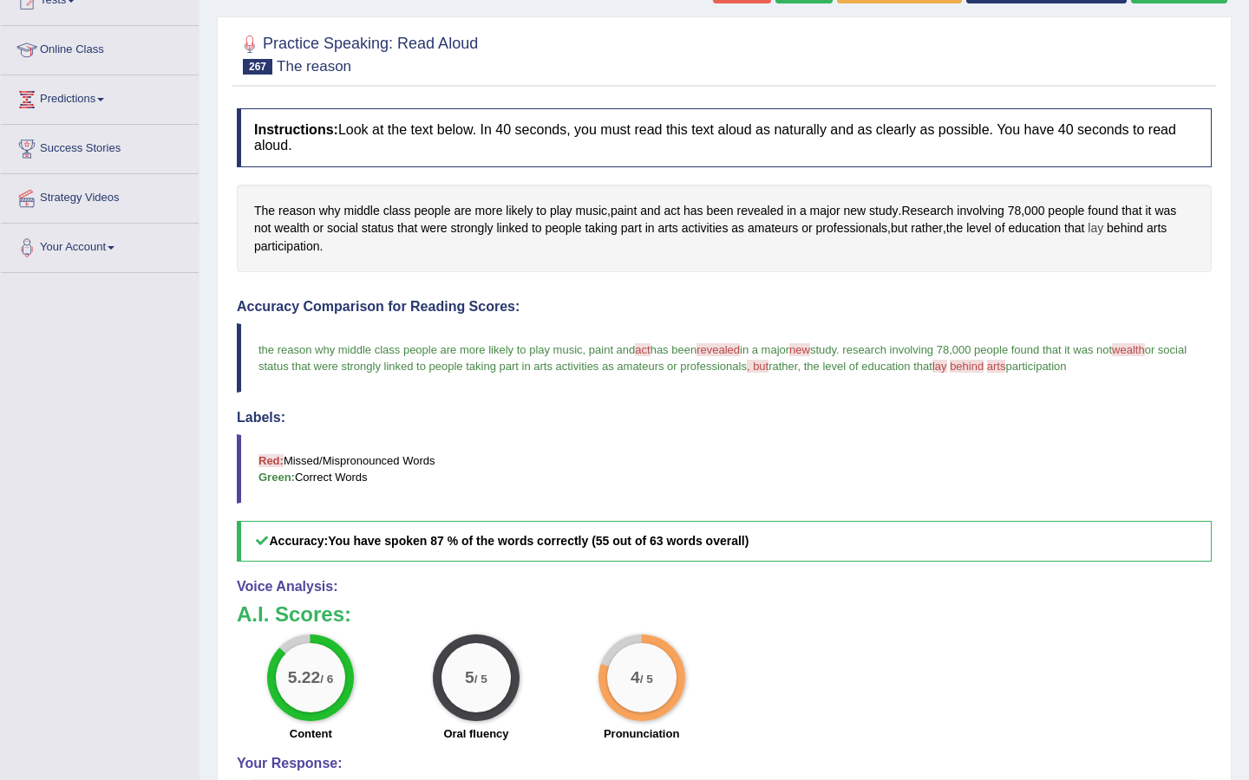
click at [1103, 225] on span "lay" at bounding box center [1095, 228] width 16 height 18
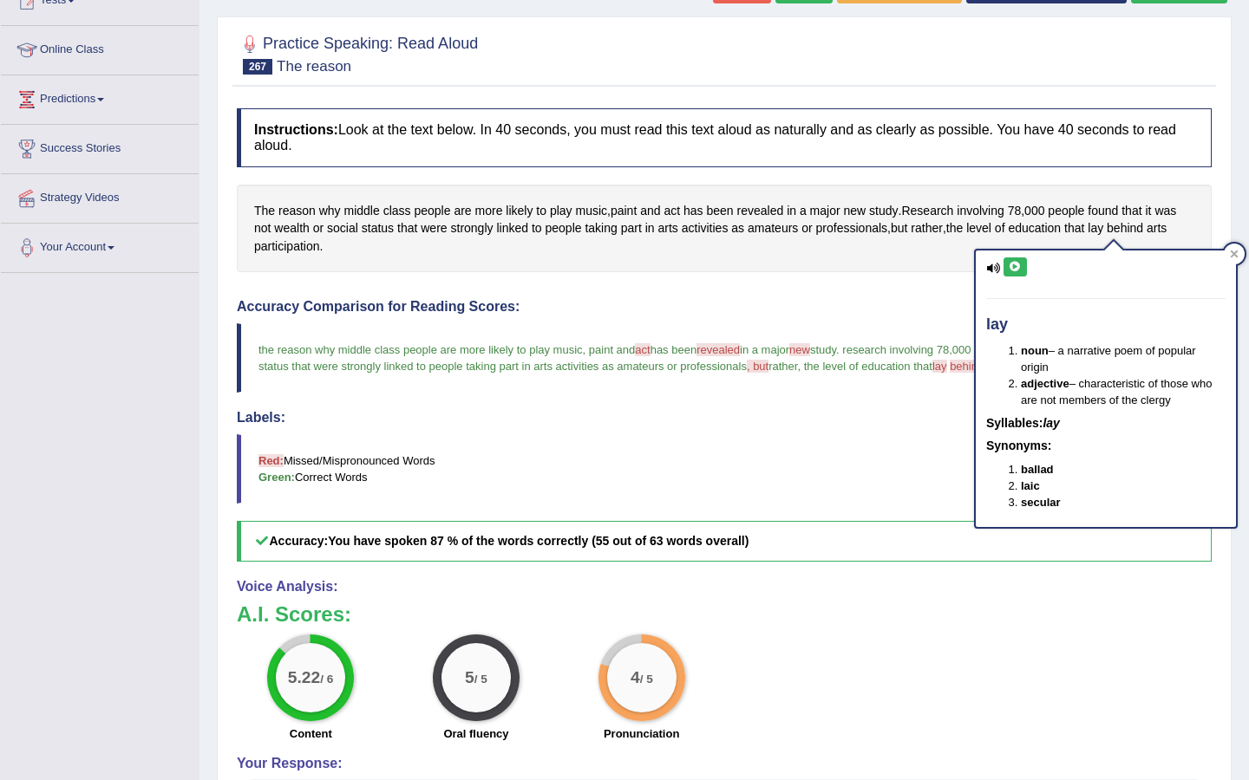
click at [1010, 262] on icon at bounding box center [1014, 267] width 13 height 10
click at [1233, 254] on icon at bounding box center [1234, 255] width 8 height 8
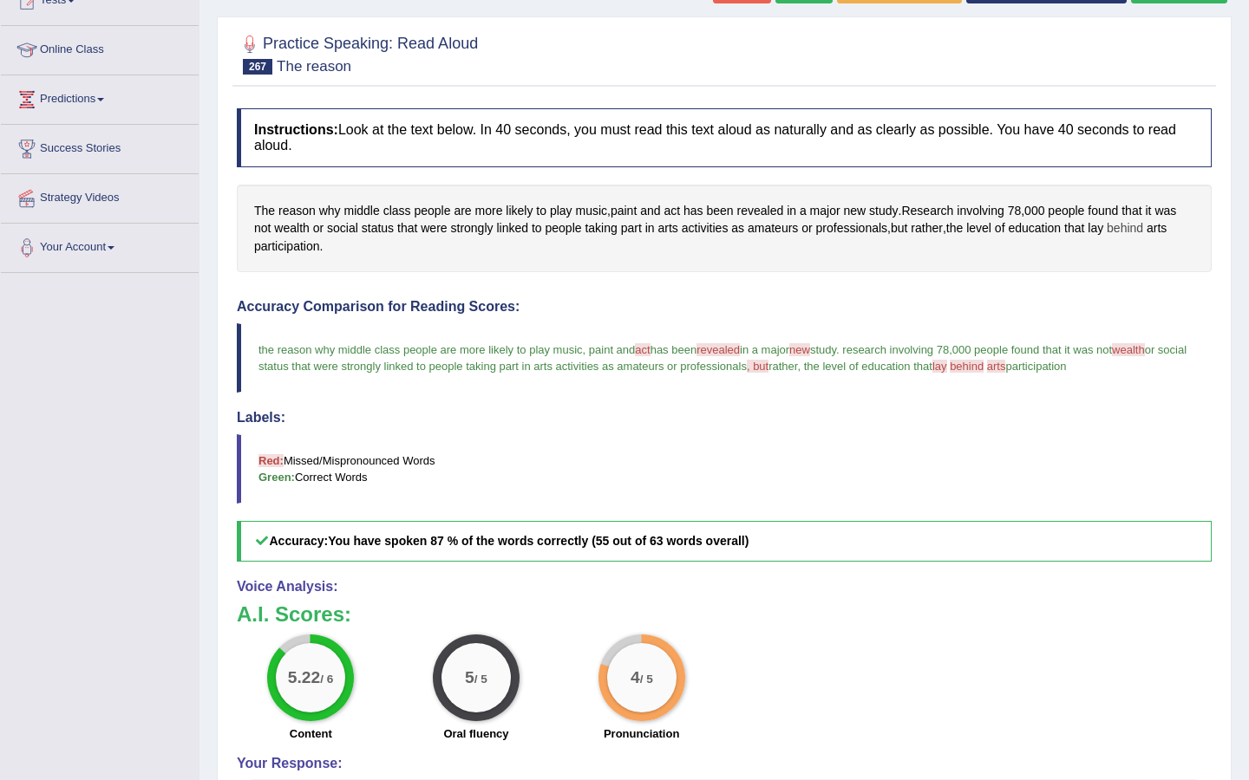
click at [1143, 228] on span "behind" at bounding box center [1124, 228] width 36 height 18
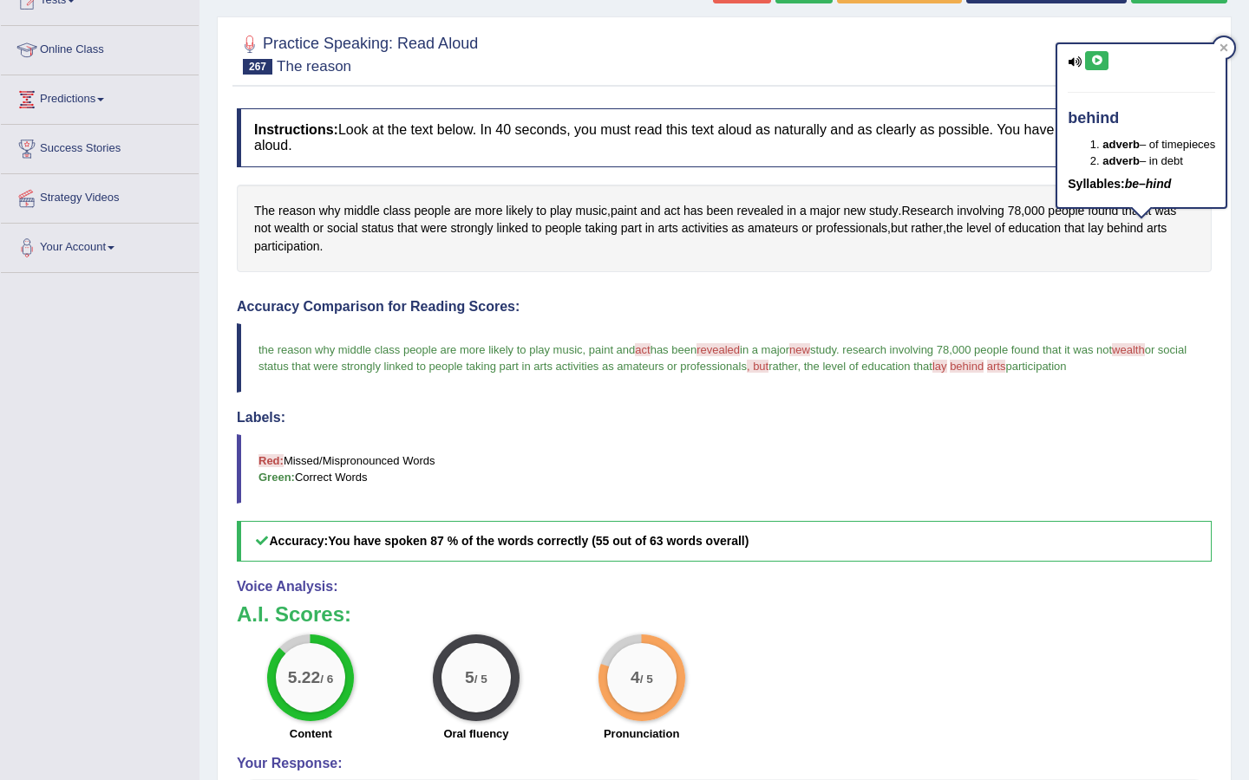
click at [1096, 63] on icon at bounding box center [1096, 60] width 13 height 10
click at [1228, 47] on icon at bounding box center [1224, 48] width 8 height 8
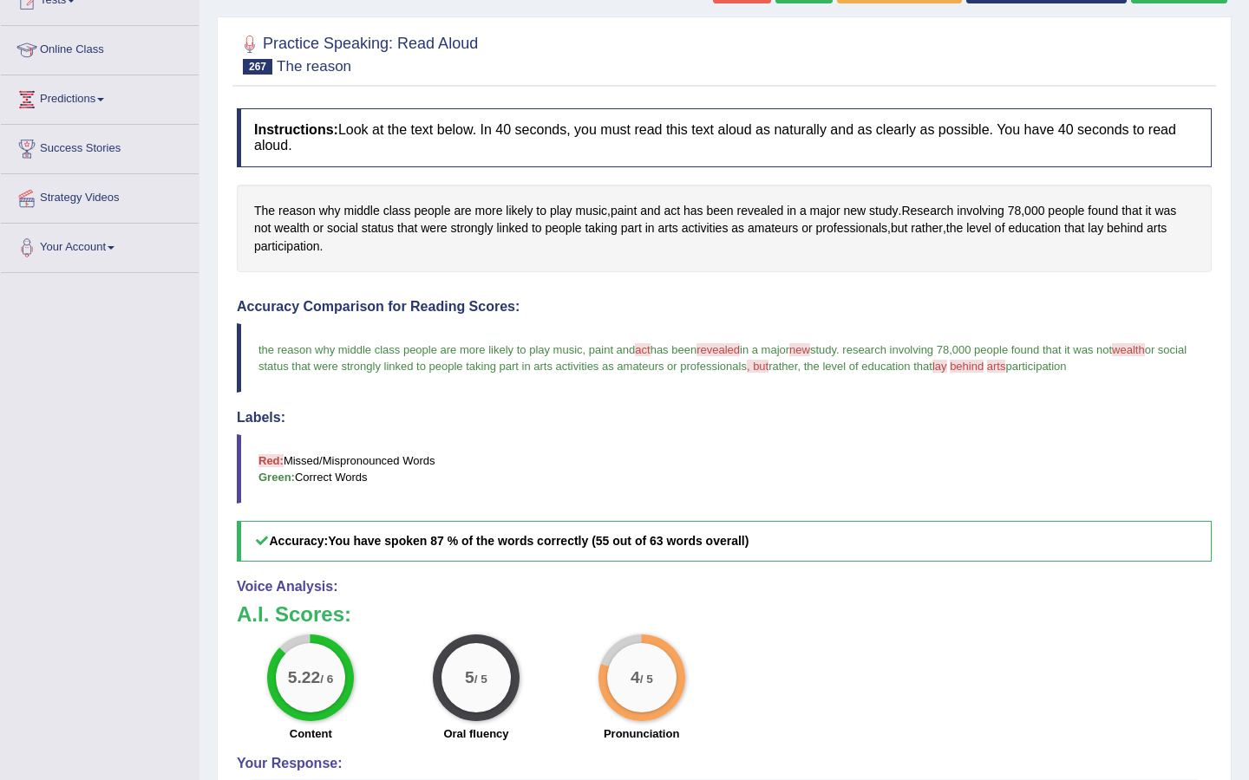
click at [1006, 363] on span "arts" at bounding box center [996, 366] width 19 height 13
click at [1166, 226] on span "arts" at bounding box center [1156, 228] width 20 height 18
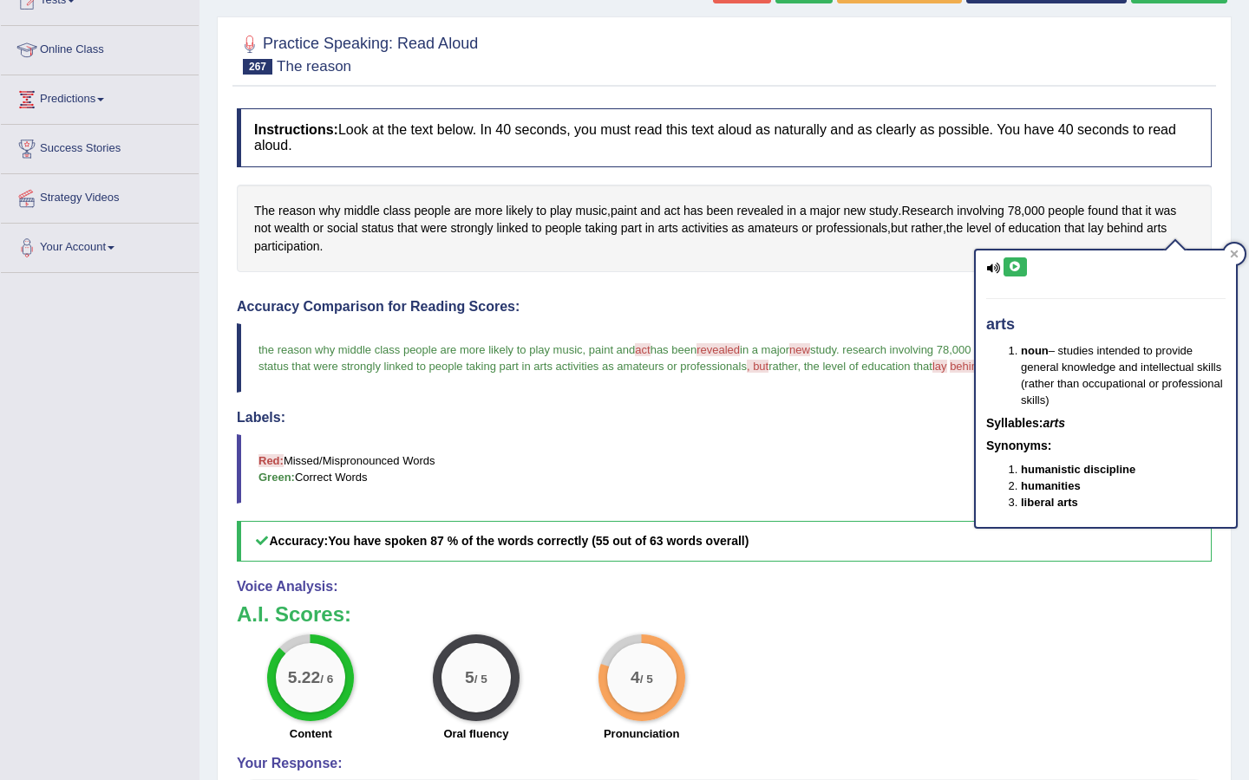
click at [1017, 276] on button at bounding box center [1014, 267] width 23 height 19
click at [1017, 275] on button at bounding box center [1014, 267] width 23 height 19
click at [1236, 260] on div at bounding box center [1233, 254] width 21 height 21
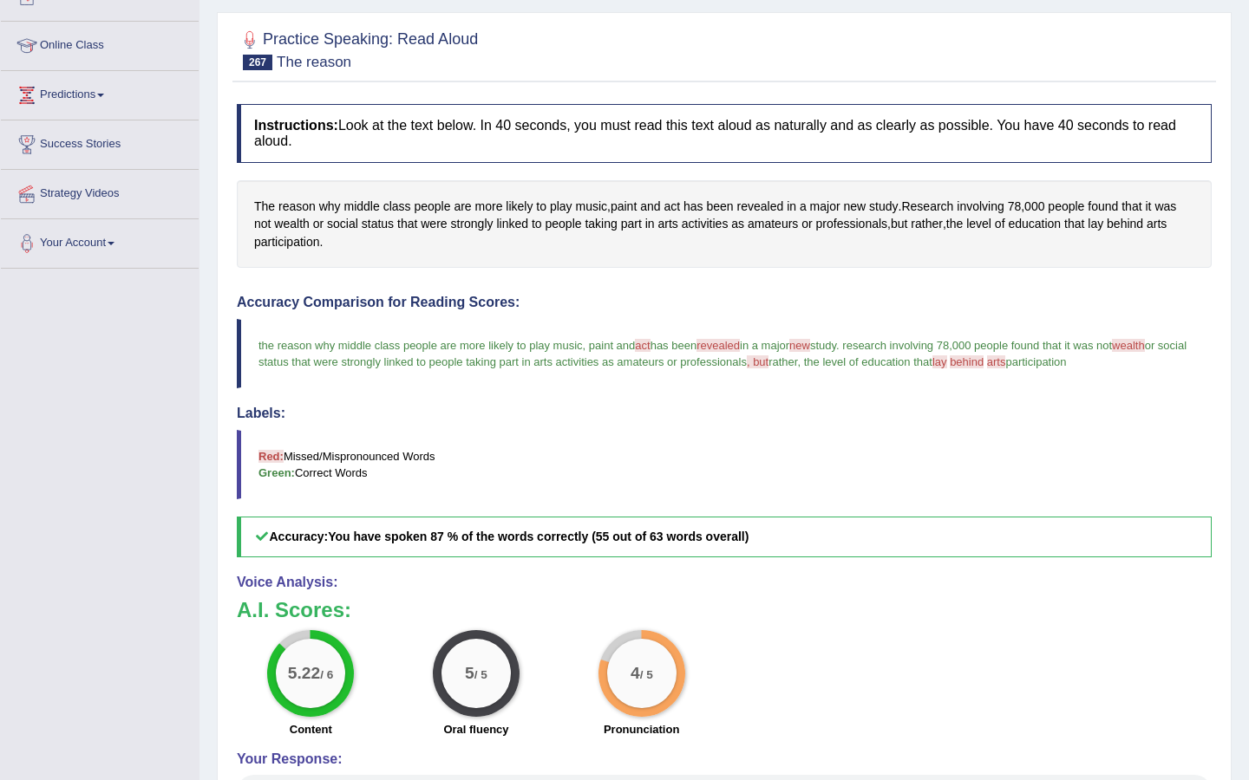
scroll to position [0, 0]
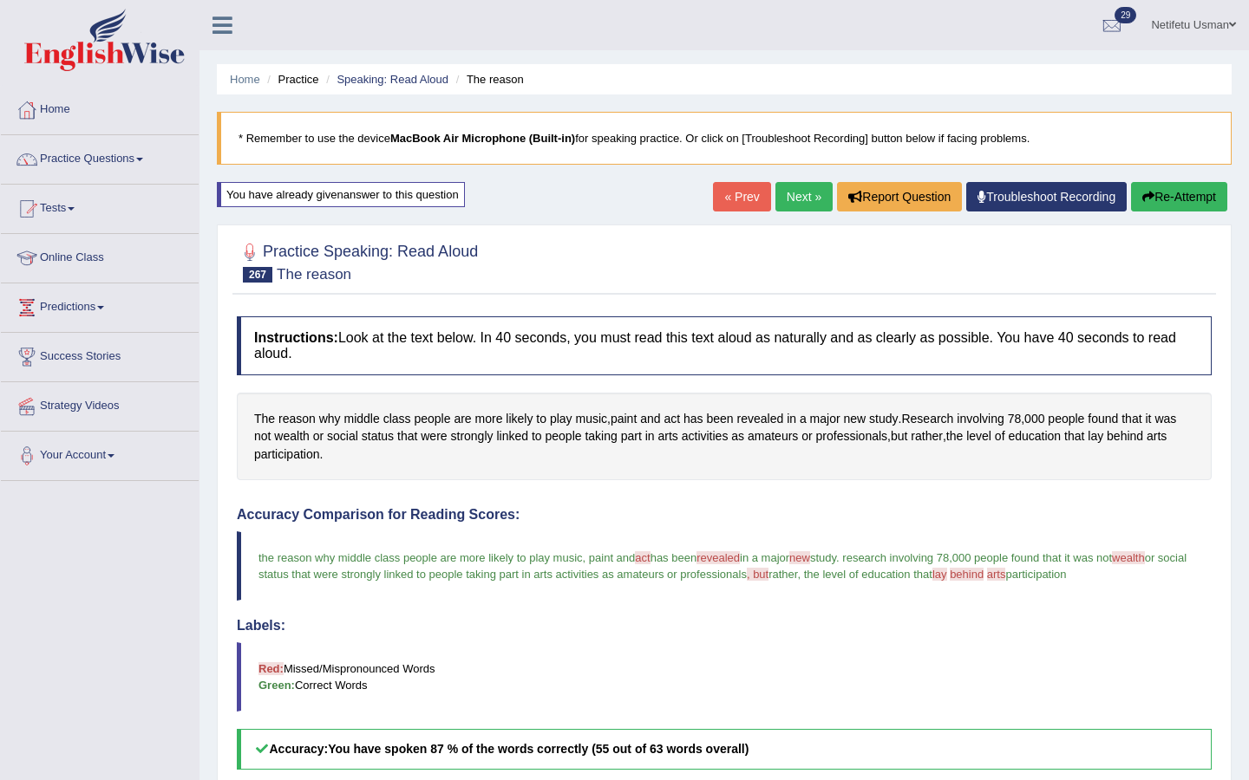
click at [783, 203] on link "Next »" at bounding box center [803, 196] width 57 height 29
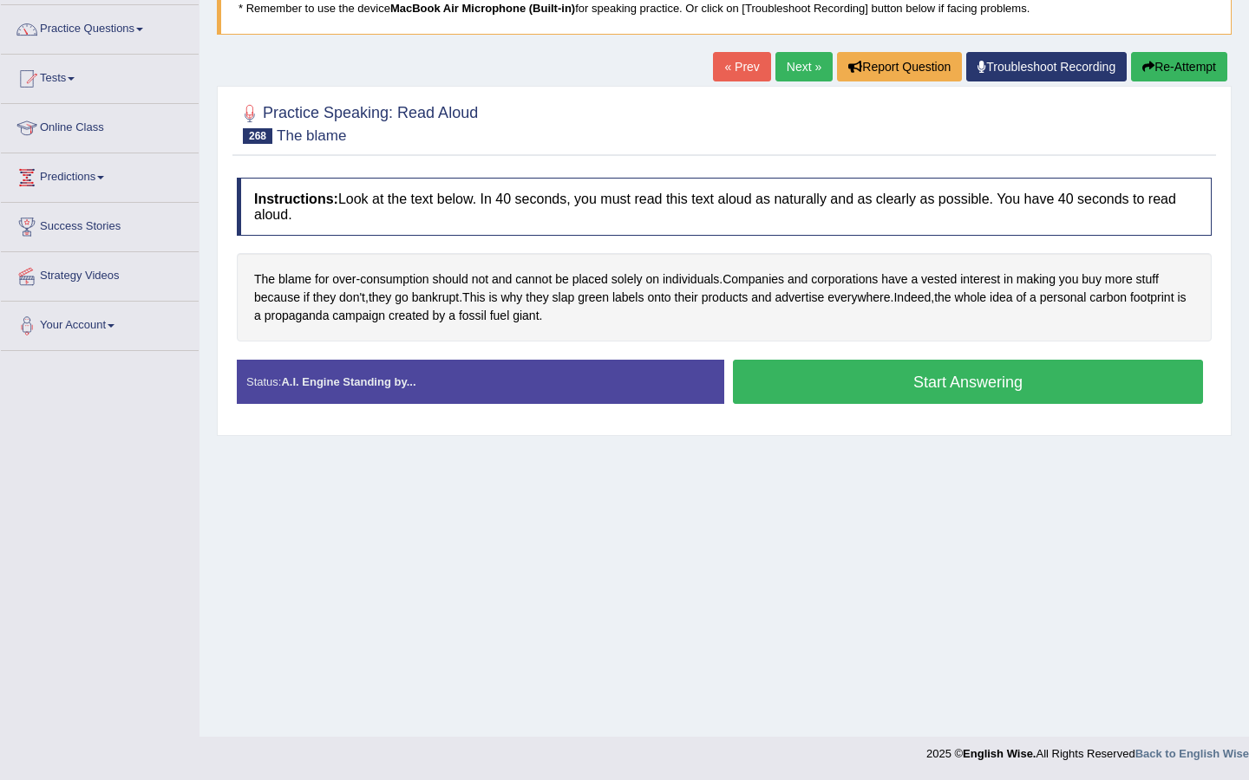
click at [783, 389] on button "Start Answering" at bounding box center [968, 382] width 470 height 44
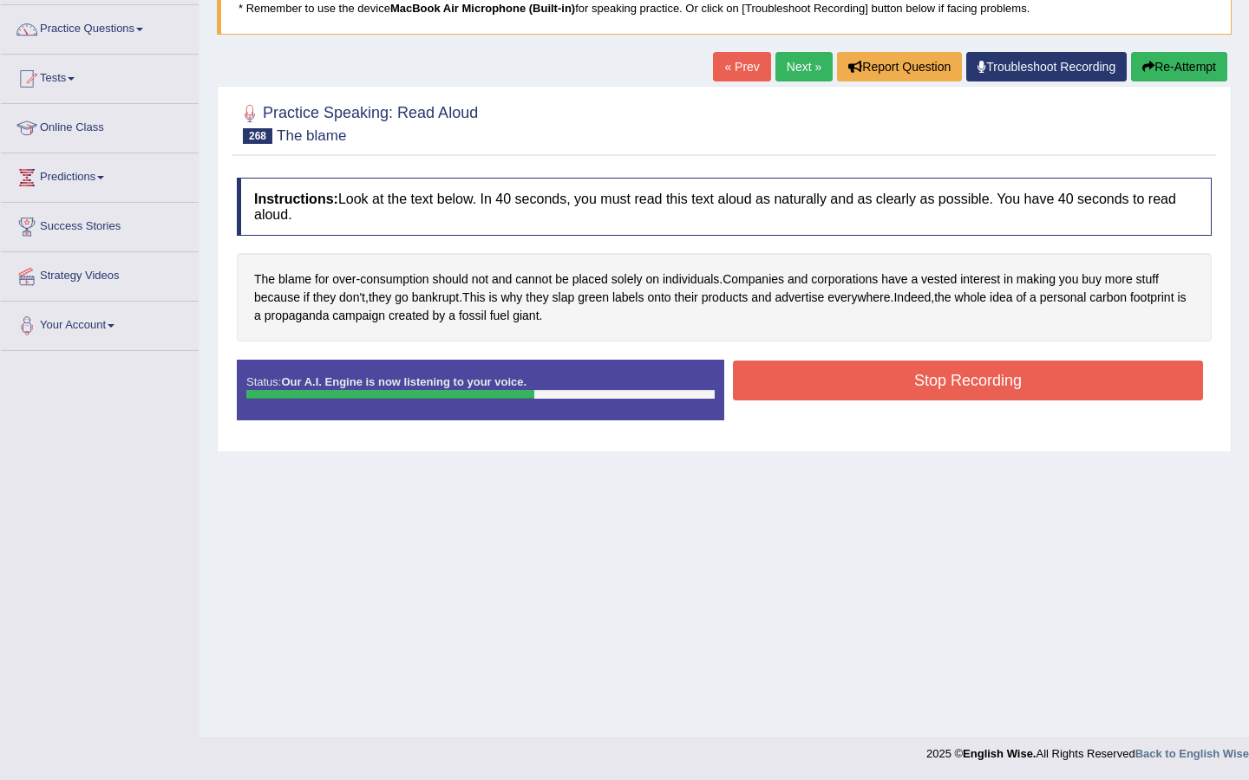
drag, startPoint x: 790, startPoint y: 388, endPoint x: 783, endPoint y: 375, distance: 14.7
click at [790, 388] on button "Stop Recording" at bounding box center [968, 381] width 470 height 40
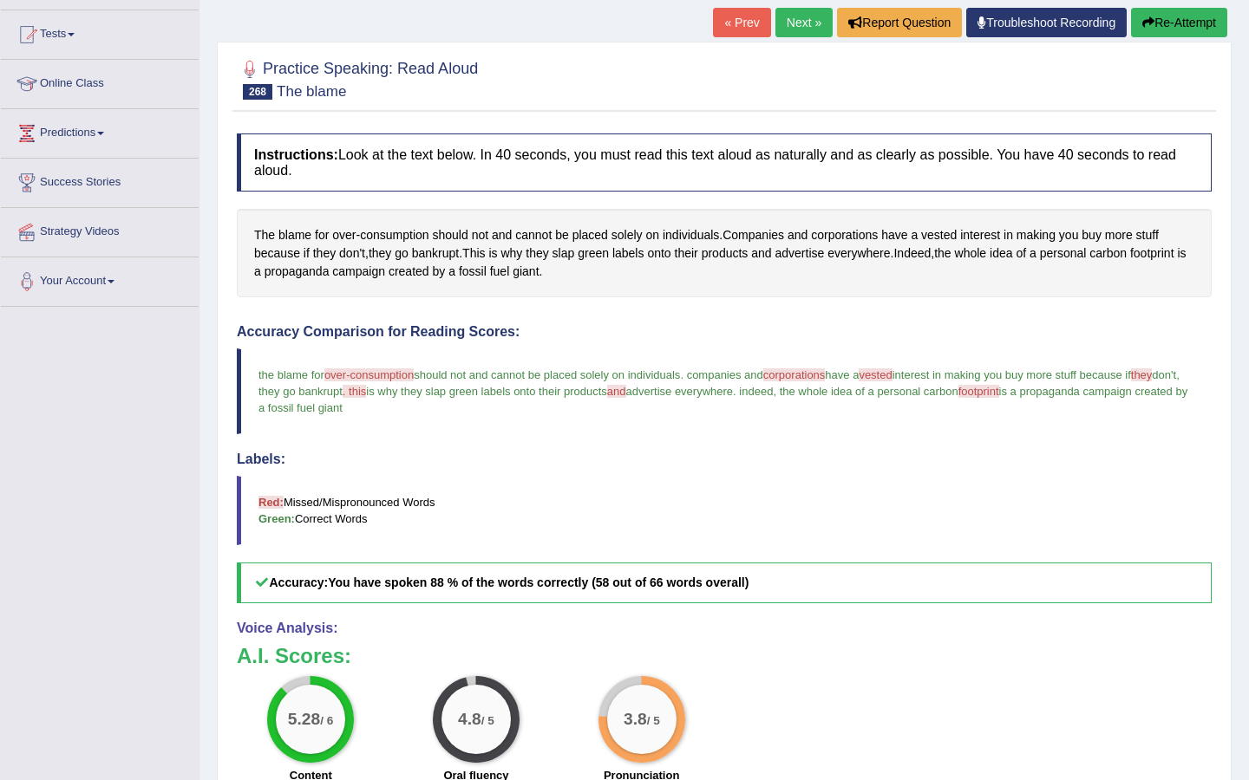
scroll to position [175, 0]
click at [1169, 23] on button "Re-Attempt" at bounding box center [1179, 21] width 96 height 29
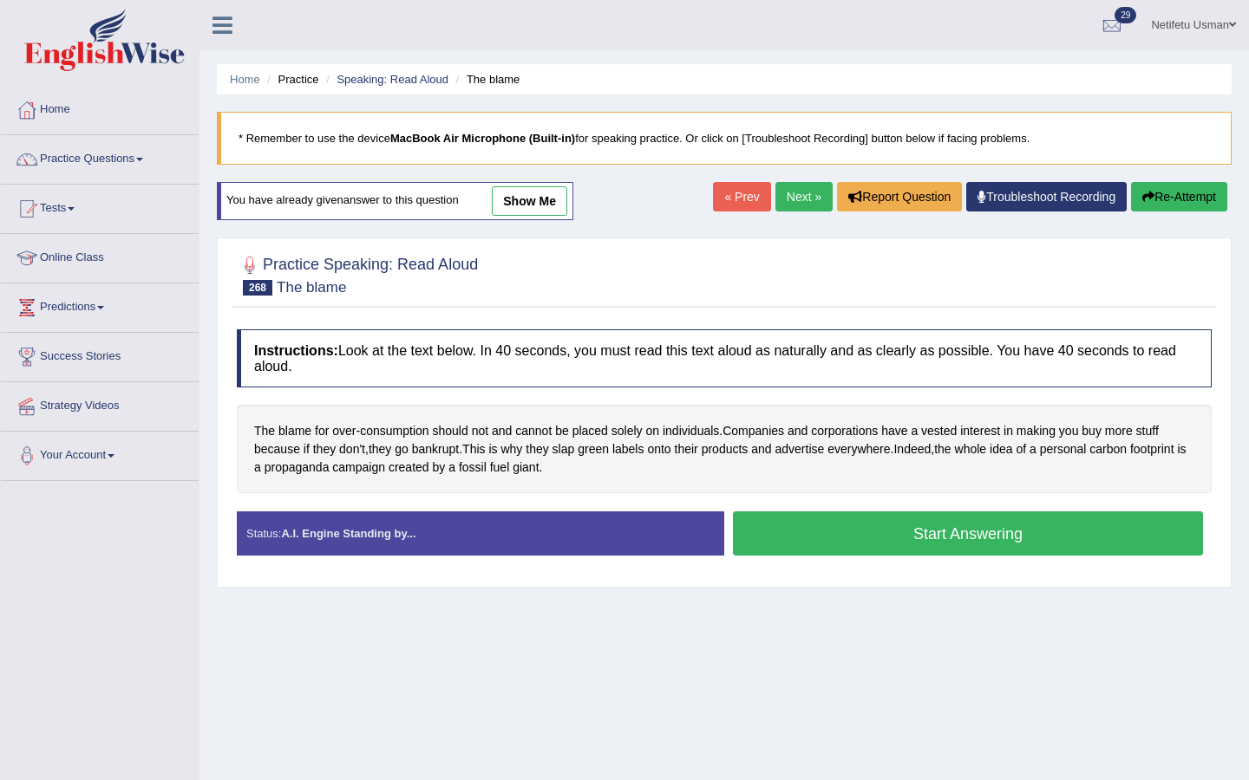
scroll to position [130, 0]
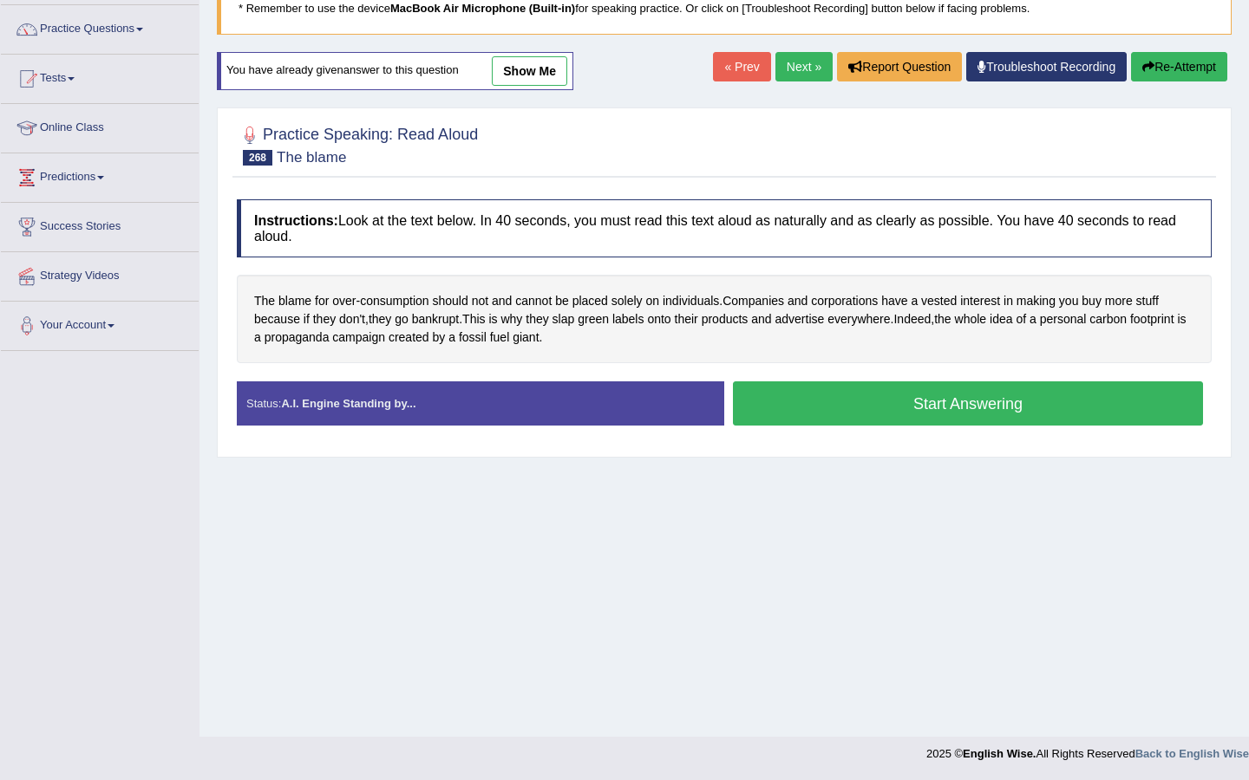
click at [776, 414] on button "Start Answering" at bounding box center [968, 403] width 470 height 44
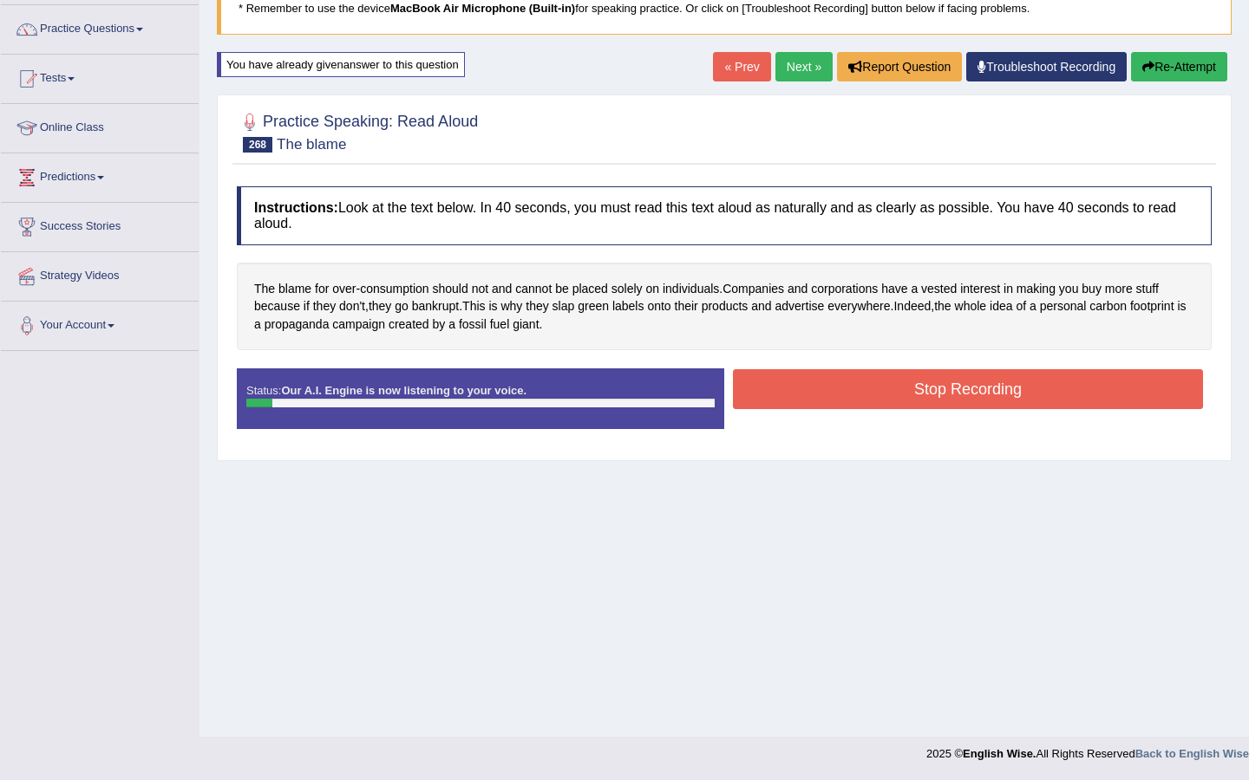
click at [1144, 72] on icon "button" at bounding box center [1148, 67] width 12 height 12
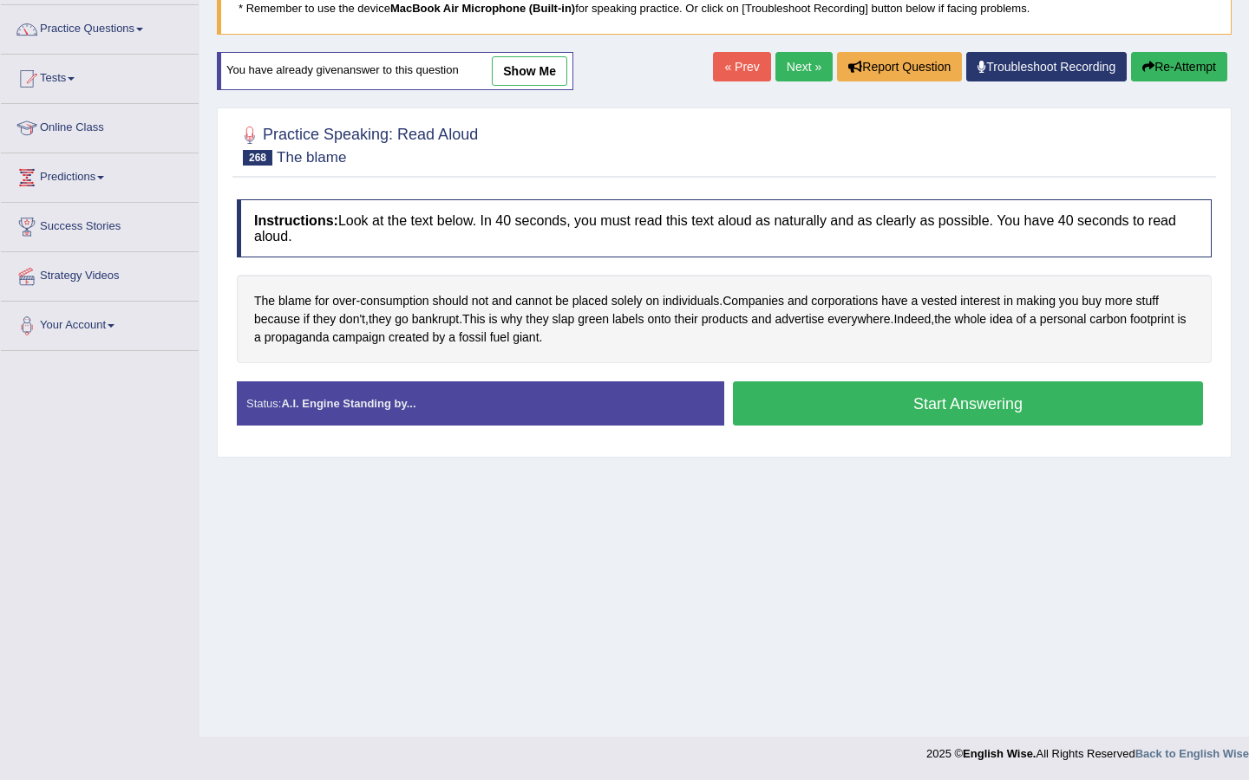
click at [871, 395] on button "Start Answering" at bounding box center [968, 403] width 470 height 44
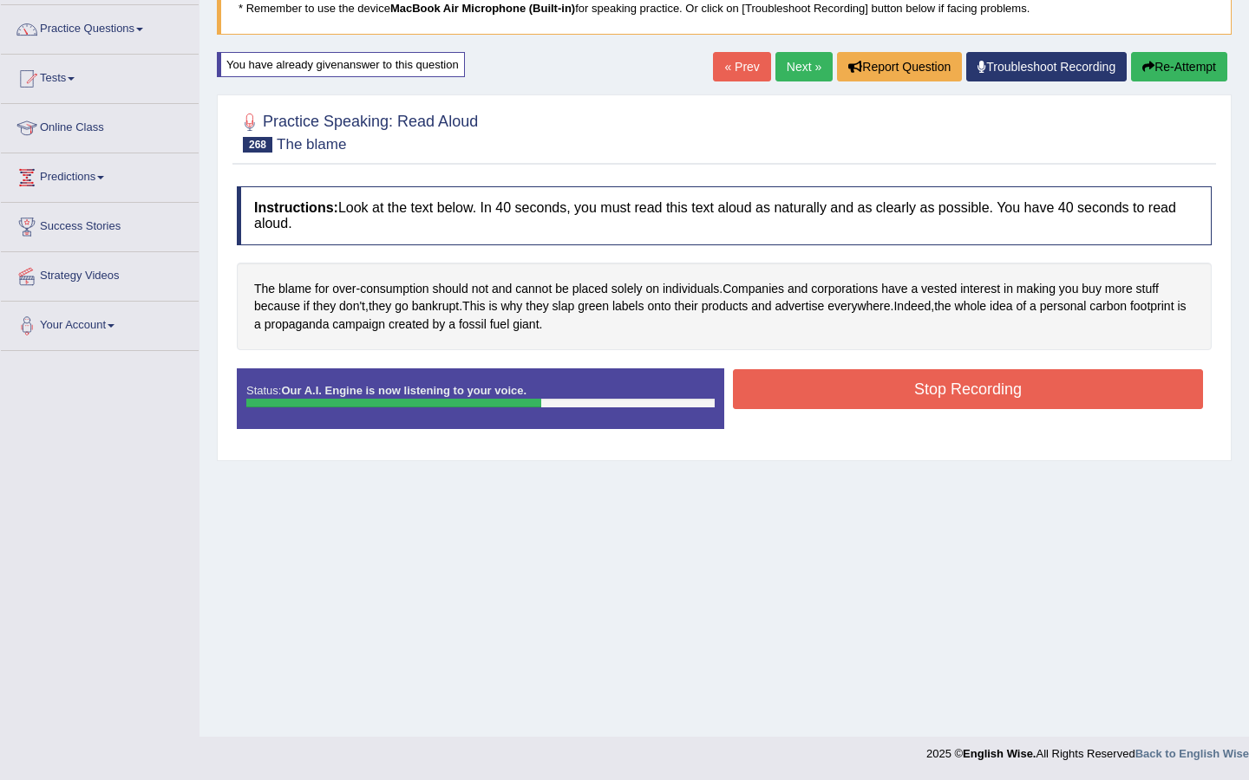
click at [788, 404] on button "Stop Recording" at bounding box center [968, 389] width 470 height 40
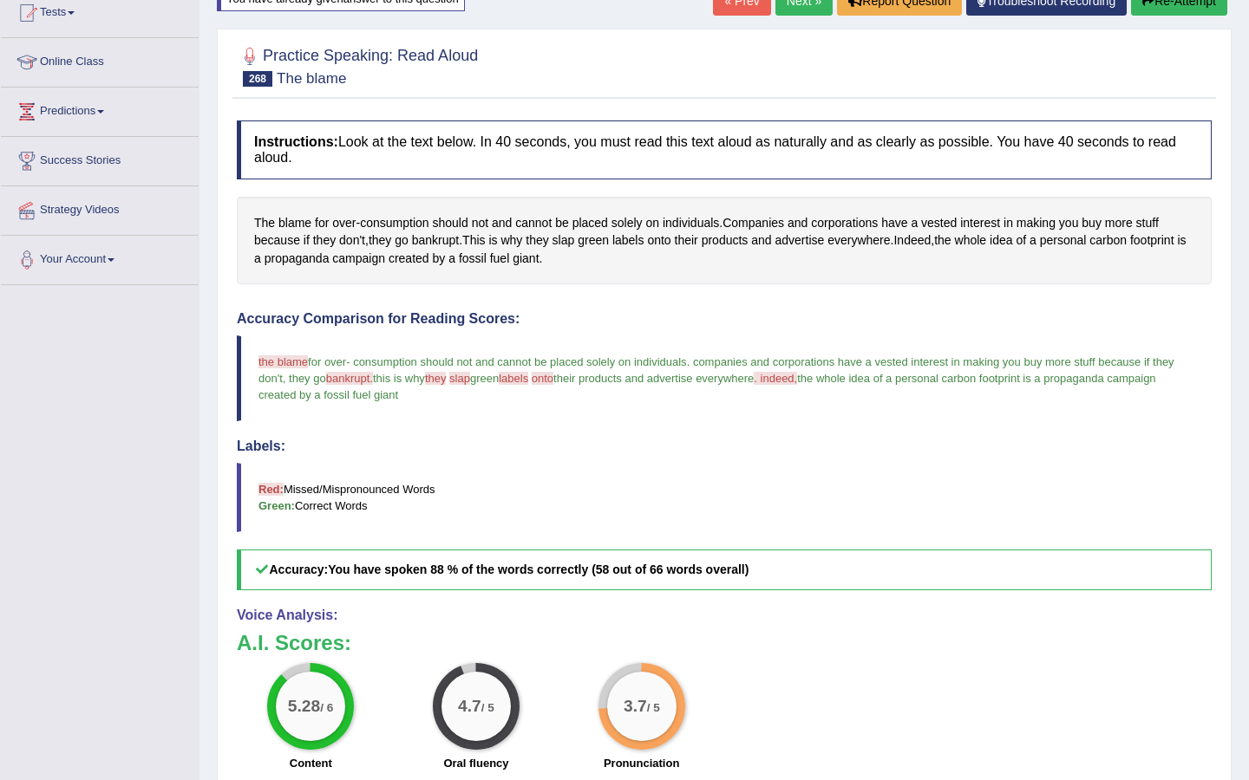
scroll to position [210, 0]
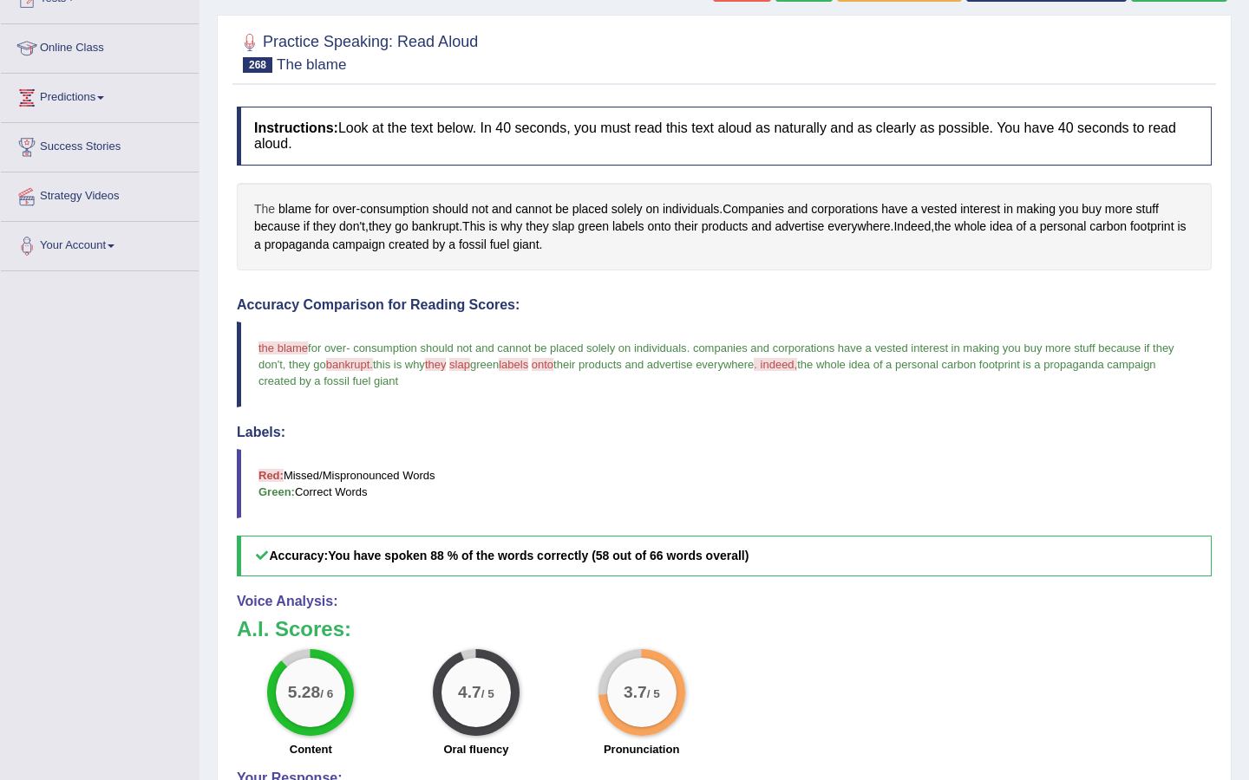
click at [269, 213] on span "The" at bounding box center [264, 209] width 21 height 18
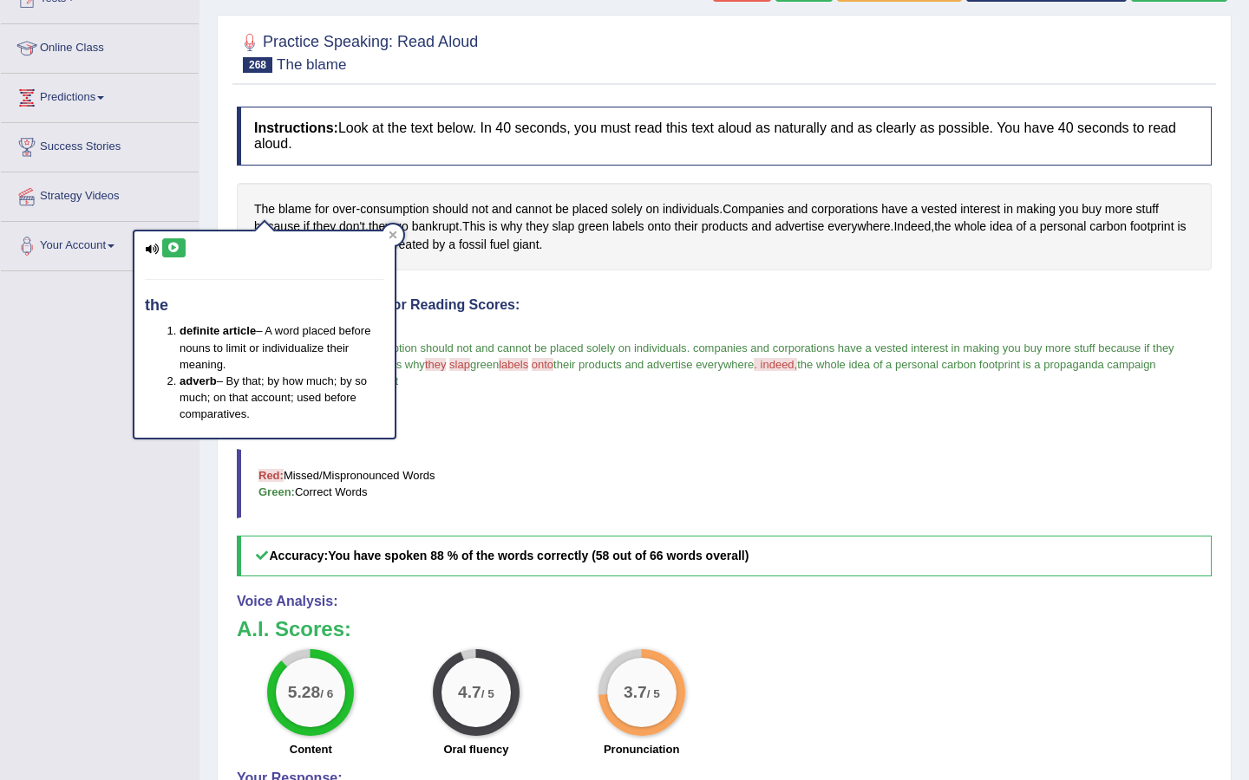
click at [169, 247] on icon at bounding box center [173, 248] width 13 height 10
click at [392, 234] on icon at bounding box center [393, 235] width 8 height 8
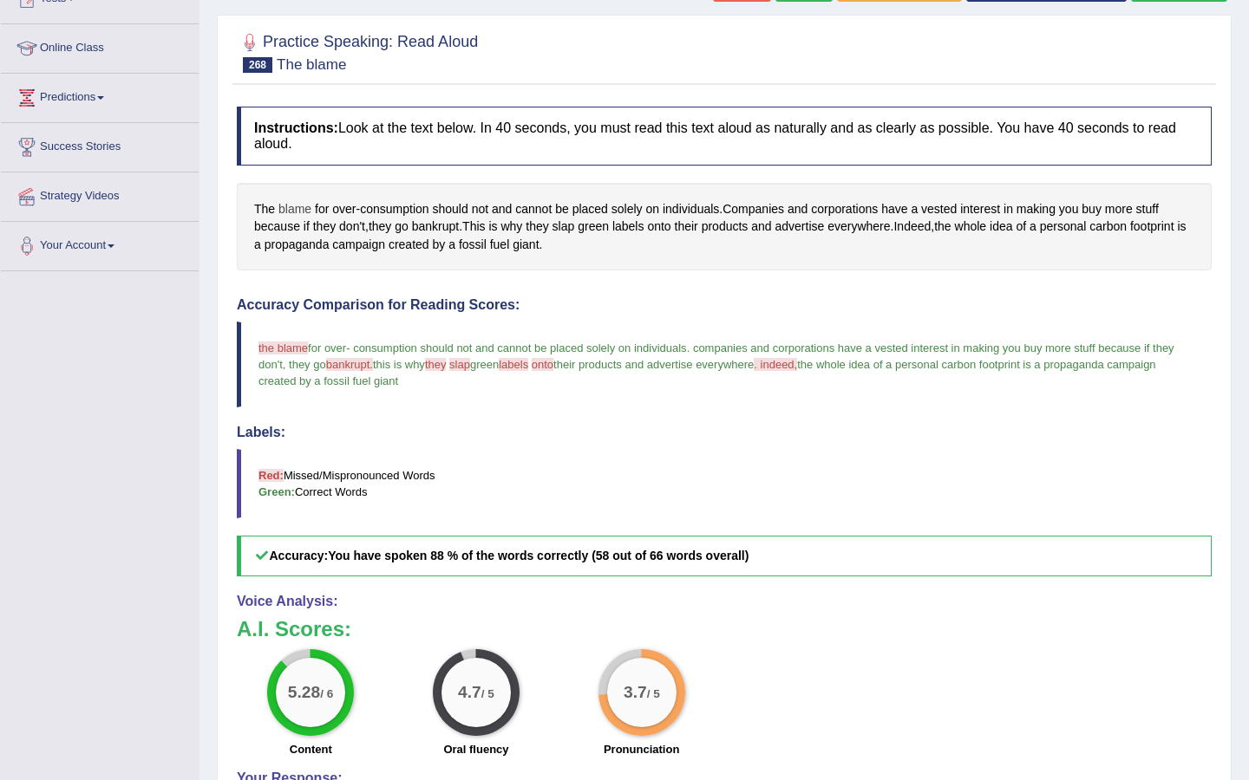
click at [297, 207] on span "blame" at bounding box center [294, 209] width 33 height 18
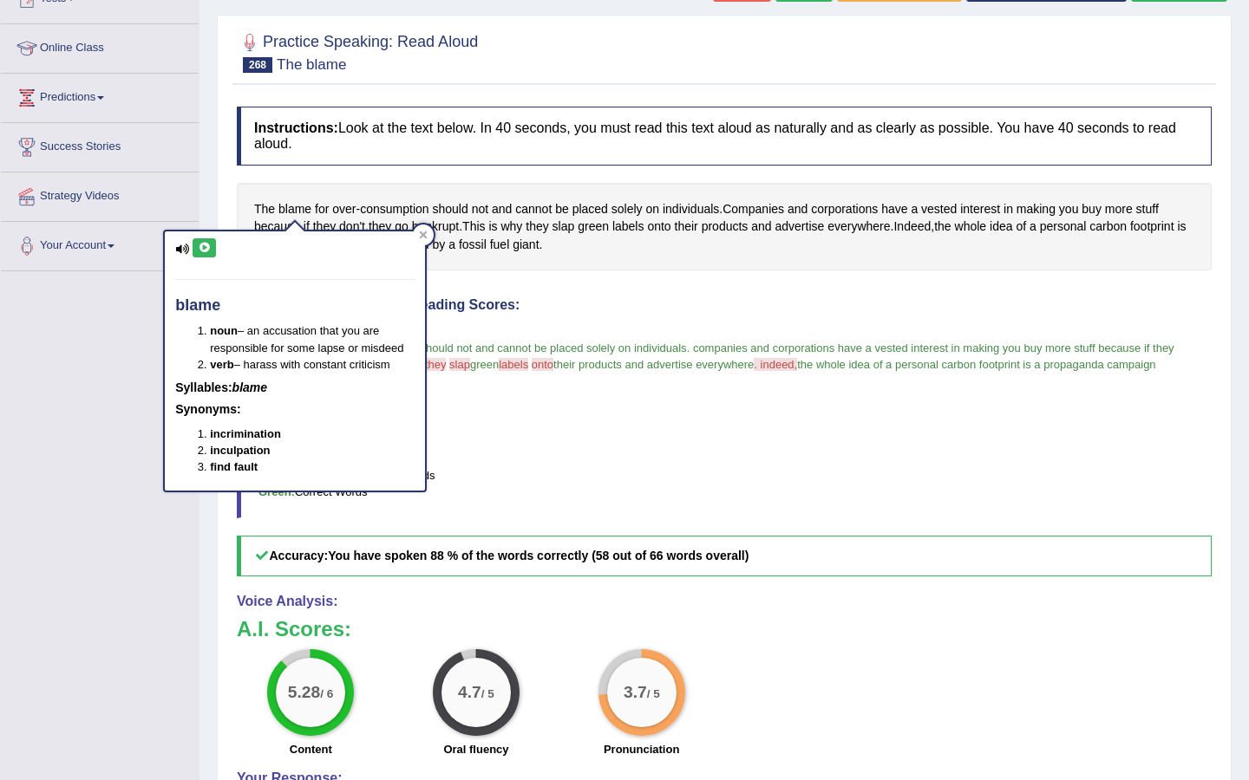
click at [748, 553] on b "You have spoken 88 % of the words correctly (58 out of 66 words overall)" at bounding box center [538, 556] width 421 height 14
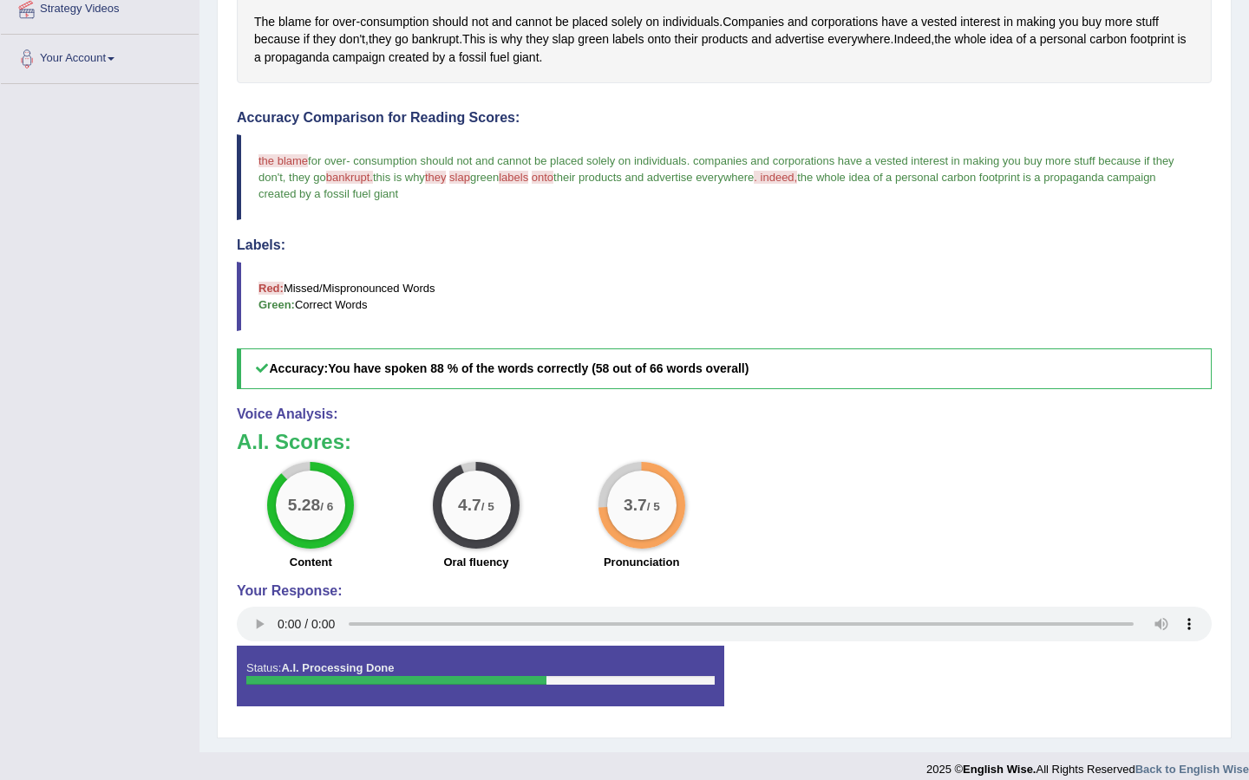
scroll to position [0, 0]
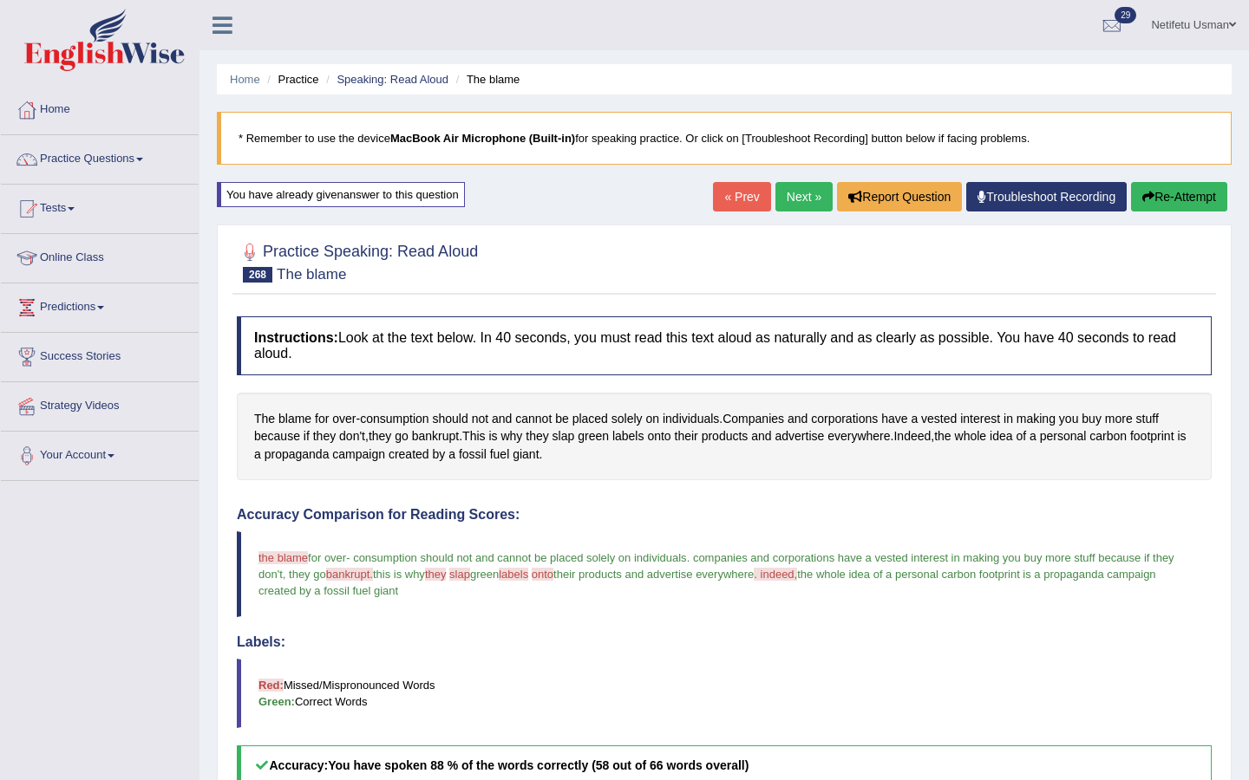
click at [793, 194] on link "Next »" at bounding box center [803, 196] width 57 height 29
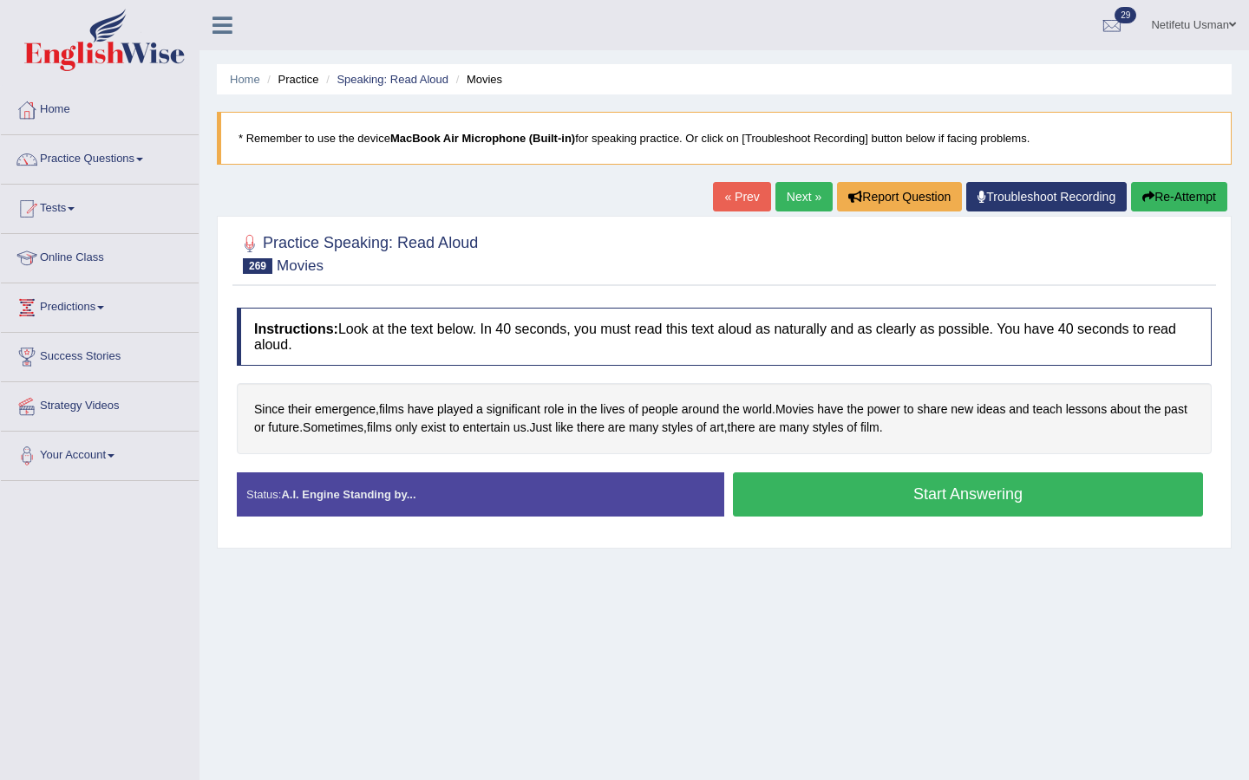
click at [836, 505] on button "Start Answering" at bounding box center [968, 495] width 470 height 44
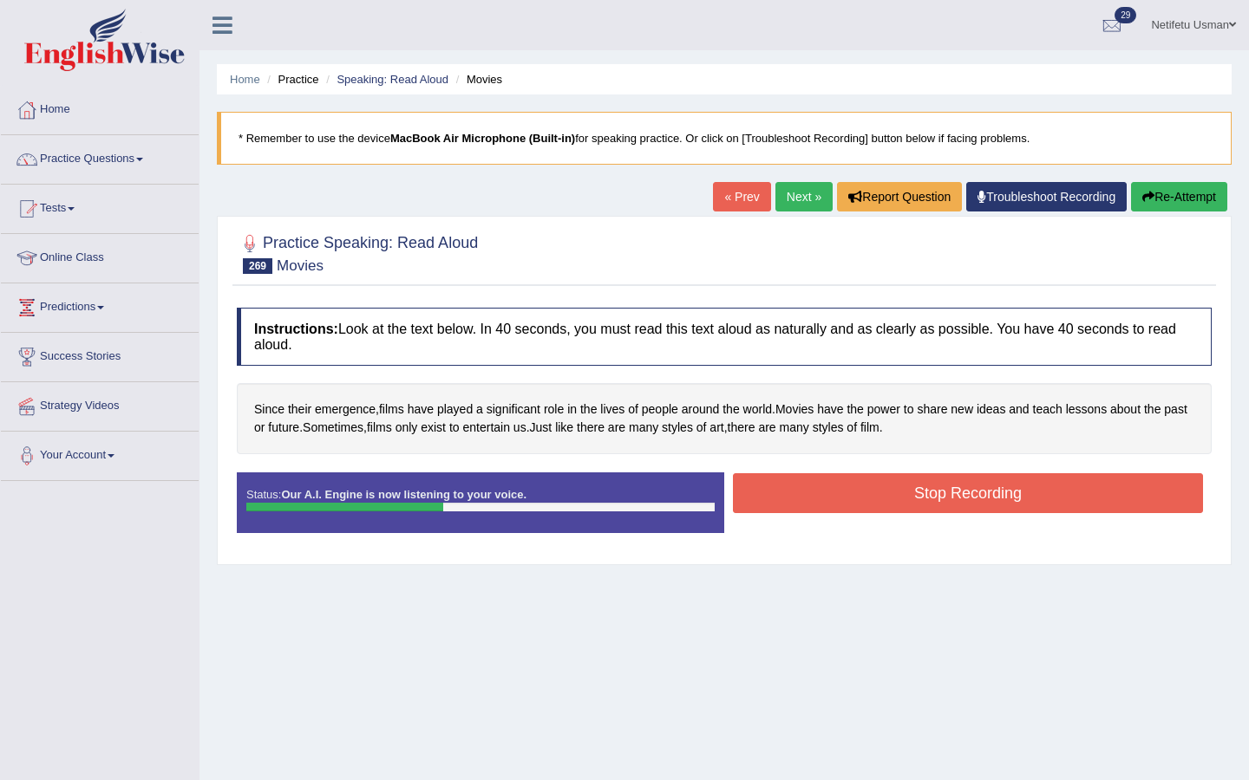
click at [836, 505] on button "Stop Recording" at bounding box center [968, 493] width 470 height 40
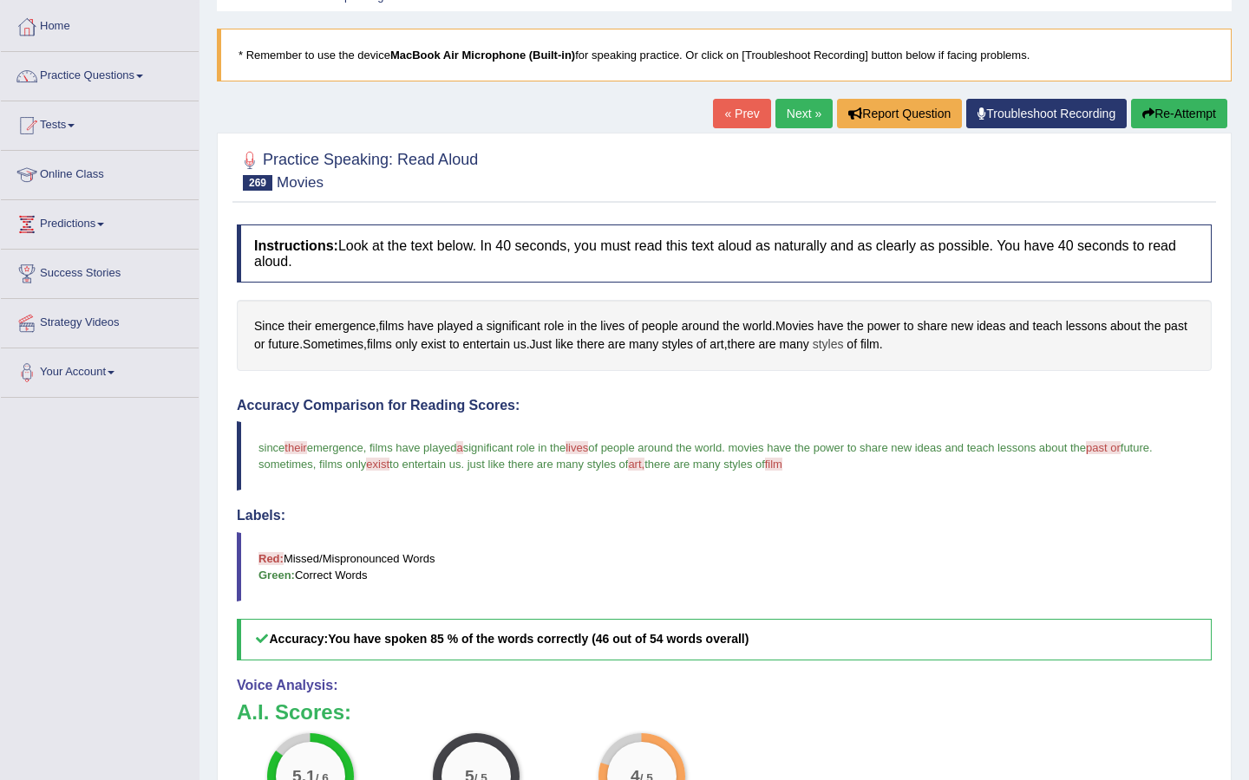
scroll to position [55, 0]
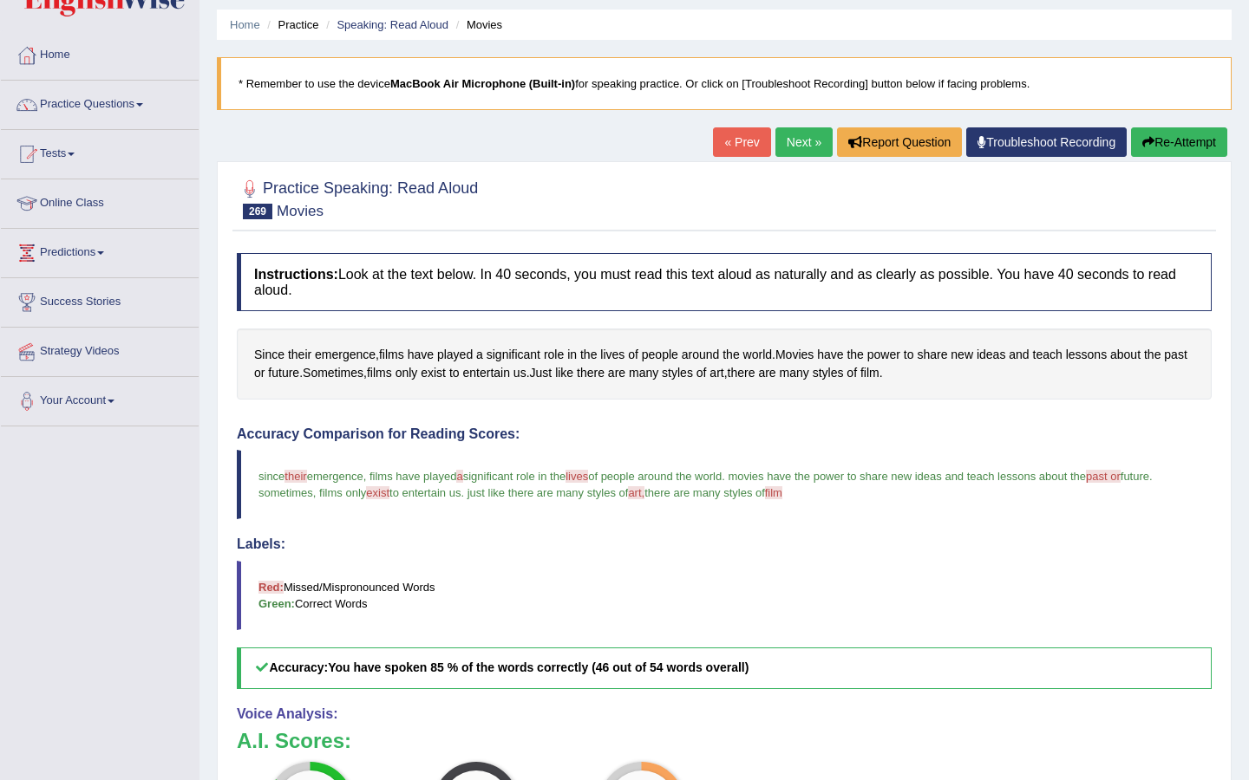
click at [793, 145] on link "Next »" at bounding box center [803, 141] width 57 height 29
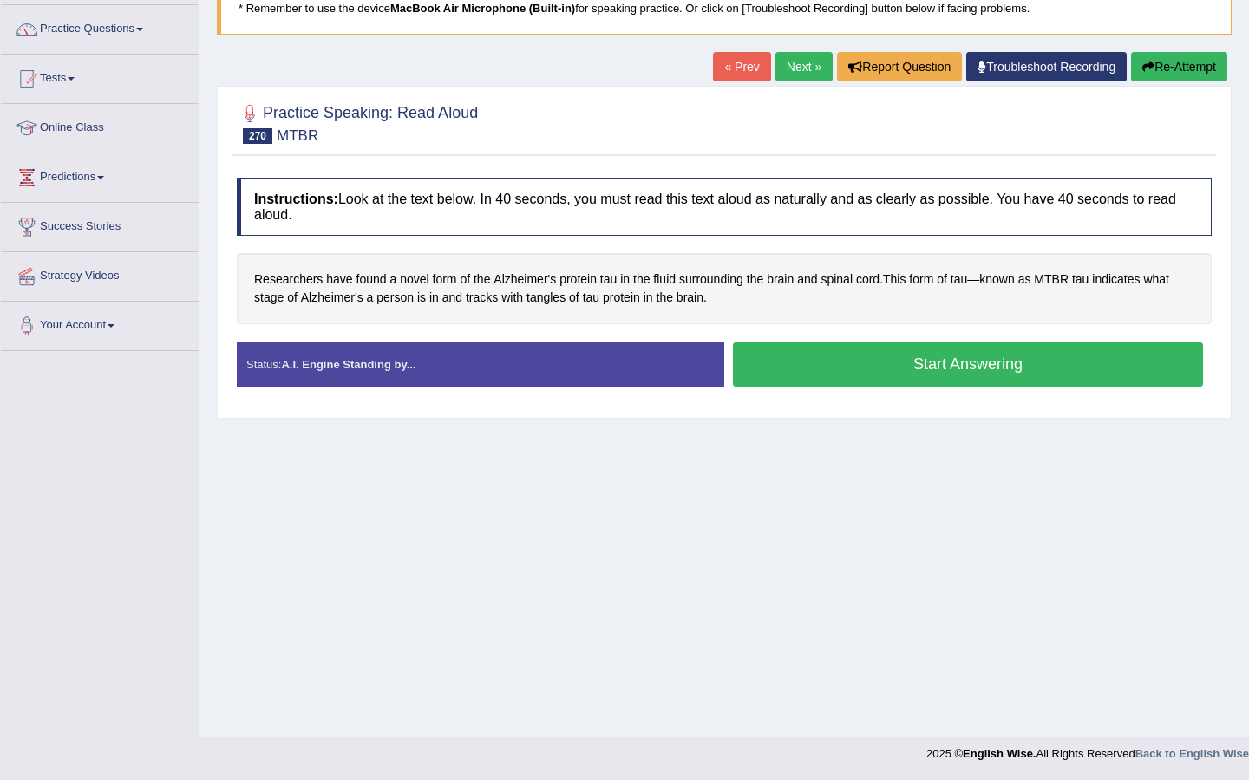
click at [792, 357] on button "Start Answering" at bounding box center [968, 364] width 470 height 44
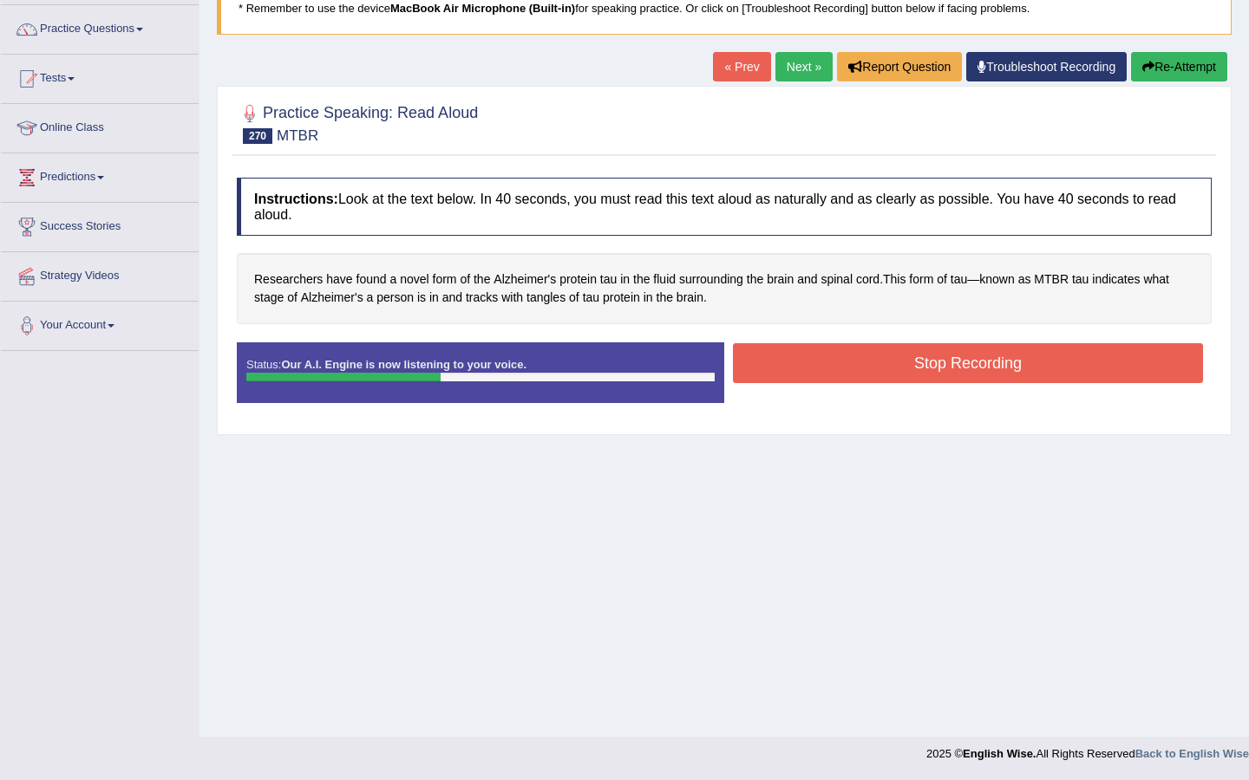
click at [792, 357] on button "Stop Recording" at bounding box center [968, 363] width 470 height 40
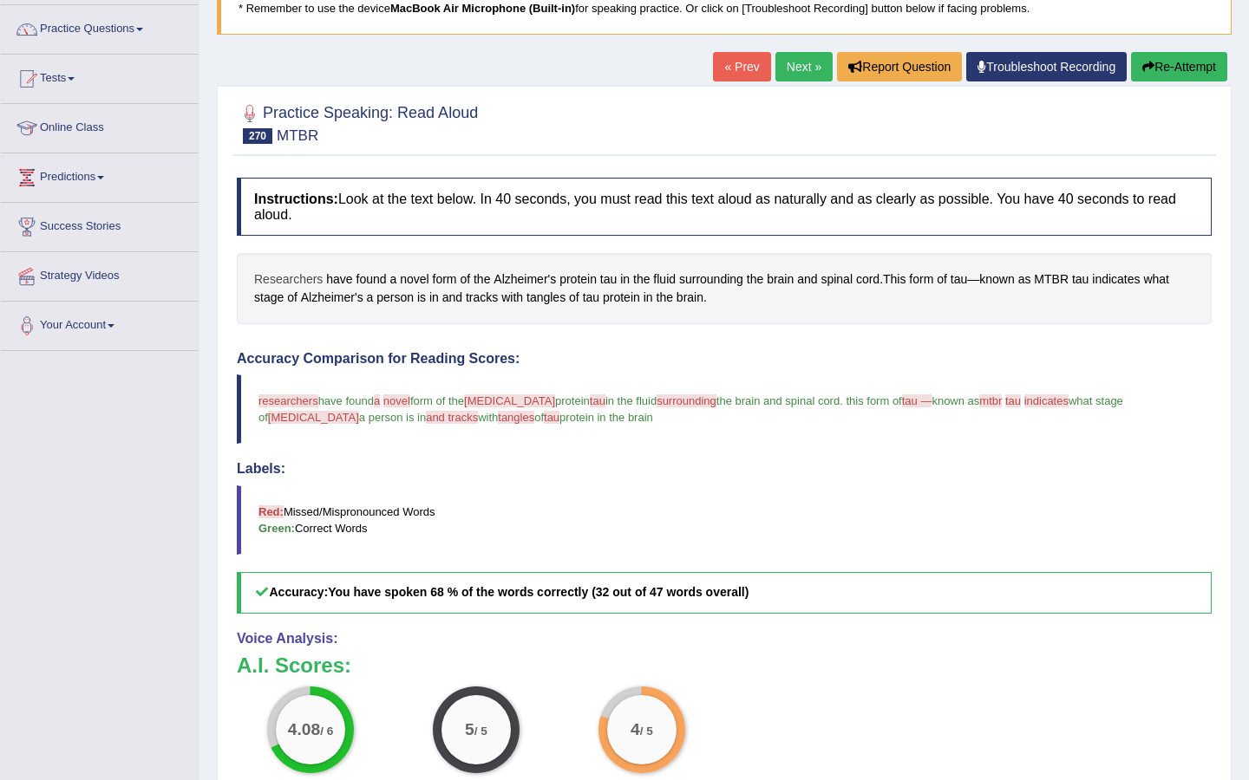
click at [277, 283] on span "Researchers" at bounding box center [288, 280] width 68 height 18
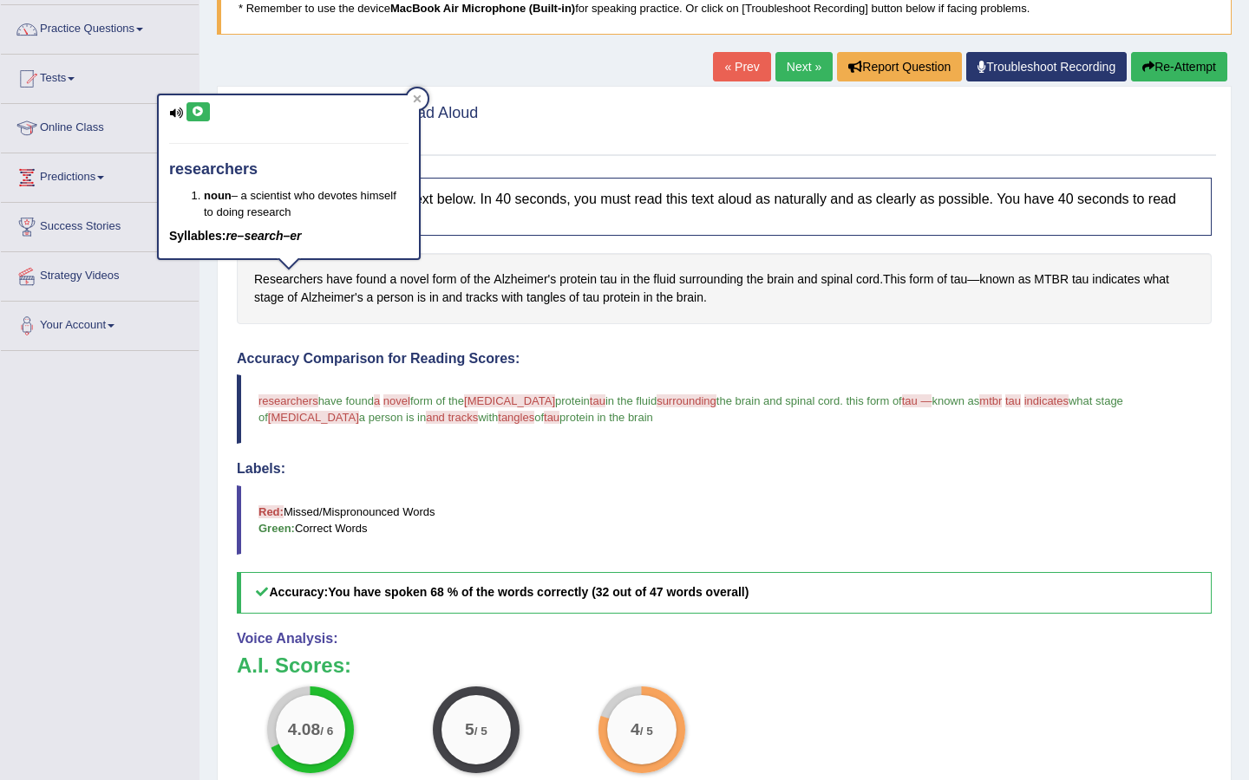
click at [199, 112] on icon at bounding box center [198, 112] width 13 height 10
click at [419, 100] on icon at bounding box center [418, 99] width 8 height 8
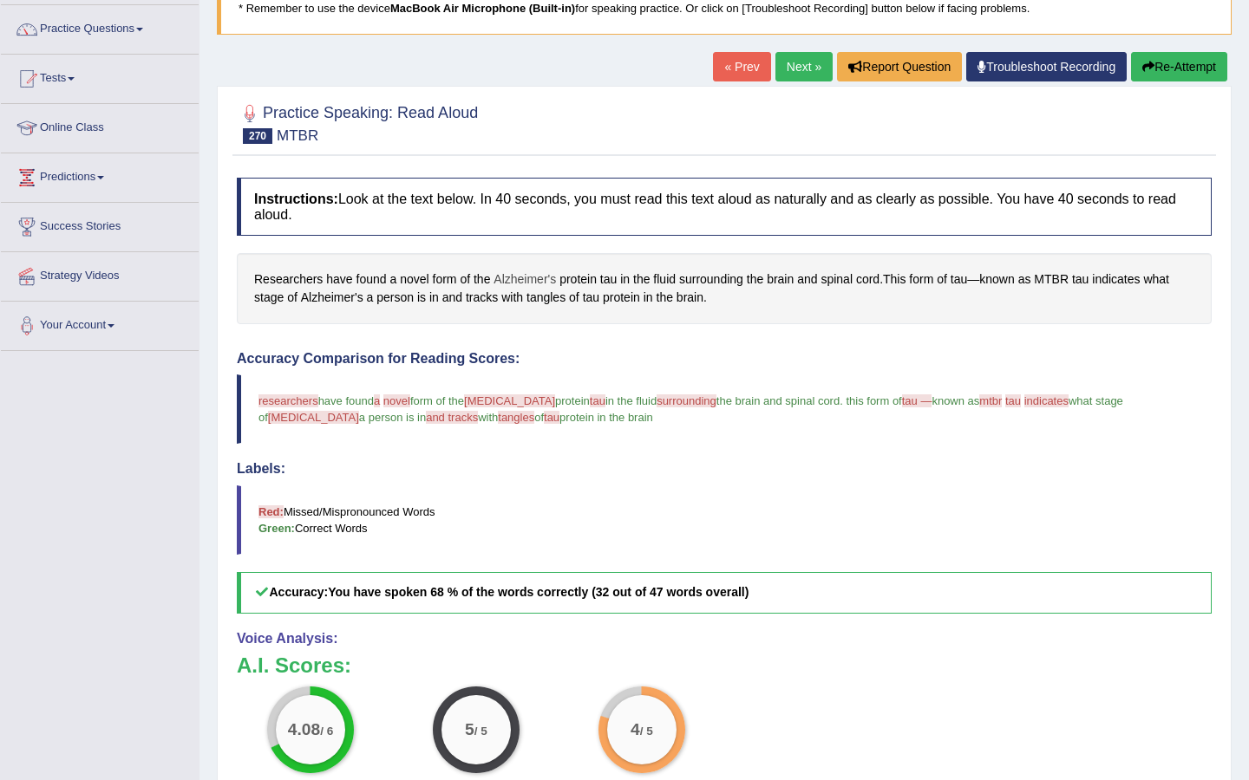
click at [539, 281] on span "Alzheimer's" at bounding box center [524, 280] width 62 height 18
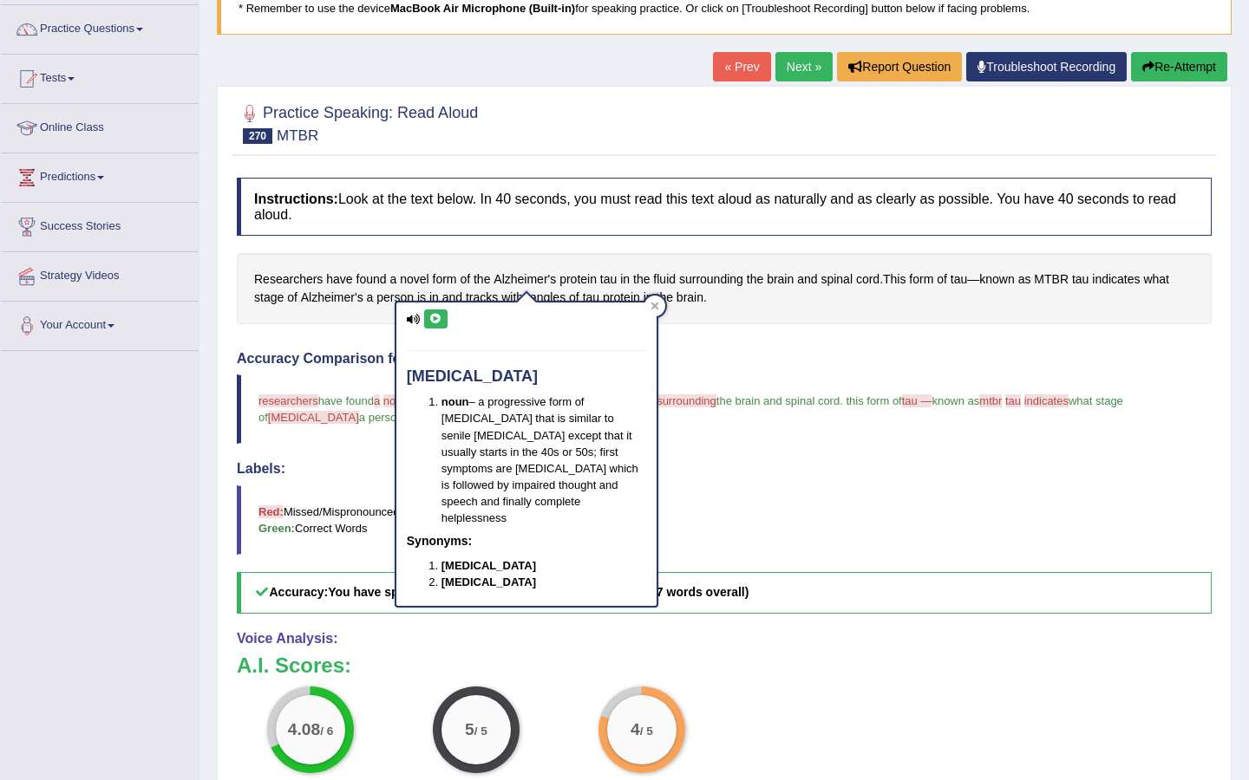
click at [439, 305] on div "alzheimer's noun – a progressive form of presenile dementia that is similar to …" at bounding box center [526, 454] width 260 height 303
click at [434, 316] on icon at bounding box center [435, 319] width 13 height 10
click at [441, 318] on icon at bounding box center [435, 319] width 13 height 10
click at [437, 320] on icon at bounding box center [435, 319] width 13 height 10
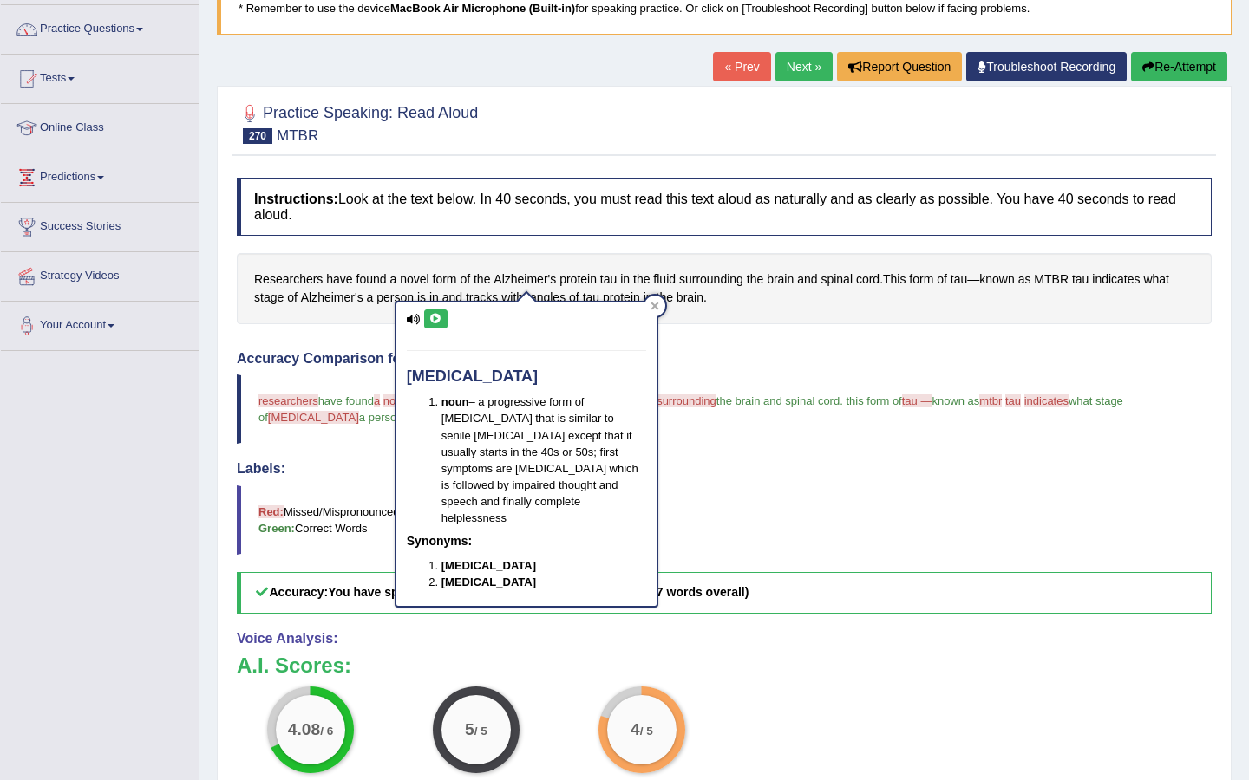
click at [436, 319] on icon at bounding box center [435, 319] width 13 height 10
click at [659, 303] on div at bounding box center [654, 306] width 21 height 21
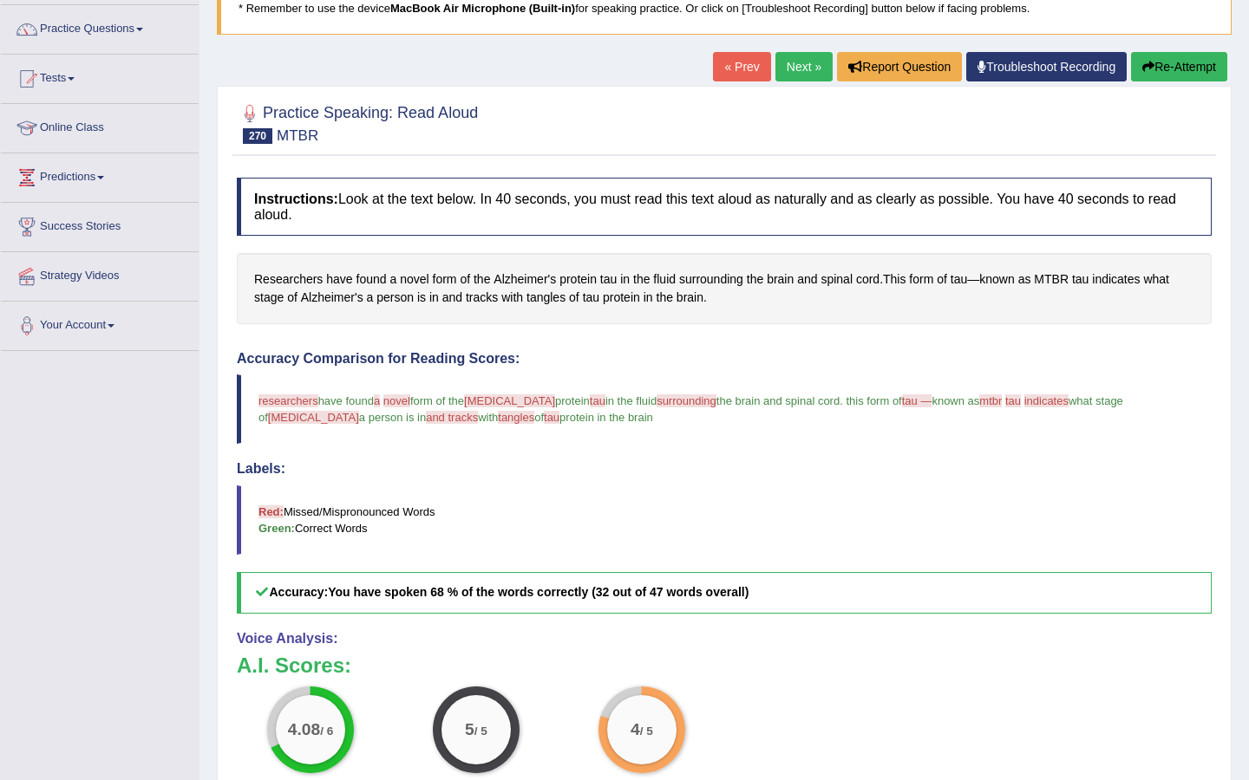
click at [1189, 59] on button "Re-Attempt" at bounding box center [1179, 66] width 96 height 29
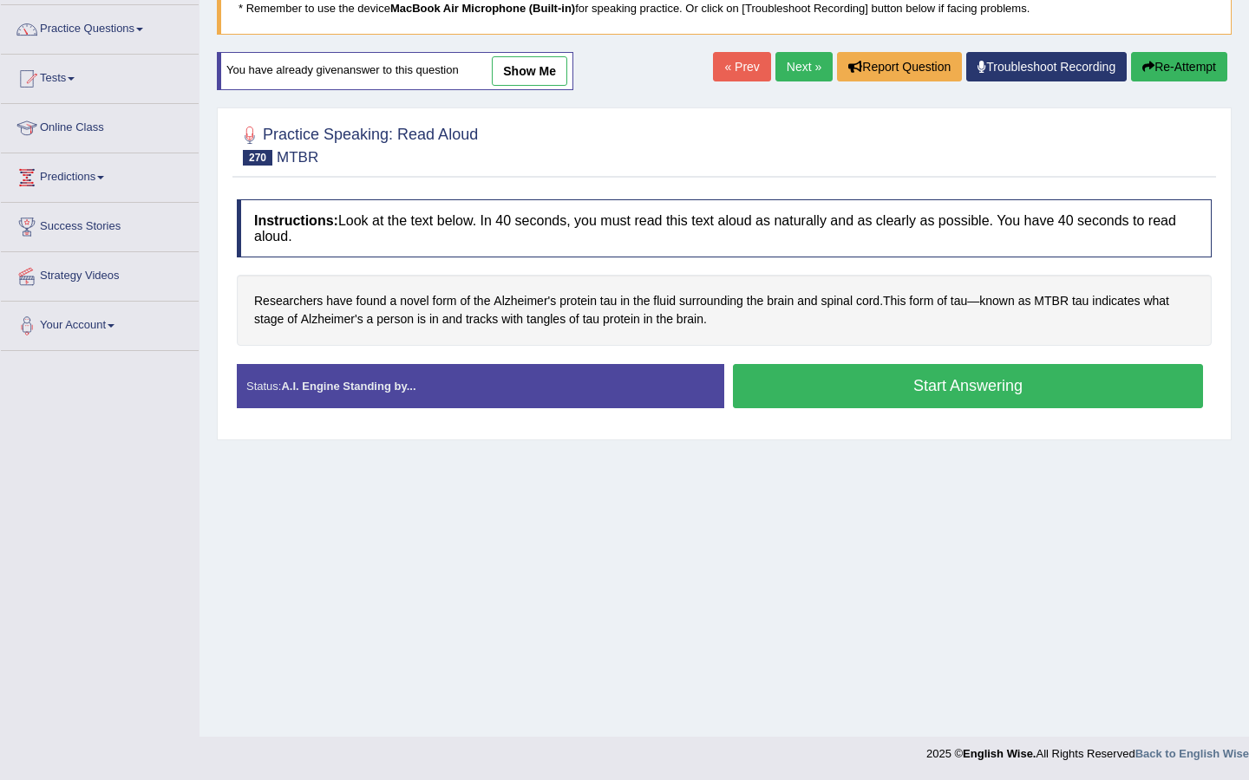
click at [896, 388] on button "Start Answering" at bounding box center [968, 386] width 470 height 44
